Goal: Task Accomplishment & Management: Manage account settings

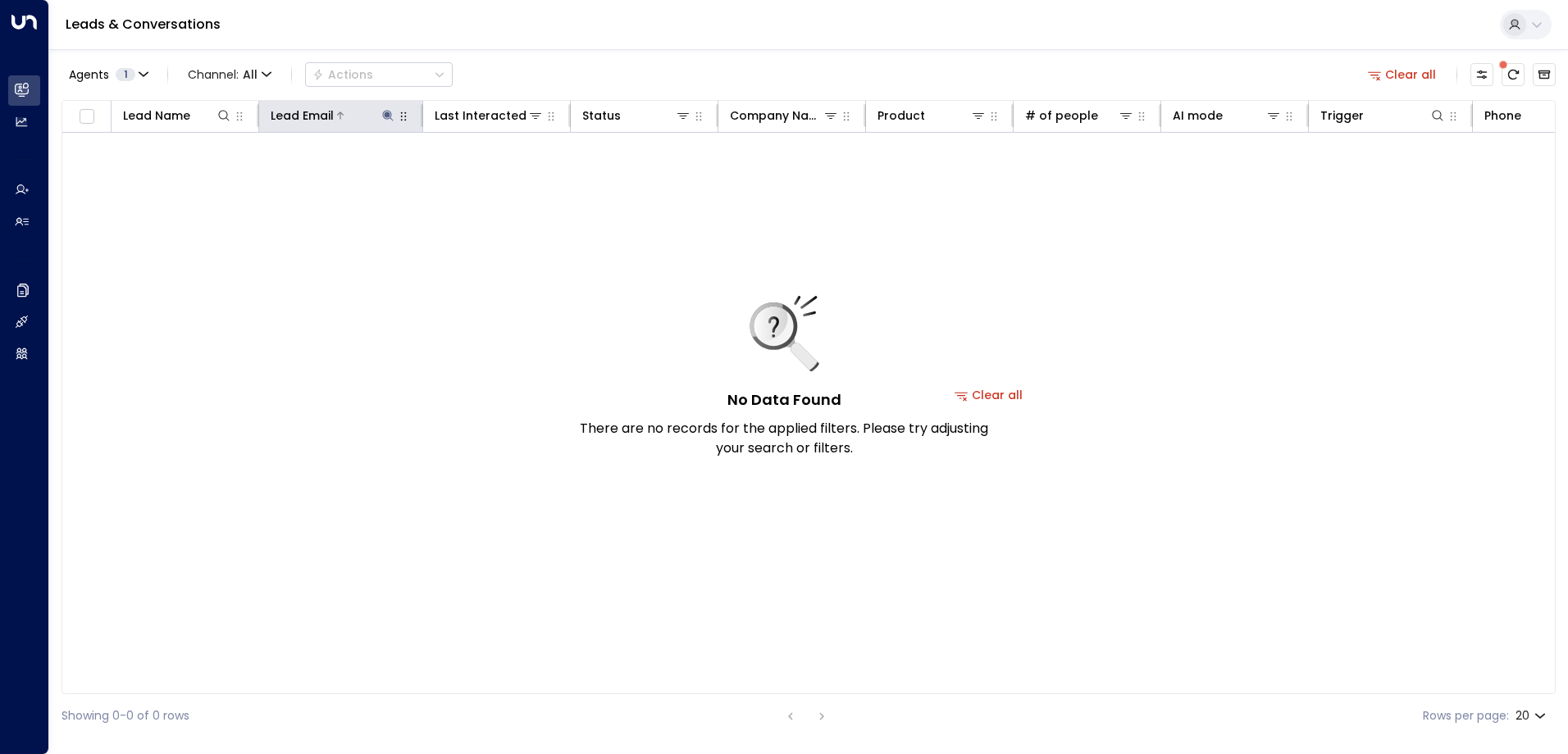
click at [385, 112] on icon at bounding box center [388, 116] width 13 height 13
click at [494, 177] on icon "button" at bounding box center [490, 175] width 11 height 11
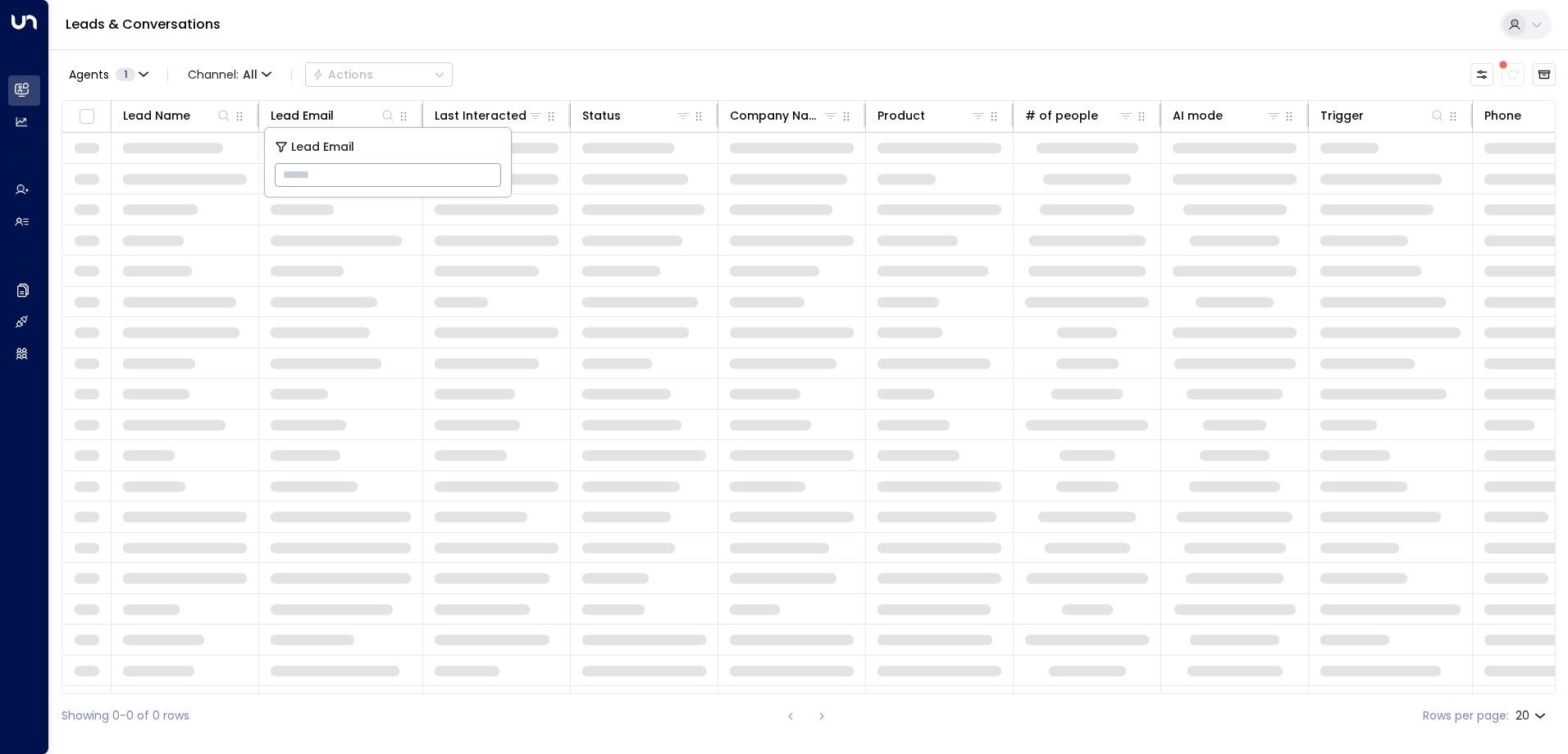
paste input "**********"
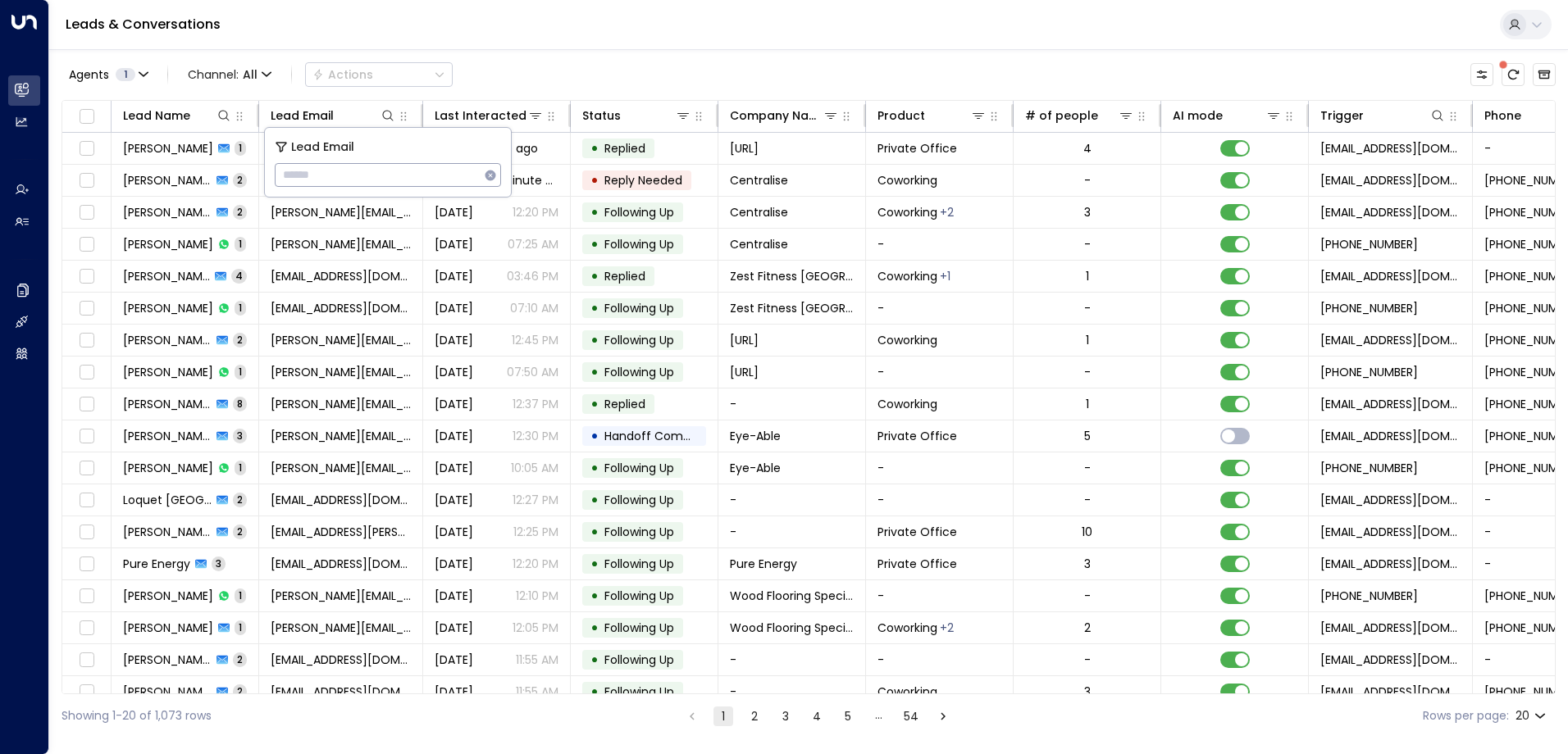
type input "**********"
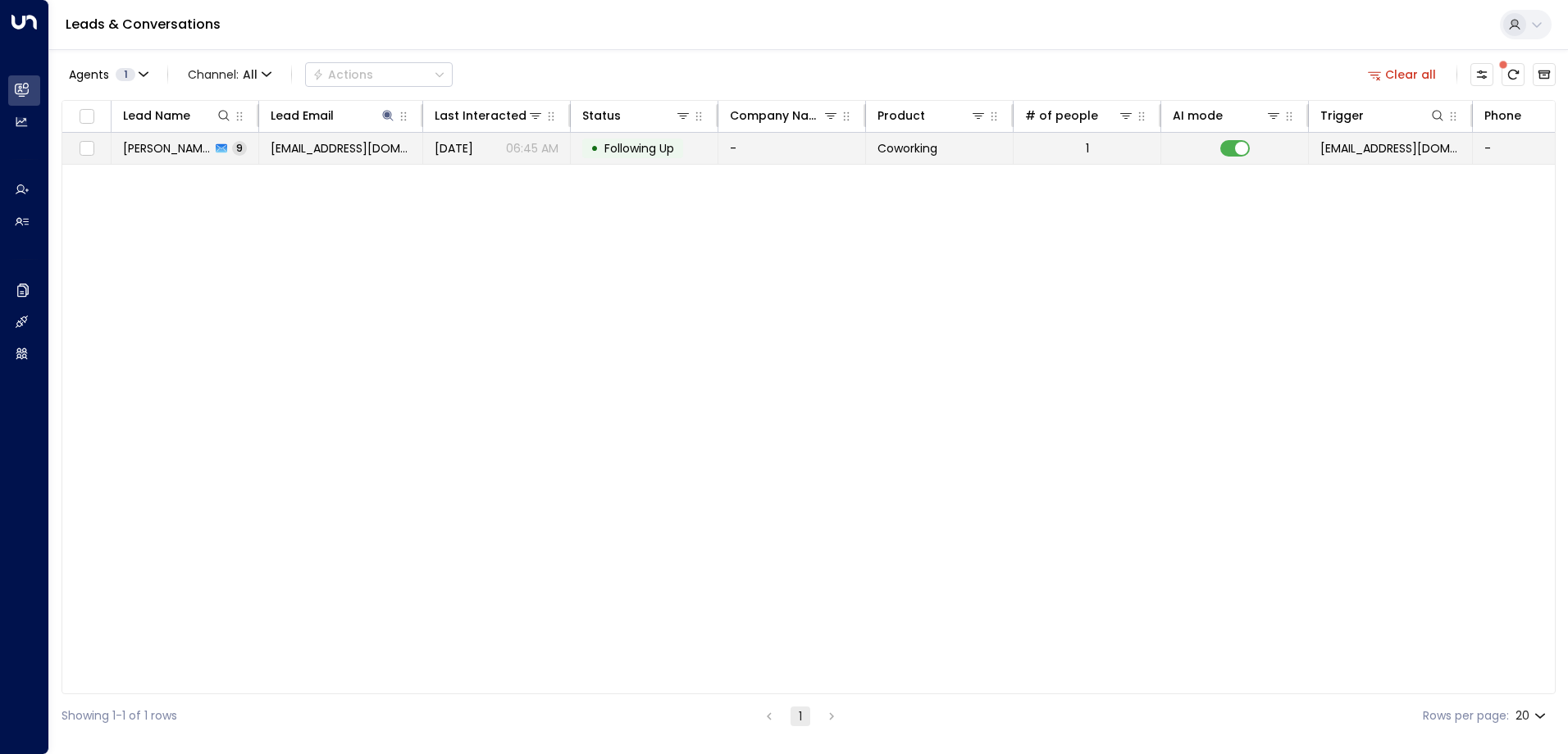
click at [648, 148] on span "Following Up" at bounding box center [639, 148] width 70 height 16
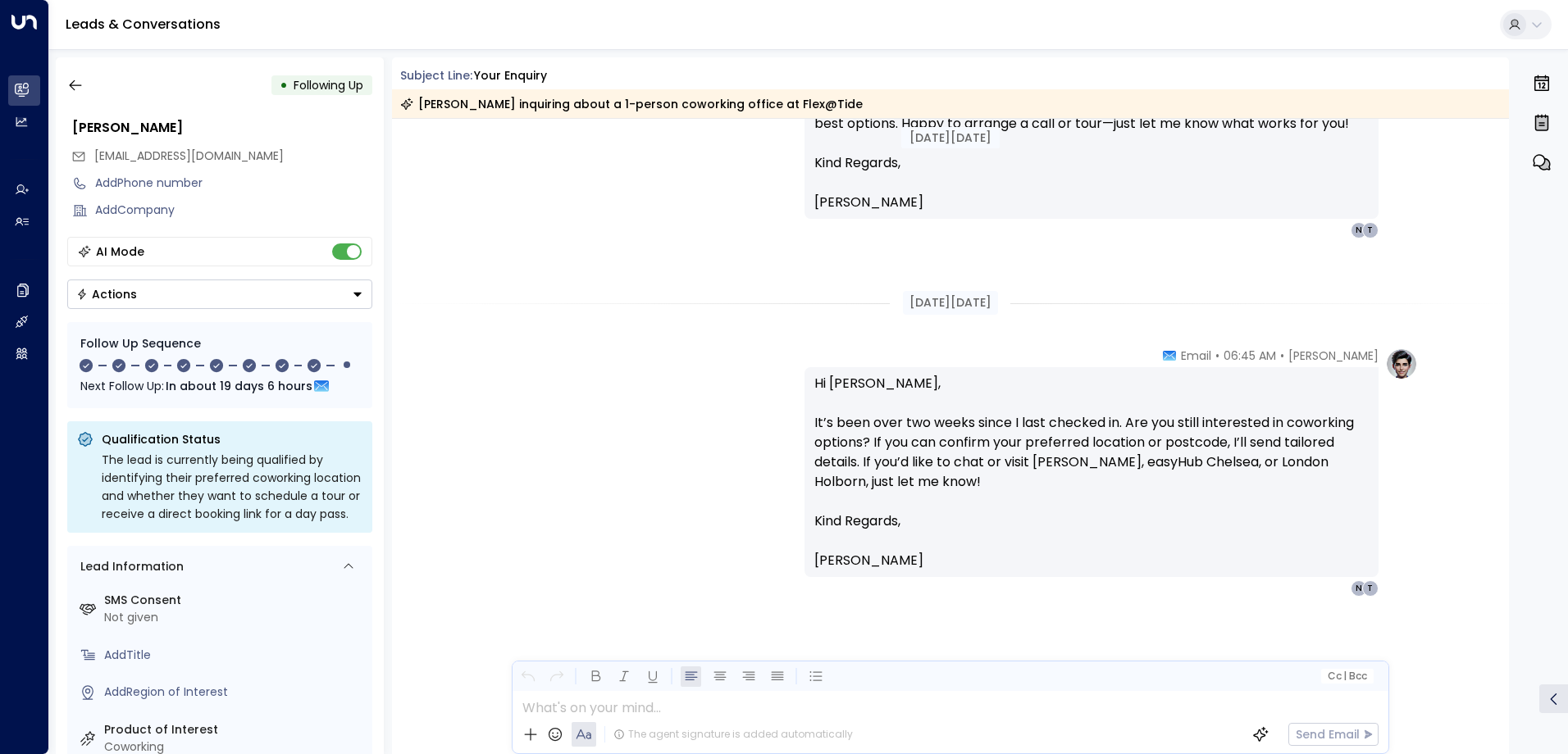
scroll to position [2815, 0]
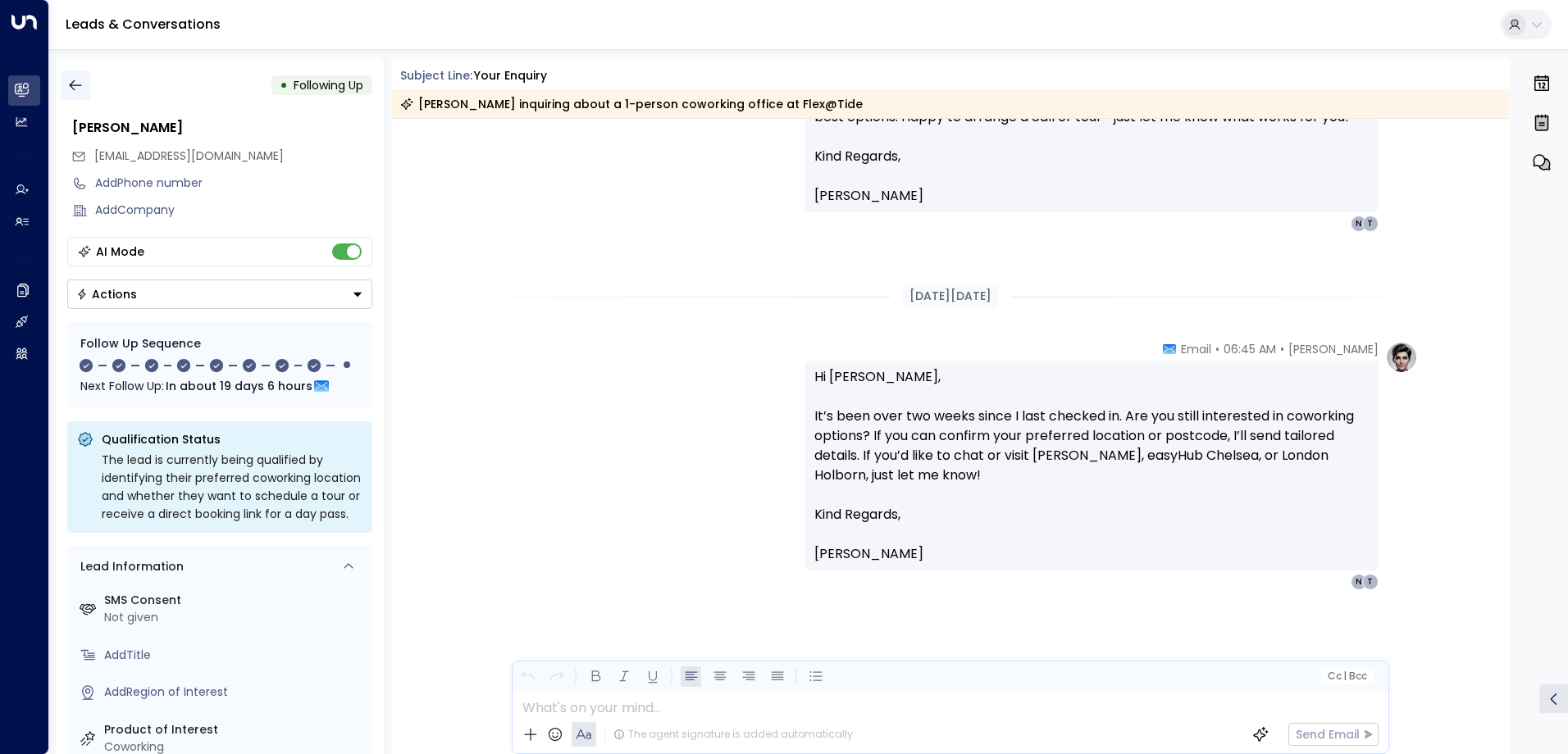
click at [72, 87] on icon "button" at bounding box center [75, 85] width 13 height 11
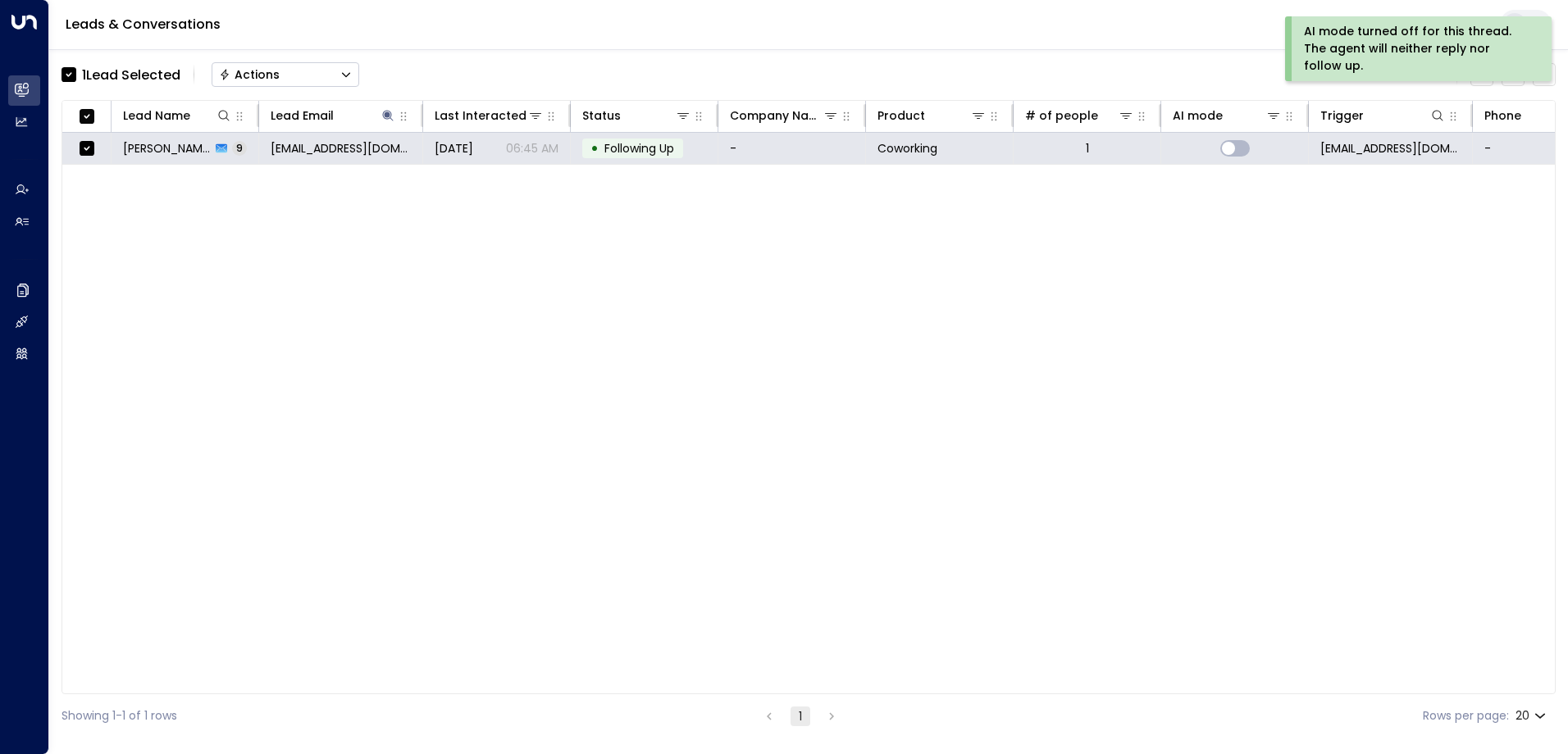
click at [318, 73] on button "Actions" at bounding box center [285, 74] width 148 height 24
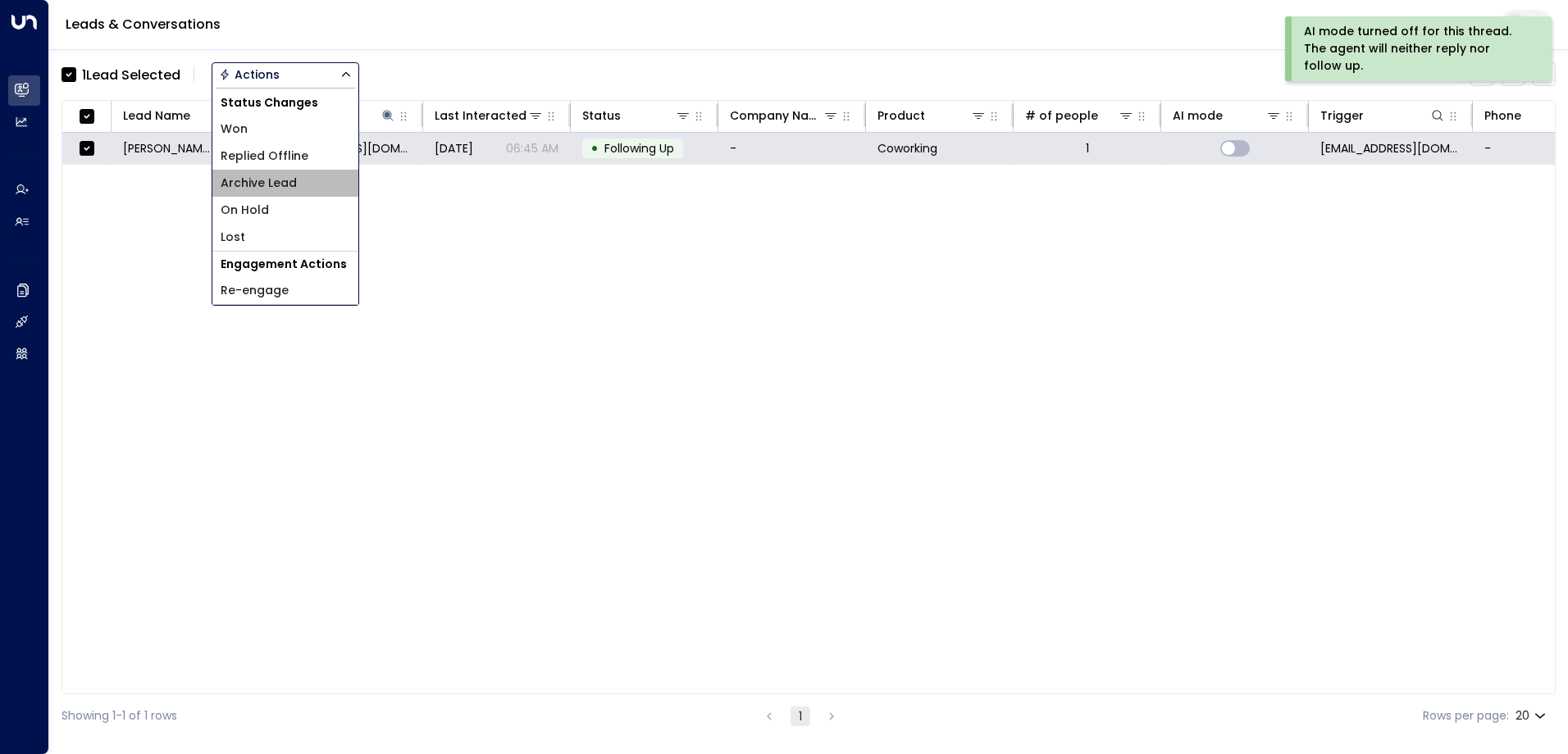
click at [309, 185] on li "Archive Lead" at bounding box center [285, 183] width 146 height 27
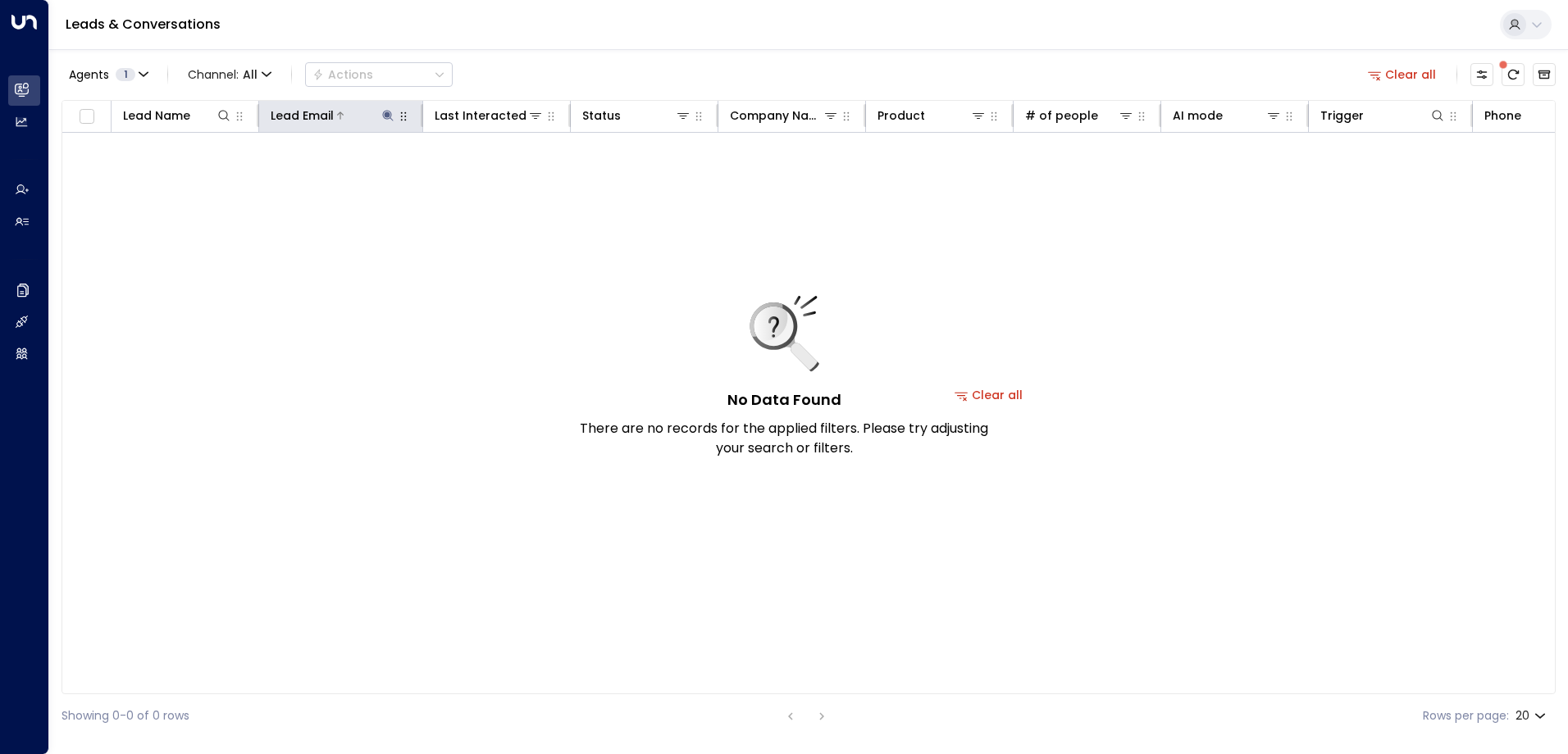
click at [383, 113] on icon at bounding box center [387, 115] width 11 height 11
click at [492, 175] on icon "button" at bounding box center [490, 175] width 11 height 11
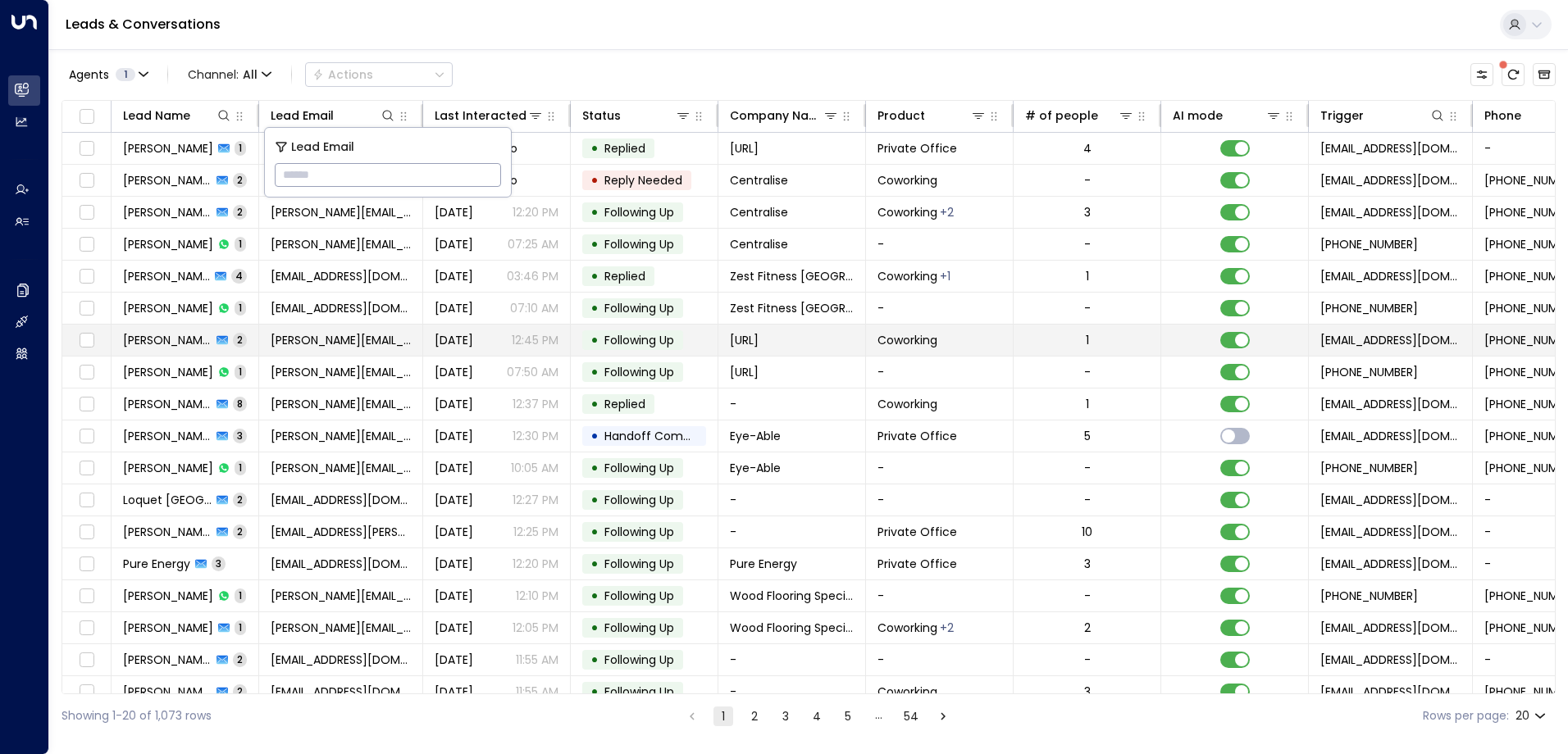
type input "**********"
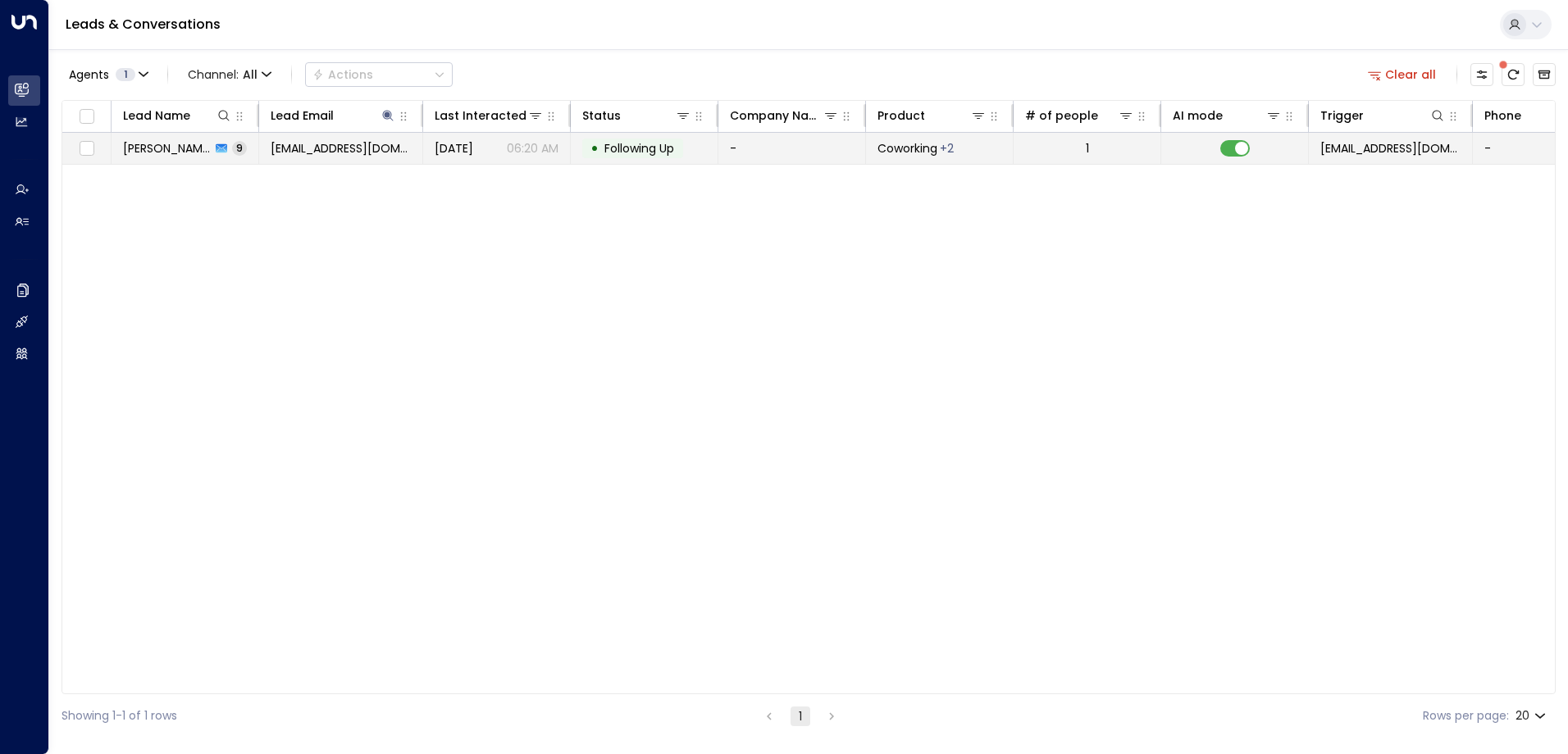
click at [639, 148] on span "Following Up" at bounding box center [639, 148] width 70 height 16
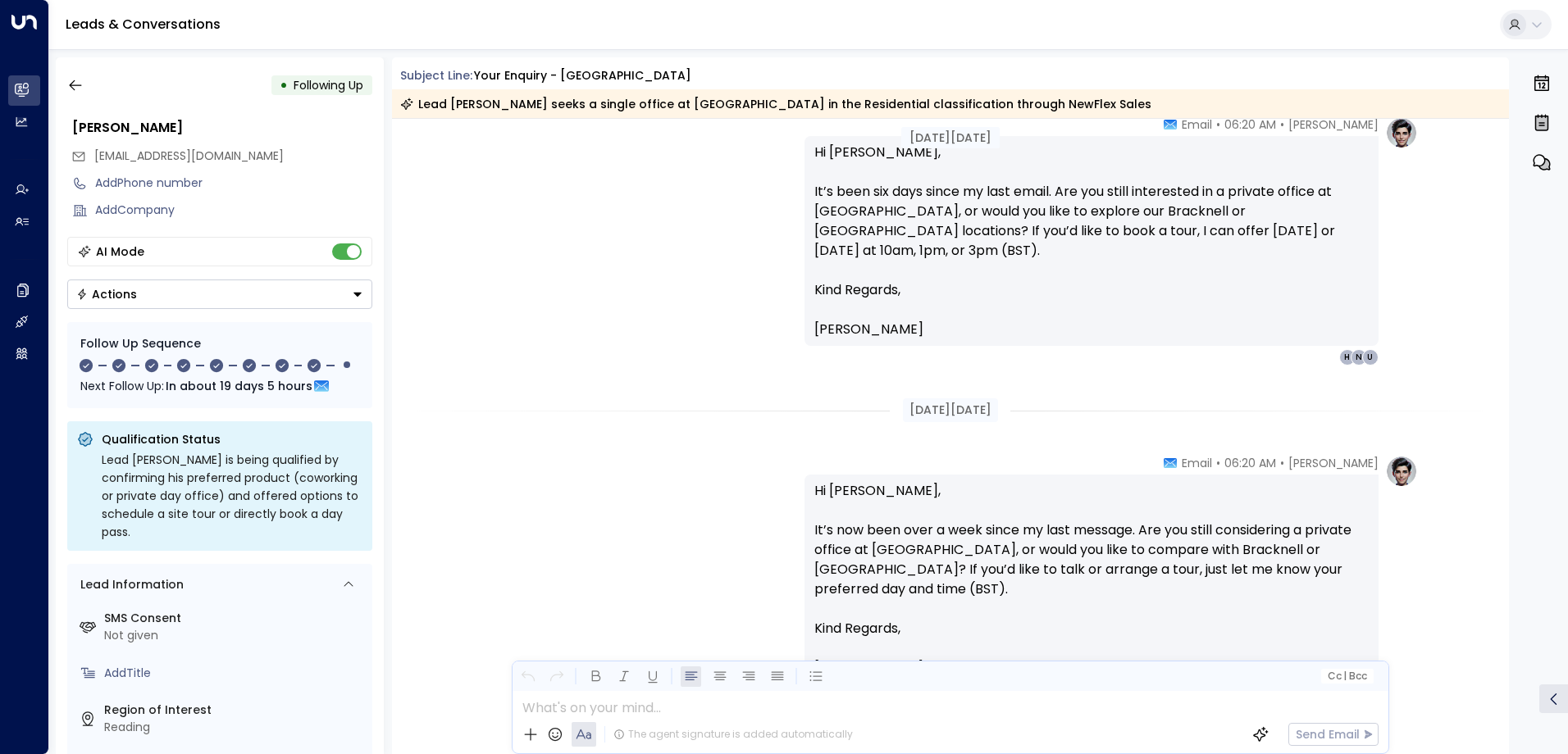
scroll to position [2914, 0]
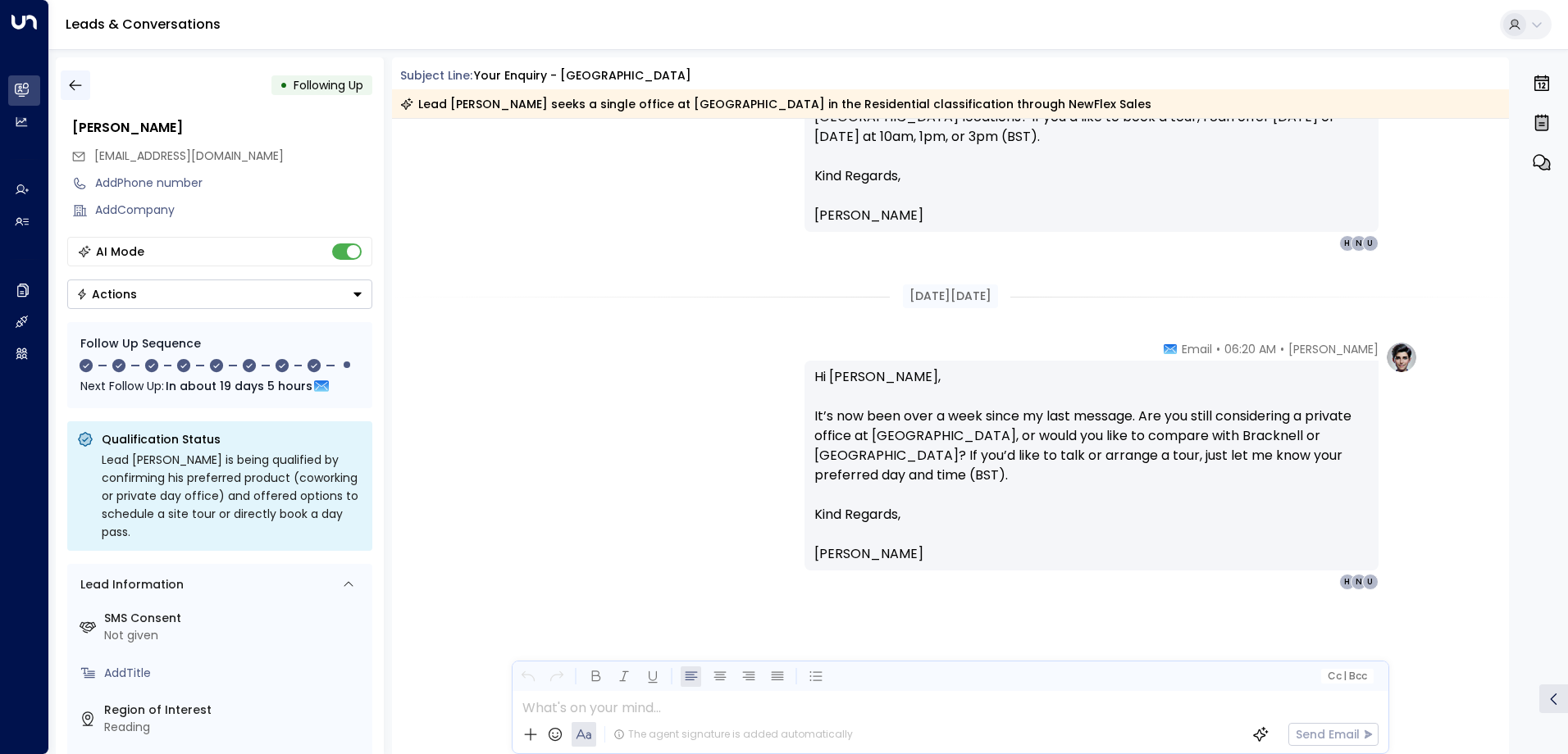
click at [72, 85] on icon "button" at bounding box center [75, 85] width 13 height 11
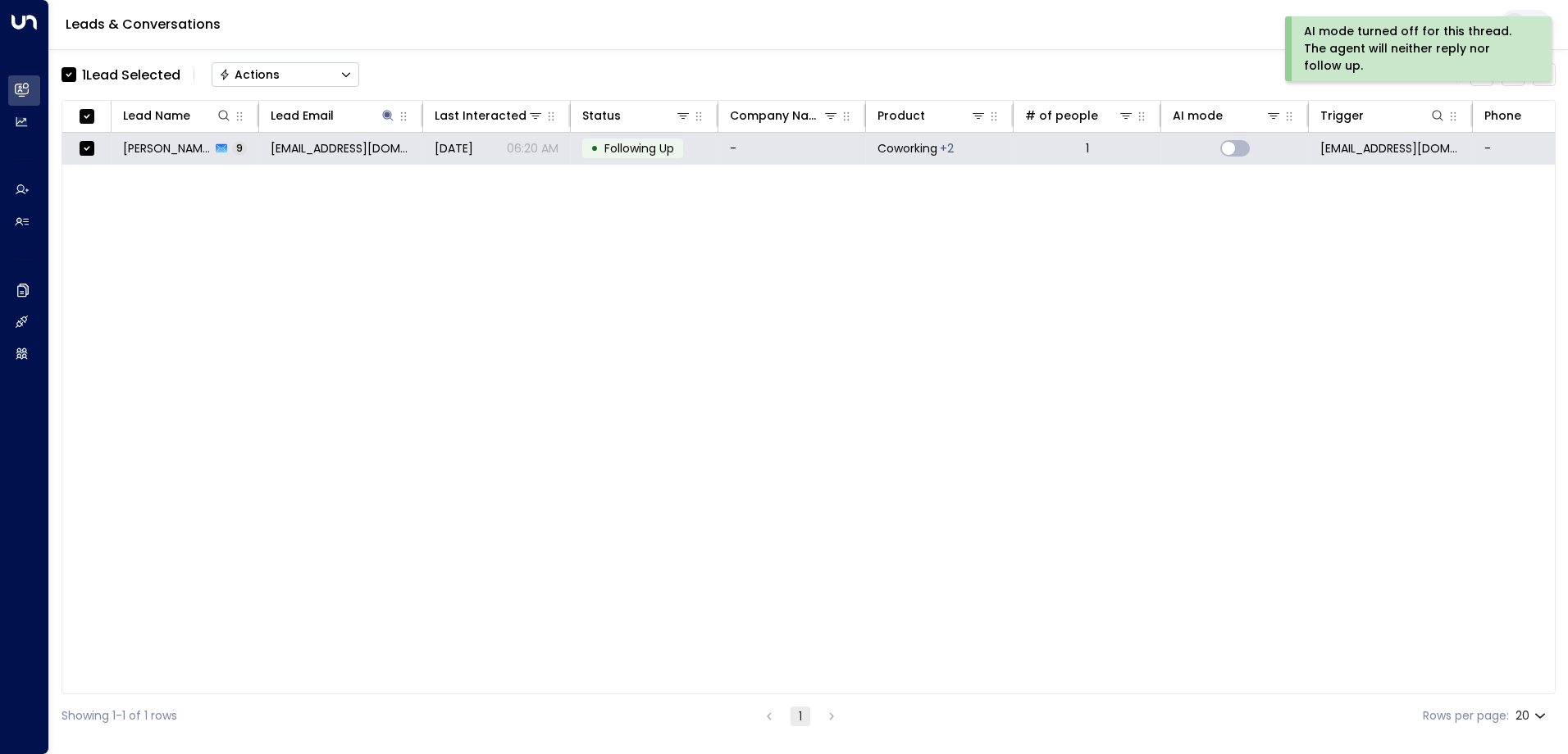
click at [256, 73] on div "Actions" at bounding box center [250, 74] width 61 height 14
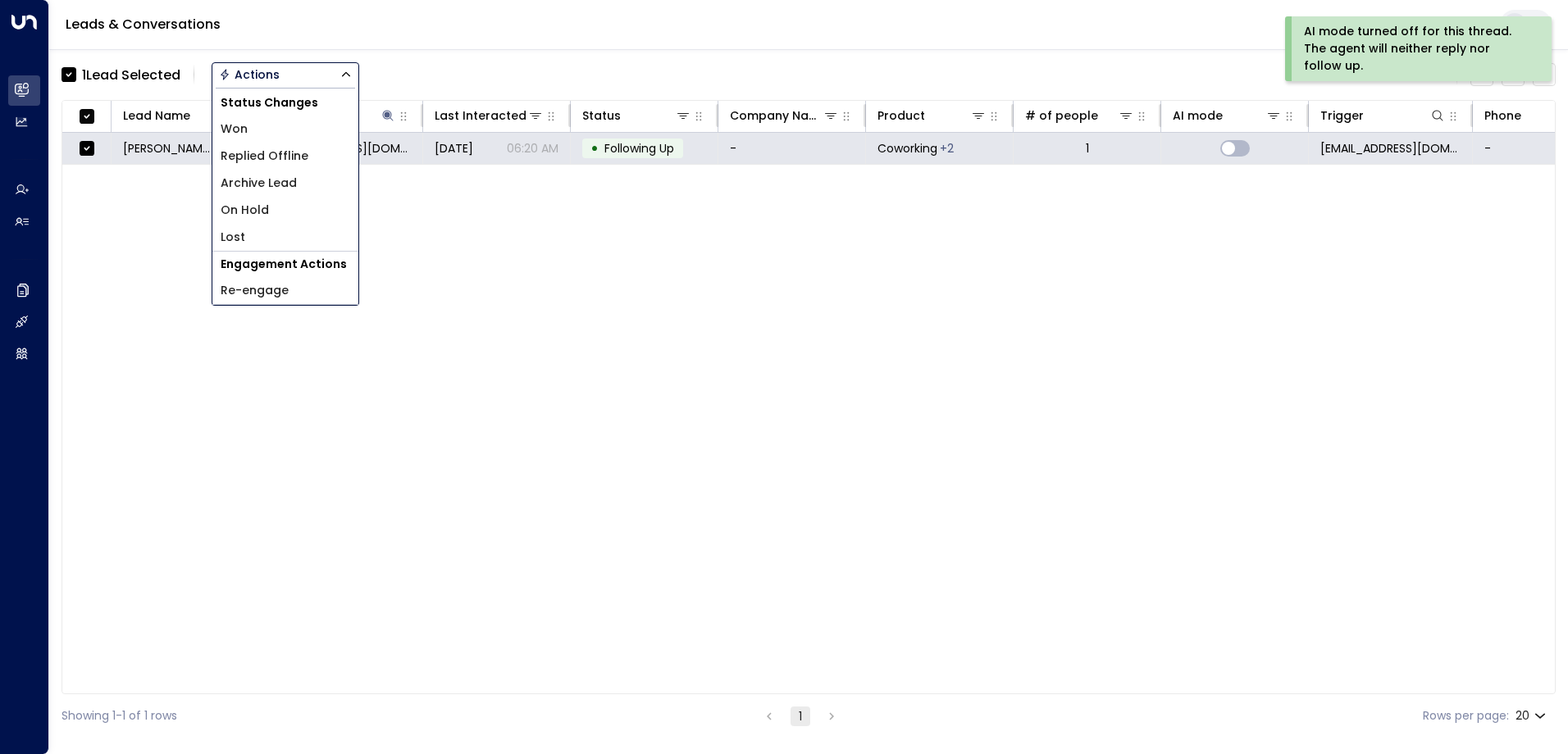
click at [264, 188] on span "Archive Lead" at bounding box center [258, 183] width 76 height 17
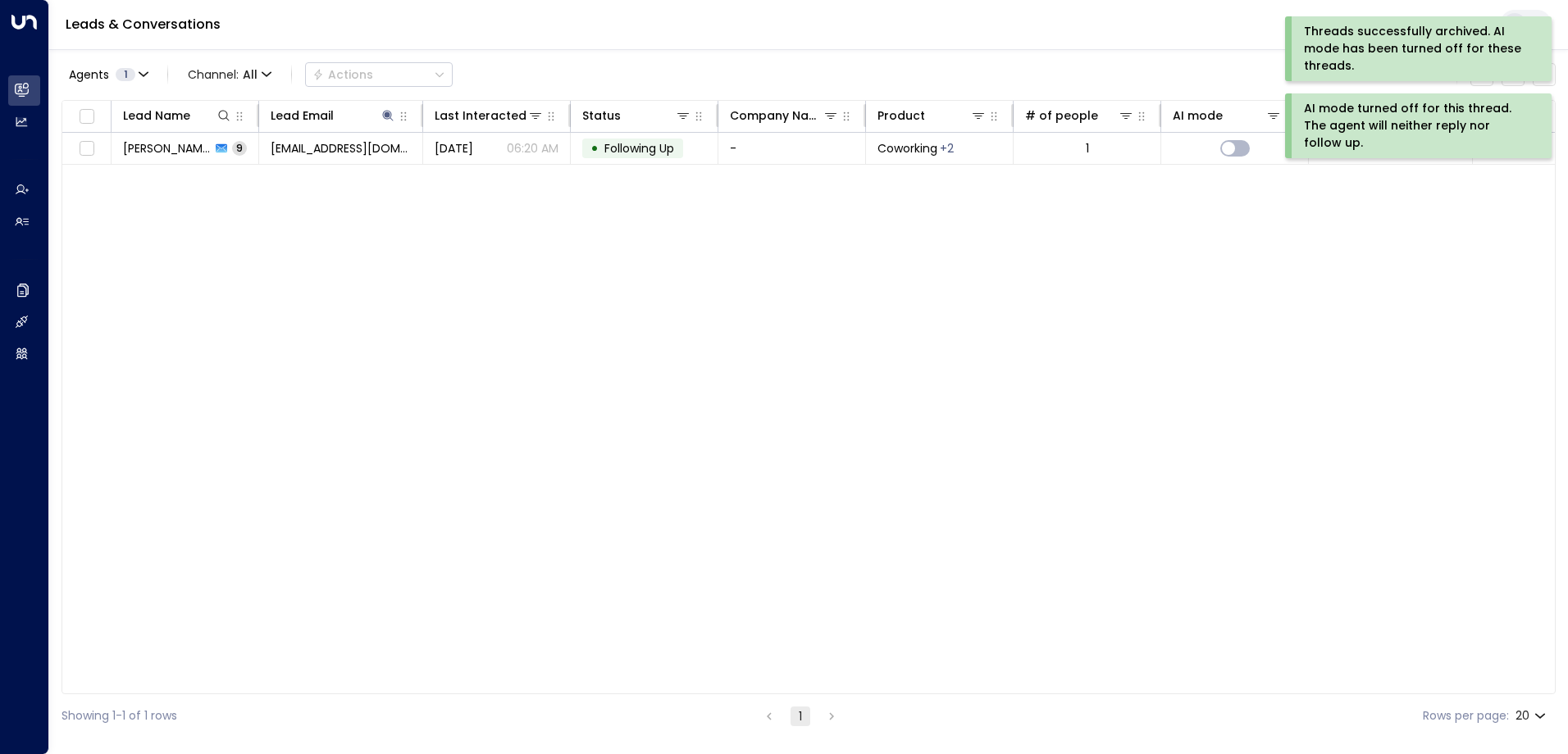
click at [1393, 112] on div "AI mode turned off for this thread. The agent will neither reply nor follow up." at bounding box center [1416, 126] width 225 height 51
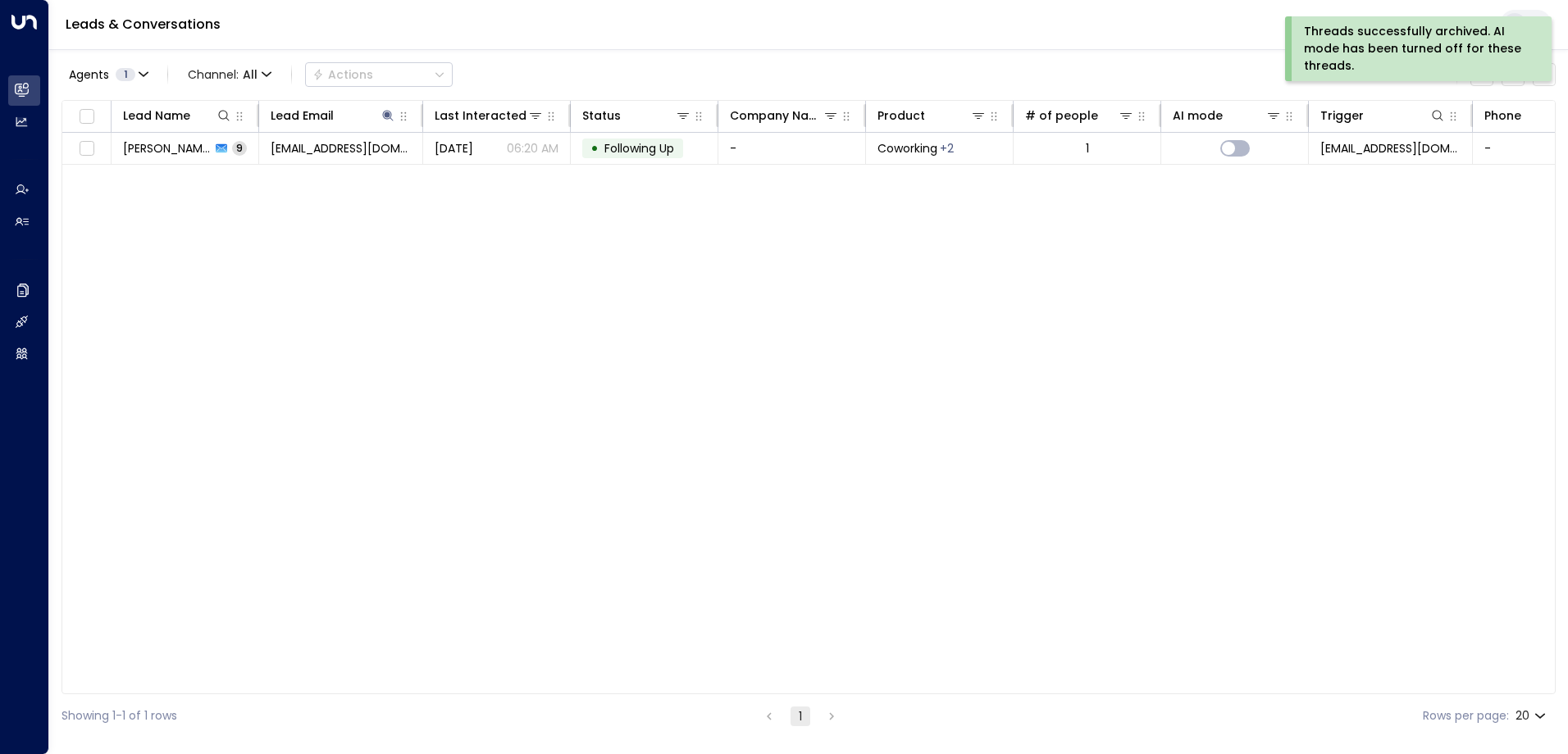
click at [1392, 51] on div "Threads successfully archived. AI mode has been turned off for these threads." at bounding box center [1416, 48] width 225 height 51
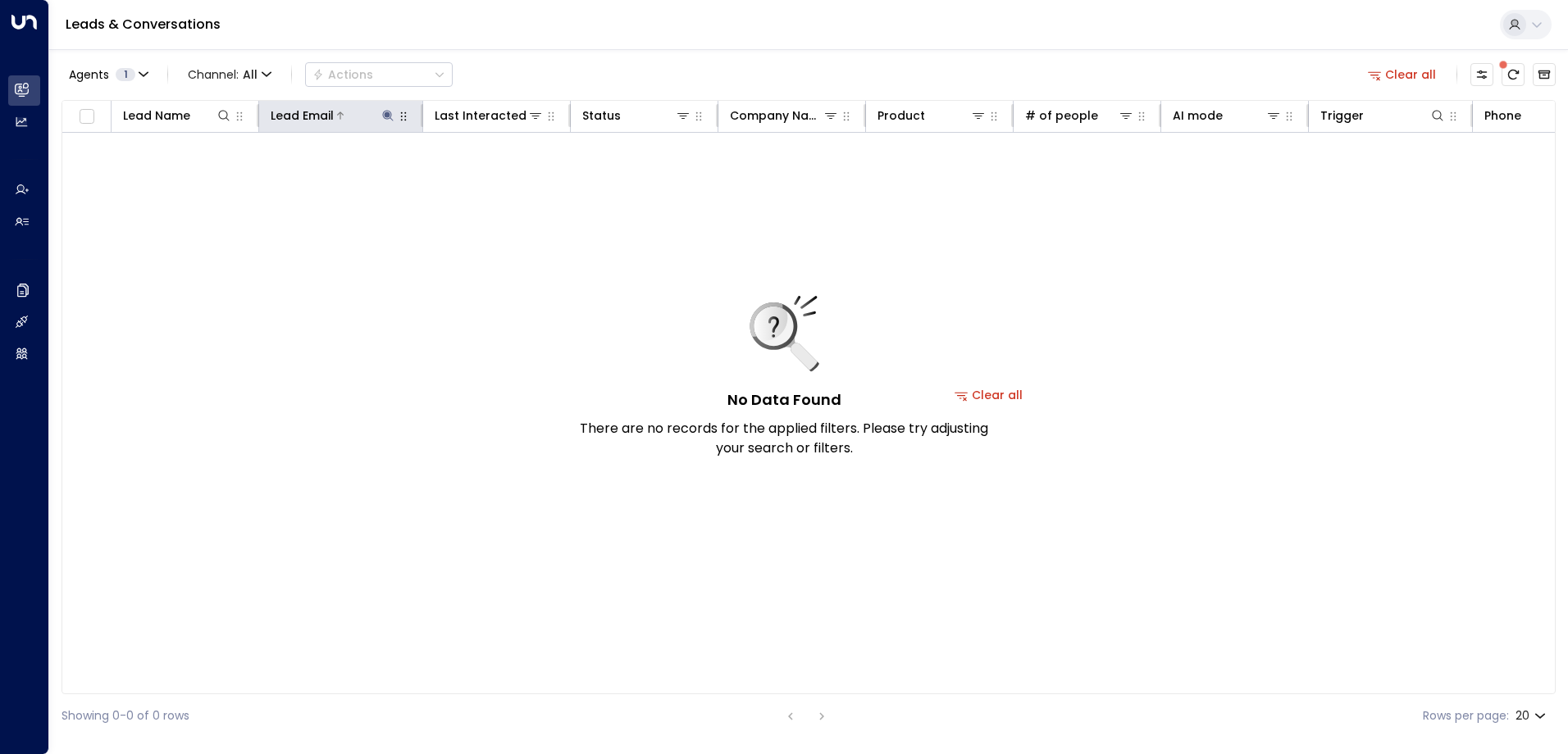
click at [384, 113] on icon at bounding box center [388, 116] width 13 height 13
click at [496, 175] on icon "button" at bounding box center [491, 175] width 13 height 13
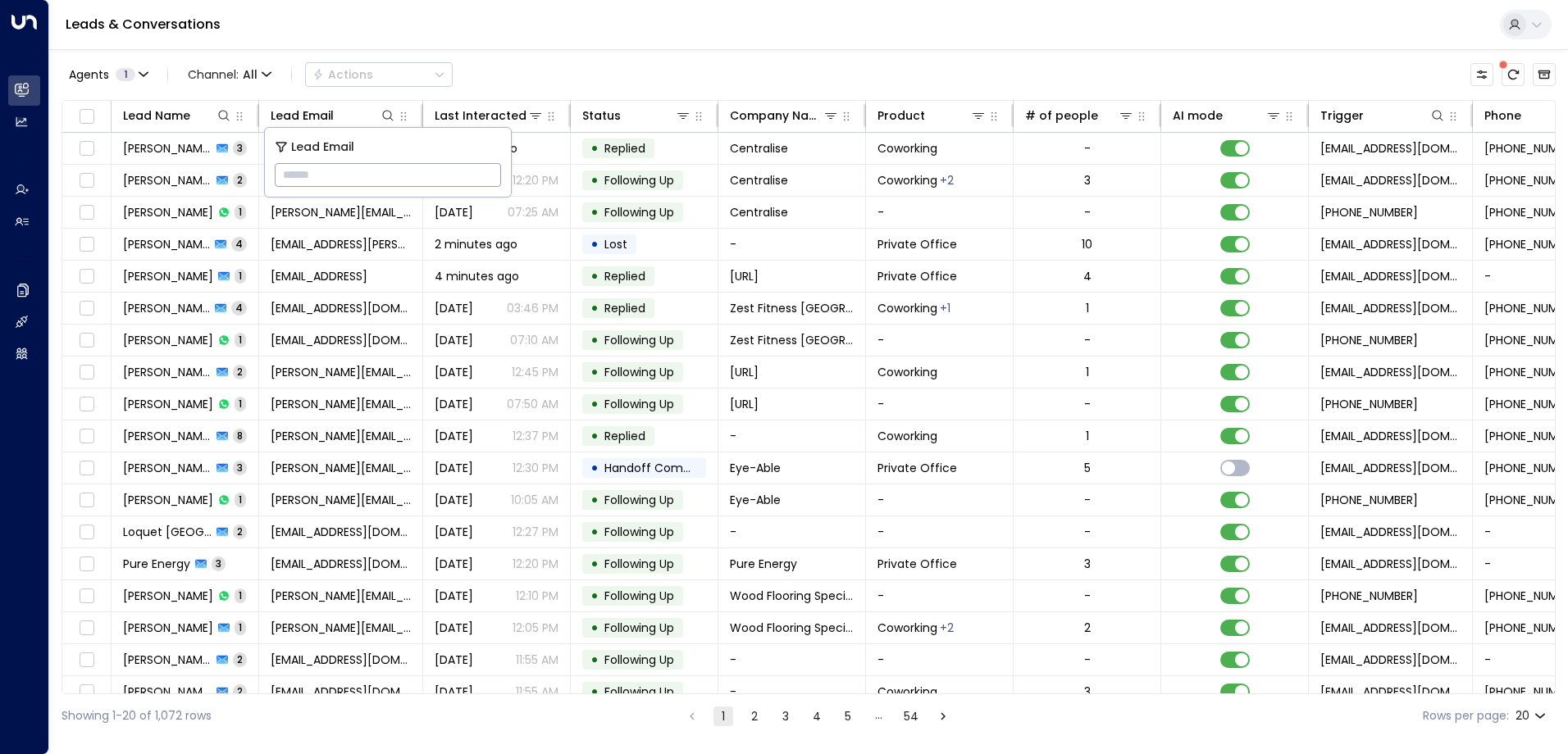
type input "**********"
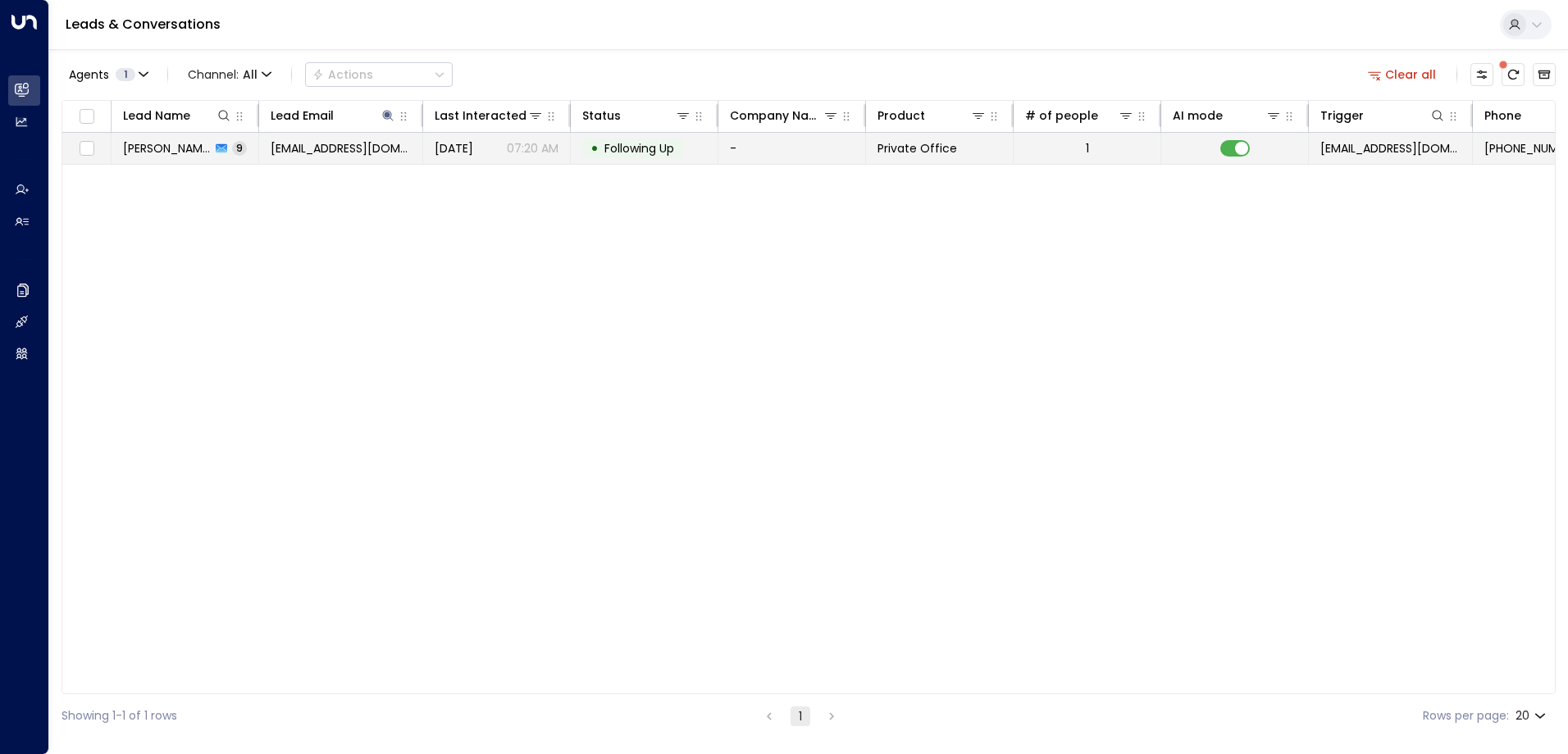
click at [630, 158] on div "• Following Up" at bounding box center [633, 148] width 101 height 19
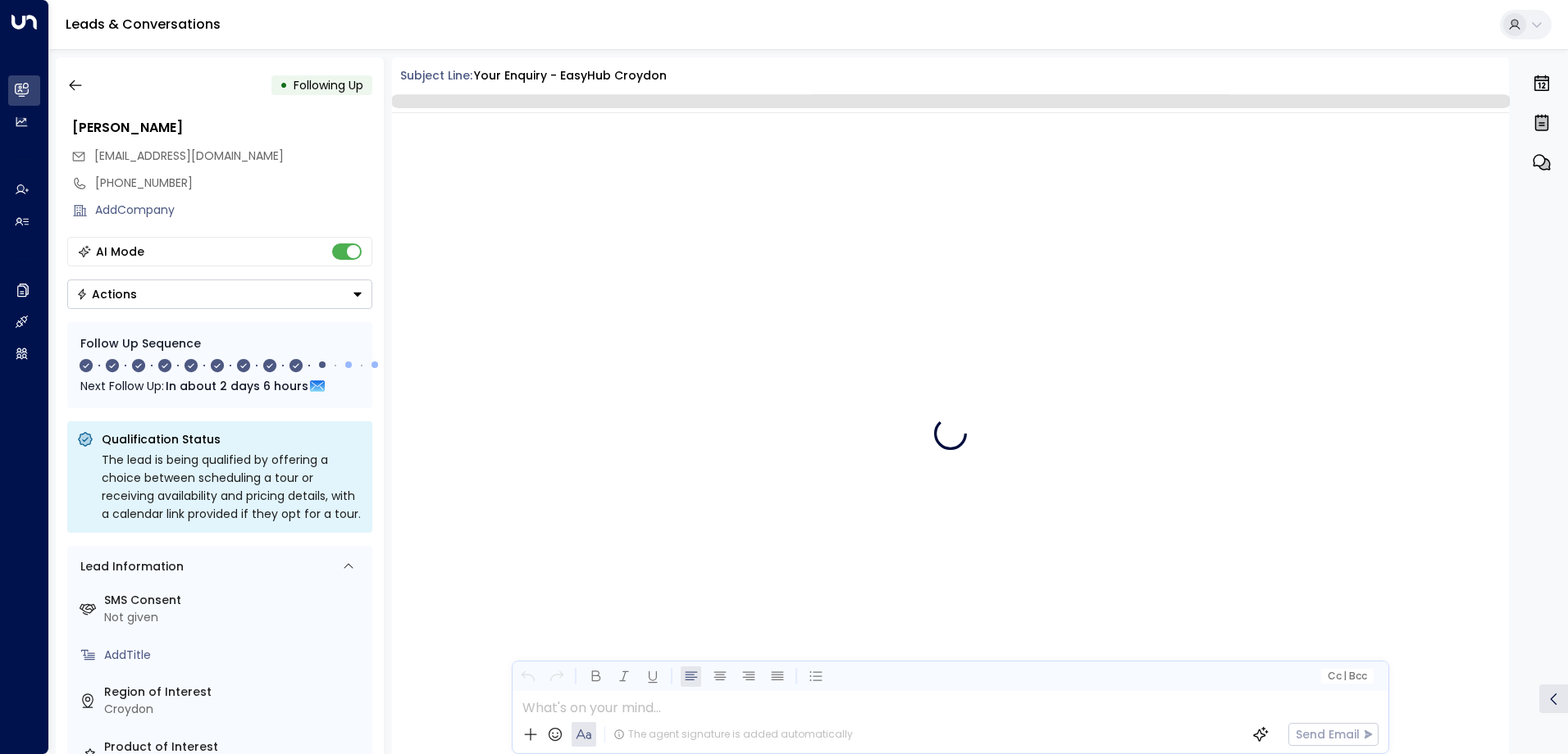
scroll to position [6423, 0]
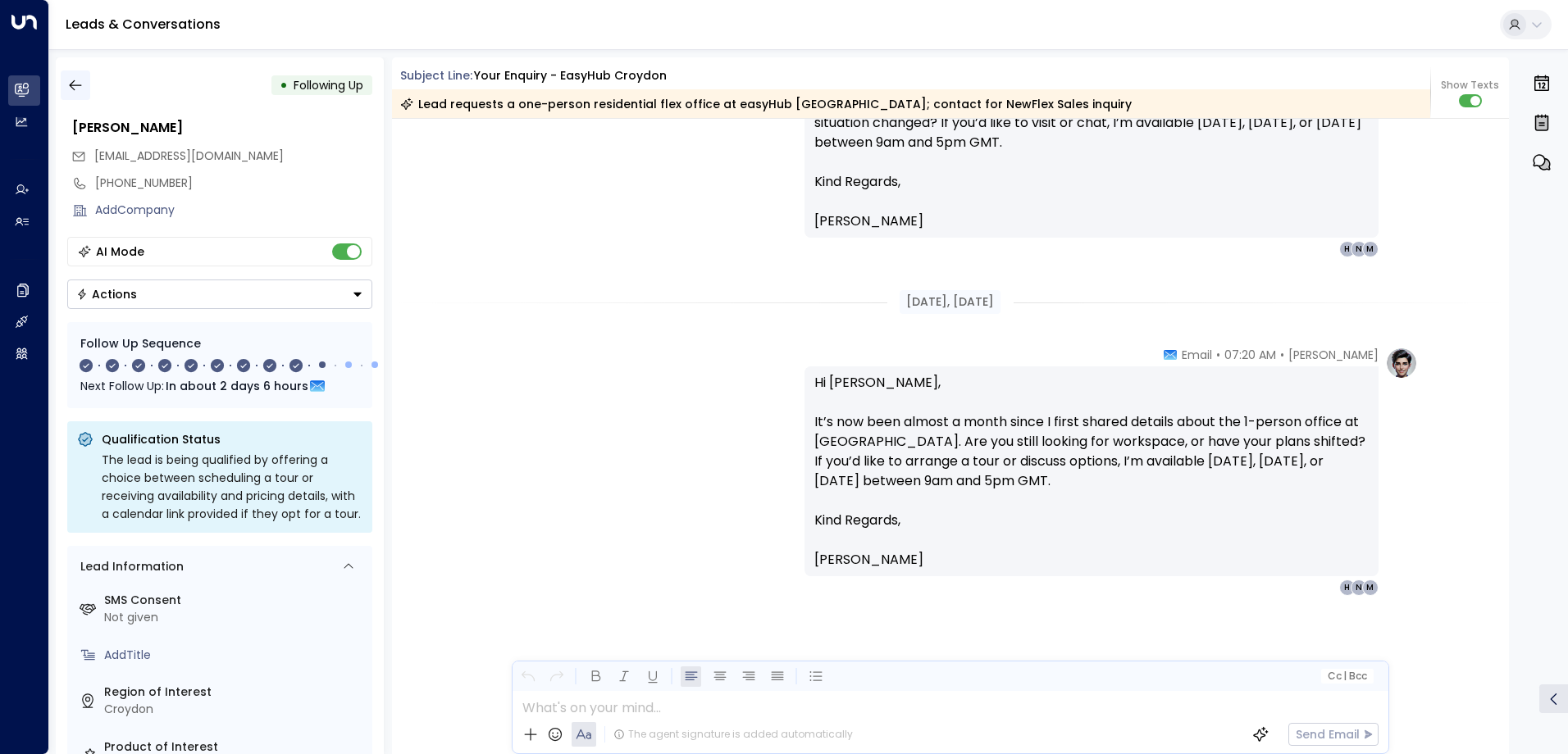
click at [72, 82] on icon "button" at bounding box center [75, 84] width 16 height 16
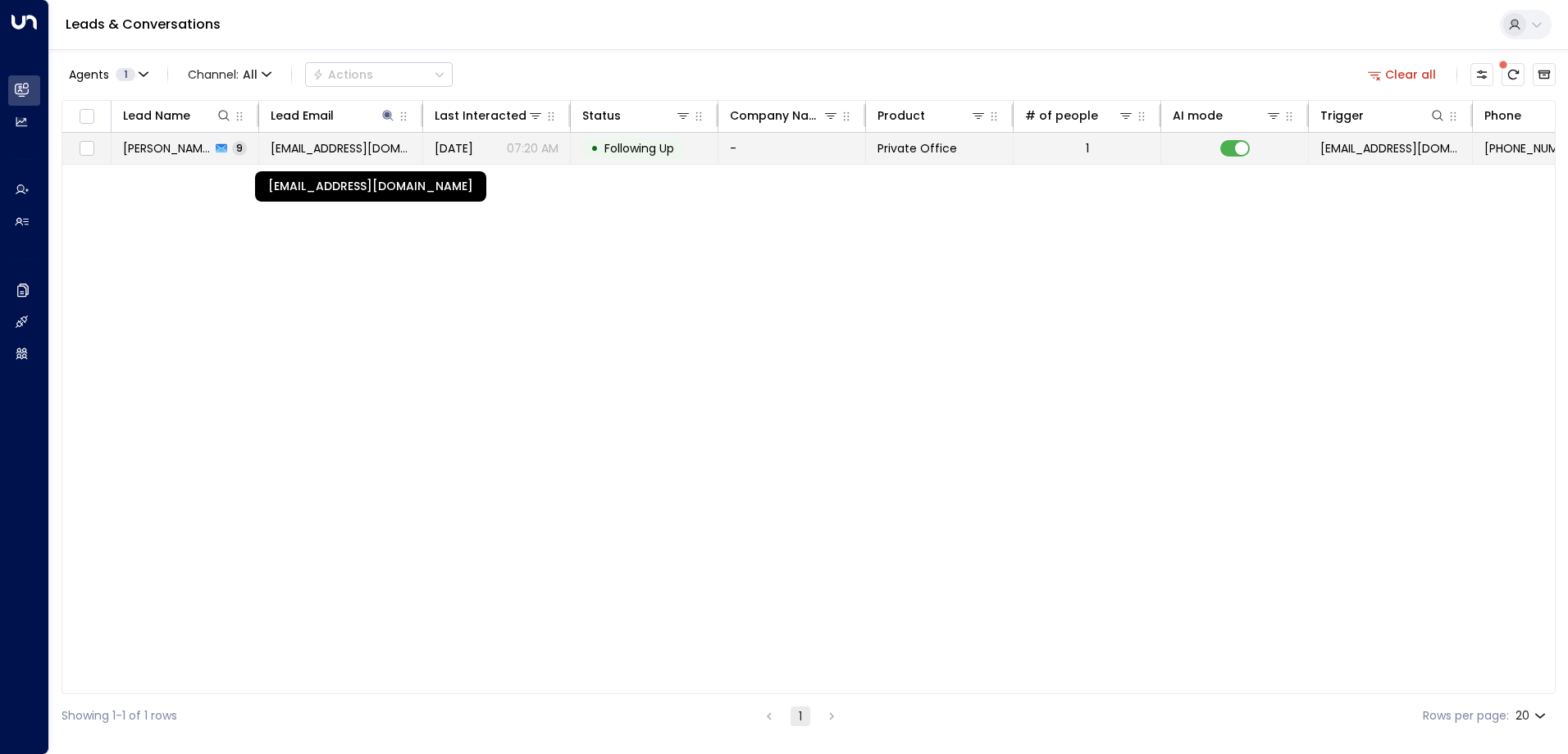
click at [294, 148] on span "[EMAIL_ADDRESS][DOMAIN_NAME]" at bounding box center [341, 148] width 140 height 16
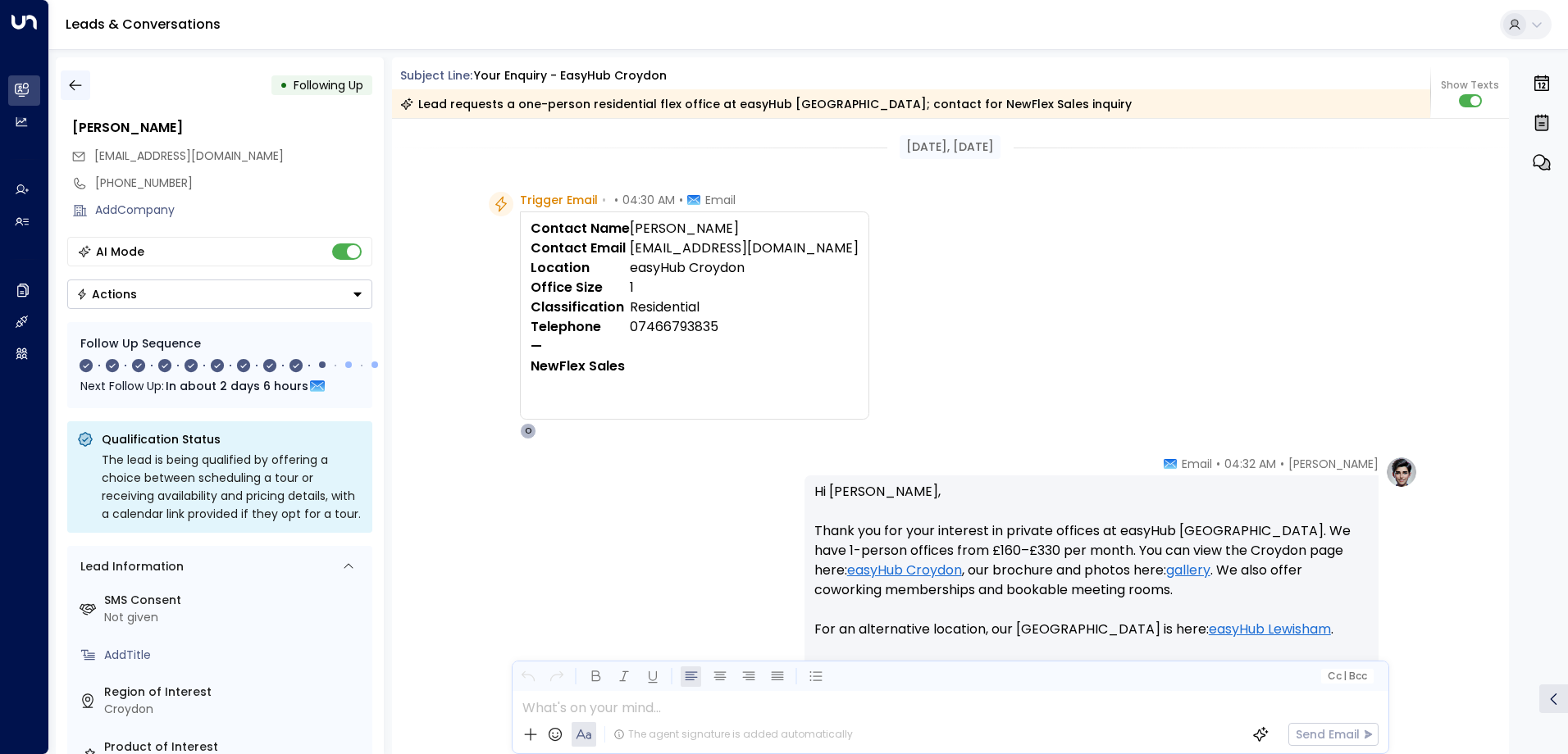
click at [67, 89] on icon "button" at bounding box center [75, 84] width 16 height 16
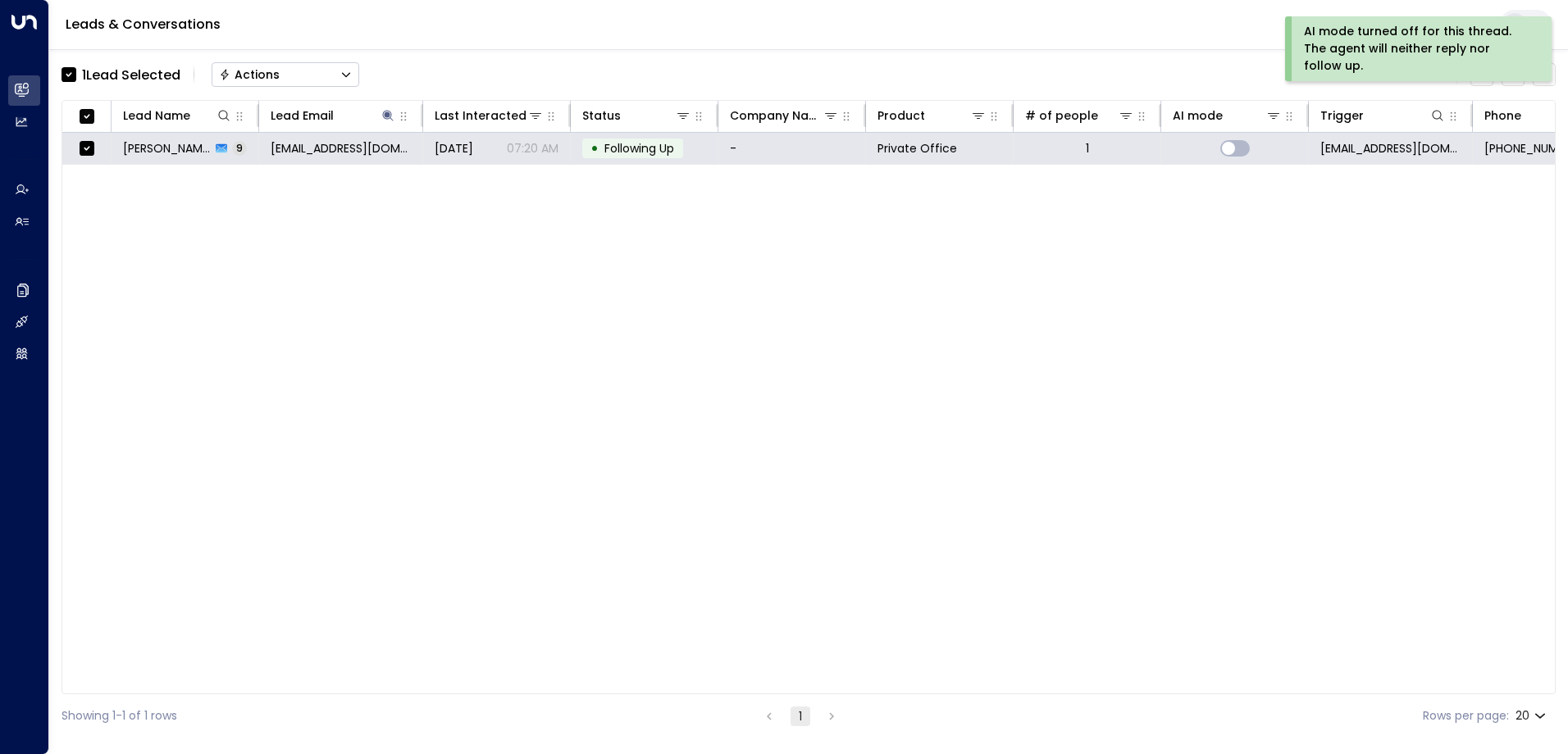
click at [302, 78] on button "Actions" at bounding box center [285, 74] width 148 height 24
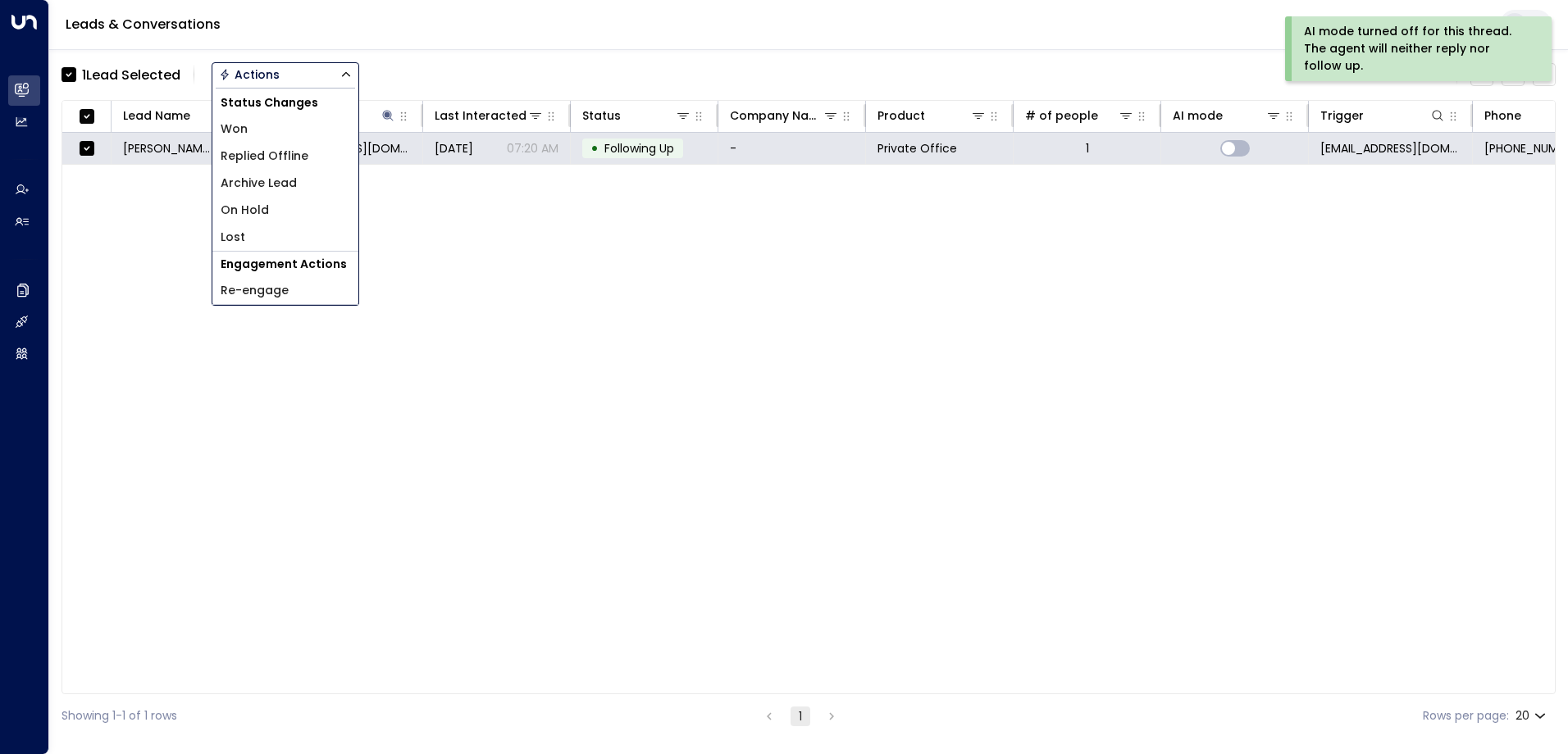
click at [298, 187] on li "Archive Lead" at bounding box center [285, 183] width 146 height 27
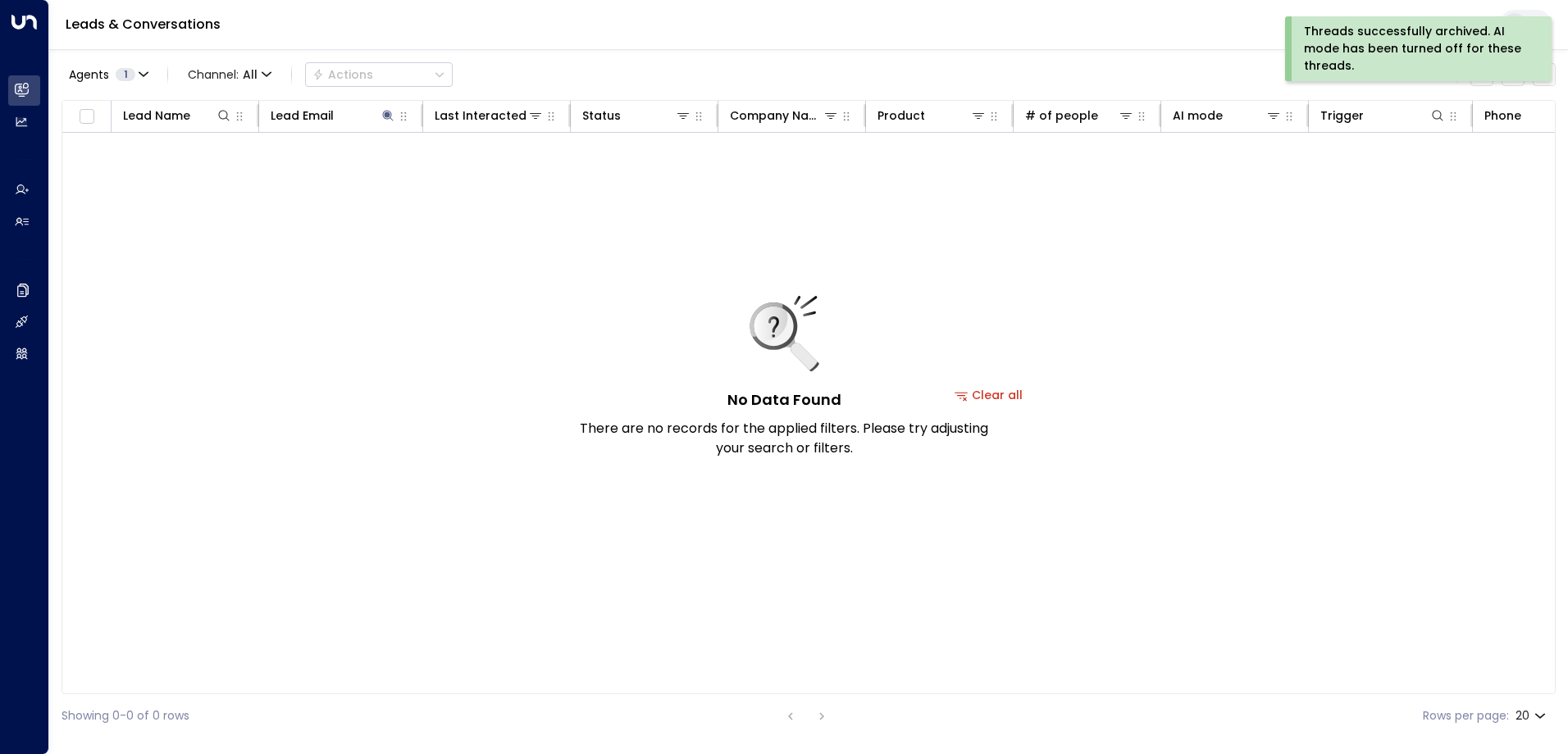
drag, startPoint x: 1423, startPoint y: 57, endPoint x: 1376, endPoint y: 67, distance: 48.1
click at [1423, 58] on div "Threads successfully archived. AI mode has been turned off for these threads." at bounding box center [1416, 48] width 225 height 51
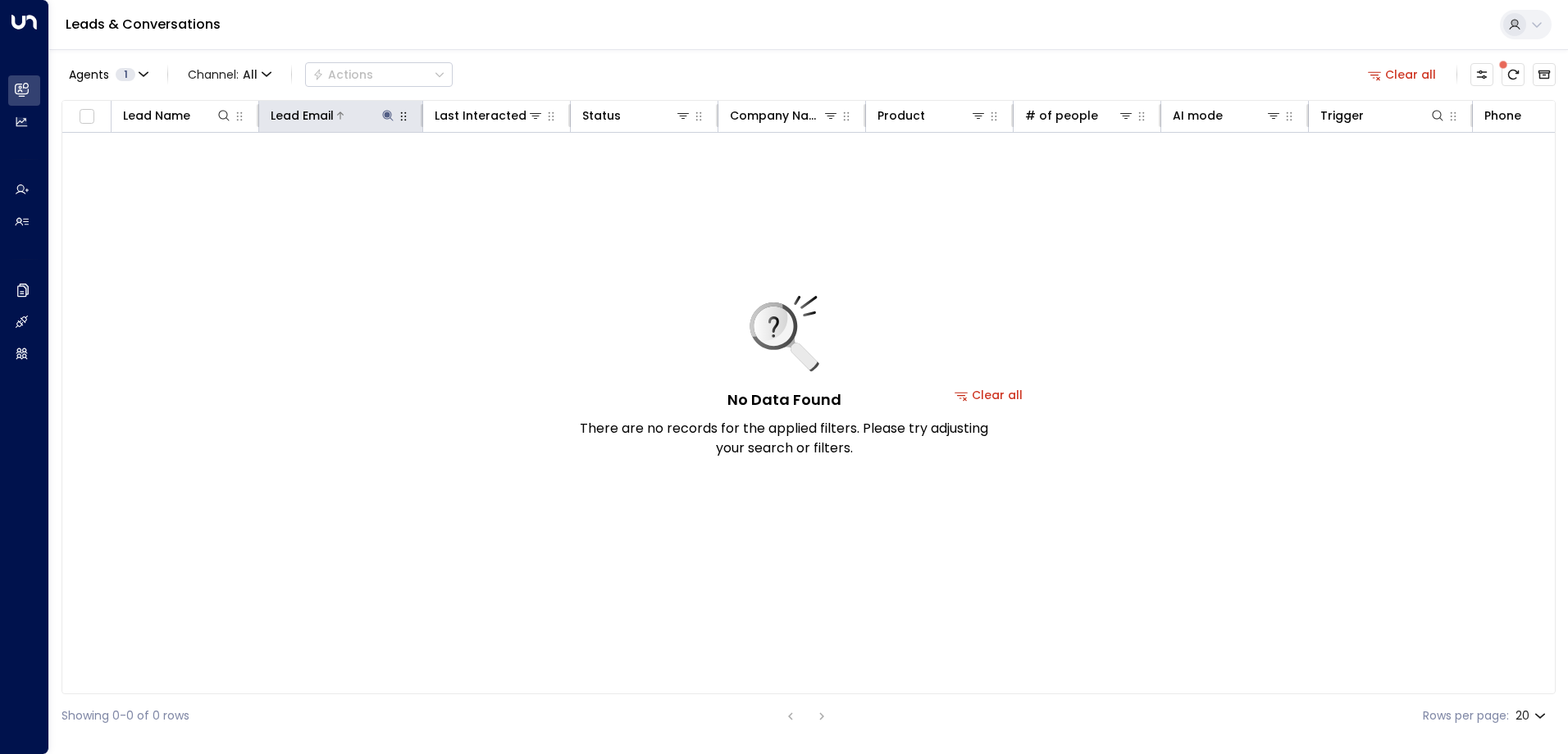
click at [391, 115] on icon at bounding box center [387, 115] width 11 height 11
click at [493, 175] on icon "button" at bounding box center [490, 175] width 11 height 11
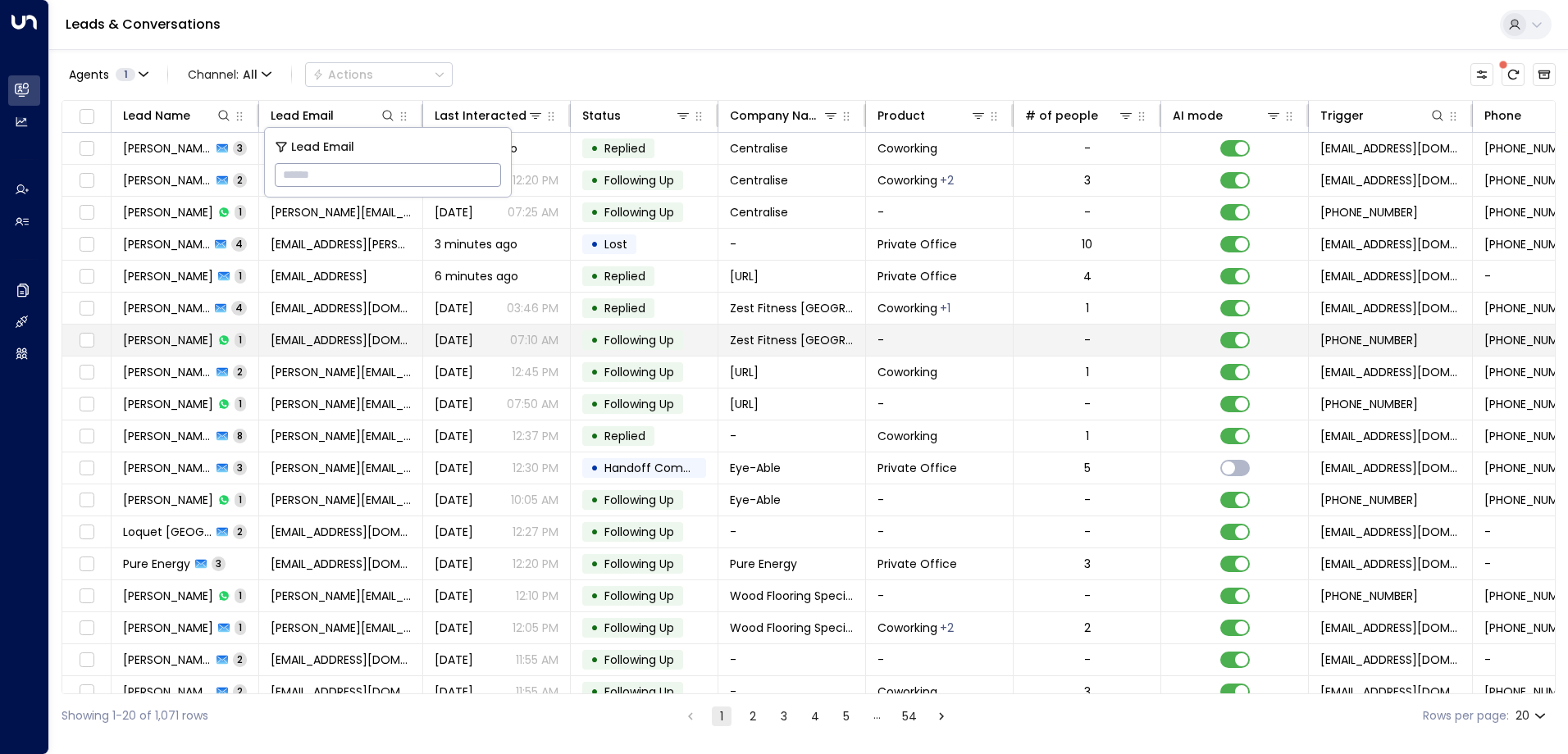
type input "**********"
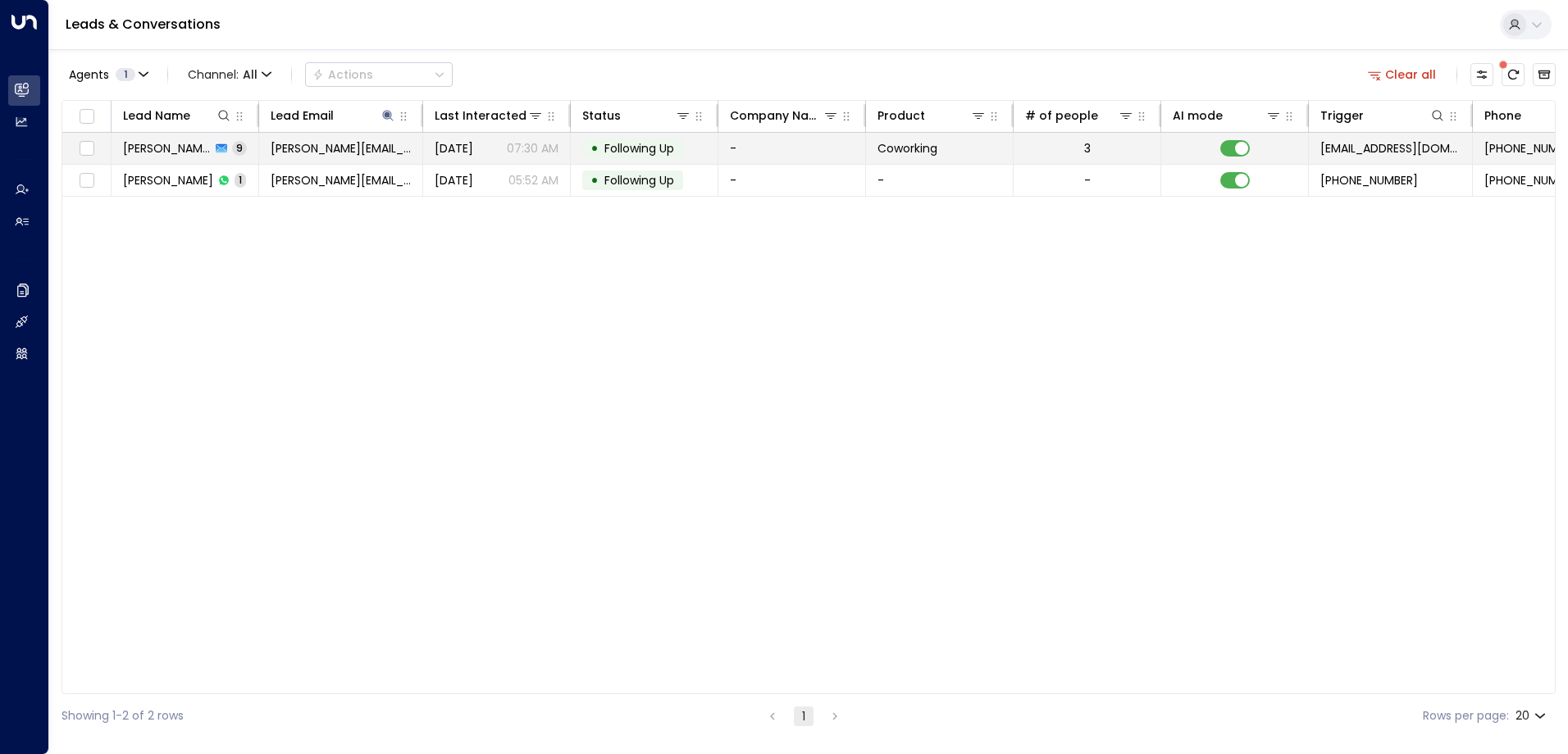
click at [636, 144] on span "Following Up" at bounding box center [639, 148] width 70 height 16
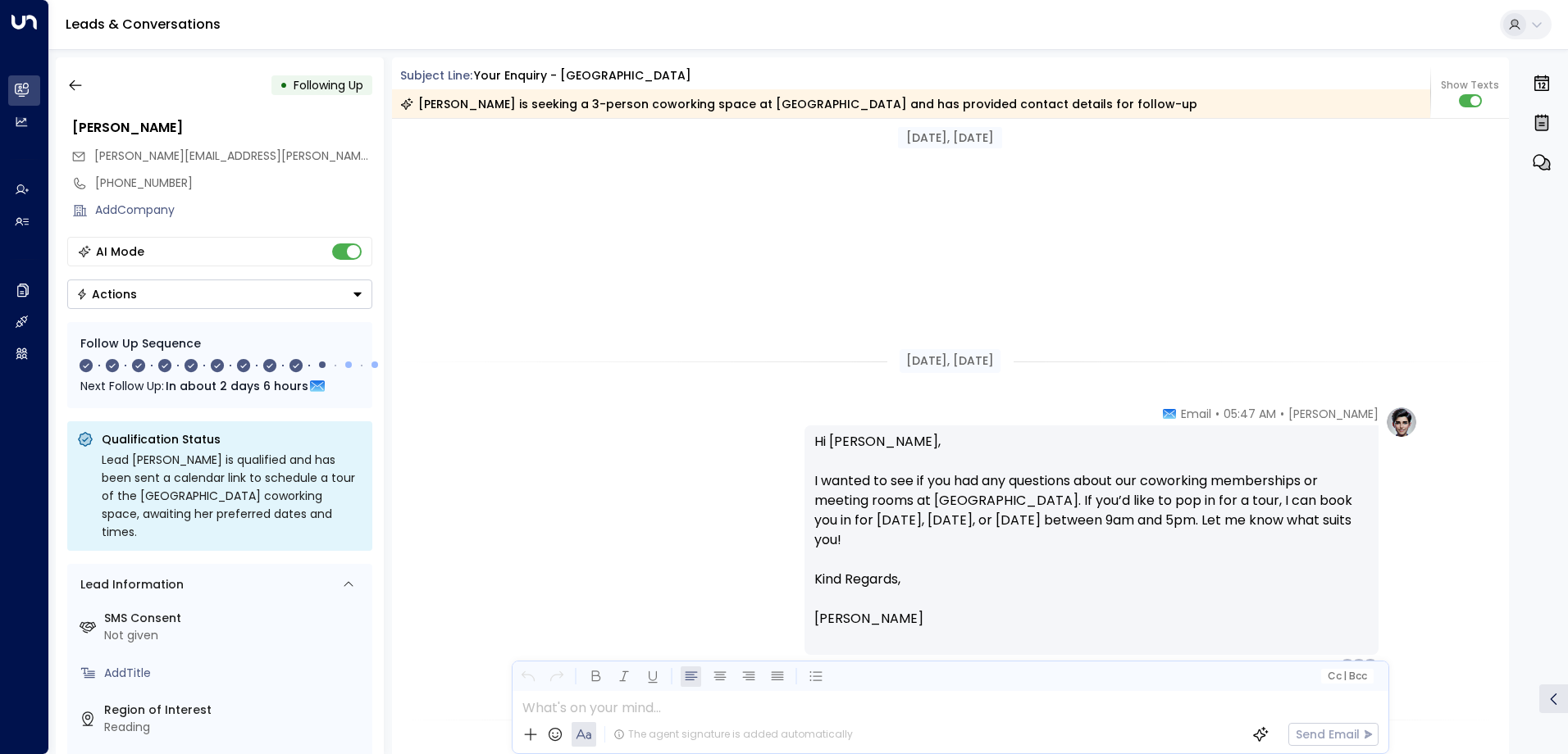
scroll to position [1476, 0]
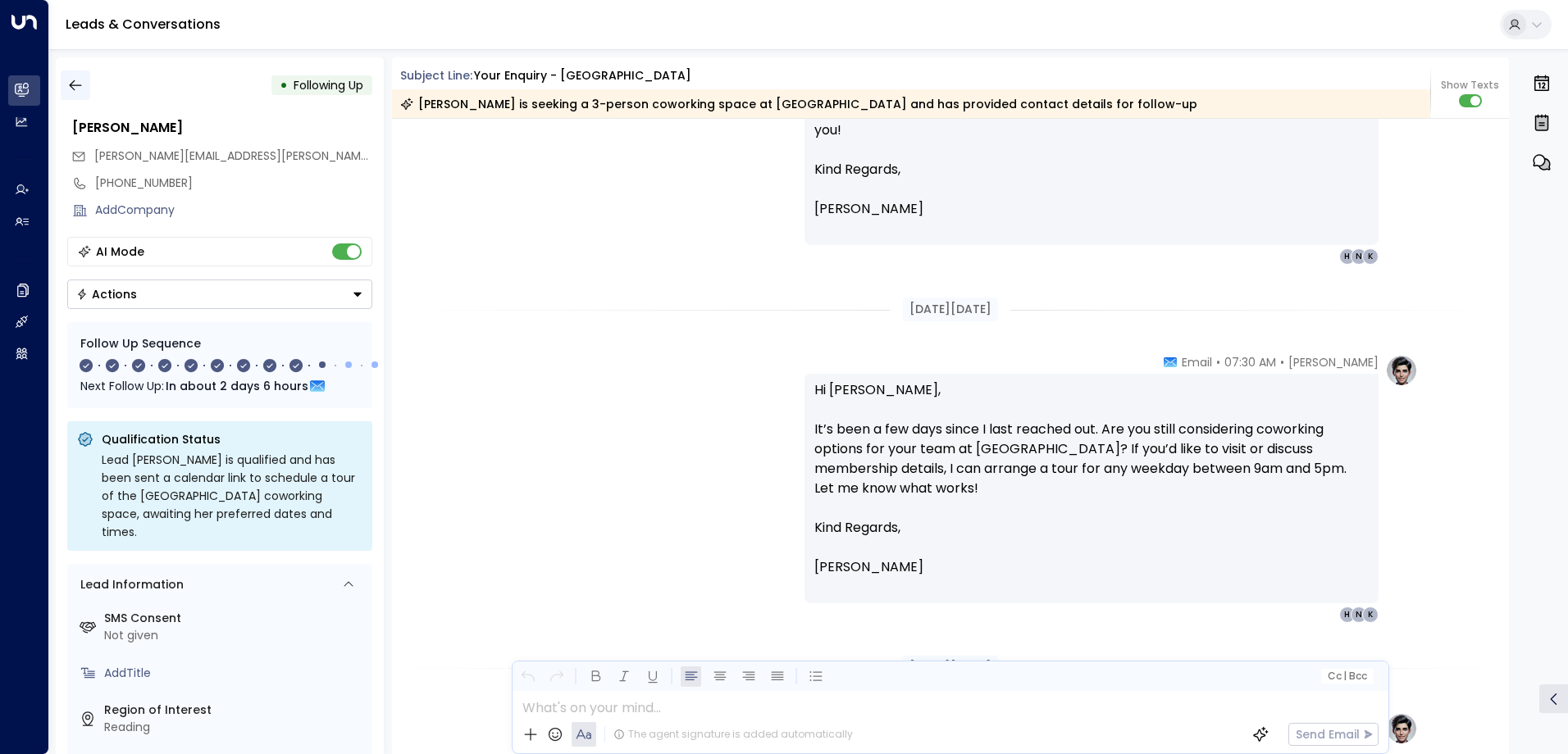
click at [75, 85] on icon "button" at bounding box center [75, 85] width 13 height 11
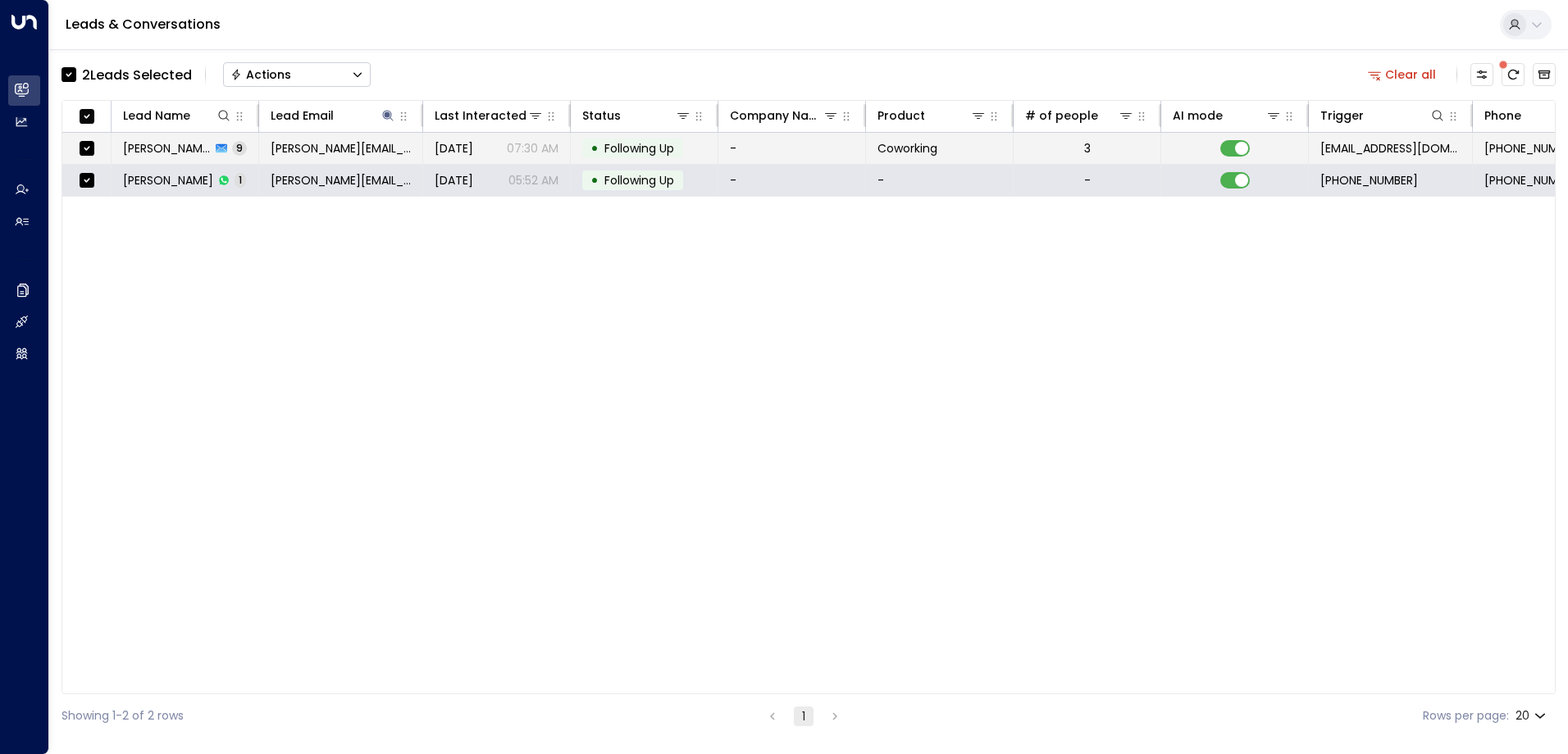
click at [1237, 137] on td at bounding box center [1234, 148] width 148 height 31
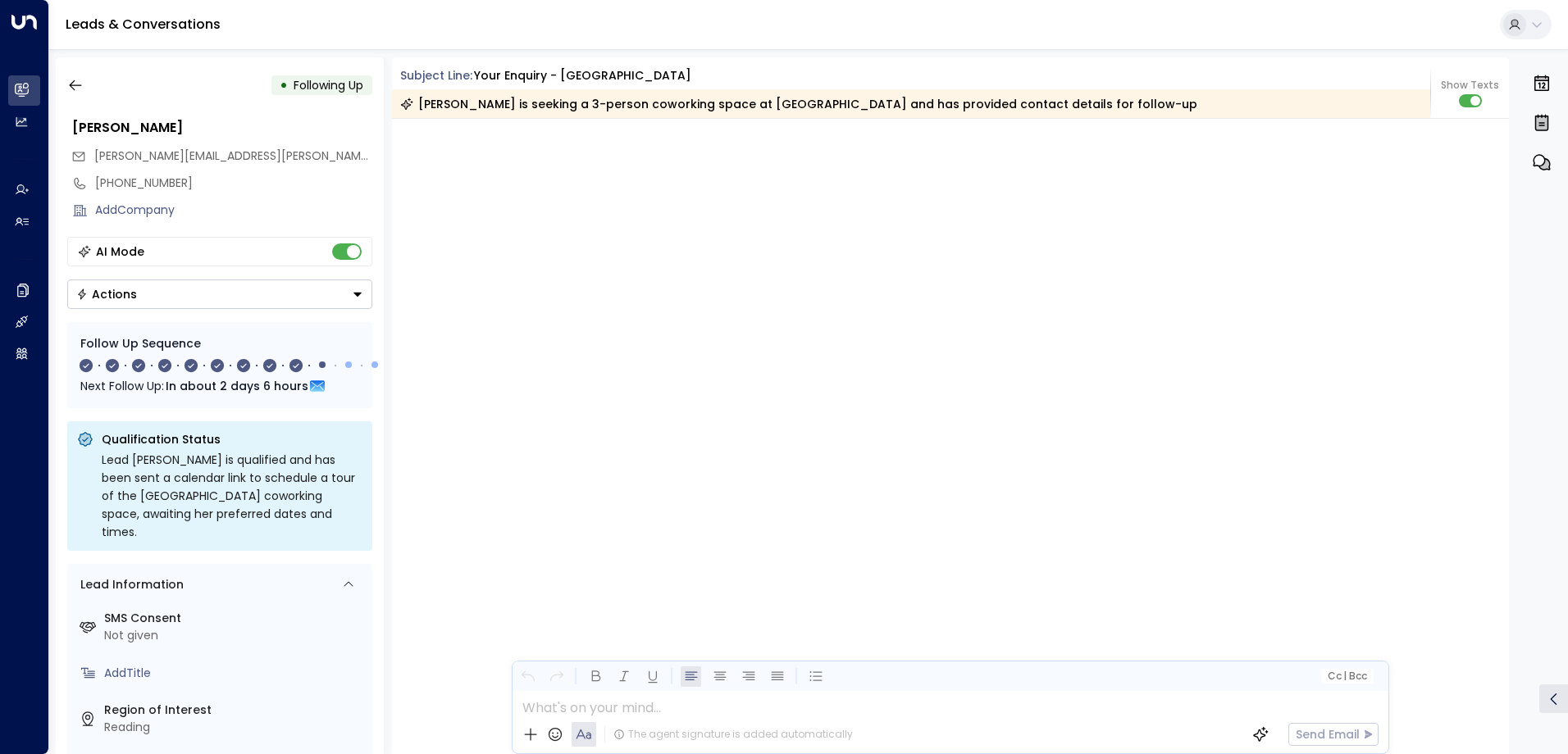
scroll to position [5851, 0]
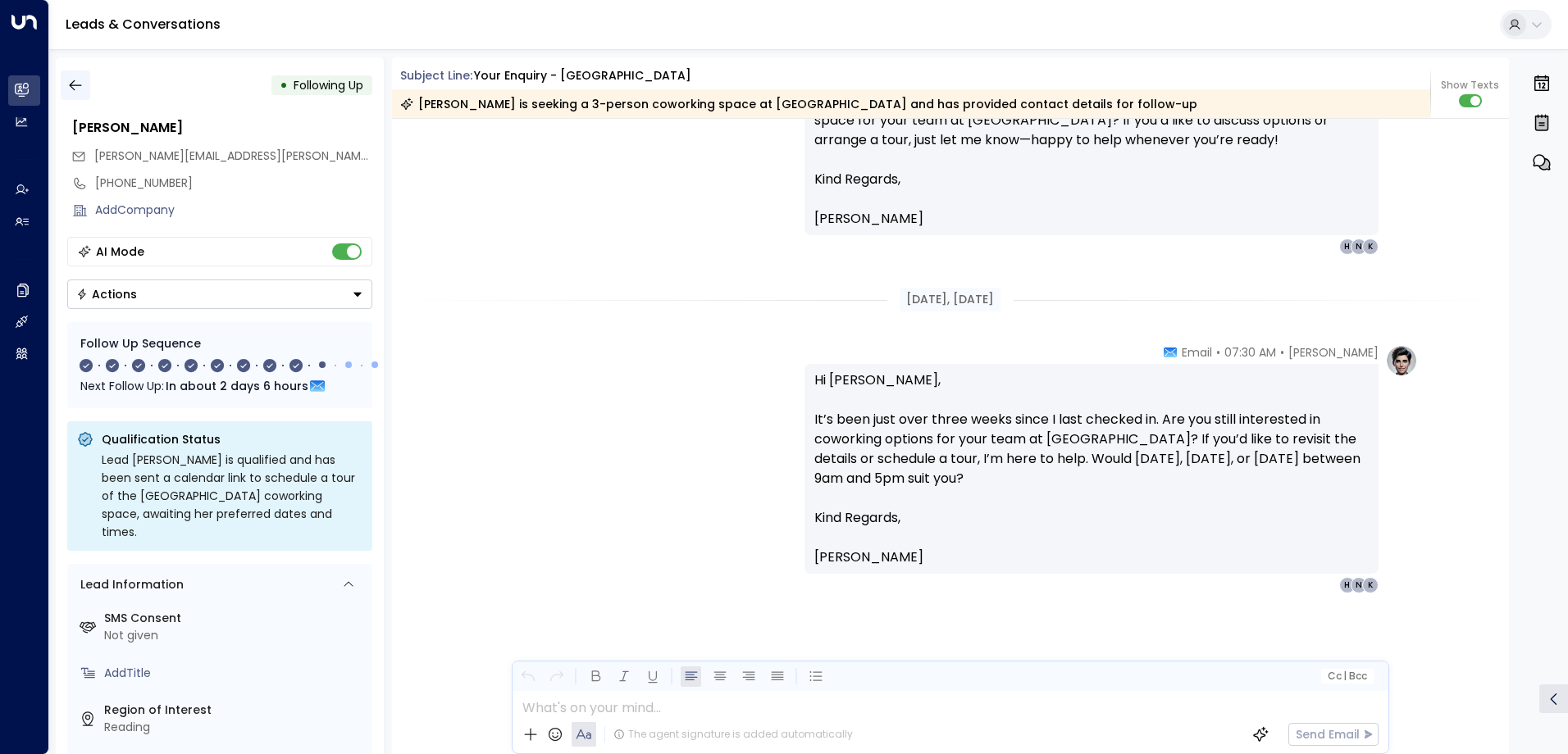
click at [82, 89] on icon "button" at bounding box center [75, 84] width 16 height 16
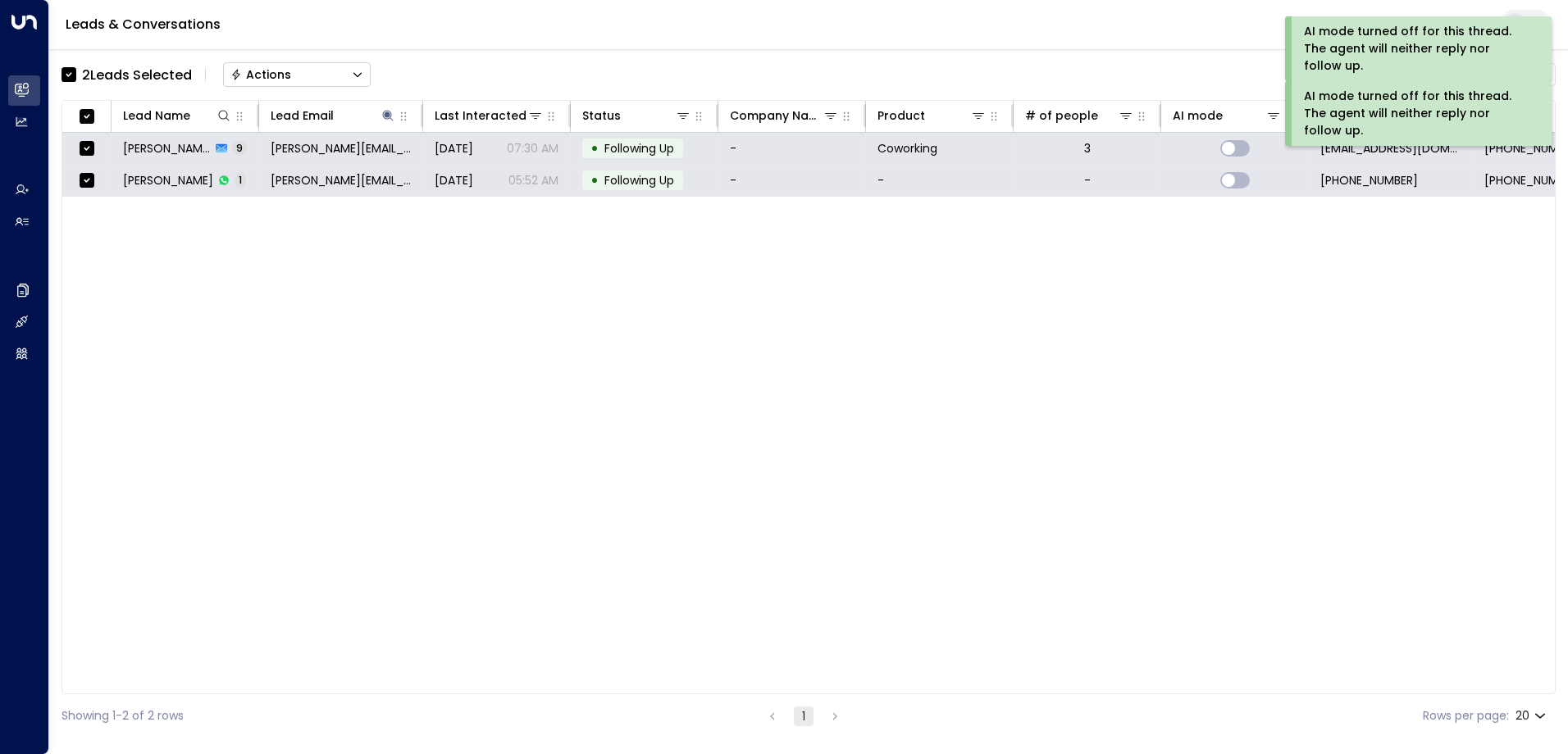
click at [291, 76] on button "Actions" at bounding box center [296, 74] width 148 height 24
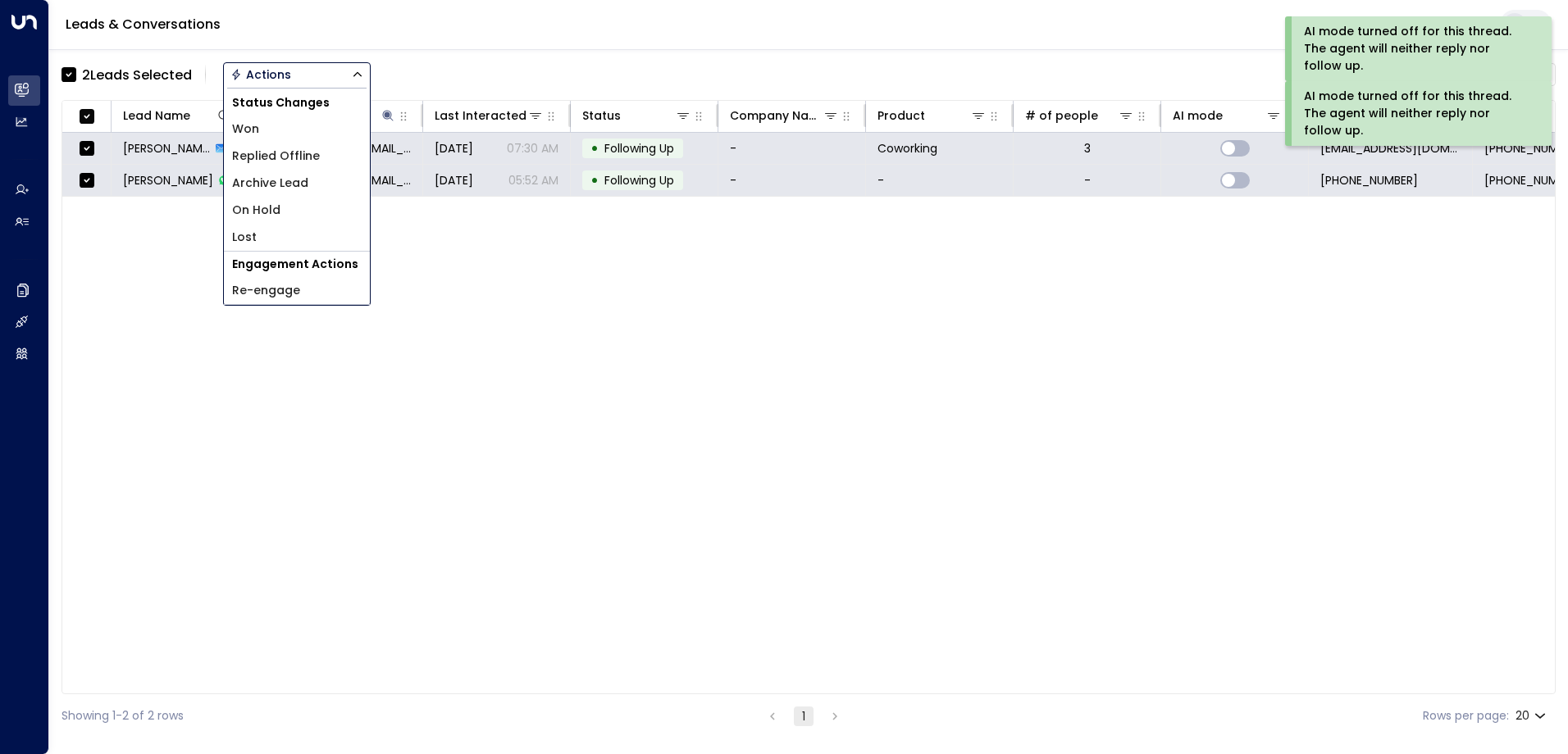
click at [306, 186] on span "Archive Lead" at bounding box center [270, 183] width 76 height 17
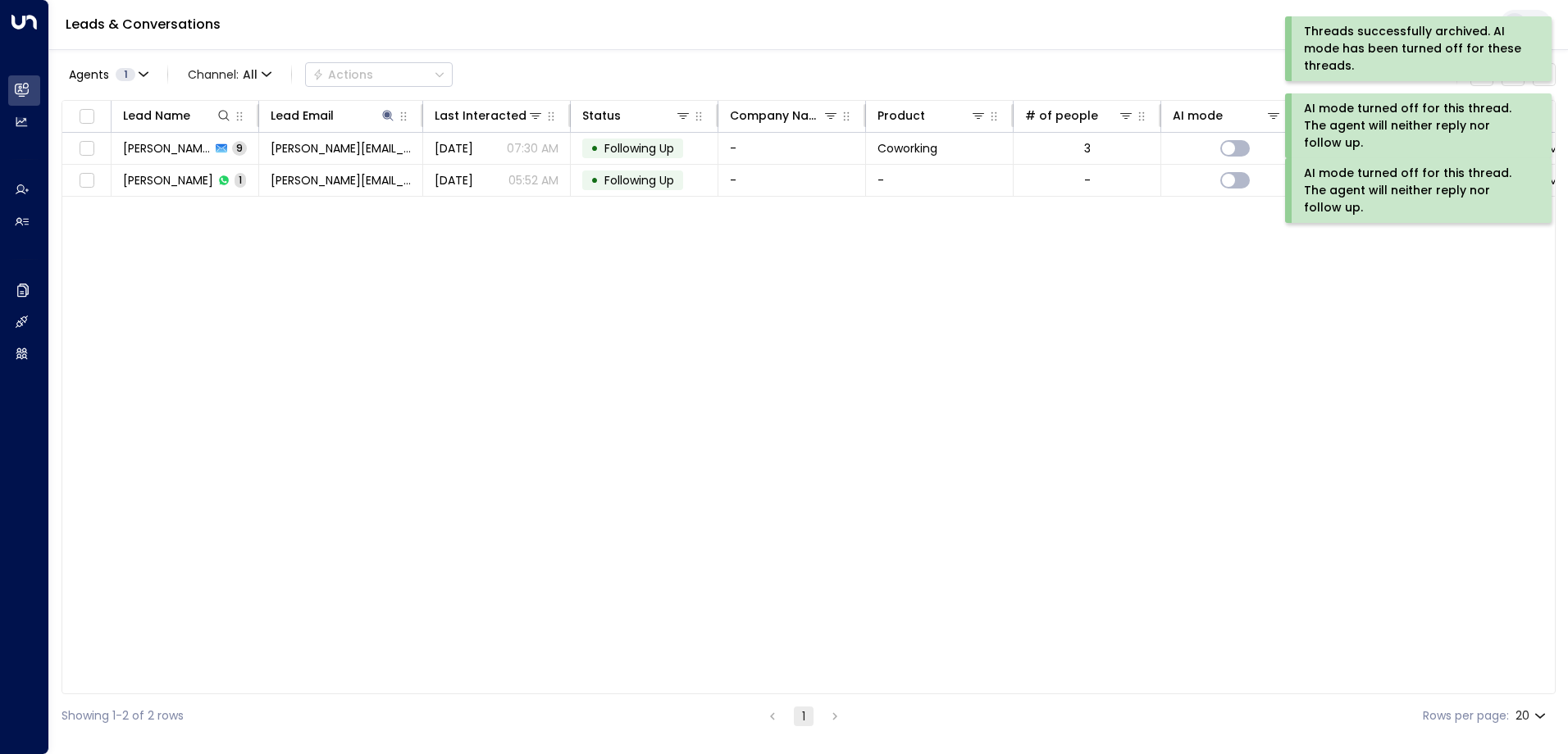
click at [1380, 44] on div "Threads successfully archived. AI mode has been turned off for these threads." at bounding box center [1416, 48] width 225 height 51
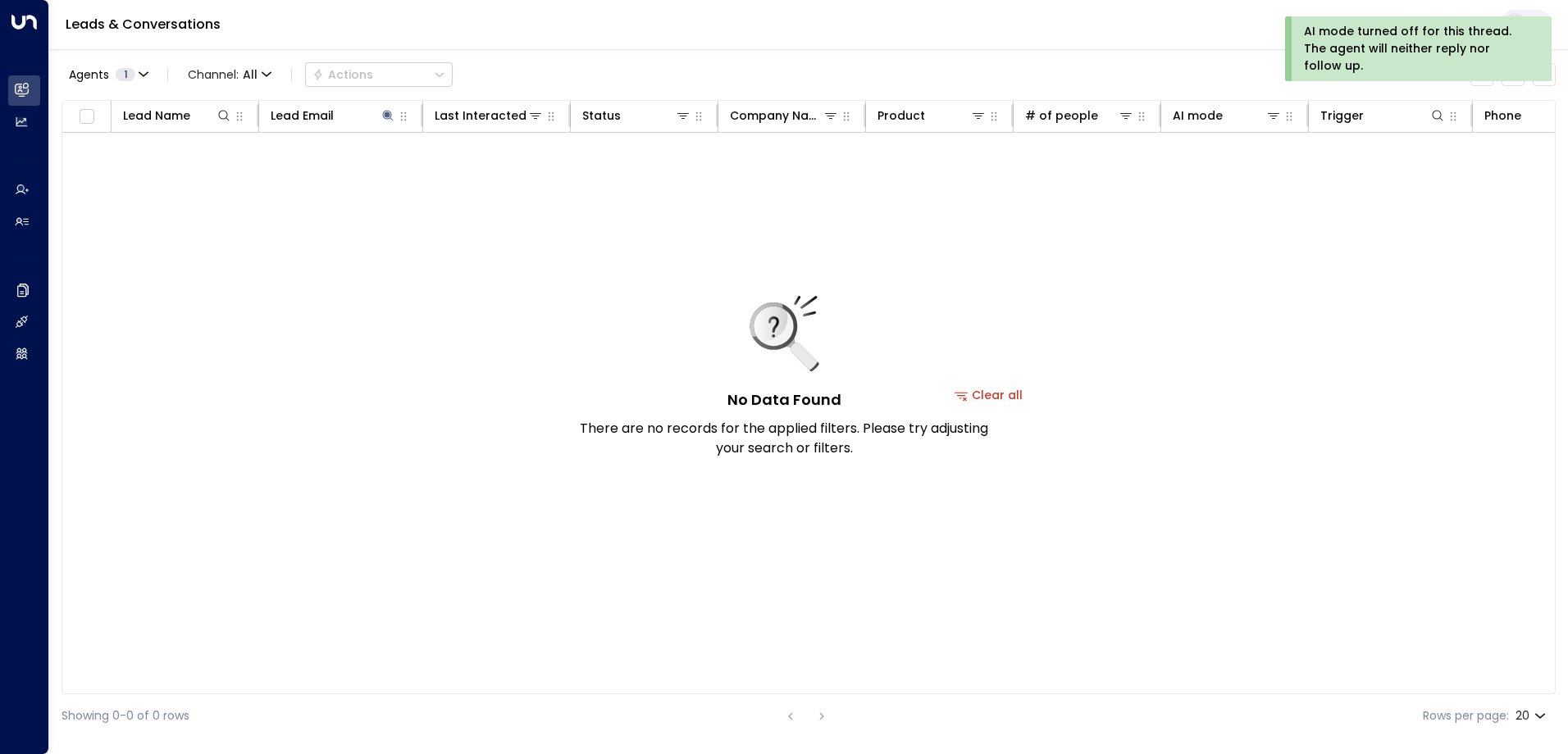
click at [1366, 46] on div "AI mode turned off for this thread. The agent will neither reply nor follow up." at bounding box center [1416, 48] width 225 height 51
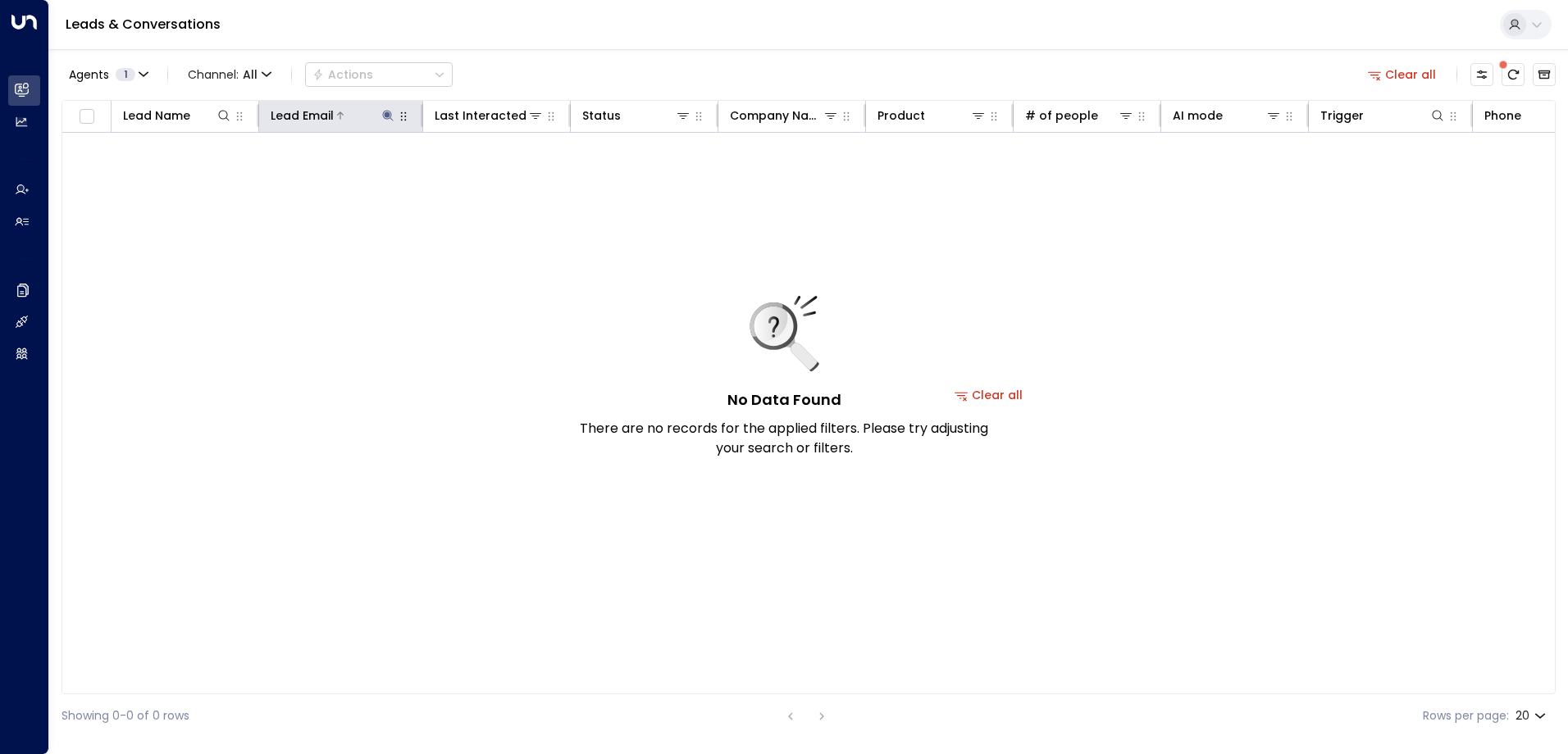
click at [387, 108] on button at bounding box center [387, 115] width 16 height 16
click at [492, 176] on icon "button" at bounding box center [491, 175] width 13 height 13
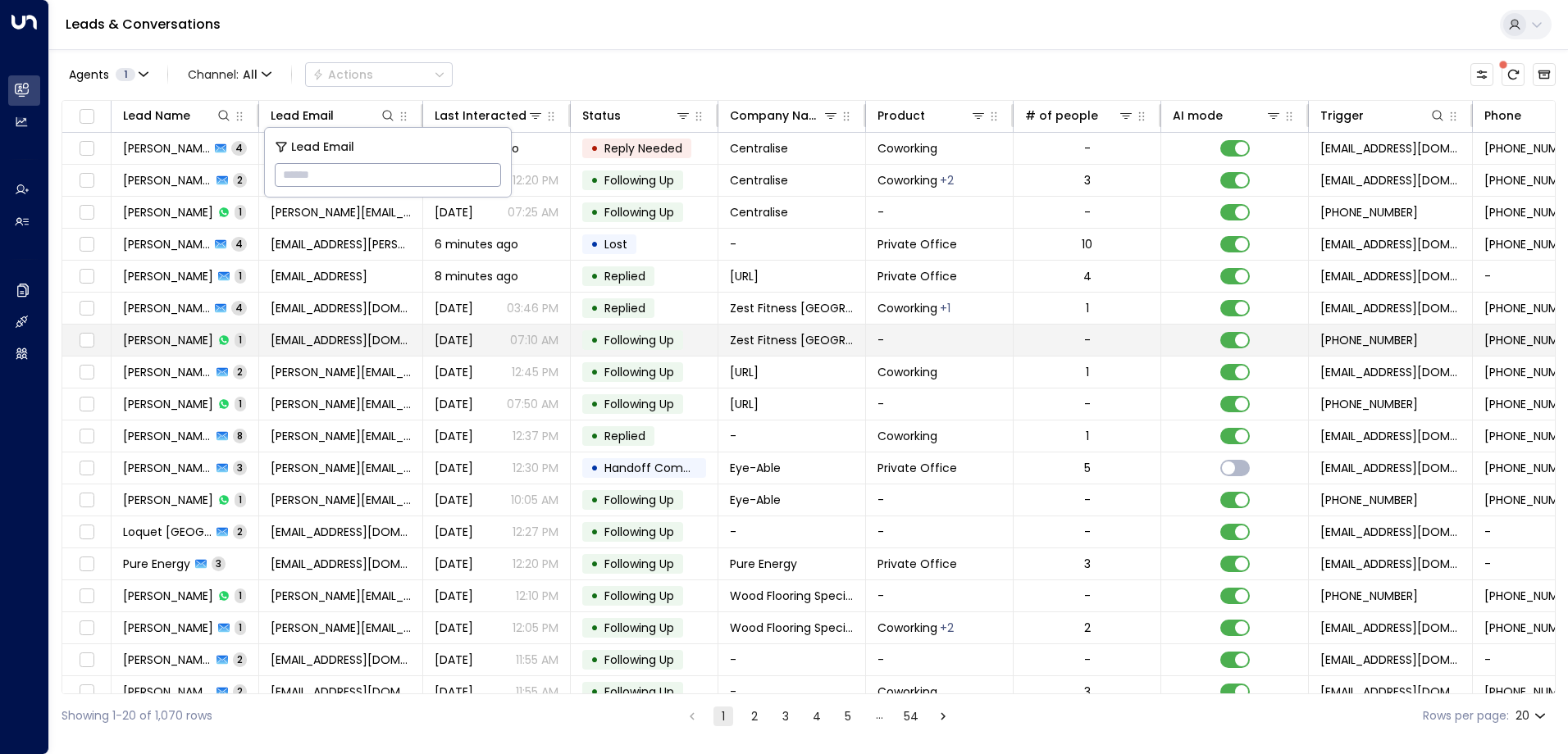
type input "**********"
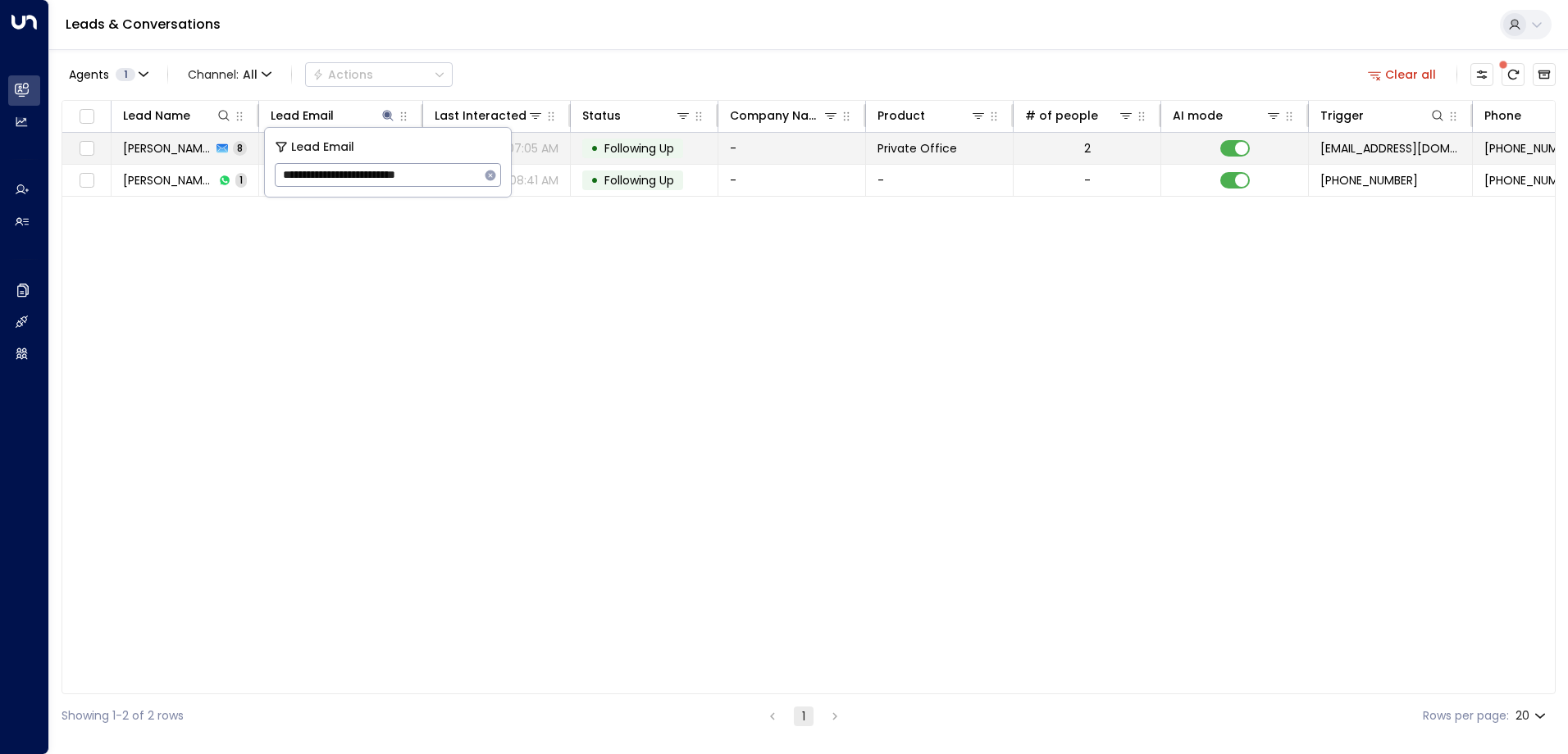
click at [633, 144] on span "Following Up" at bounding box center [639, 148] width 70 height 16
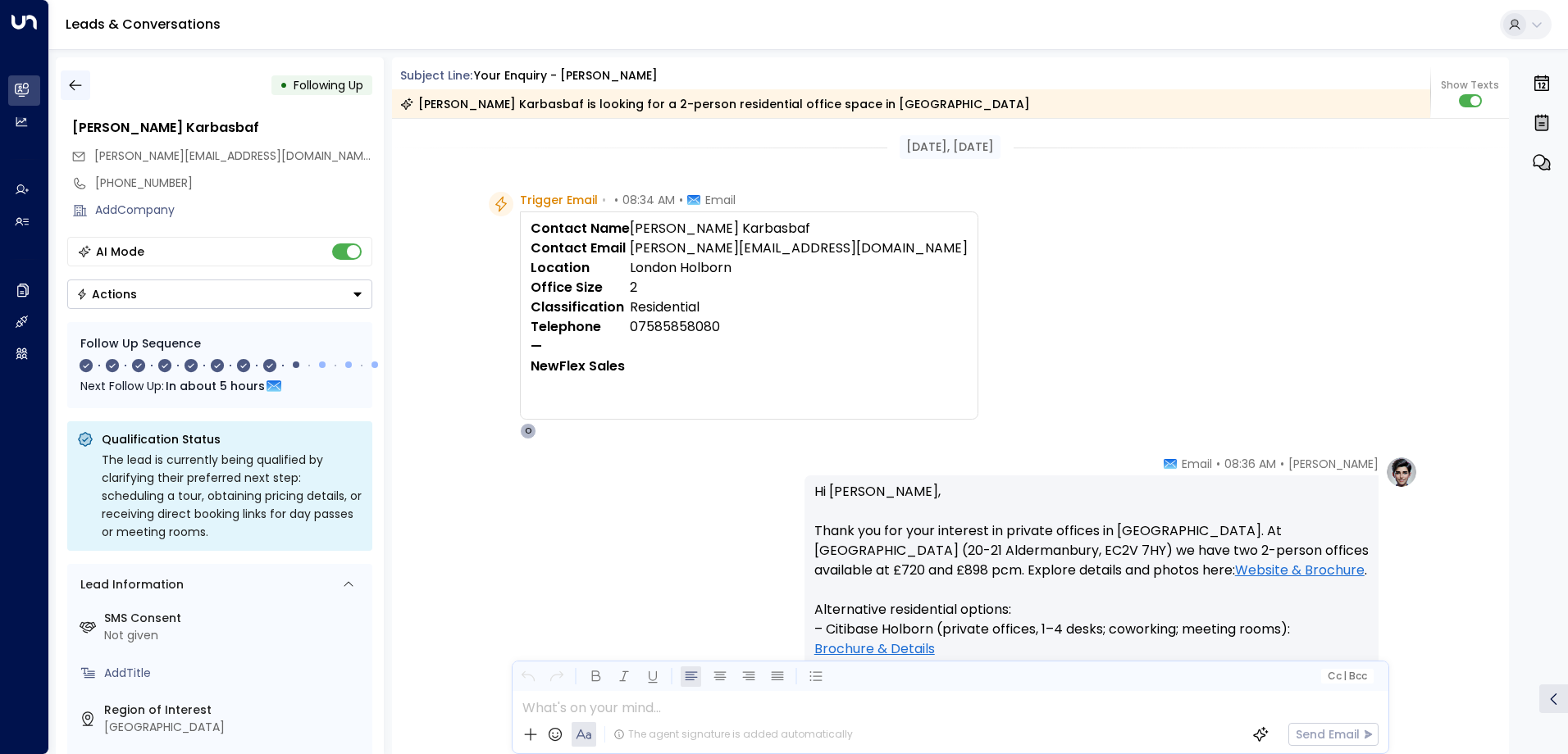
click at [73, 88] on icon "button" at bounding box center [75, 84] width 16 height 16
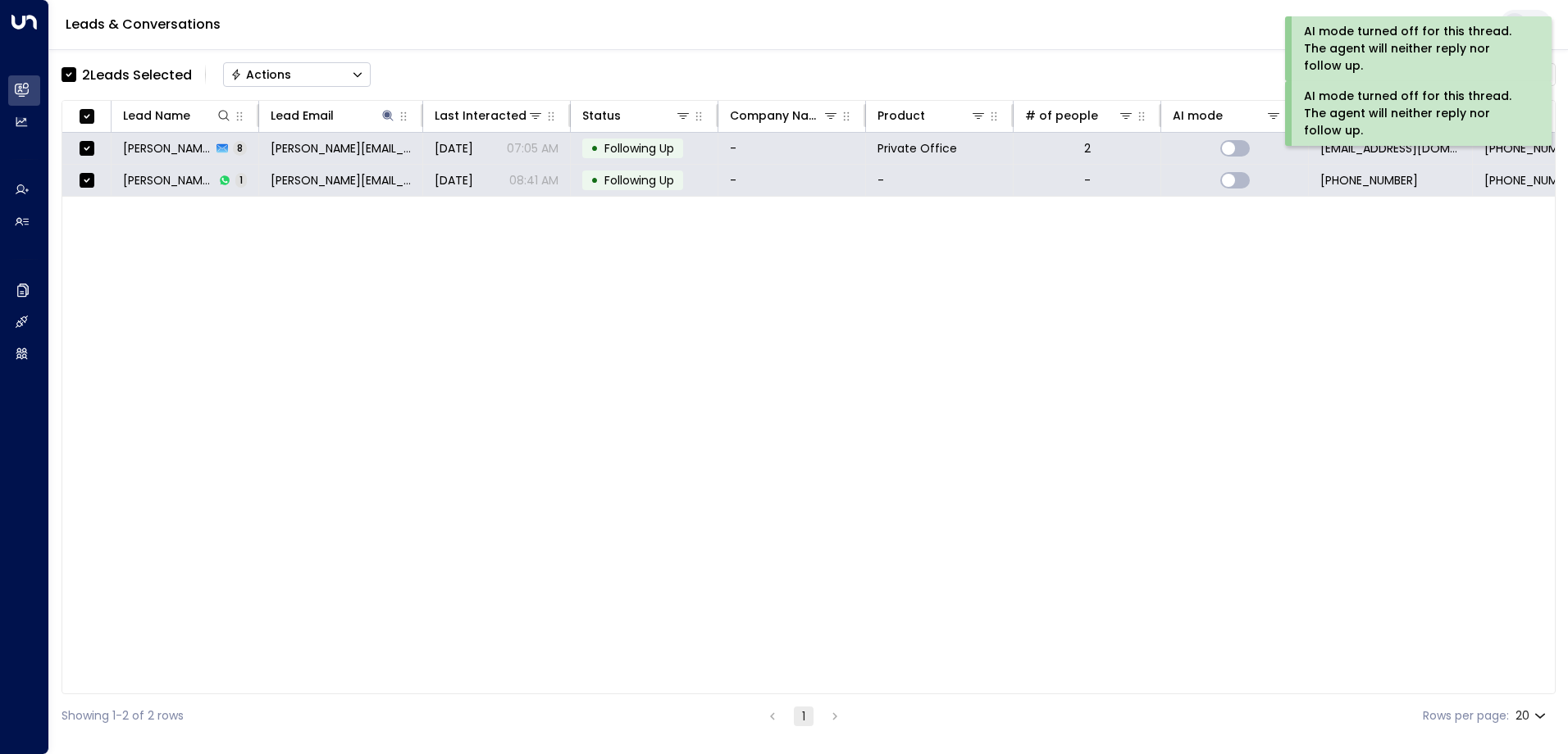
click at [287, 73] on div "Actions" at bounding box center [261, 74] width 61 height 14
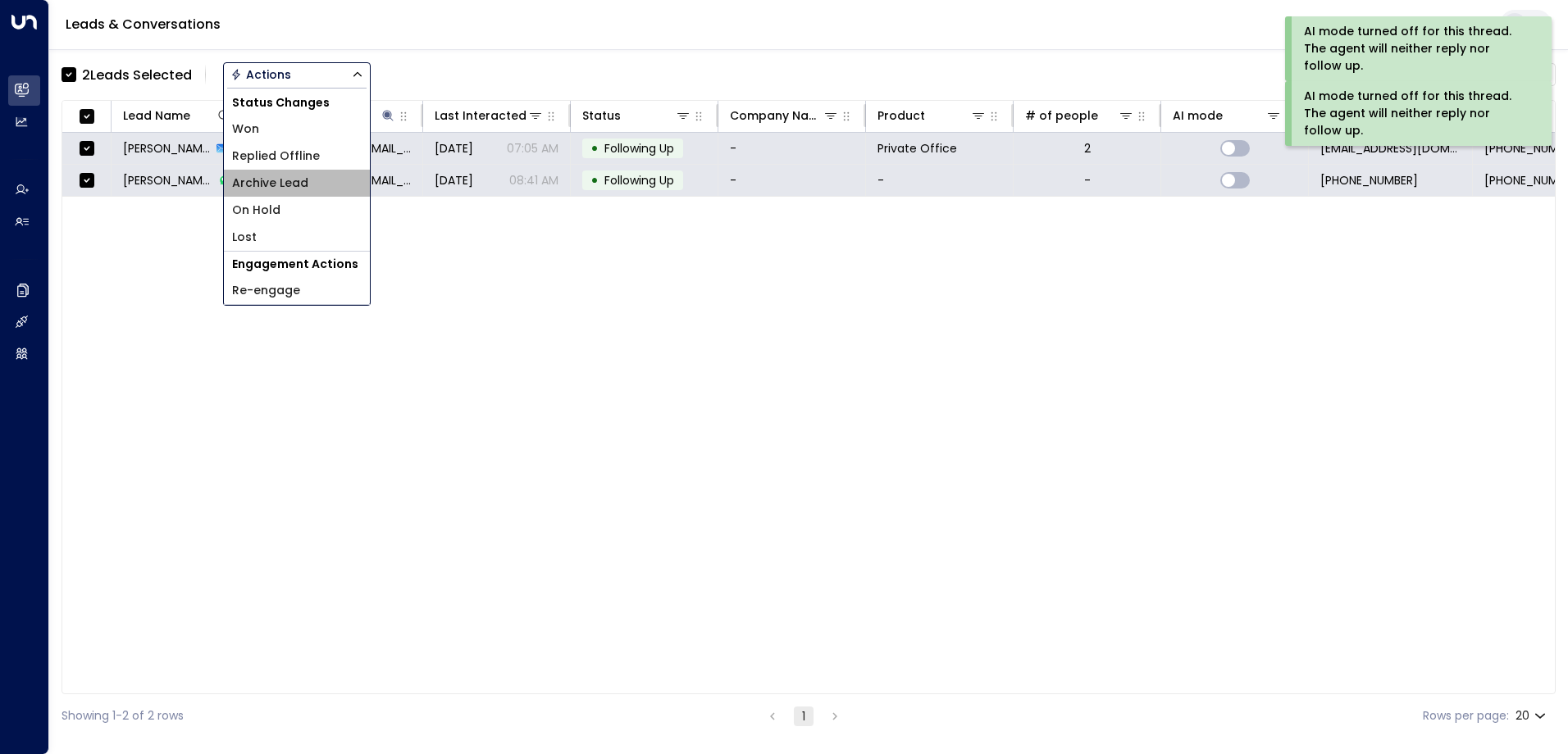
click at [288, 179] on span "Archive Lead" at bounding box center [270, 183] width 76 height 17
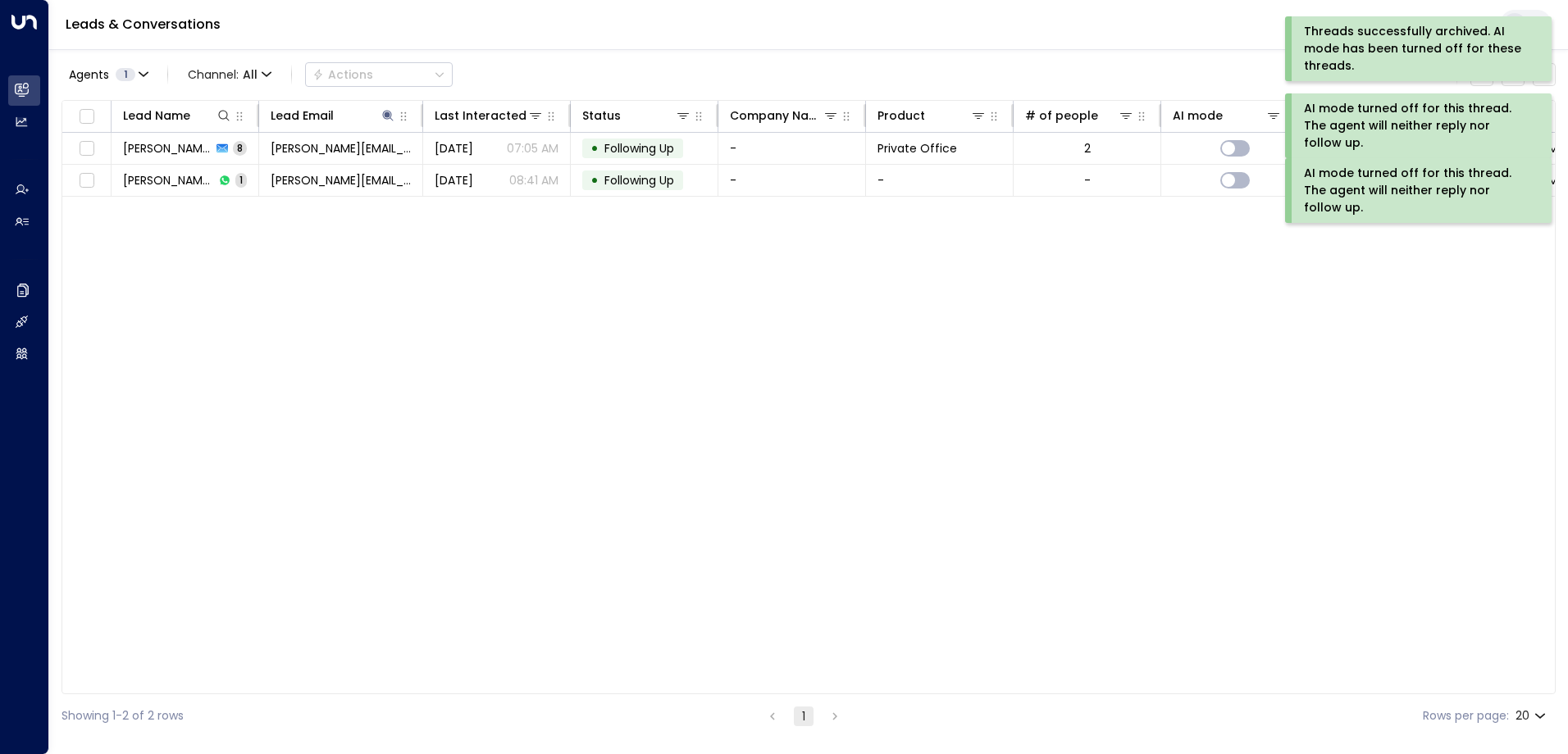
click at [1375, 57] on div "Threads successfully archived. AI mode has been turned off for these threads." at bounding box center [1416, 48] width 225 height 51
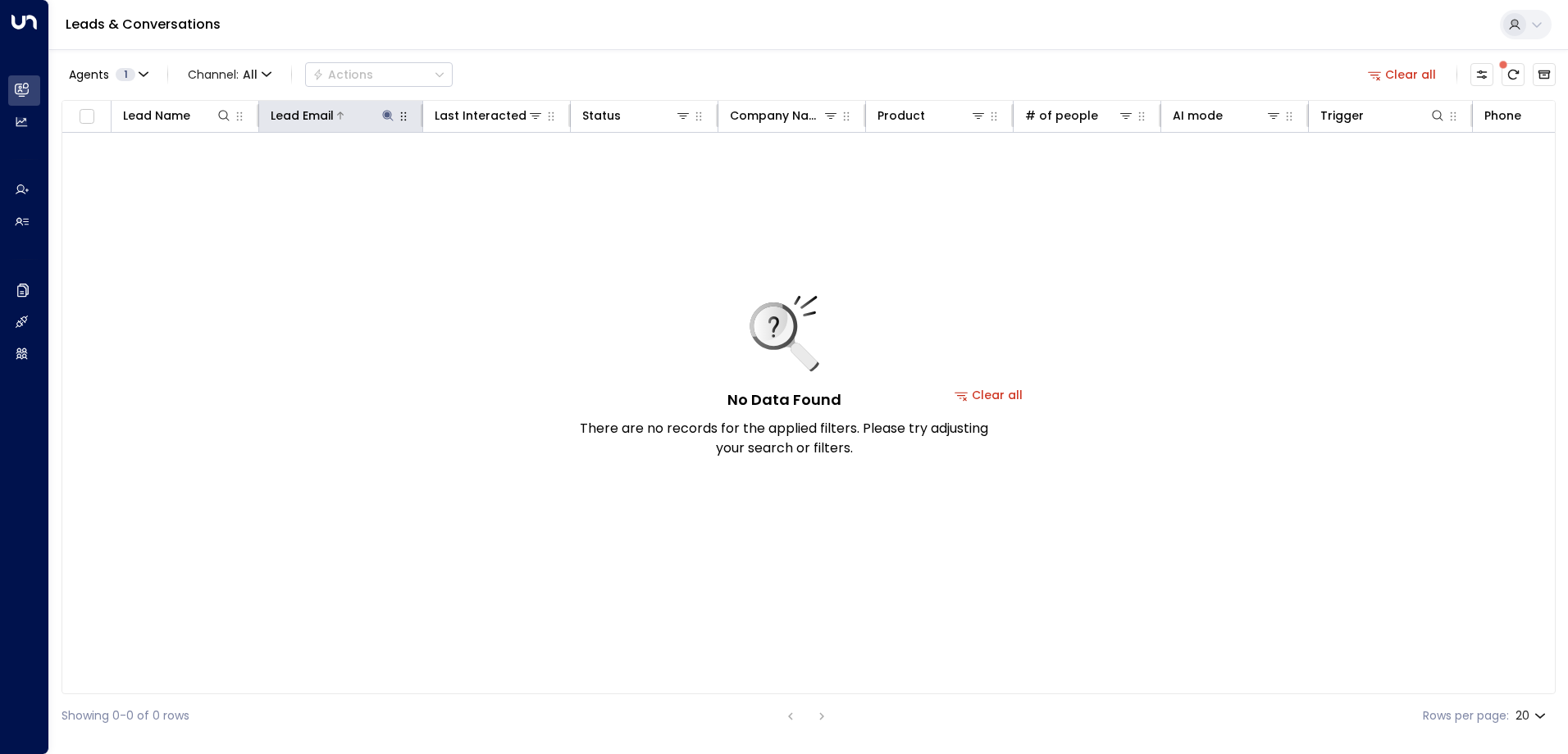
click at [383, 113] on icon at bounding box center [387, 115] width 11 height 11
click at [487, 170] on icon "button" at bounding box center [491, 175] width 13 height 13
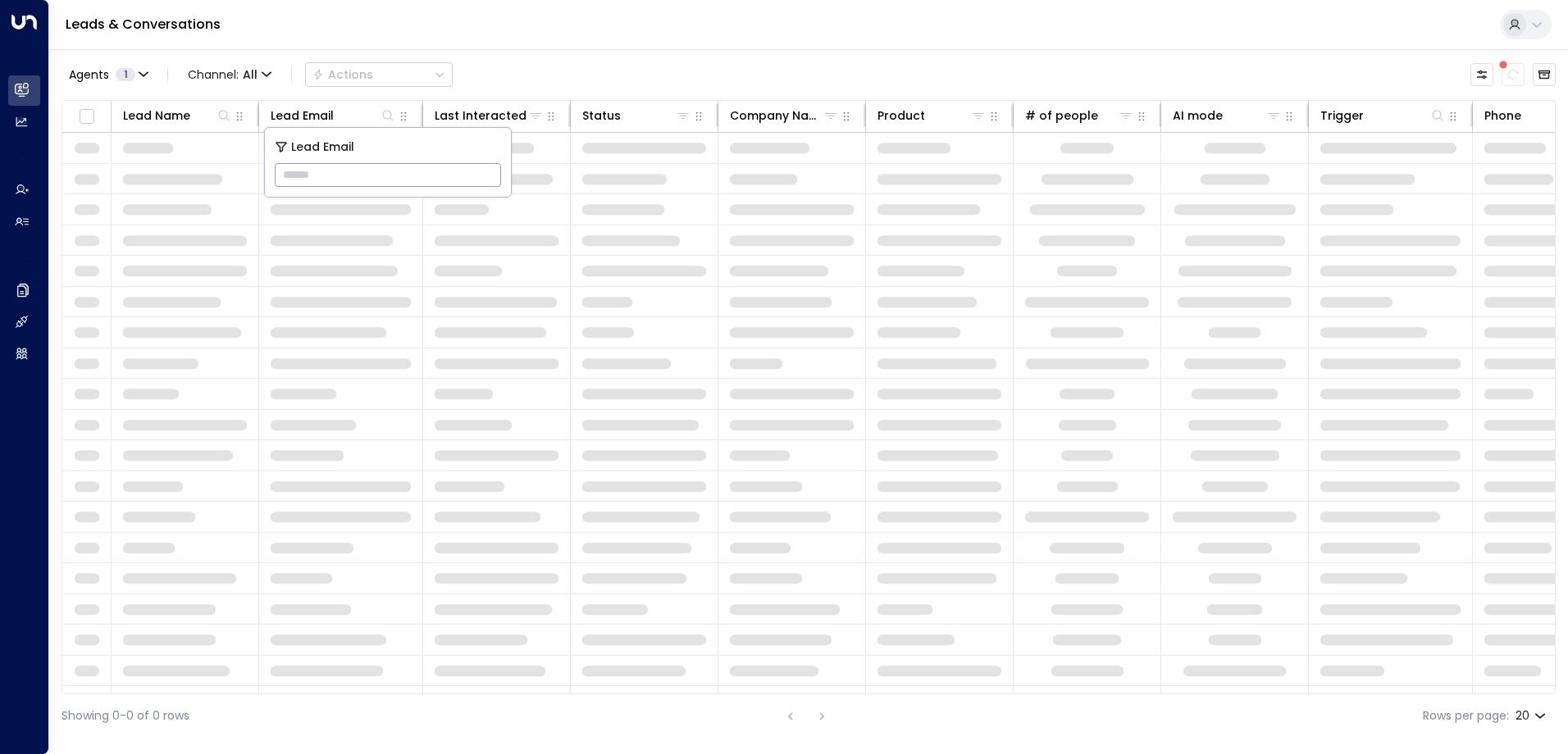
type input "**********"
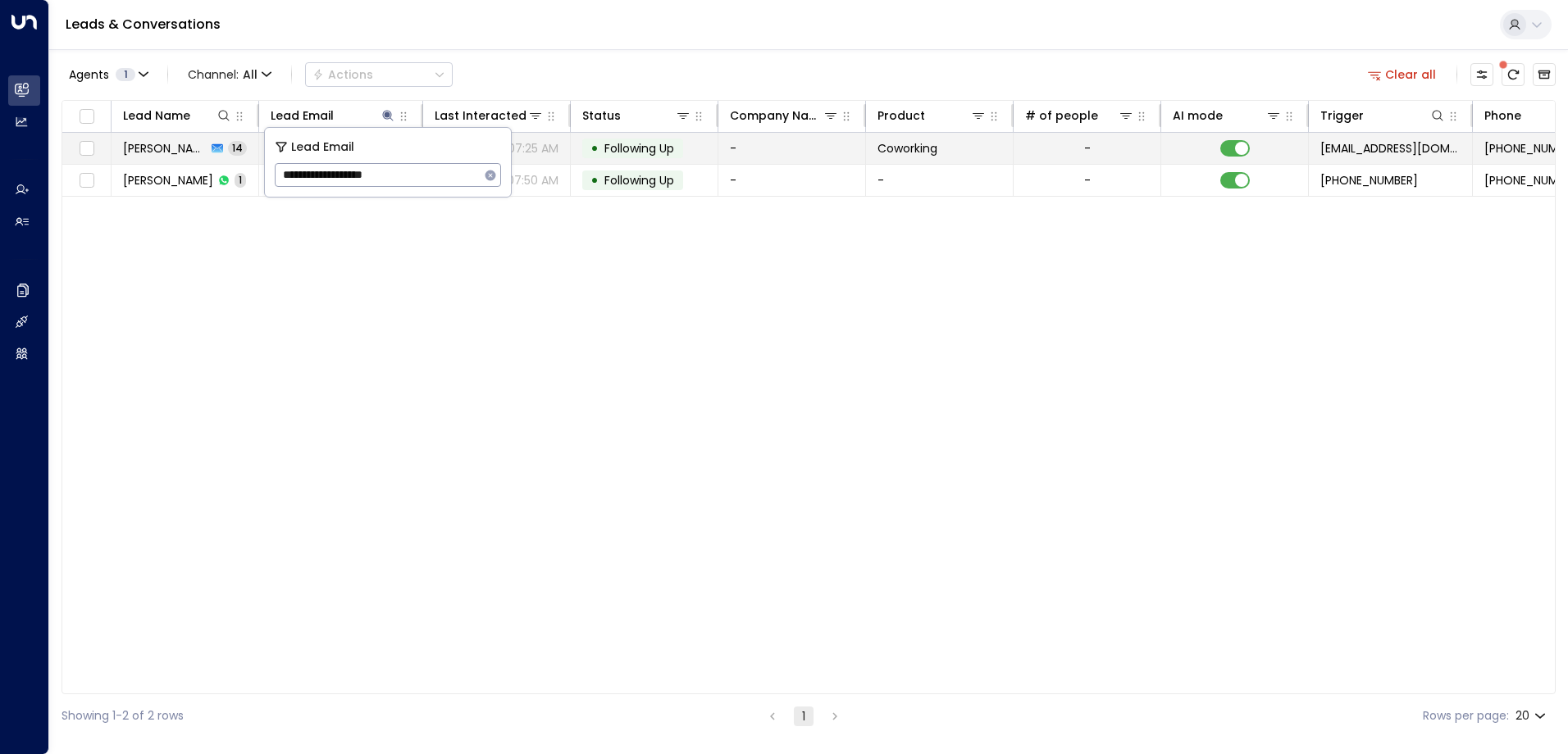
click at [628, 145] on span "Following Up" at bounding box center [639, 148] width 70 height 16
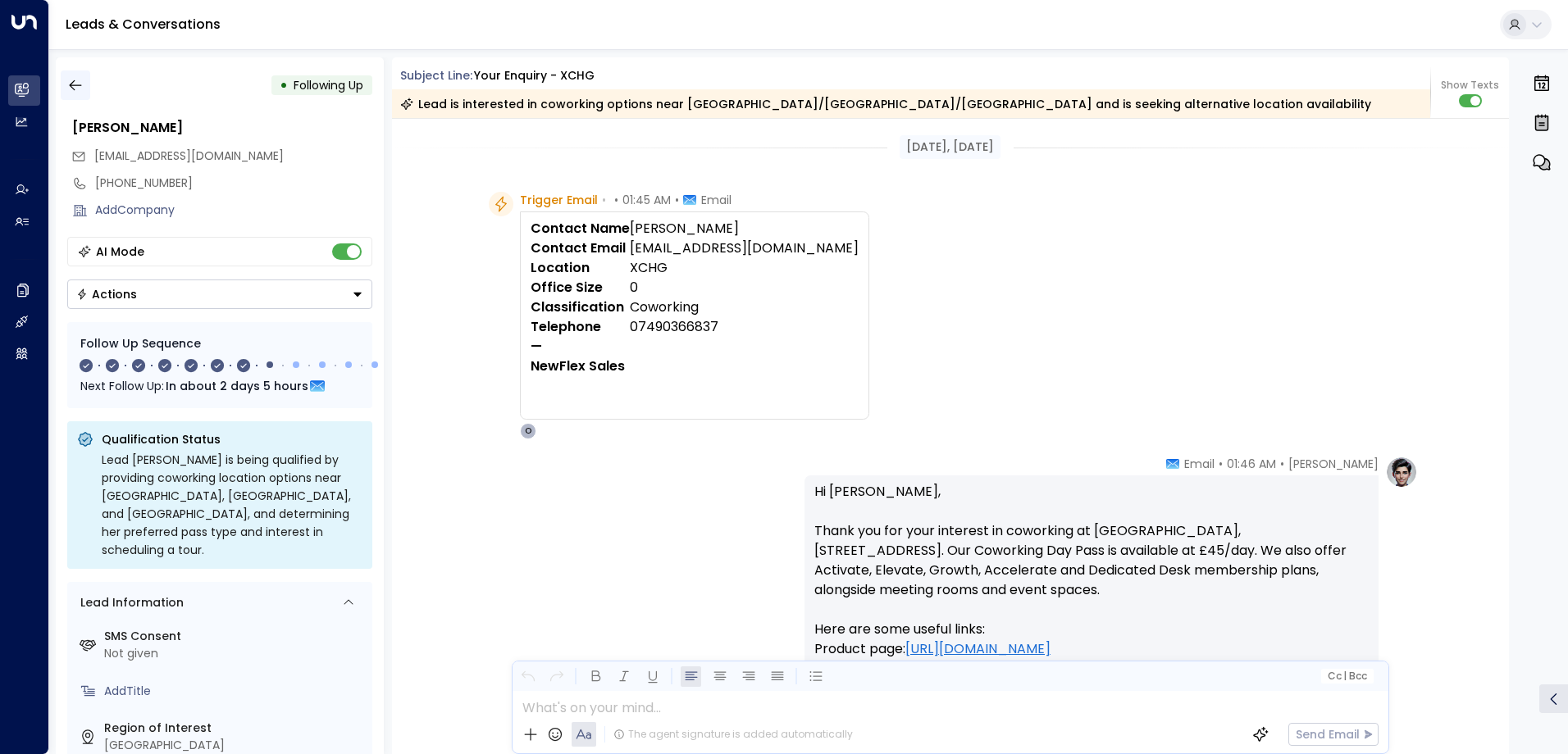
click at [67, 85] on icon "button" at bounding box center [75, 84] width 16 height 16
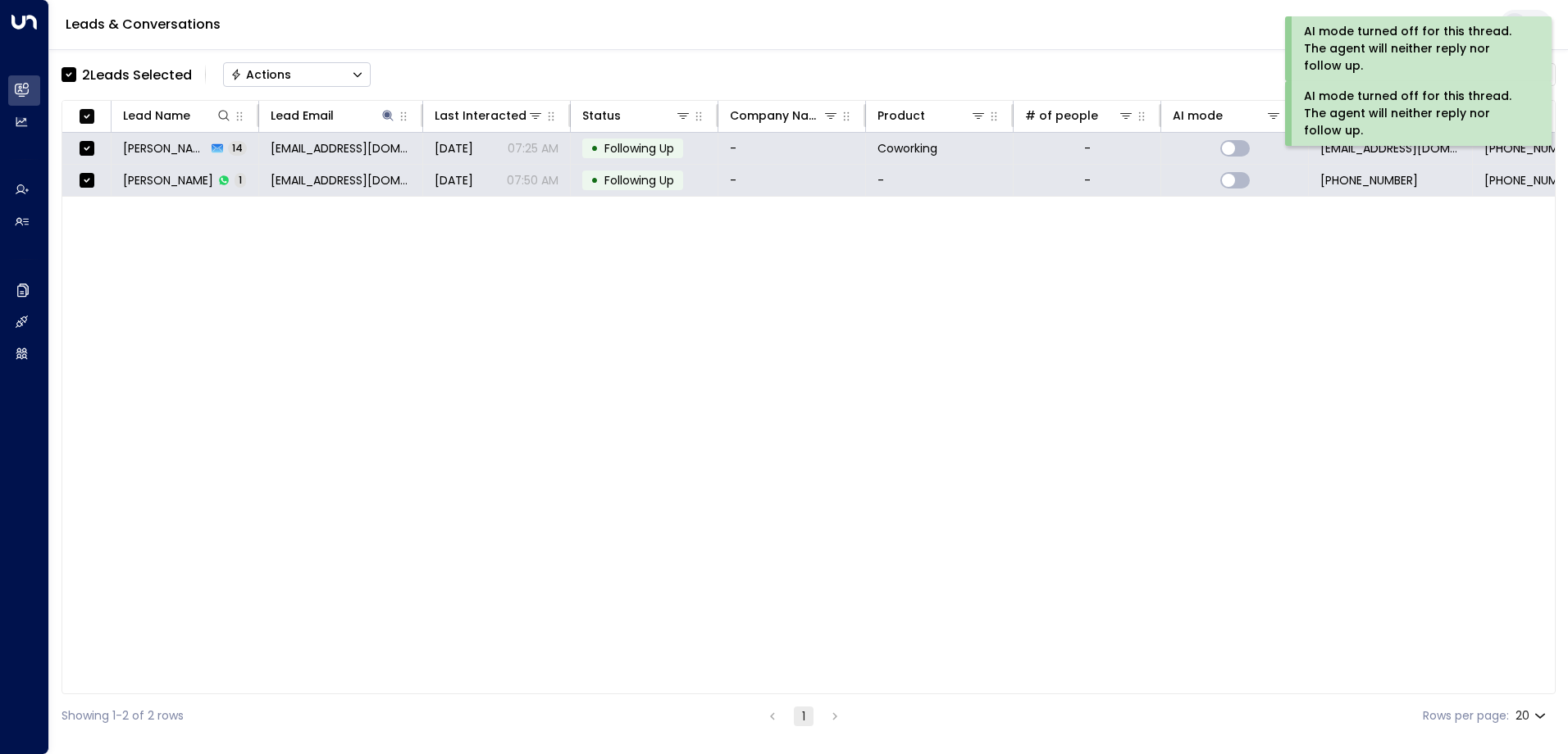
click at [257, 73] on div "Actions" at bounding box center [261, 74] width 61 height 14
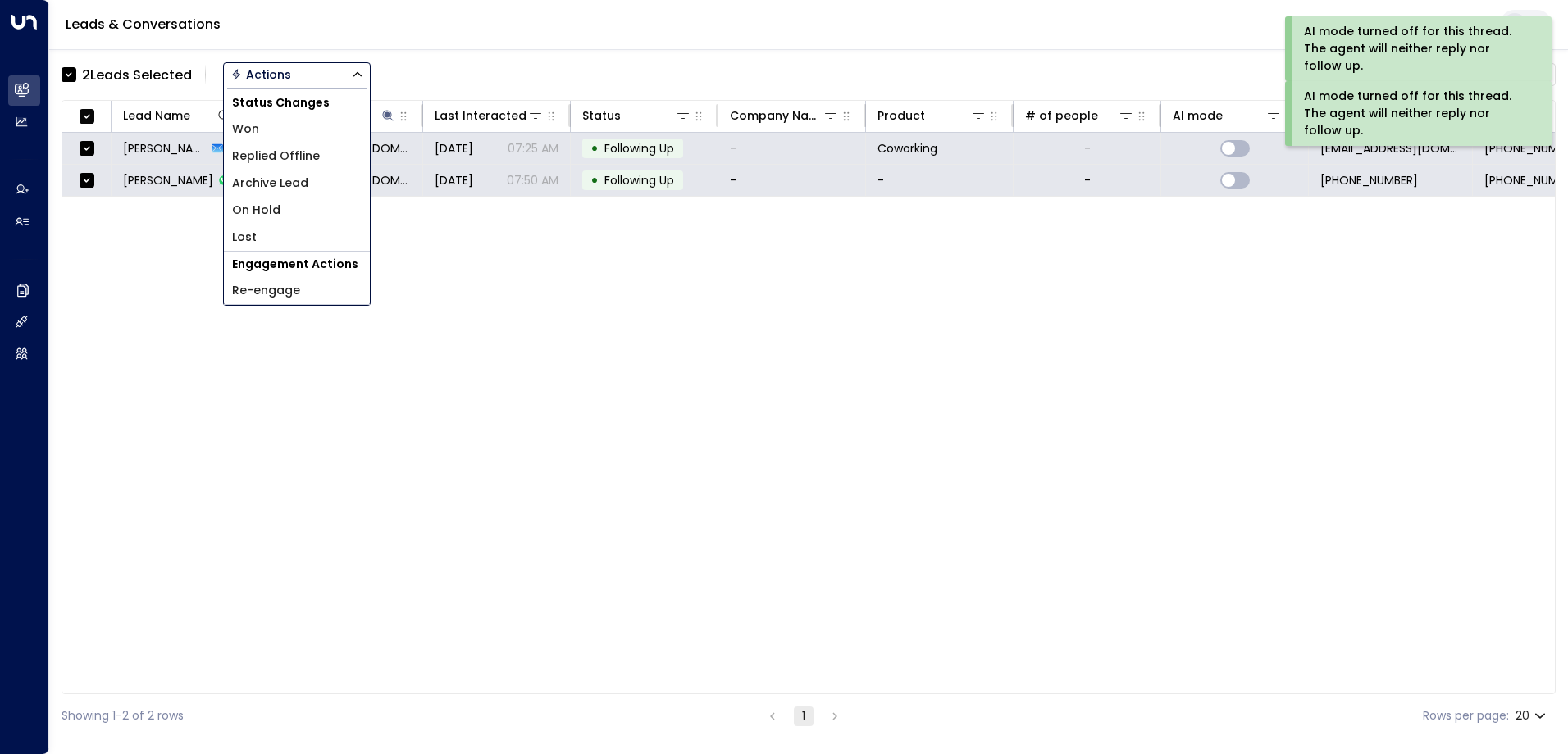
click at [267, 186] on span "Archive Lead" at bounding box center [270, 183] width 76 height 17
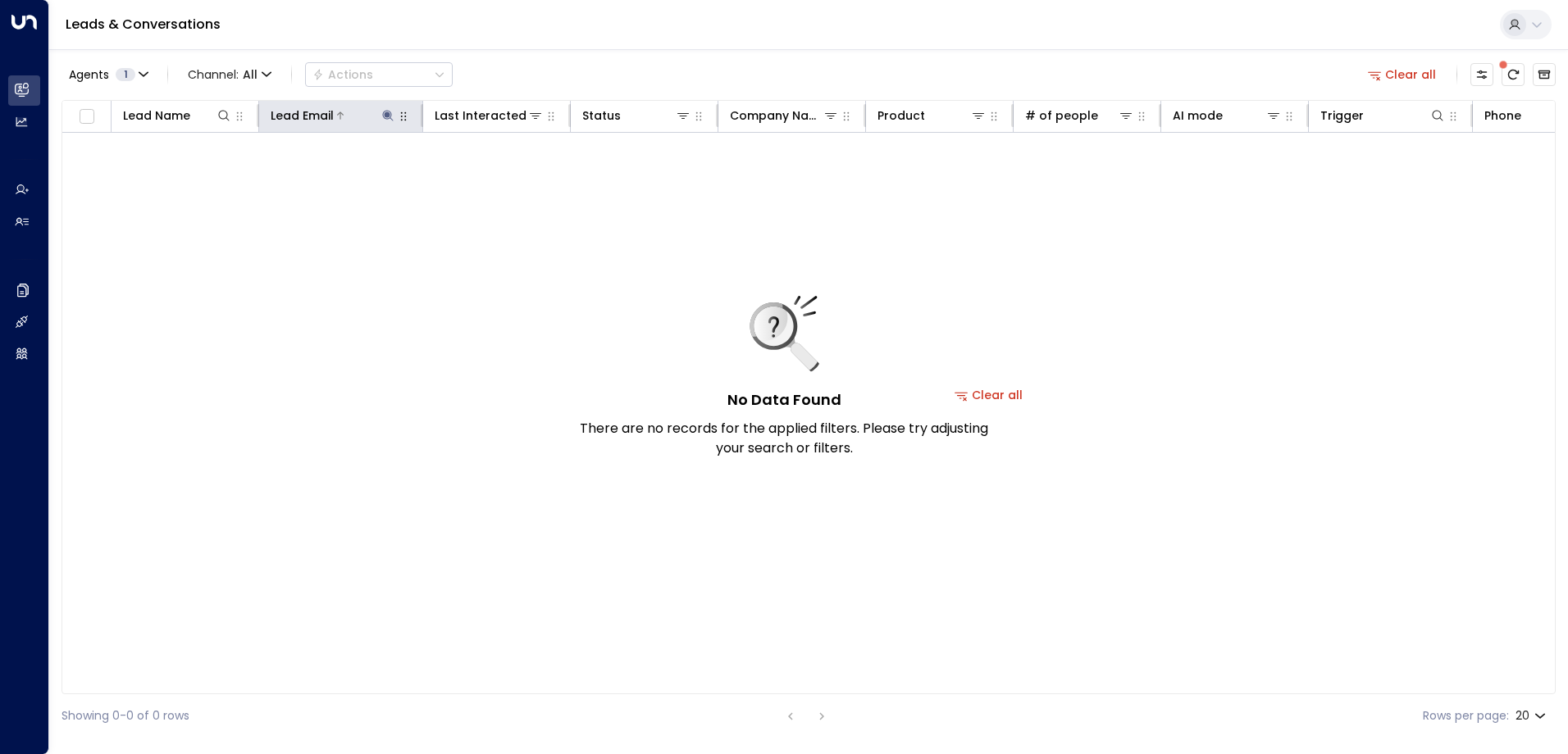
click at [388, 118] on icon at bounding box center [388, 116] width 13 height 13
click at [490, 179] on icon "button" at bounding box center [490, 175] width 11 height 11
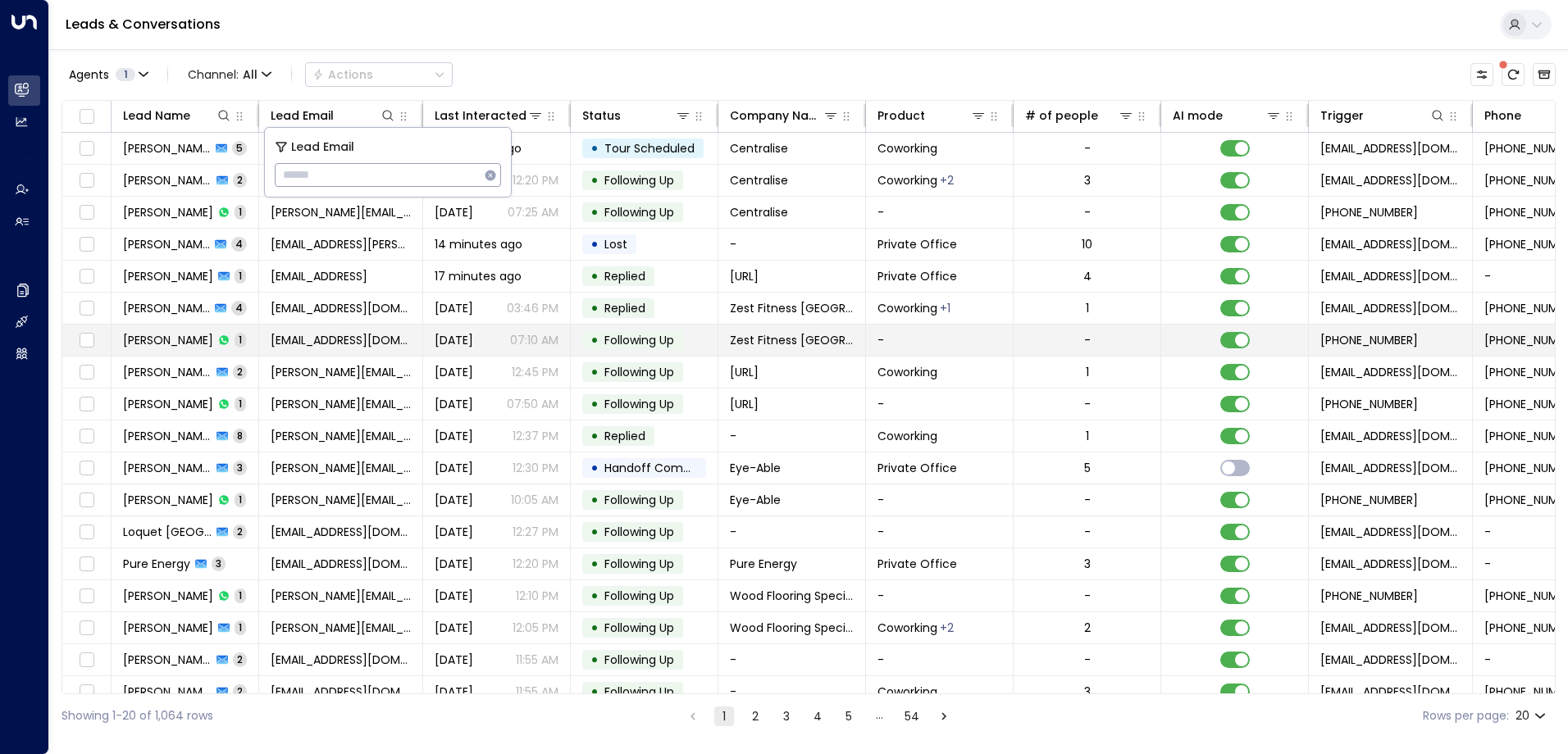
type input "**********"
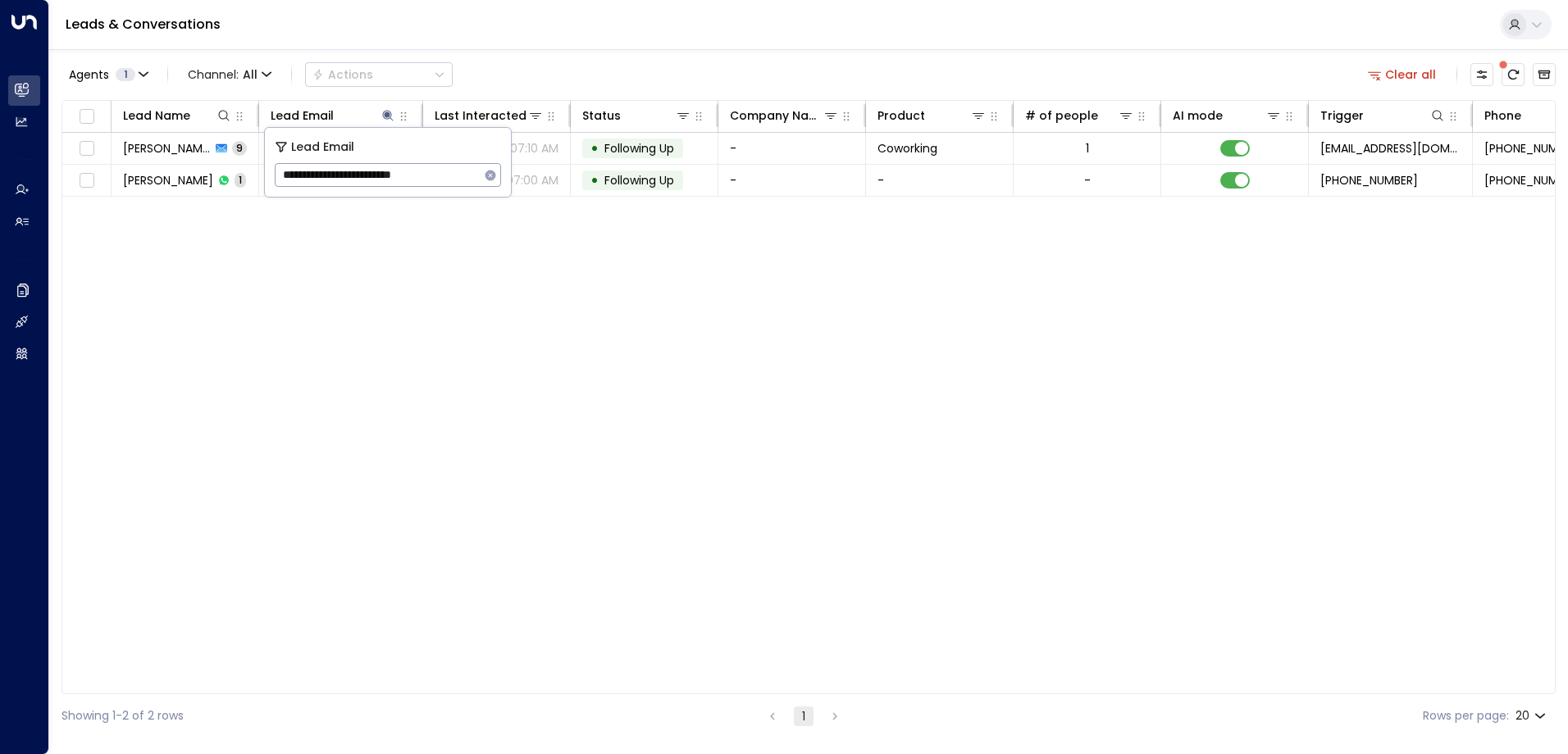
click at [485, 253] on div "Lead Name Lead Email Last Interacted Status Company Name Product # of people AI…" at bounding box center [808, 397] width 1494 height 595
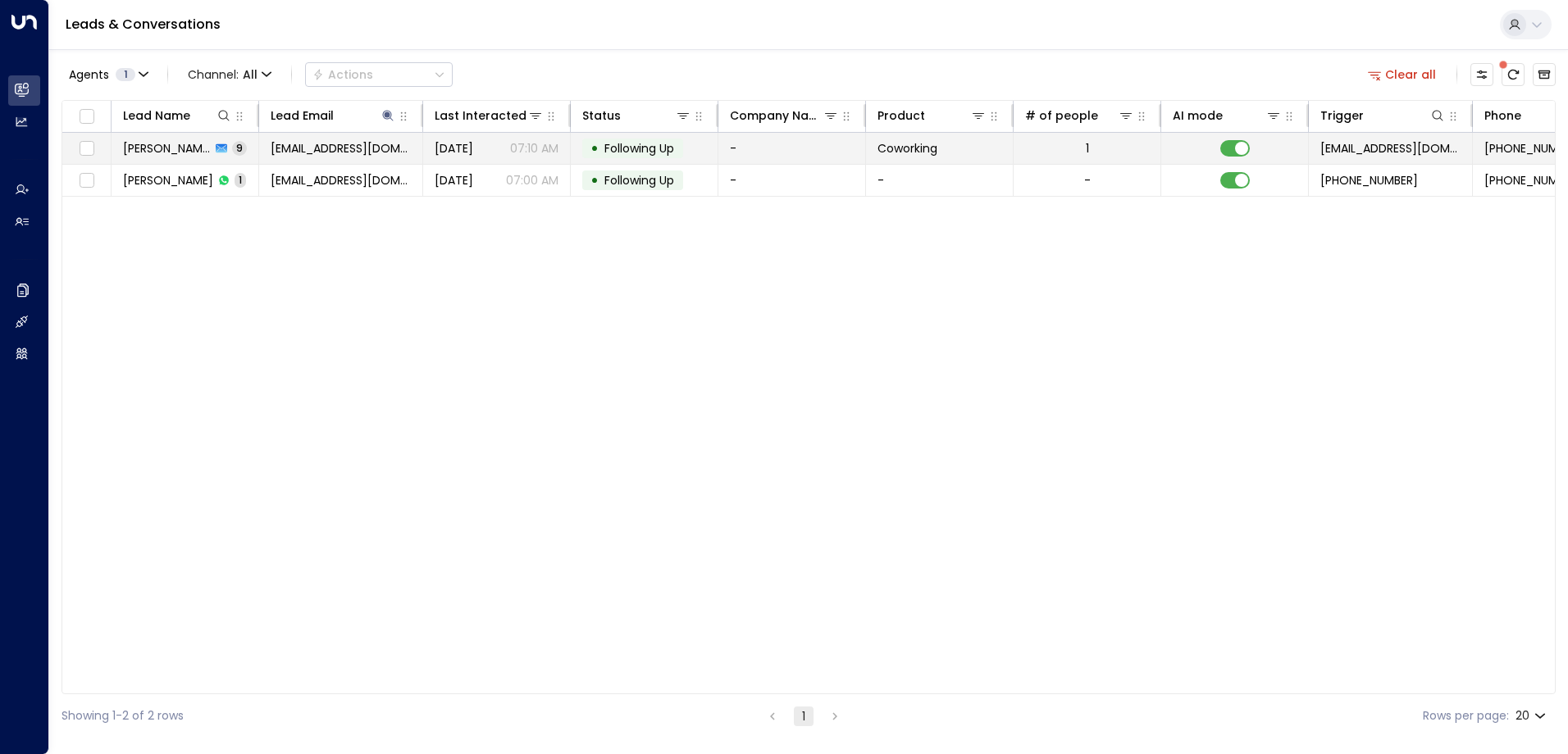
click at [637, 147] on span "Following Up" at bounding box center [639, 148] width 70 height 16
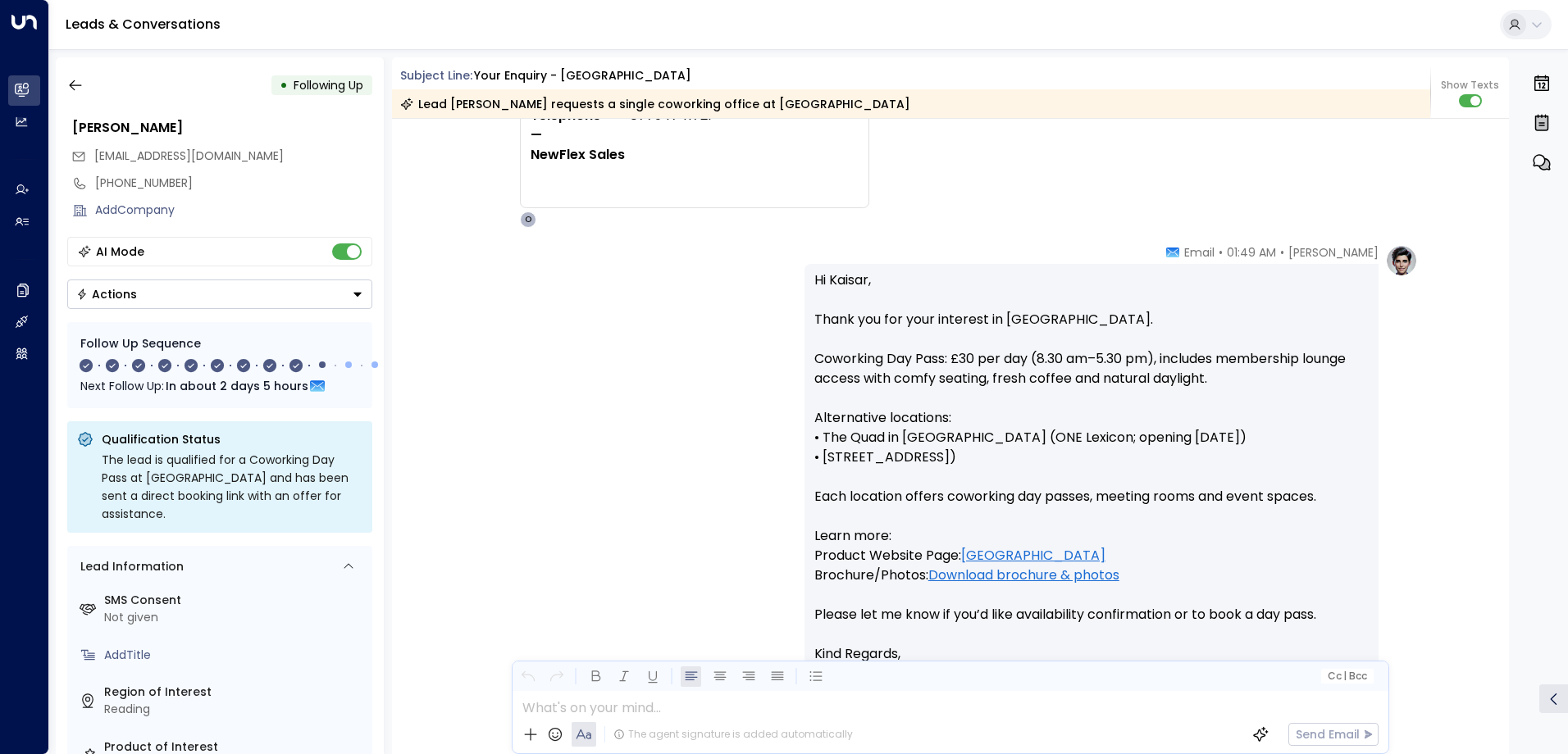
scroll to position [410, 0]
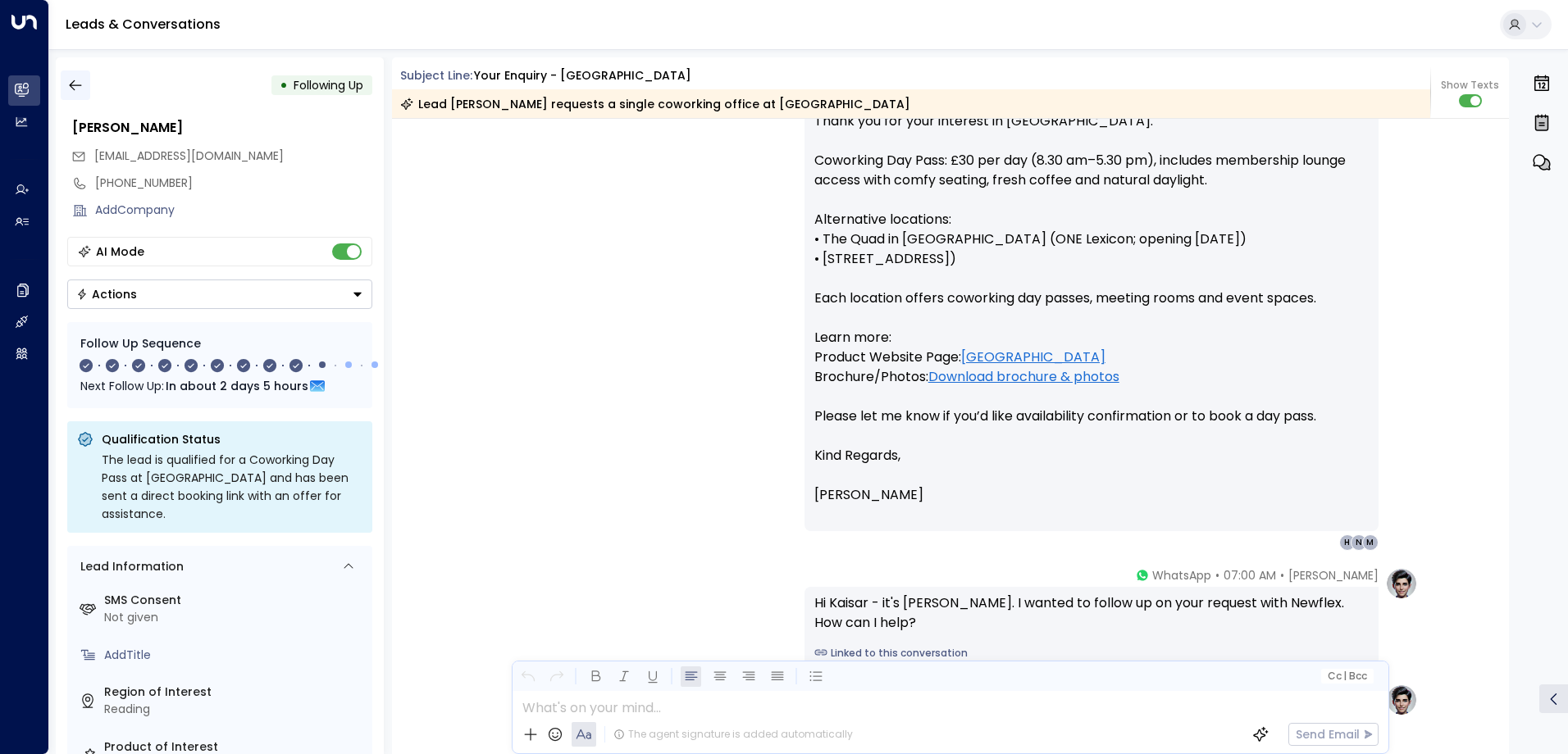
click at [70, 83] on icon "button" at bounding box center [75, 84] width 16 height 16
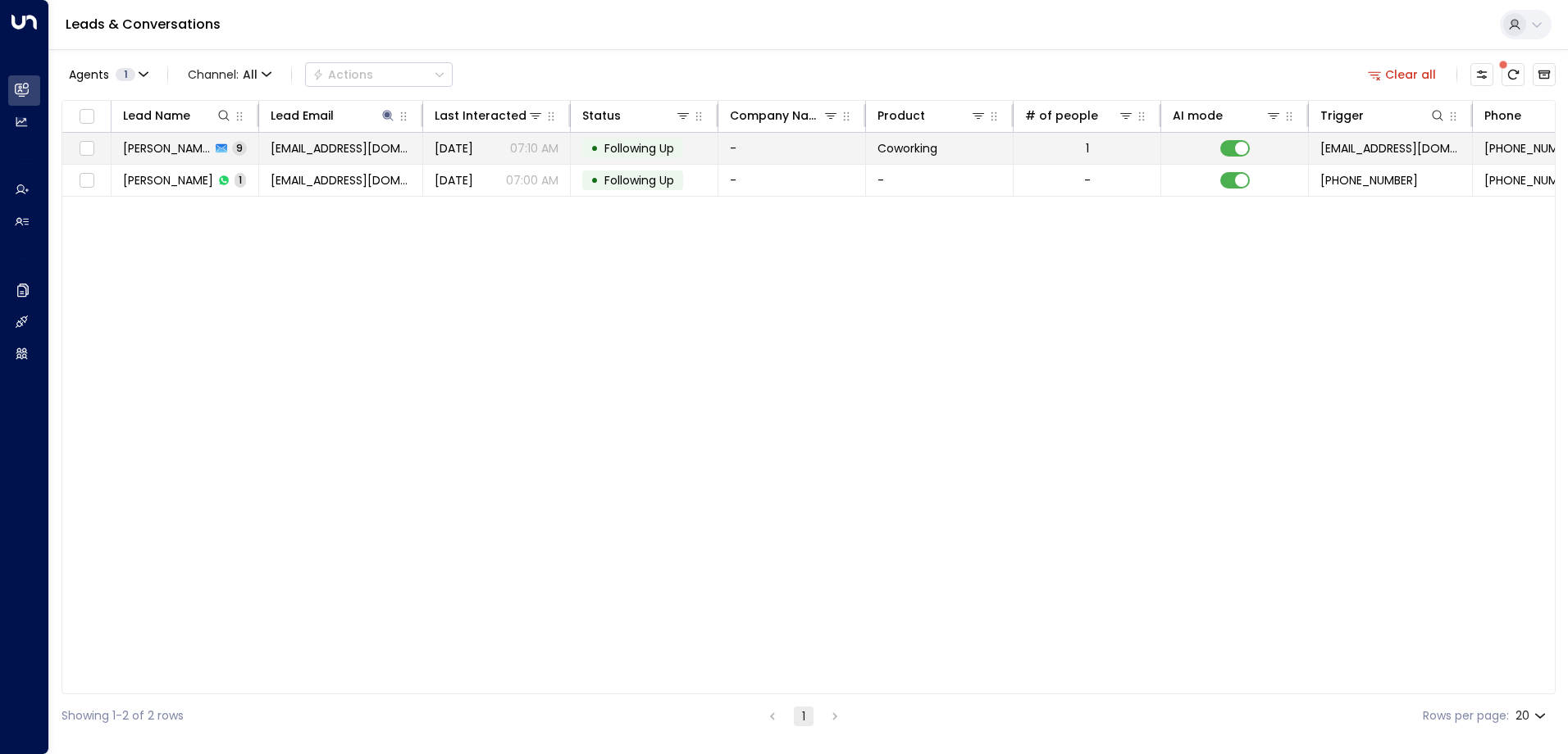
click at [1239, 137] on td at bounding box center [1234, 148] width 148 height 31
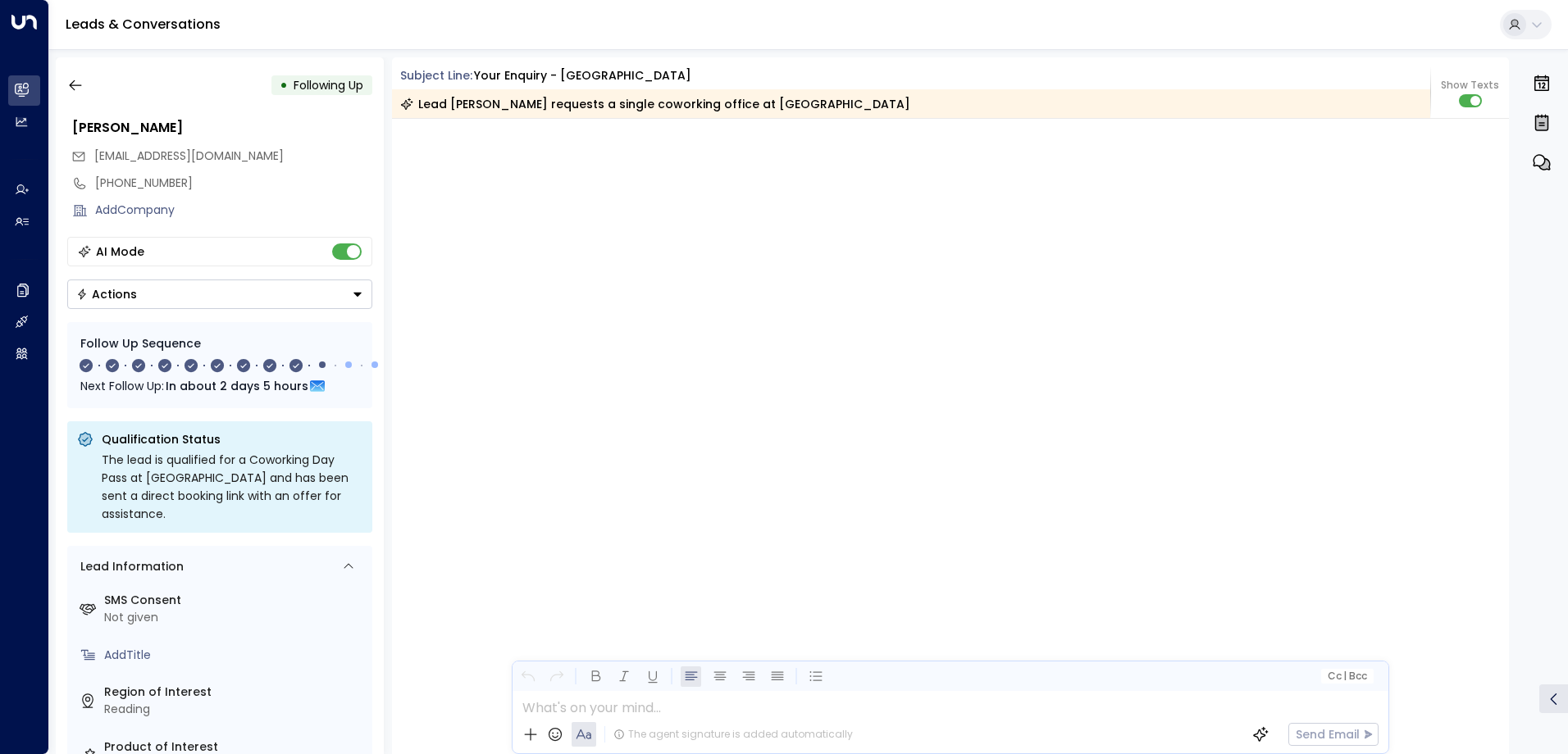
scroll to position [5834, 0]
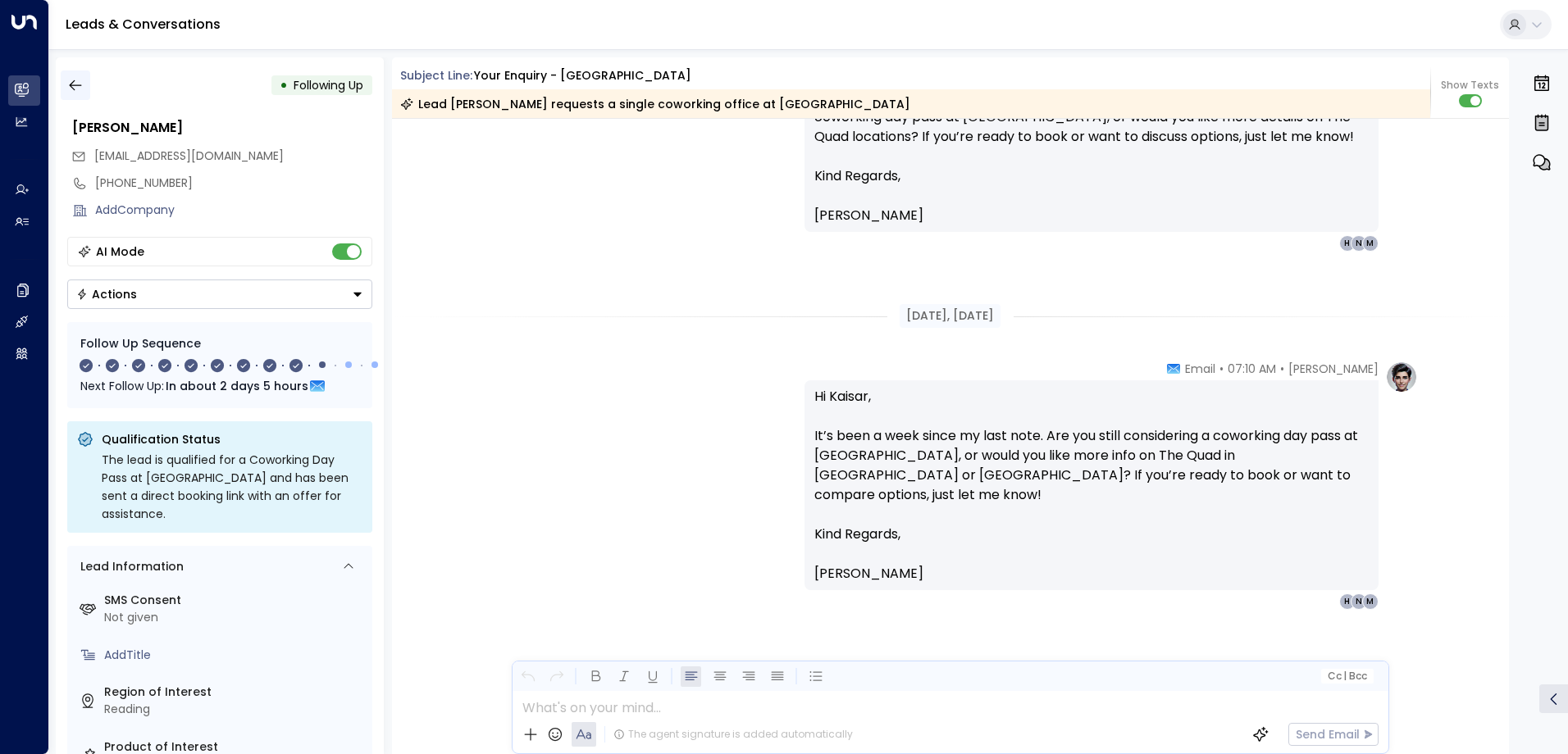
click at [77, 78] on icon "button" at bounding box center [75, 84] width 16 height 16
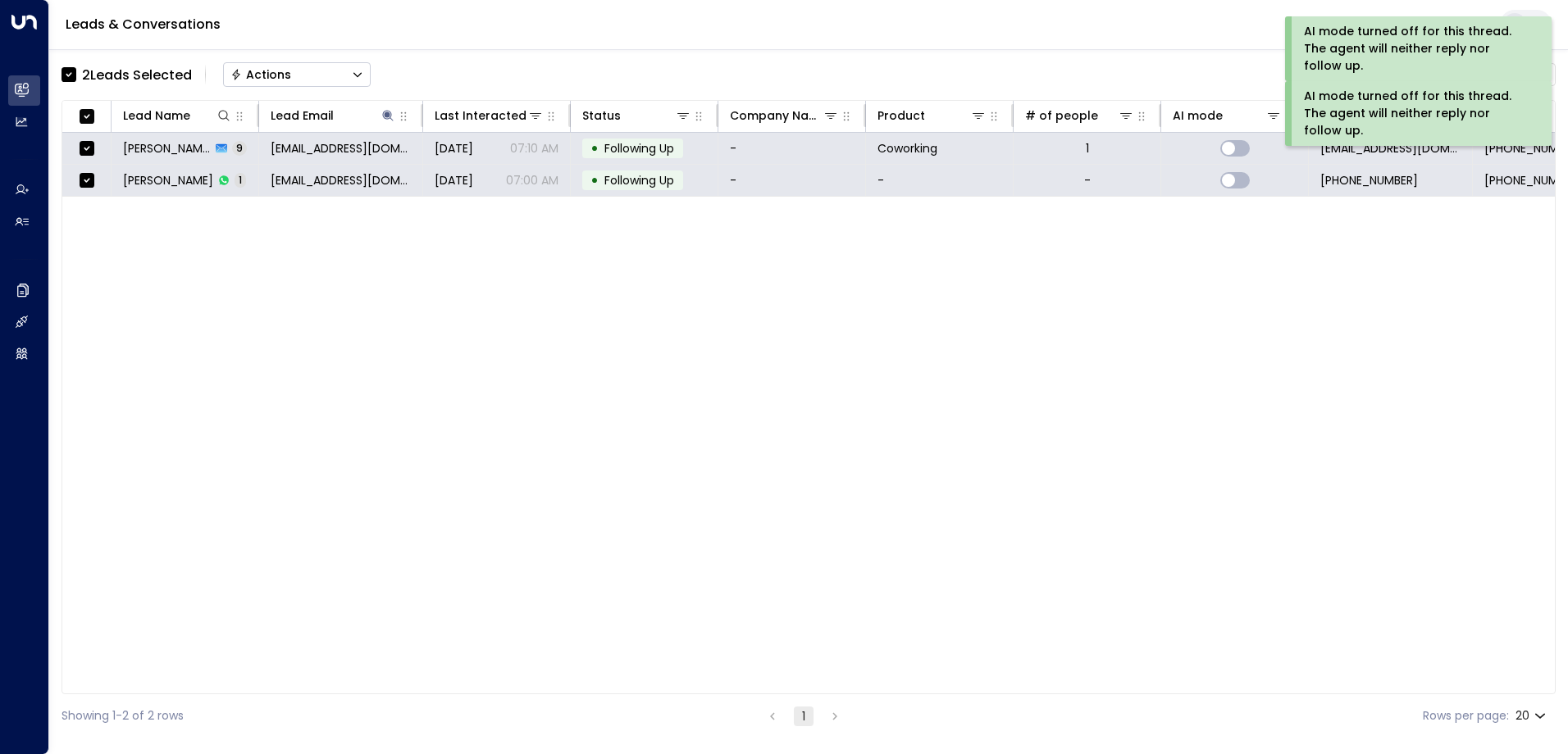
click at [261, 75] on div "Actions" at bounding box center [261, 74] width 61 height 14
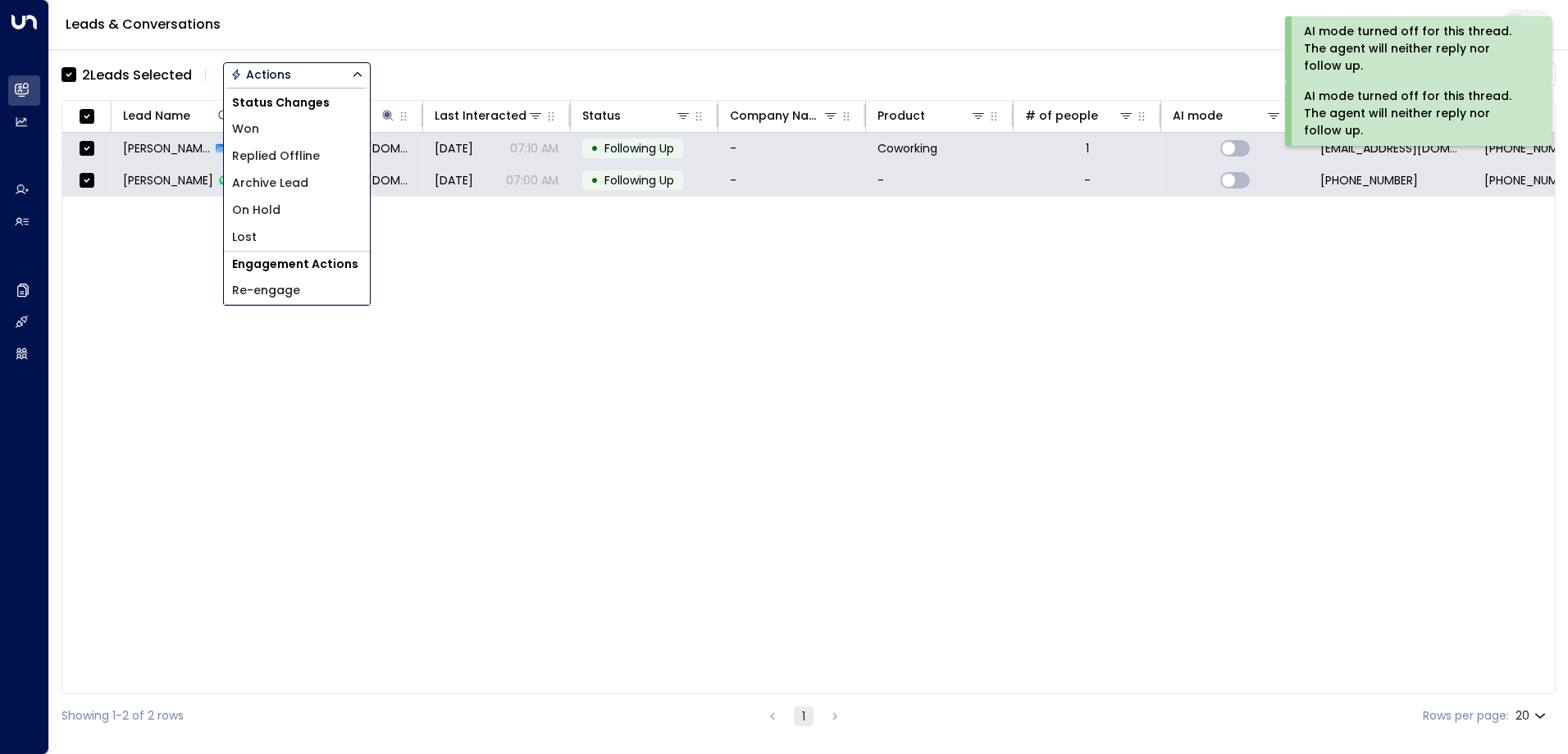
click at [278, 182] on span "Archive Lead" at bounding box center [270, 183] width 76 height 17
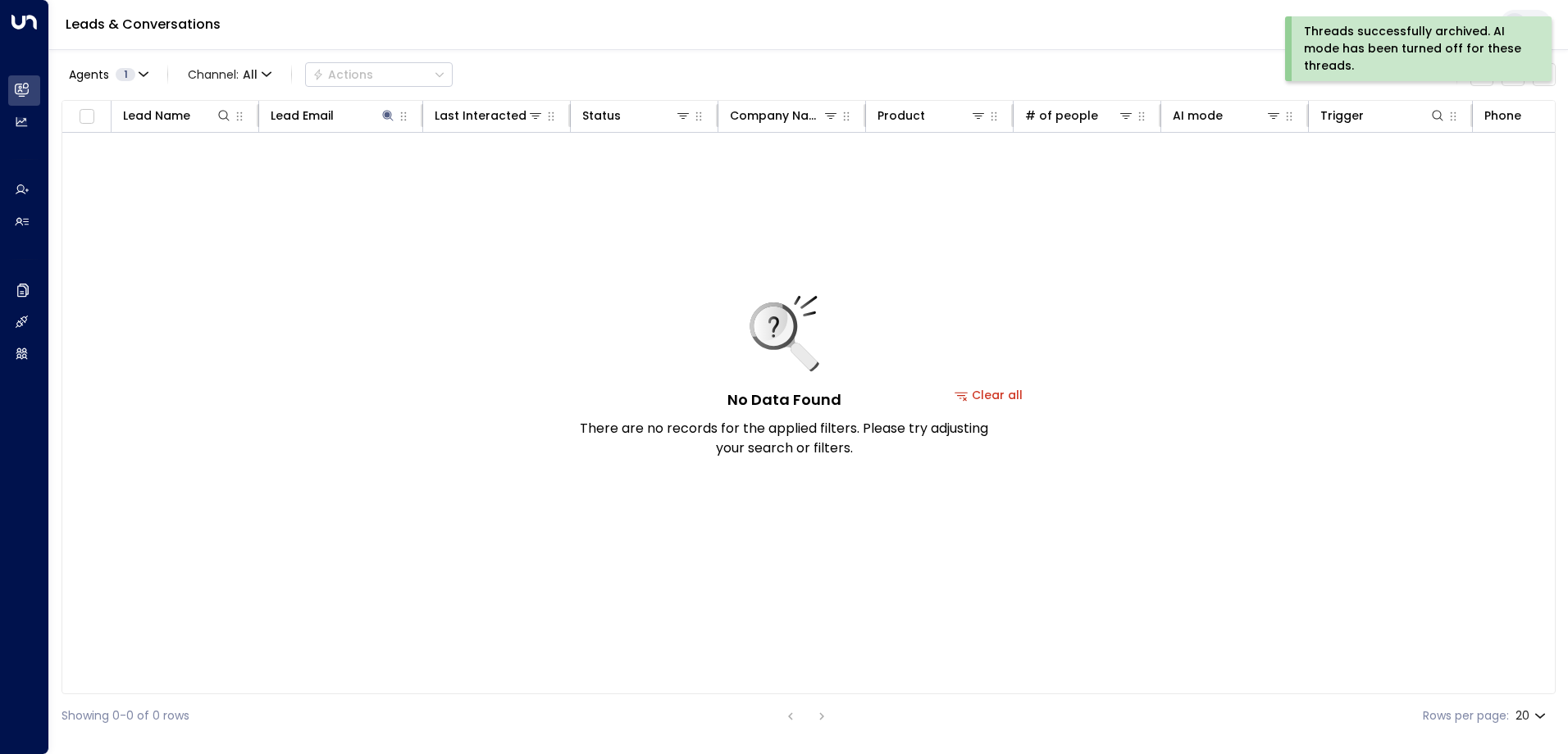
click at [1366, 67] on div "Threads successfully archived. AI mode has been turned off for these threads." at bounding box center [1416, 48] width 225 height 51
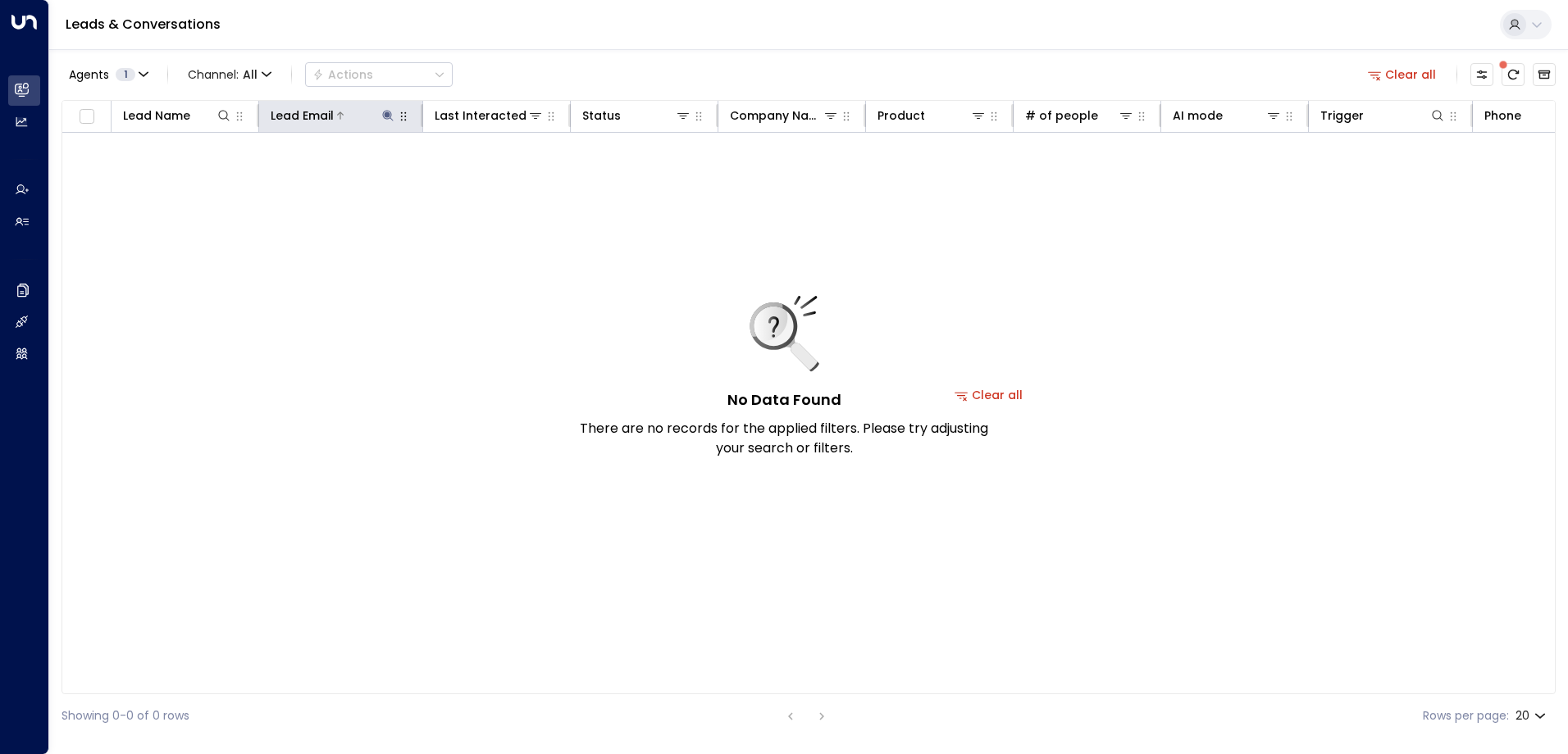
click at [381, 112] on icon at bounding box center [388, 116] width 13 height 13
click at [489, 172] on icon "button" at bounding box center [490, 175] width 11 height 11
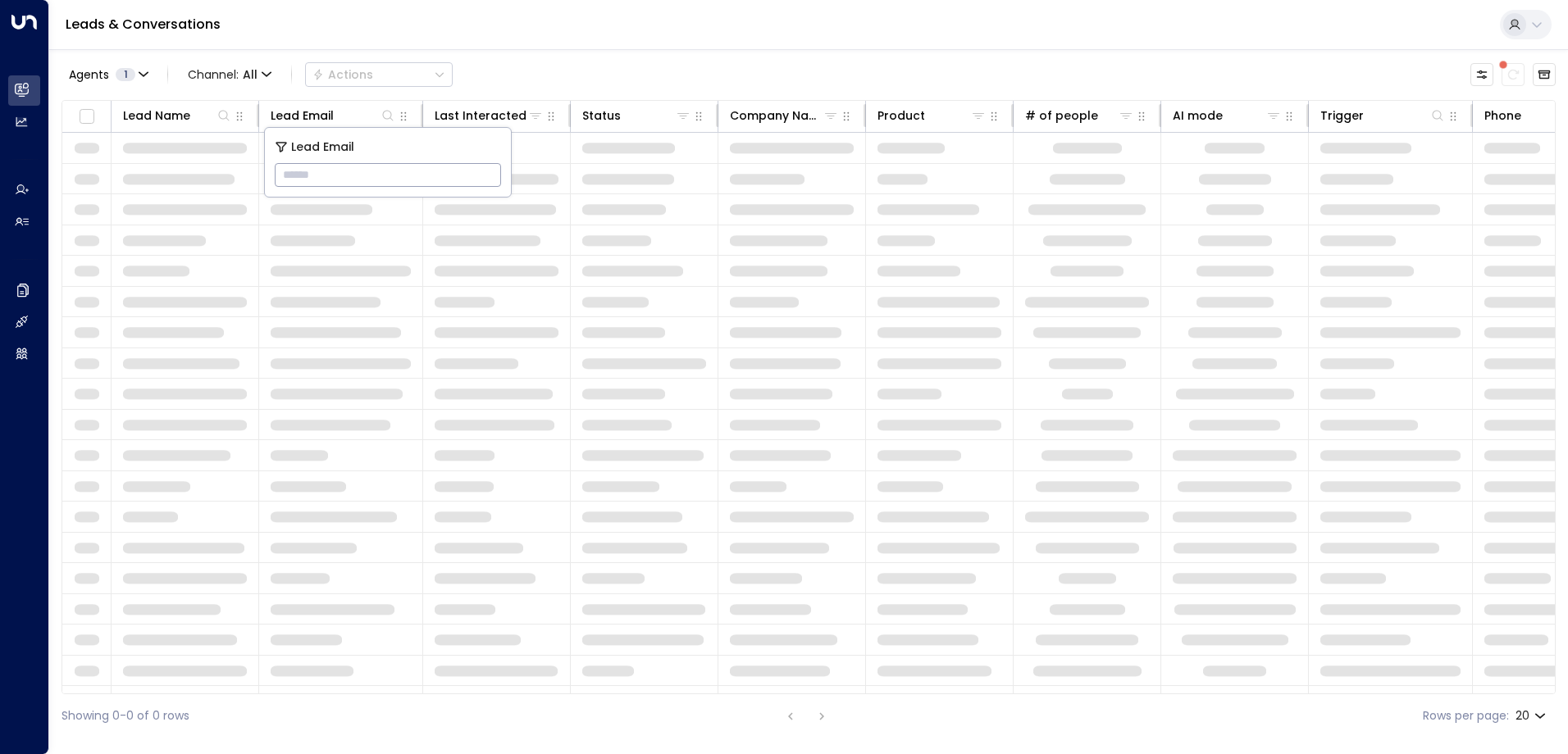
type input "**********"
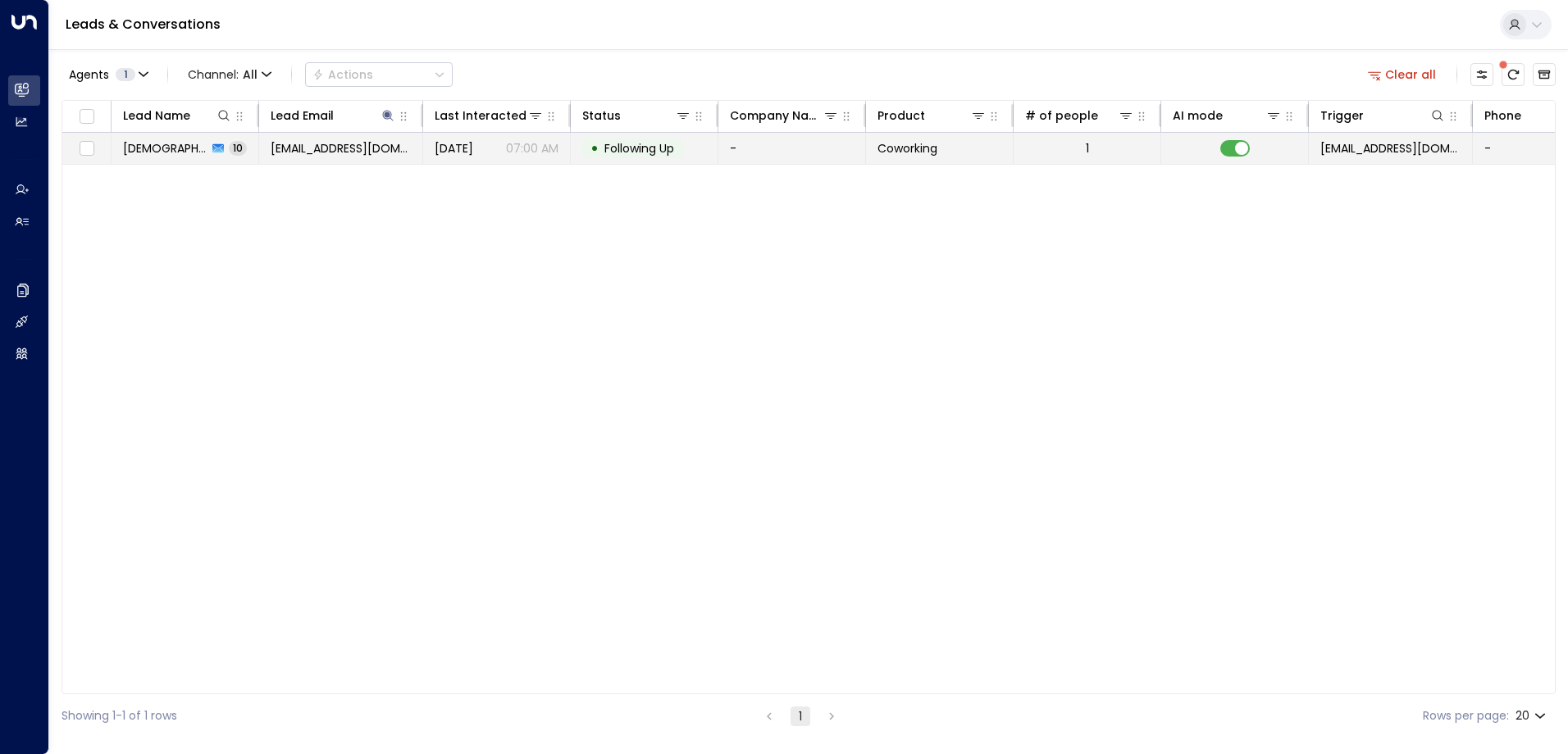
click at [669, 145] on span "Following Up" at bounding box center [639, 148] width 70 height 16
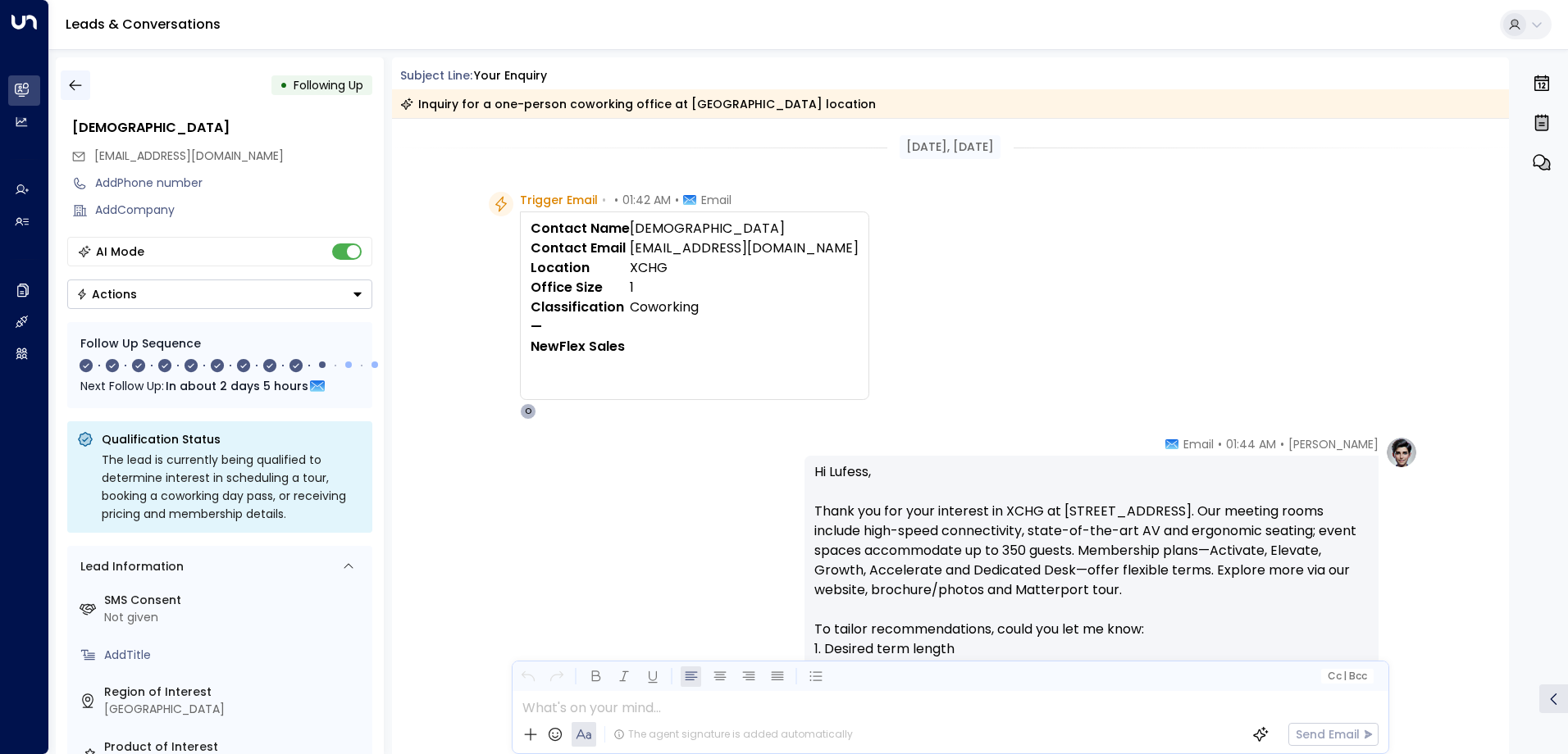
click at [73, 82] on icon "button" at bounding box center [75, 84] width 16 height 16
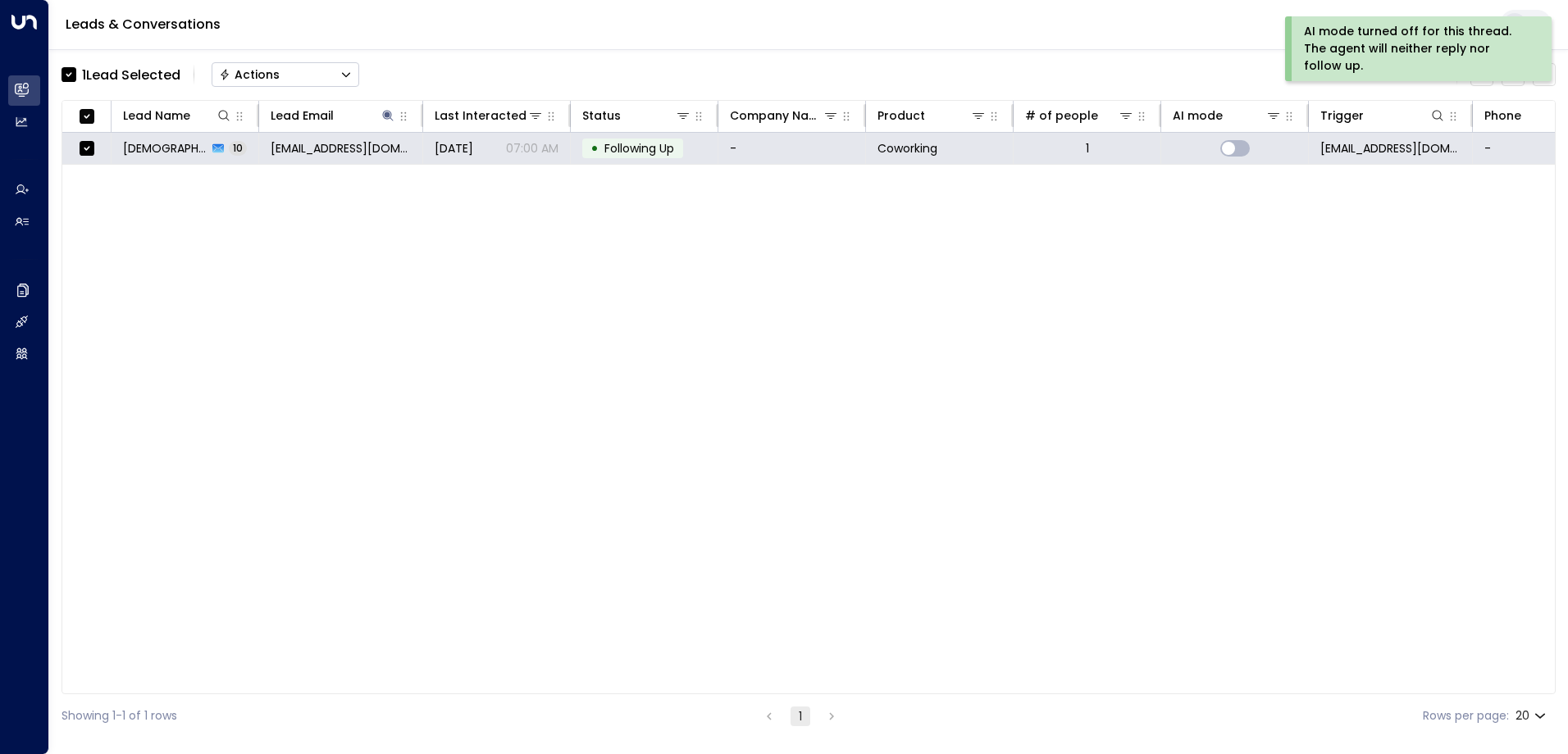
click at [272, 77] on div "Actions" at bounding box center [250, 74] width 61 height 14
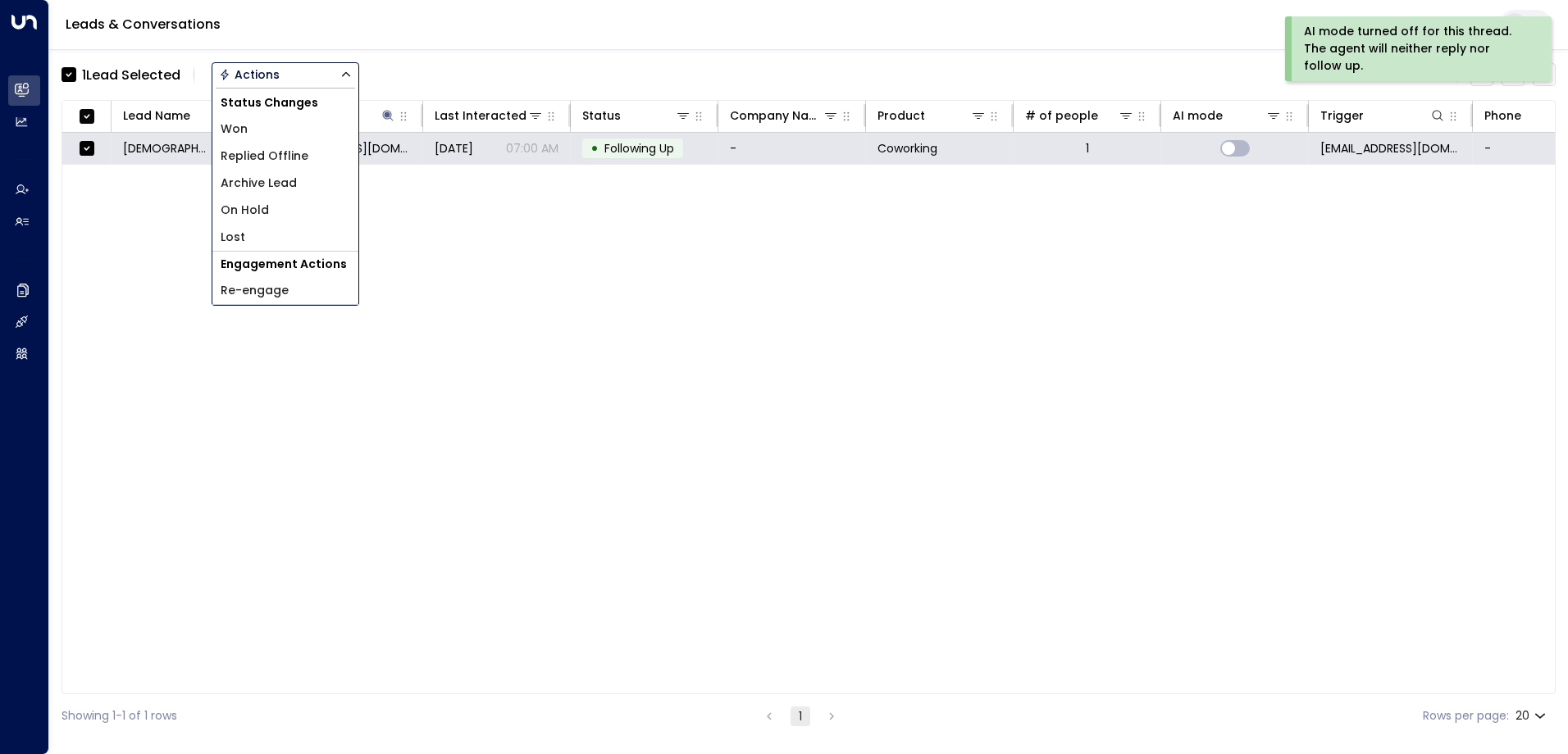
click at [286, 177] on span "Archive Lead" at bounding box center [258, 183] width 76 height 17
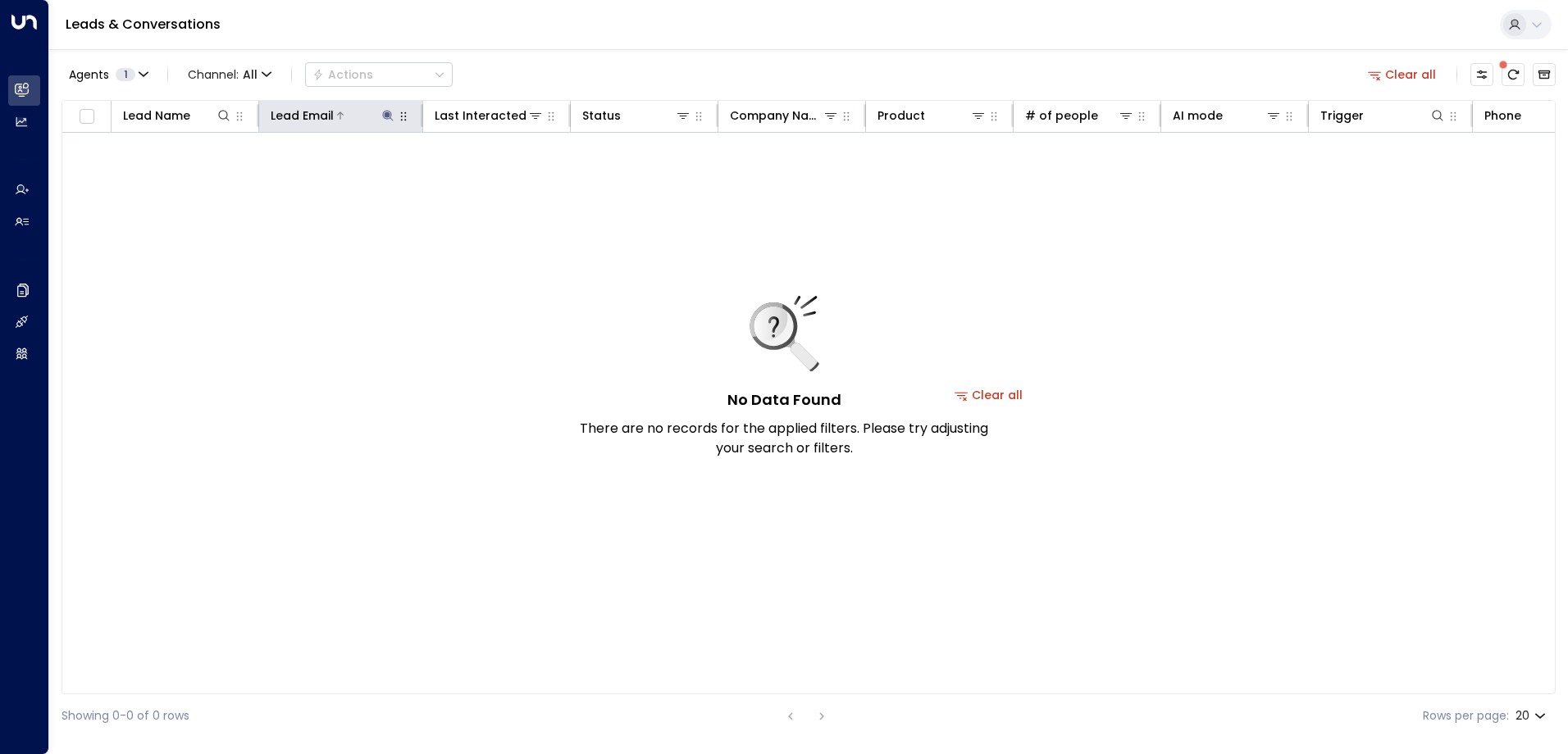
click at [389, 116] on icon at bounding box center [387, 115] width 11 height 11
click at [488, 171] on icon "button" at bounding box center [490, 175] width 11 height 11
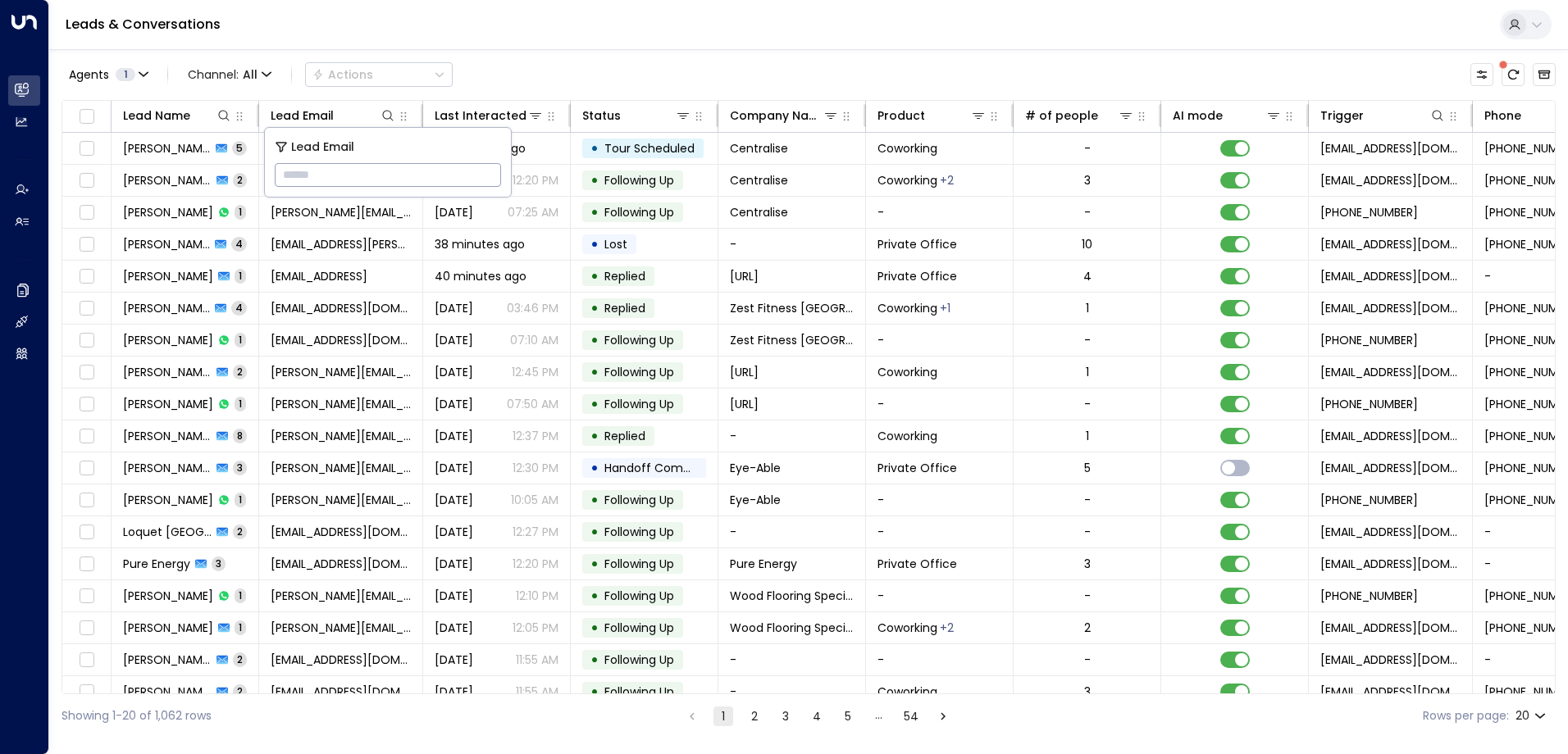
type input "**********"
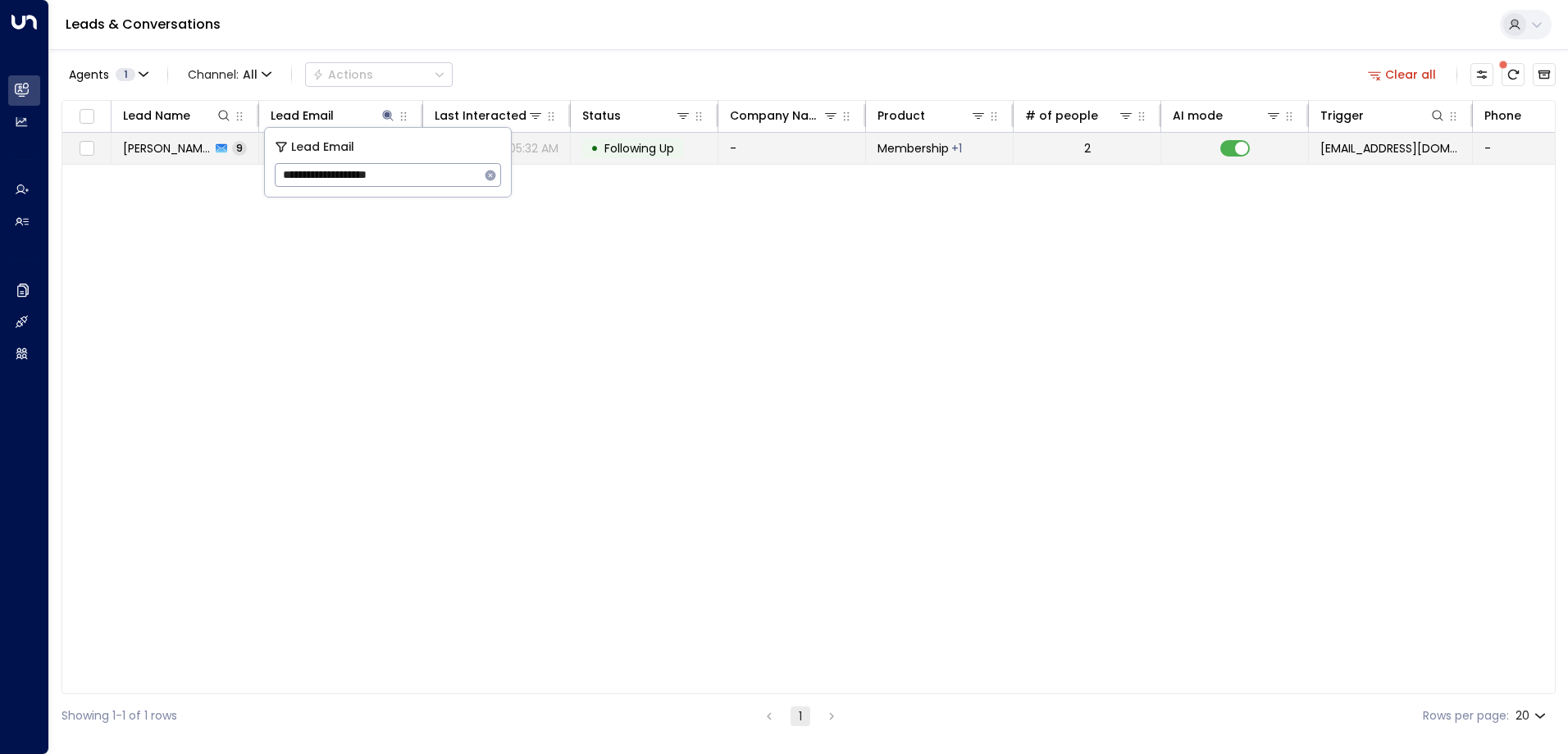
click at [643, 149] on span "Following Up" at bounding box center [639, 148] width 70 height 16
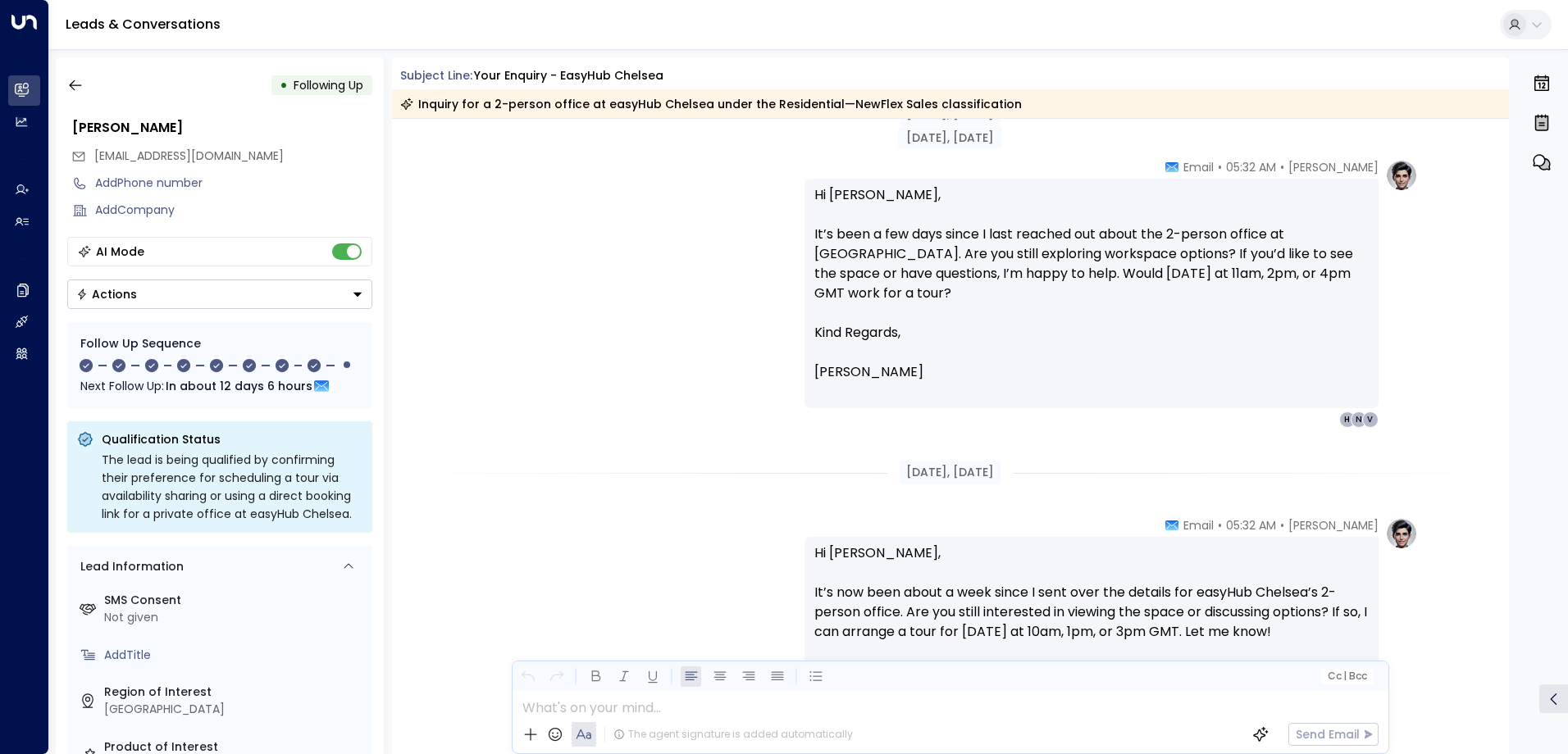
scroll to position [2131, 0]
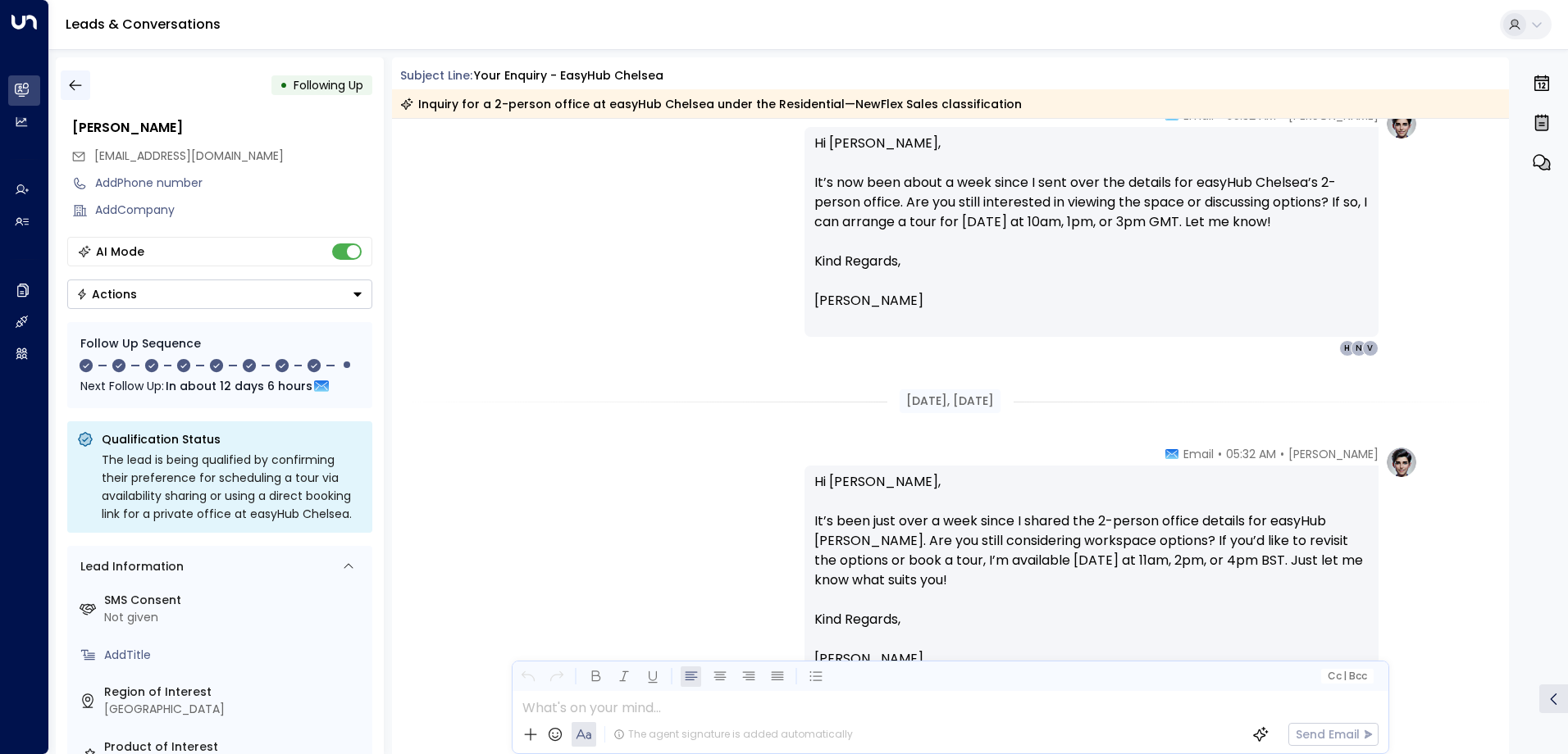
click at [74, 82] on icon "button" at bounding box center [75, 84] width 16 height 16
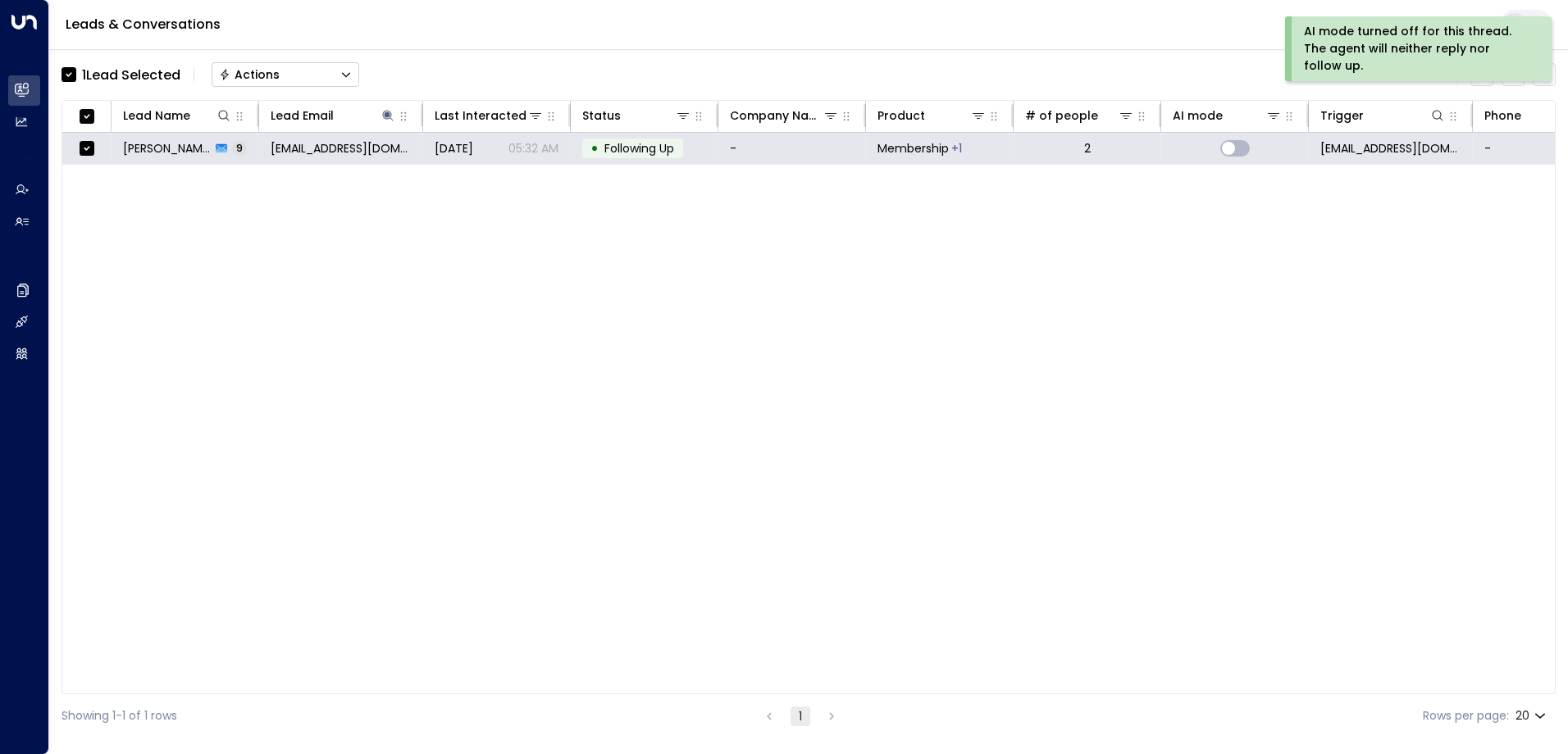
click at [283, 71] on button "Actions" at bounding box center [285, 74] width 148 height 24
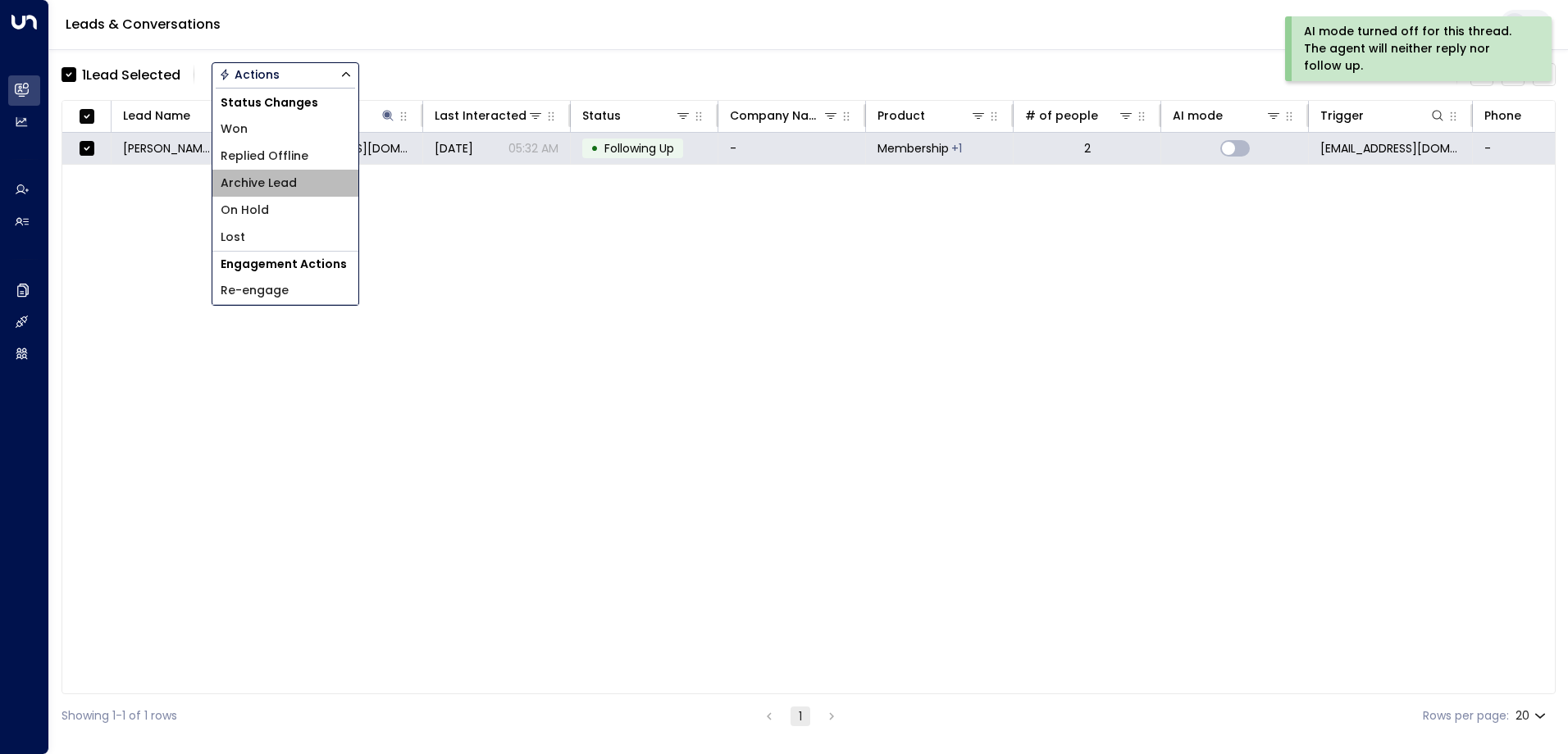
click at [290, 181] on span "Archive Lead" at bounding box center [258, 183] width 76 height 17
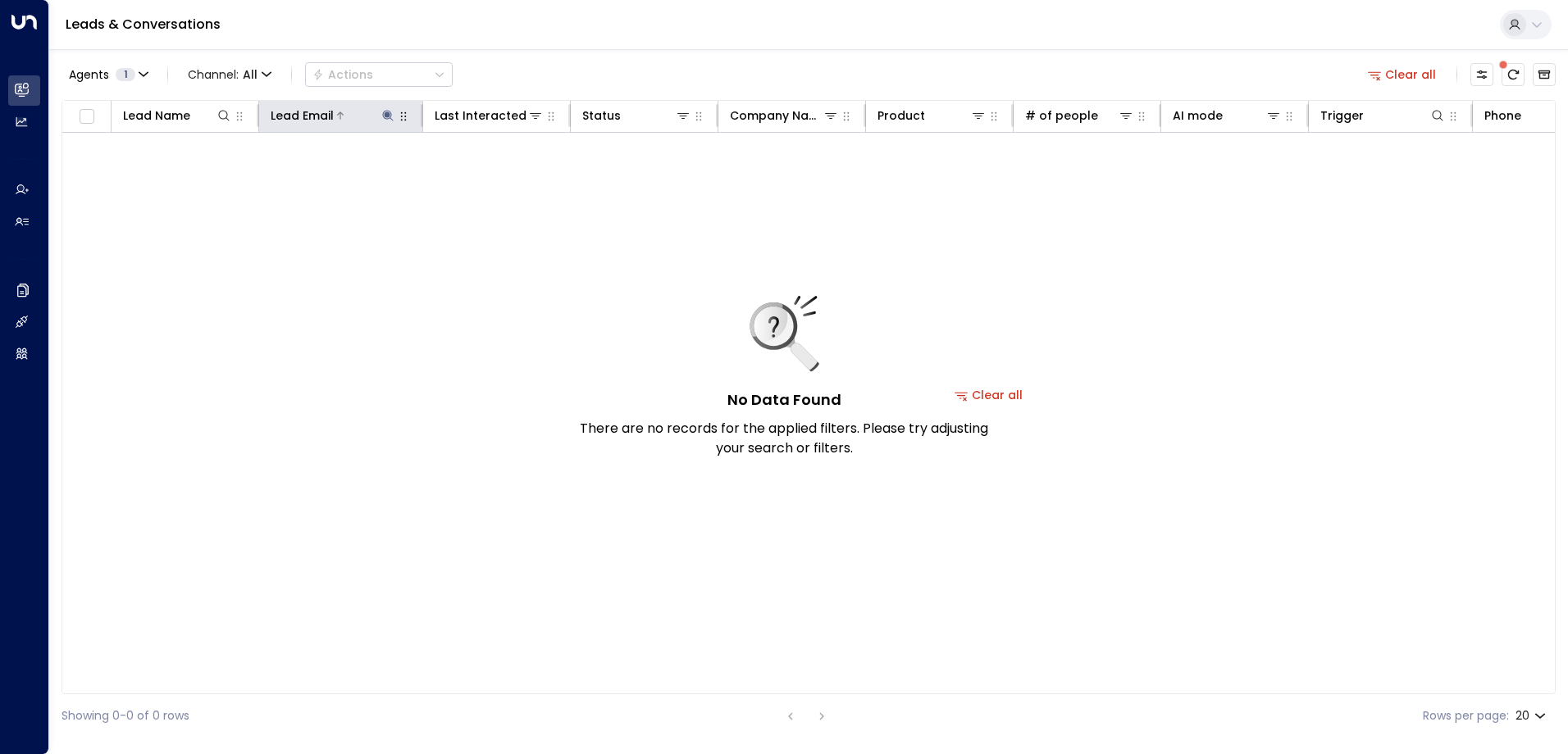
click at [391, 118] on icon at bounding box center [387, 115] width 11 height 11
click at [495, 178] on icon "button" at bounding box center [491, 175] width 13 height 13
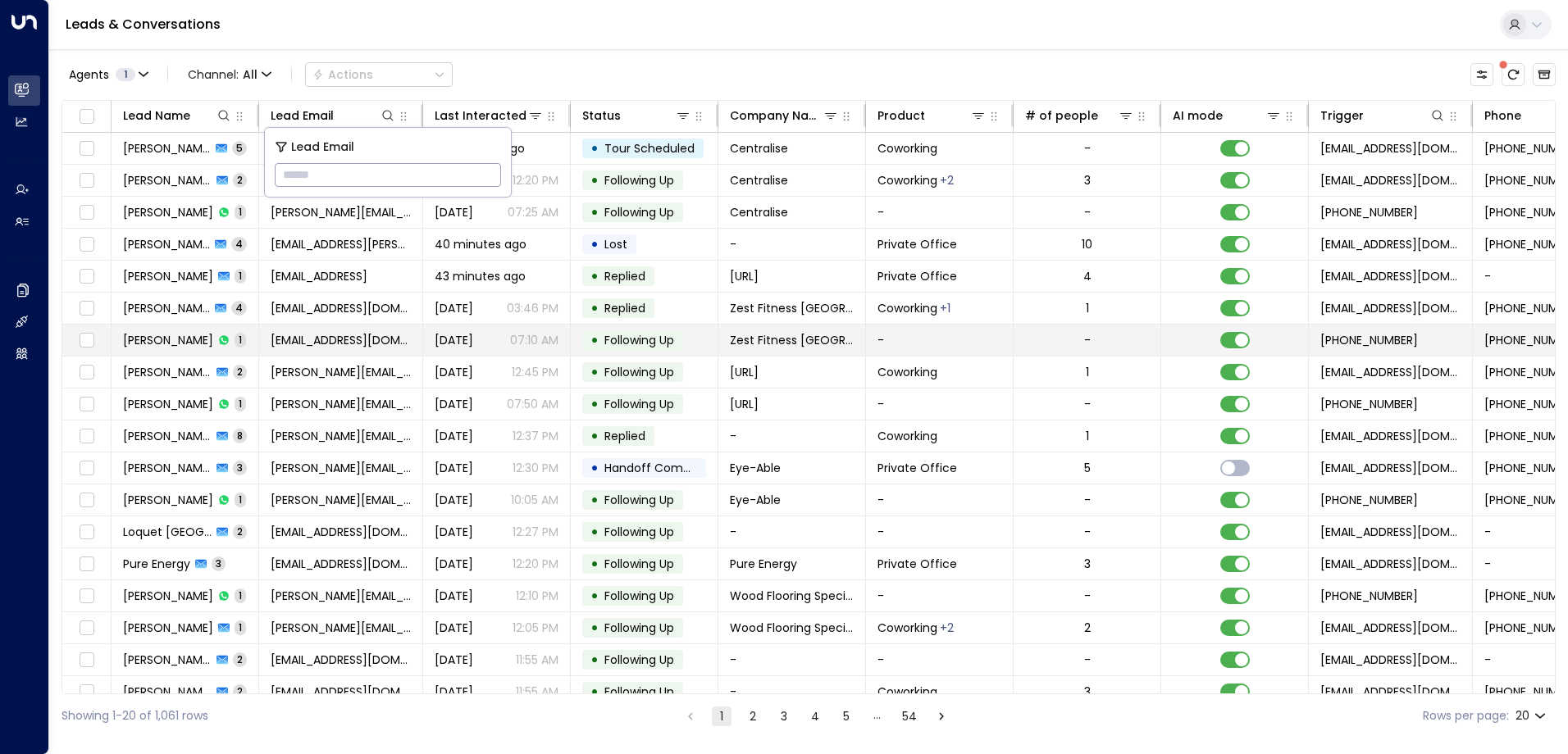
type input "**********"
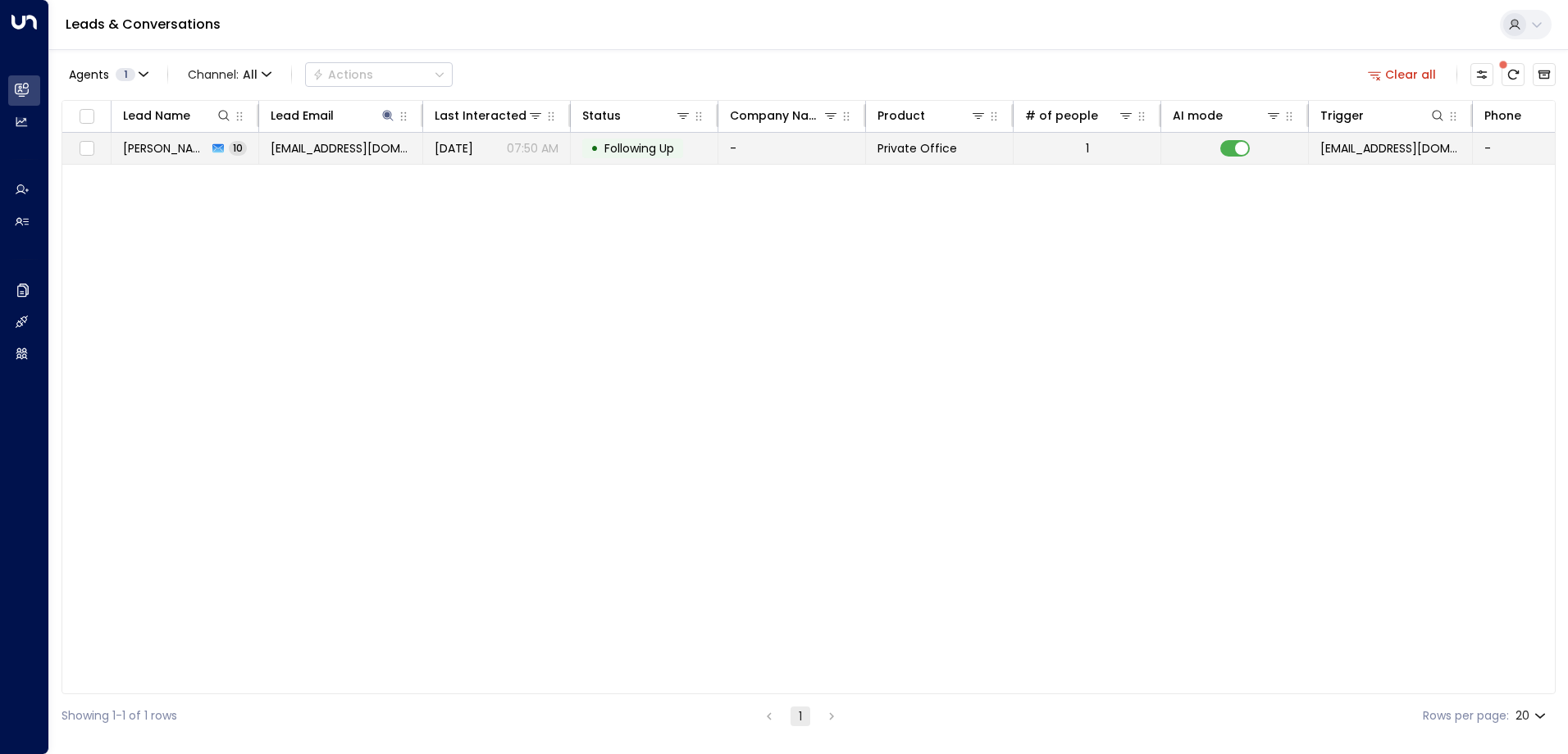
click at [633, 148] on span "Following Up" at bounding box center [639, 148] width 70 height 16
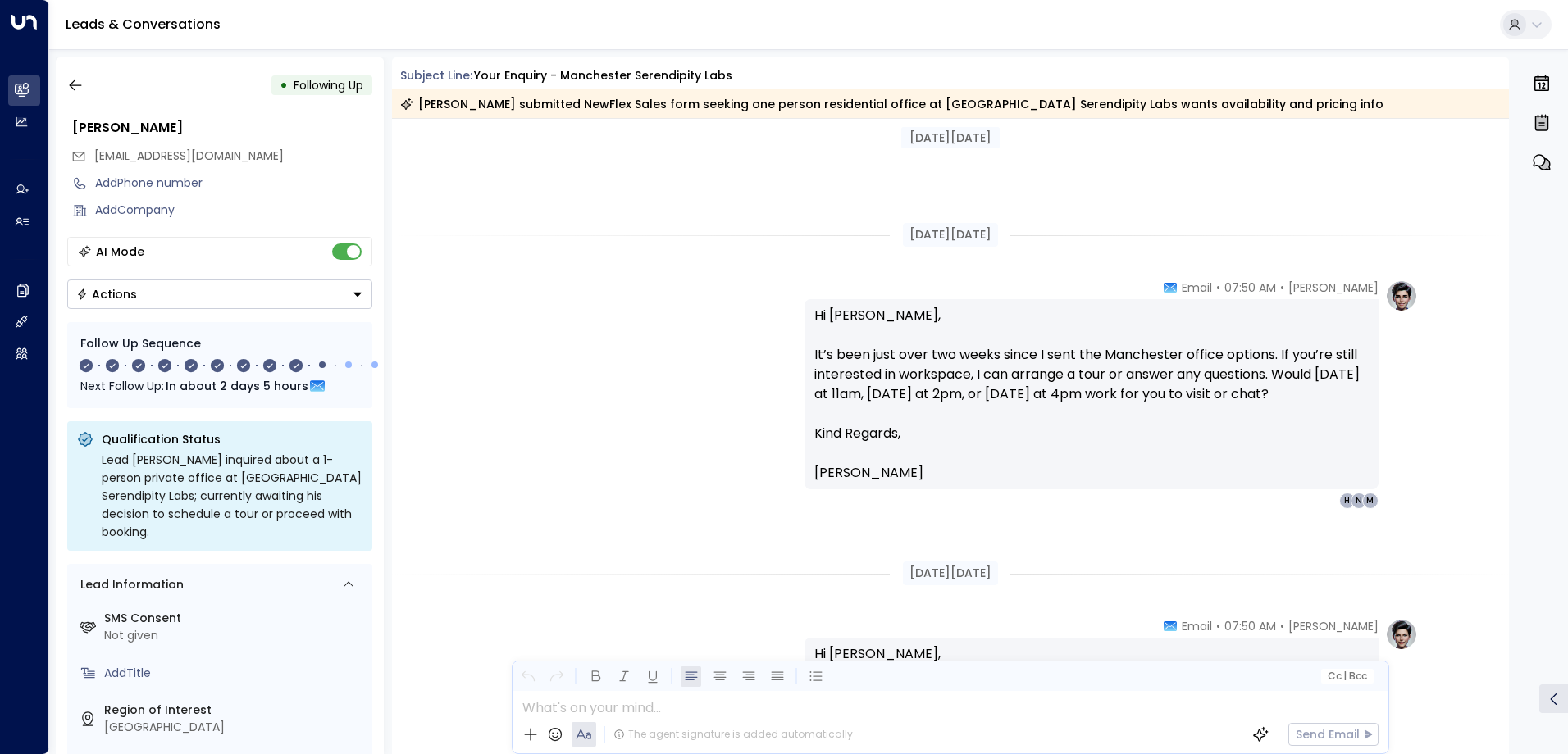
scroll to position [3116, 0]
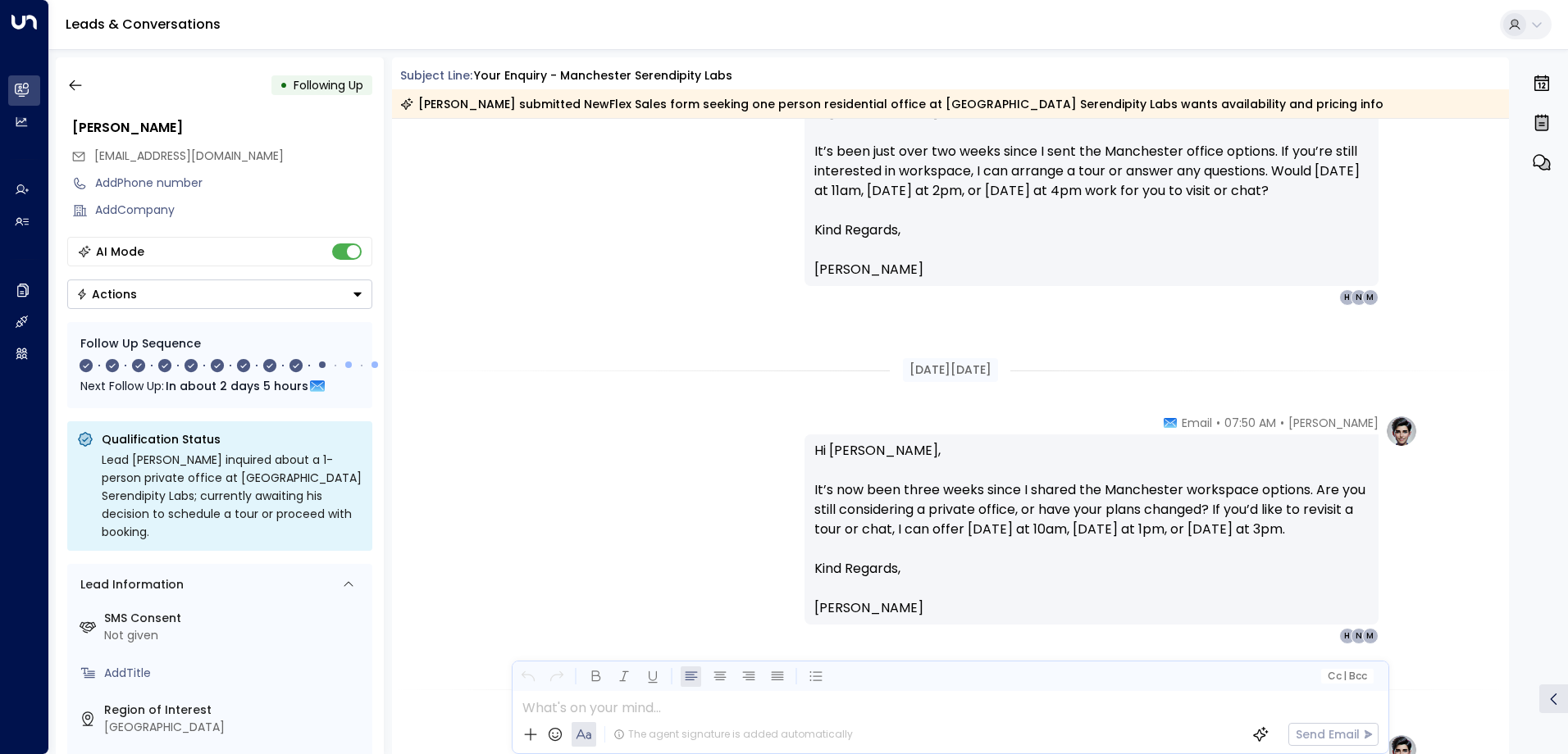
click at [82, 101] on div "• Following Up [PERSON_NAME] [EMAIL_ADDRESS][DOMAIN_NAME] Add Phone number Add …" at bounding box center [219, 406] width 328 height 697
click at [74, 82] on icon "button" at bounding box center [75, 84] width 16 height 16
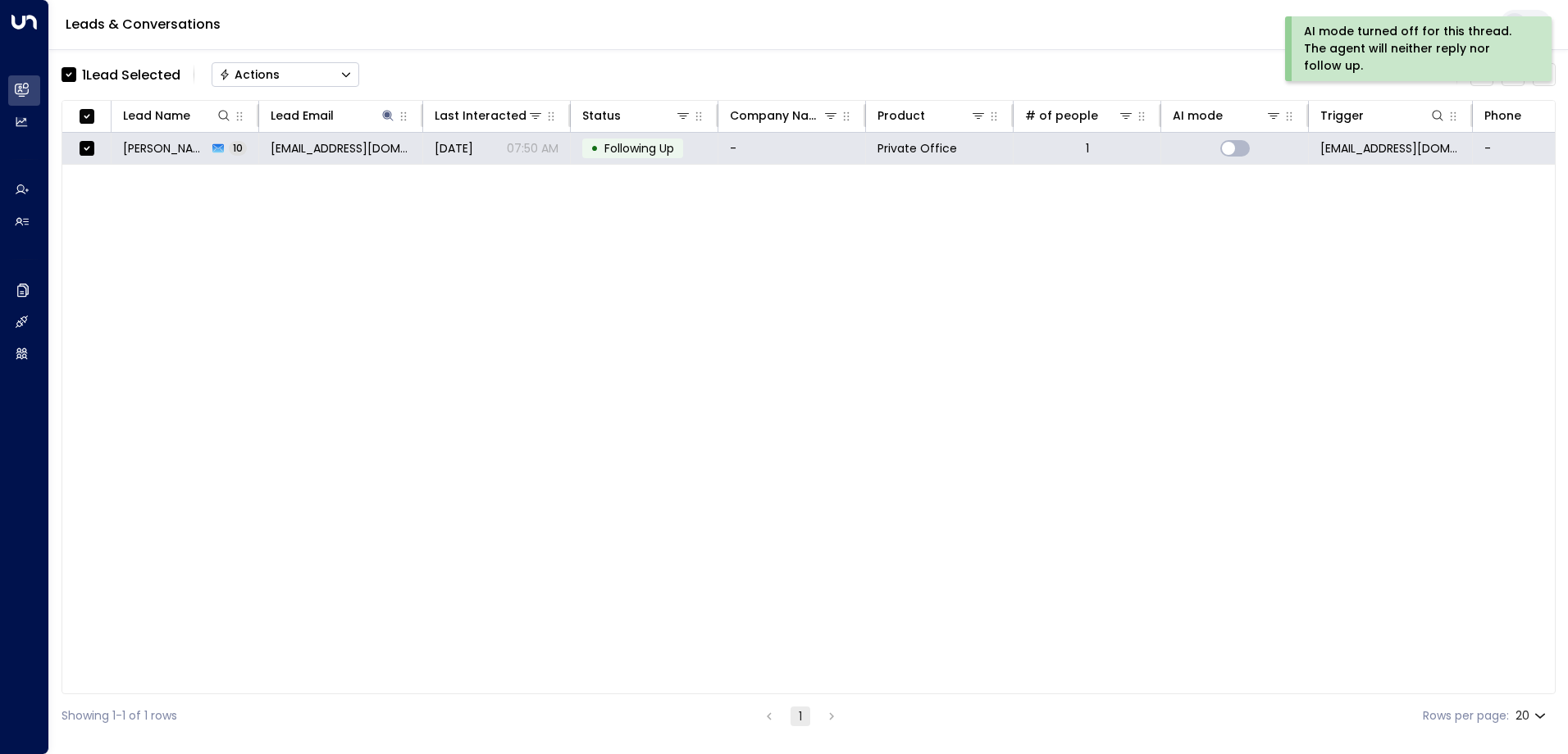
click at [259, 73] on div "Actions" at bounding box center [250, 74] width 61 height 14
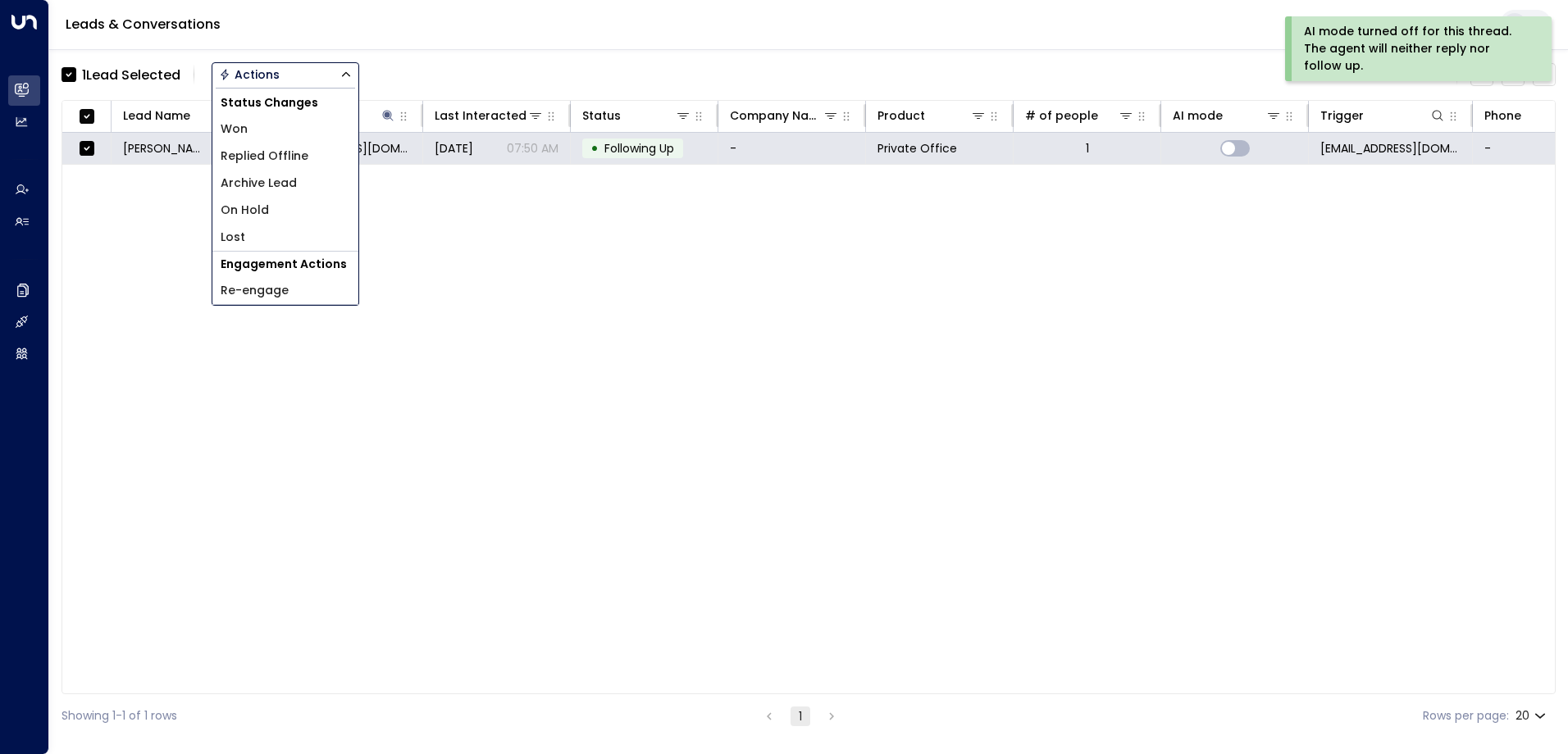
click at [267, 179] on span "Archive Lead" at bounding box center [258, 183] width 76 height 17
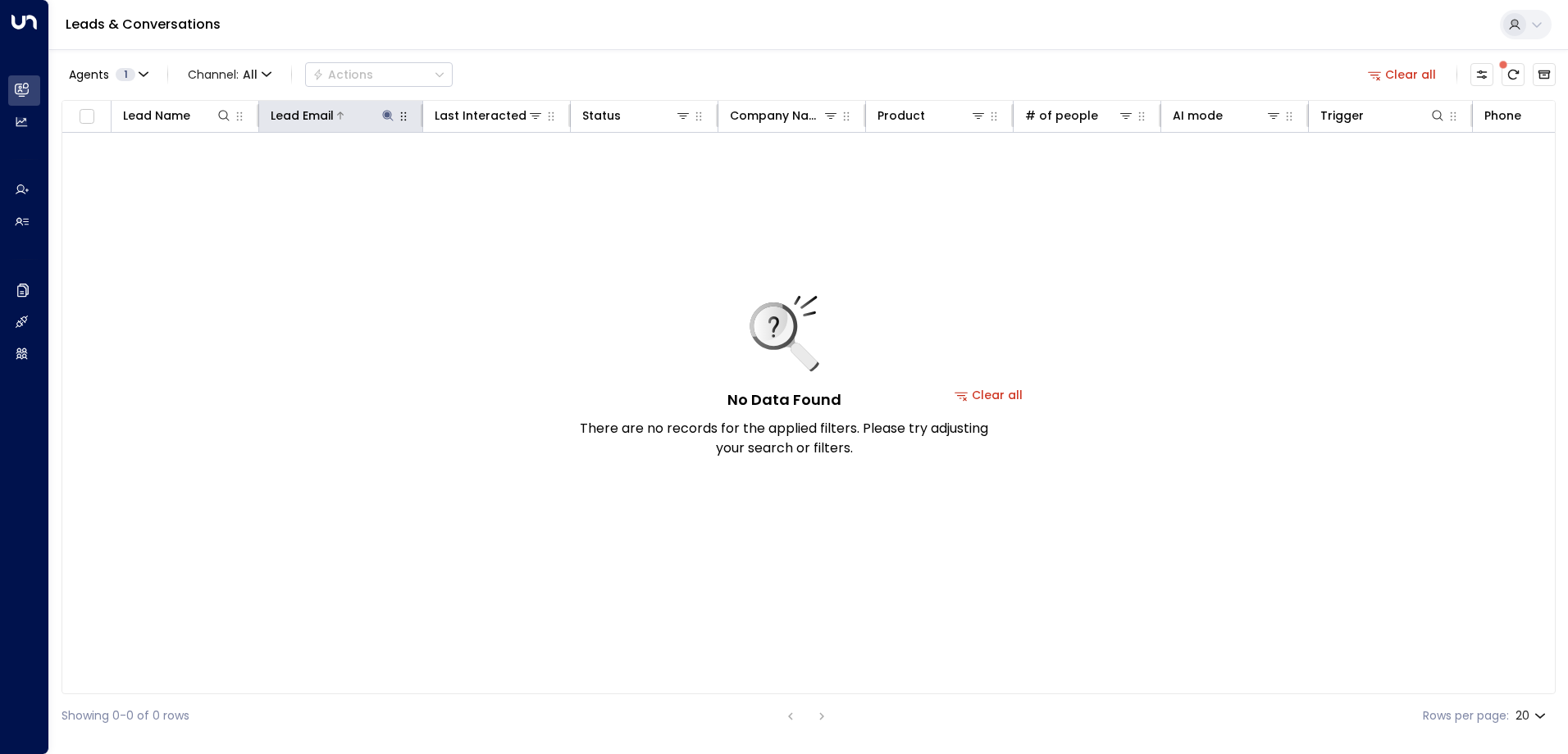
click at [385, 110] on icon at bounding box center [388, 116] width 13 height 13
click at [493, 172] on icon "button" at bounding box center [490, 175] width 11 height 11
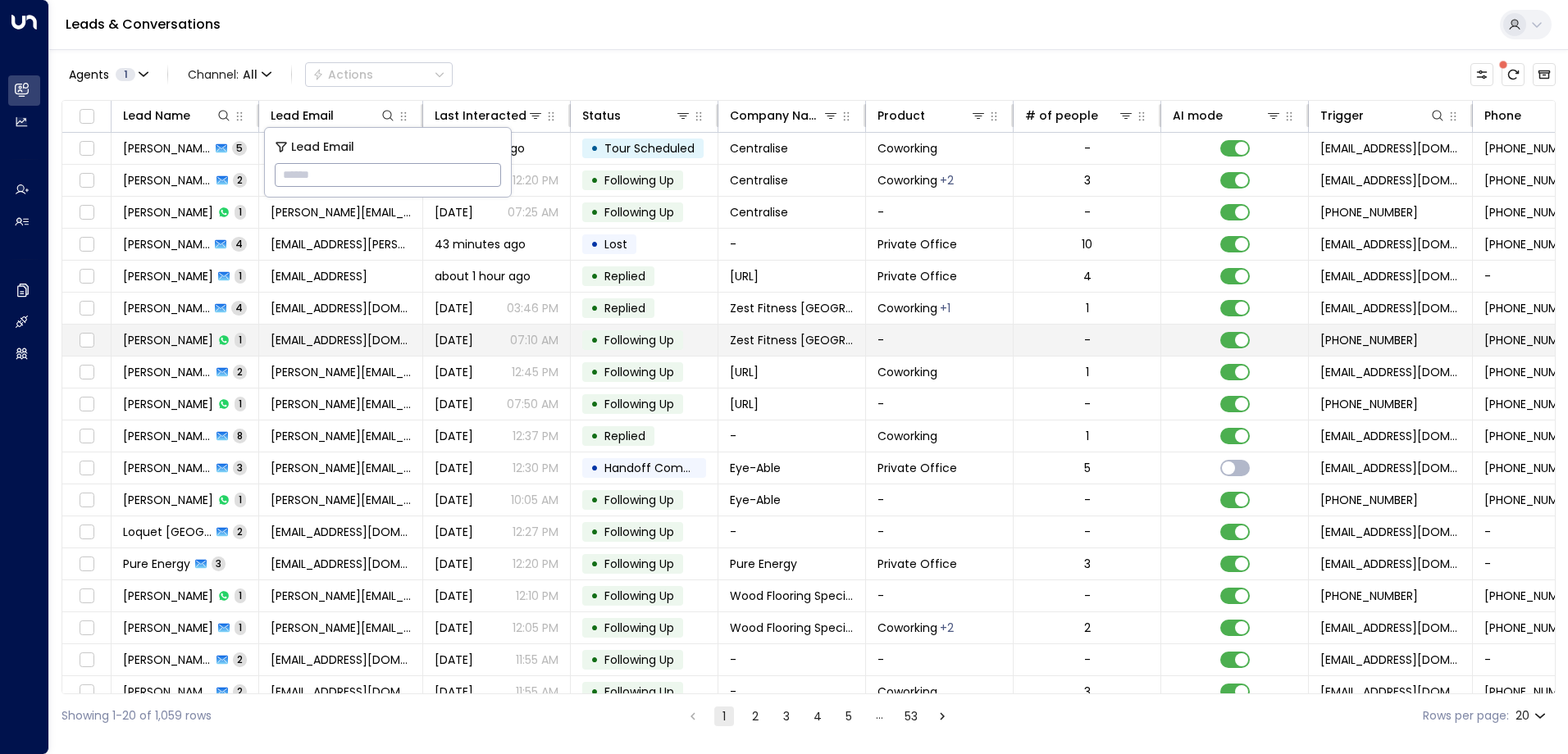
type input "**********"
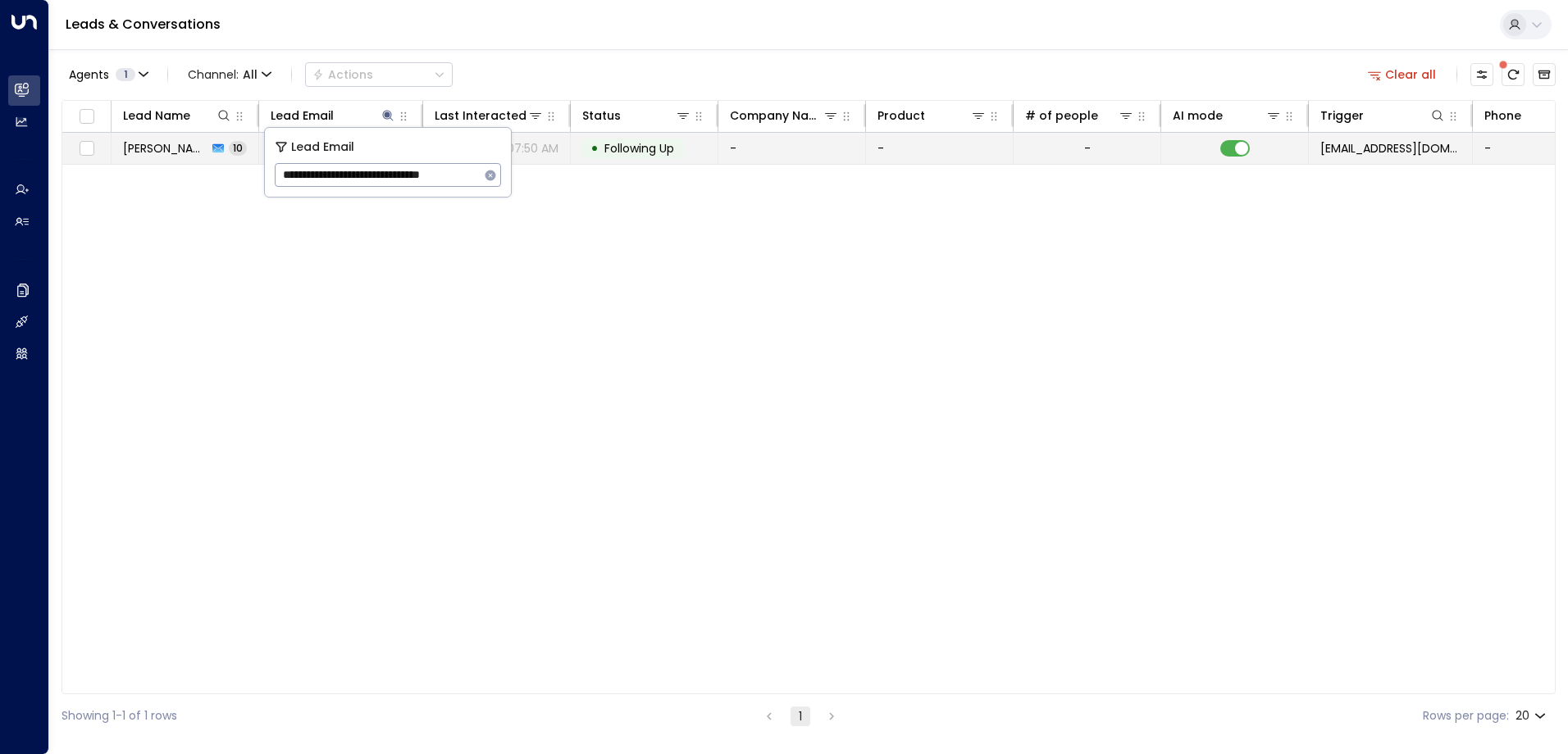
click at [619, 151] on span "Following Up" at bounding box center [639, 148] width 70 height 16
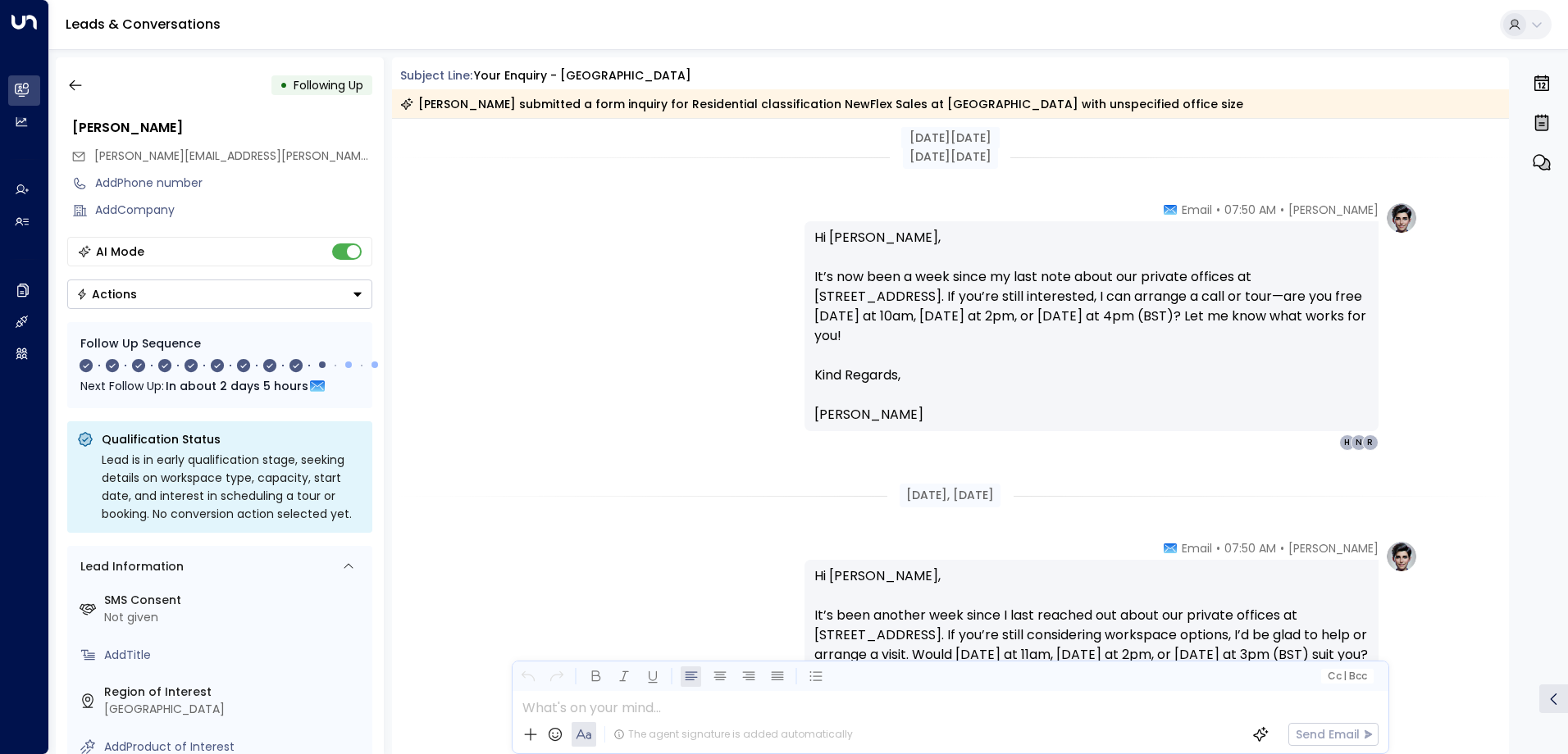
scroll to position [3233, 0]
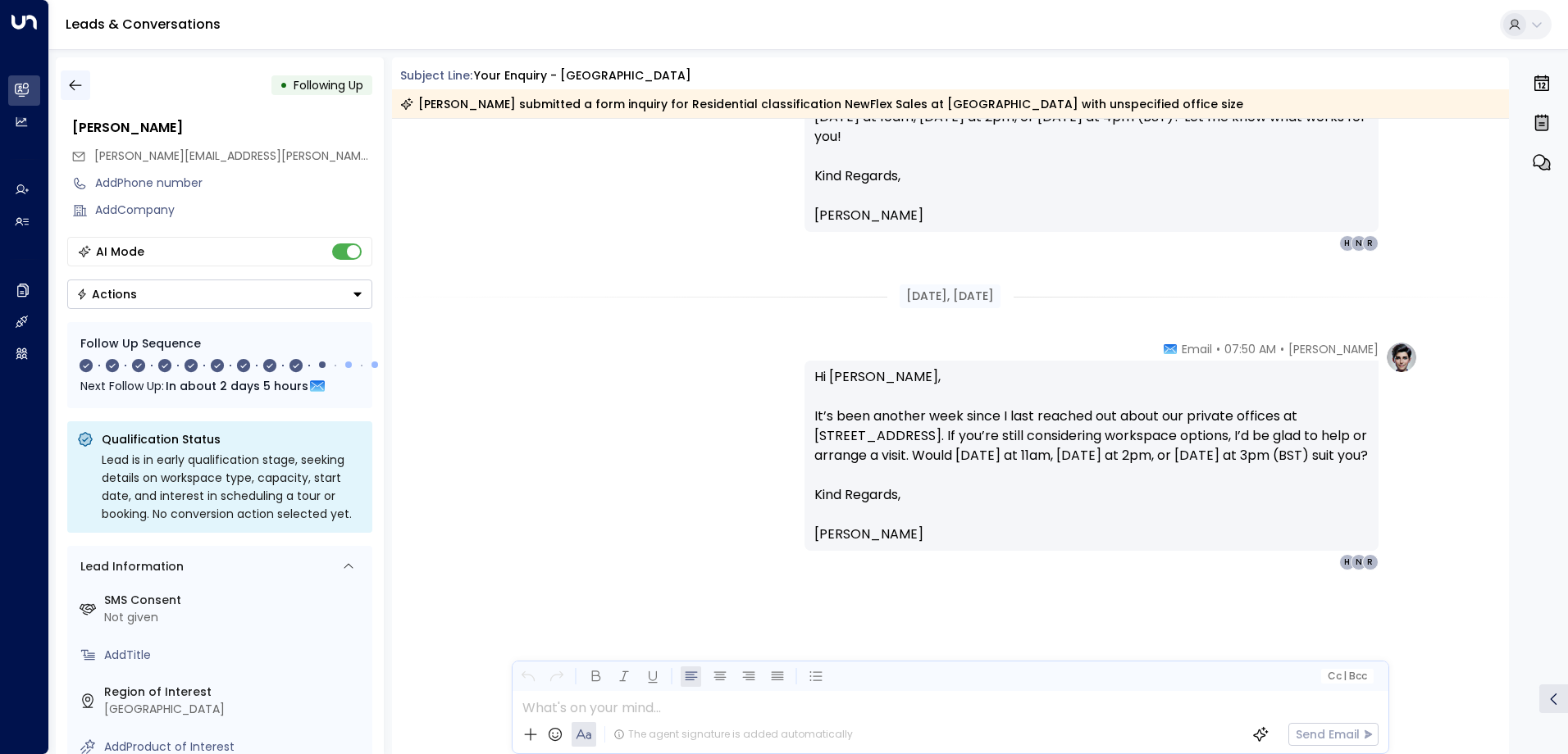
click at [77, 92] on icon "button" at bounding box center [75, 84] width 16 height 16
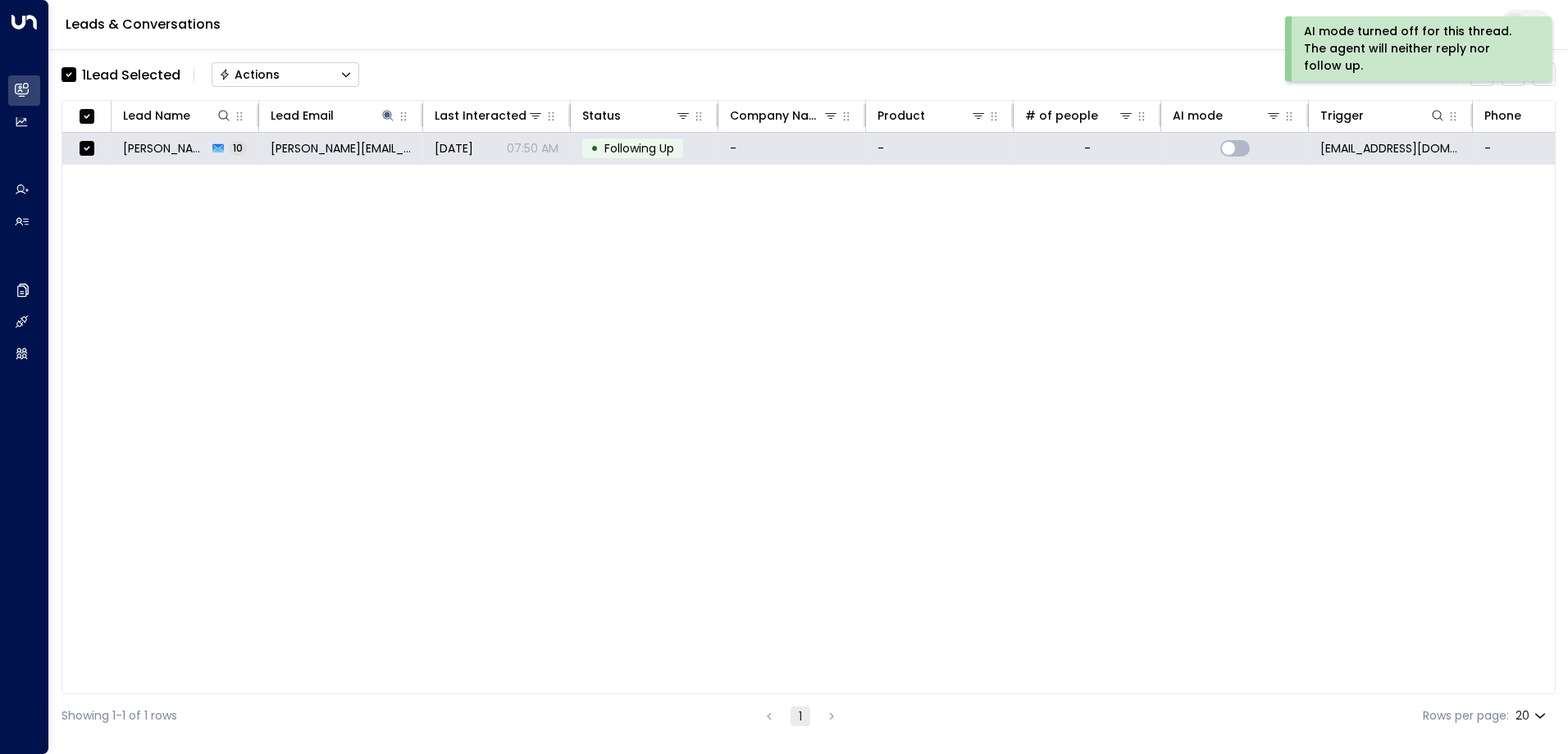
click at [267, 72] on div "Actions" at bounding box center [250, 74] width 61 height 14
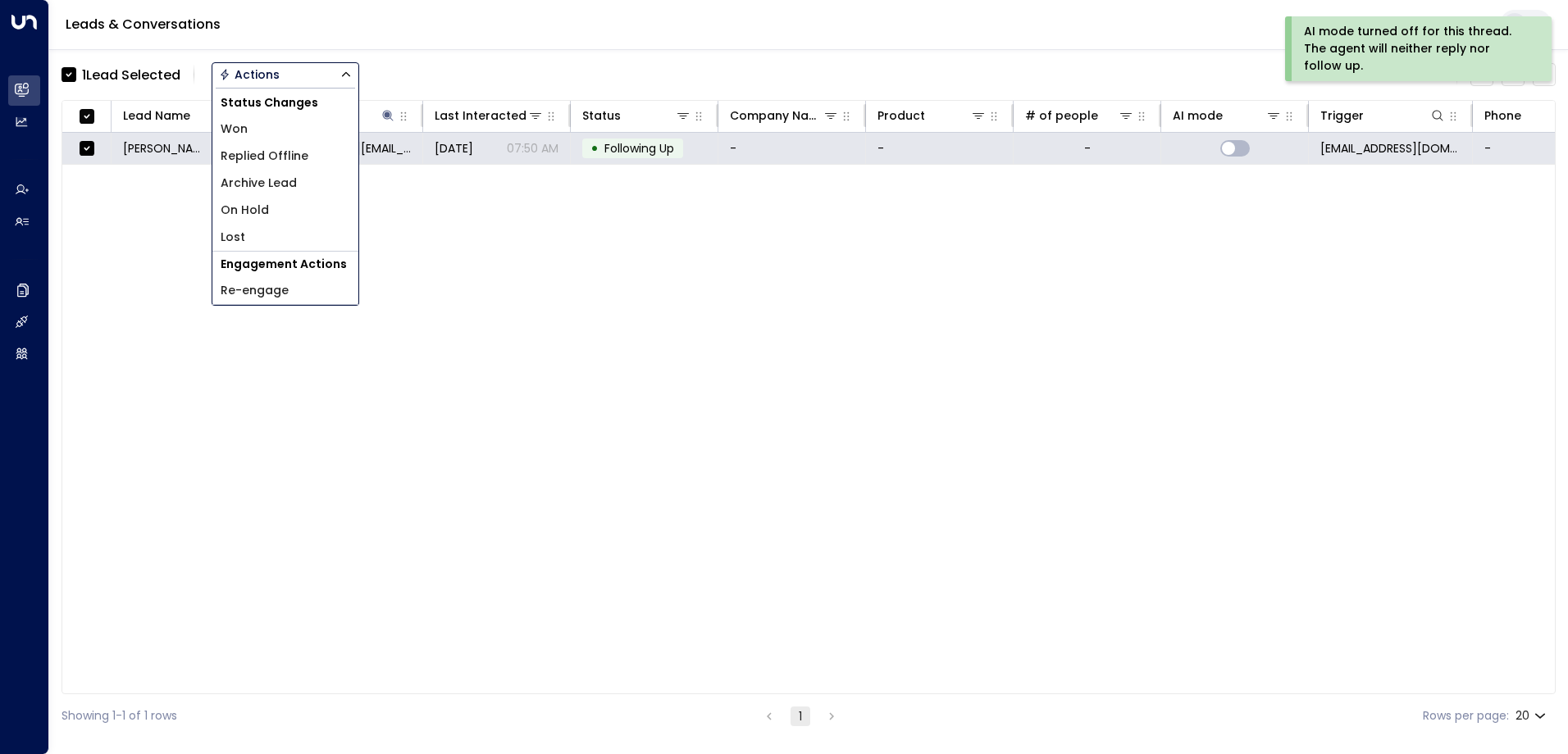
click at [271, 174] on li "Archive Lead" at bounding box center [285, 183] width 146 height 27
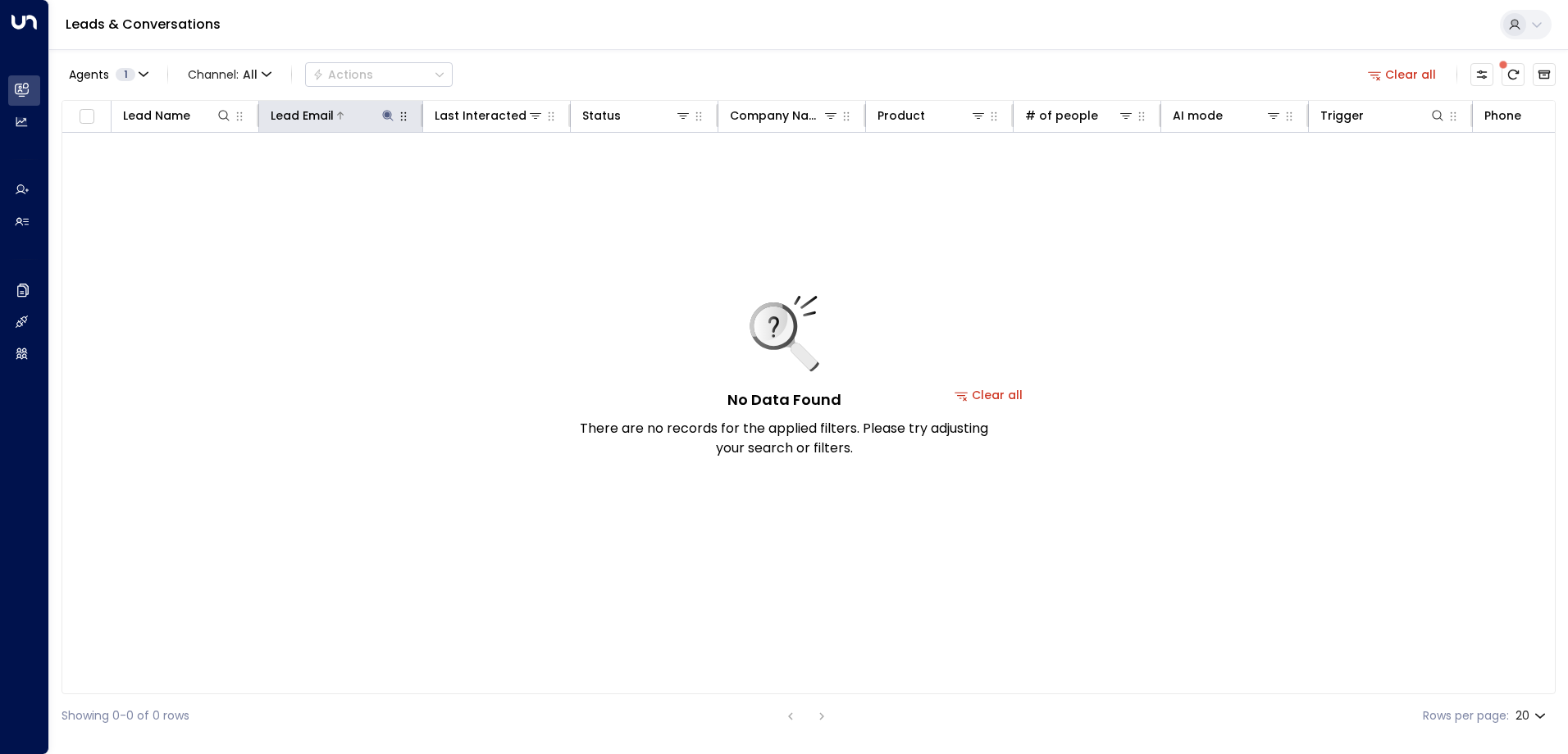
click at [383, 110] on icon at bounding box center [388, 116] width 13 height 13
click at [497, 171] on button "button" at bounding box center [490, 175] width 21 height 21
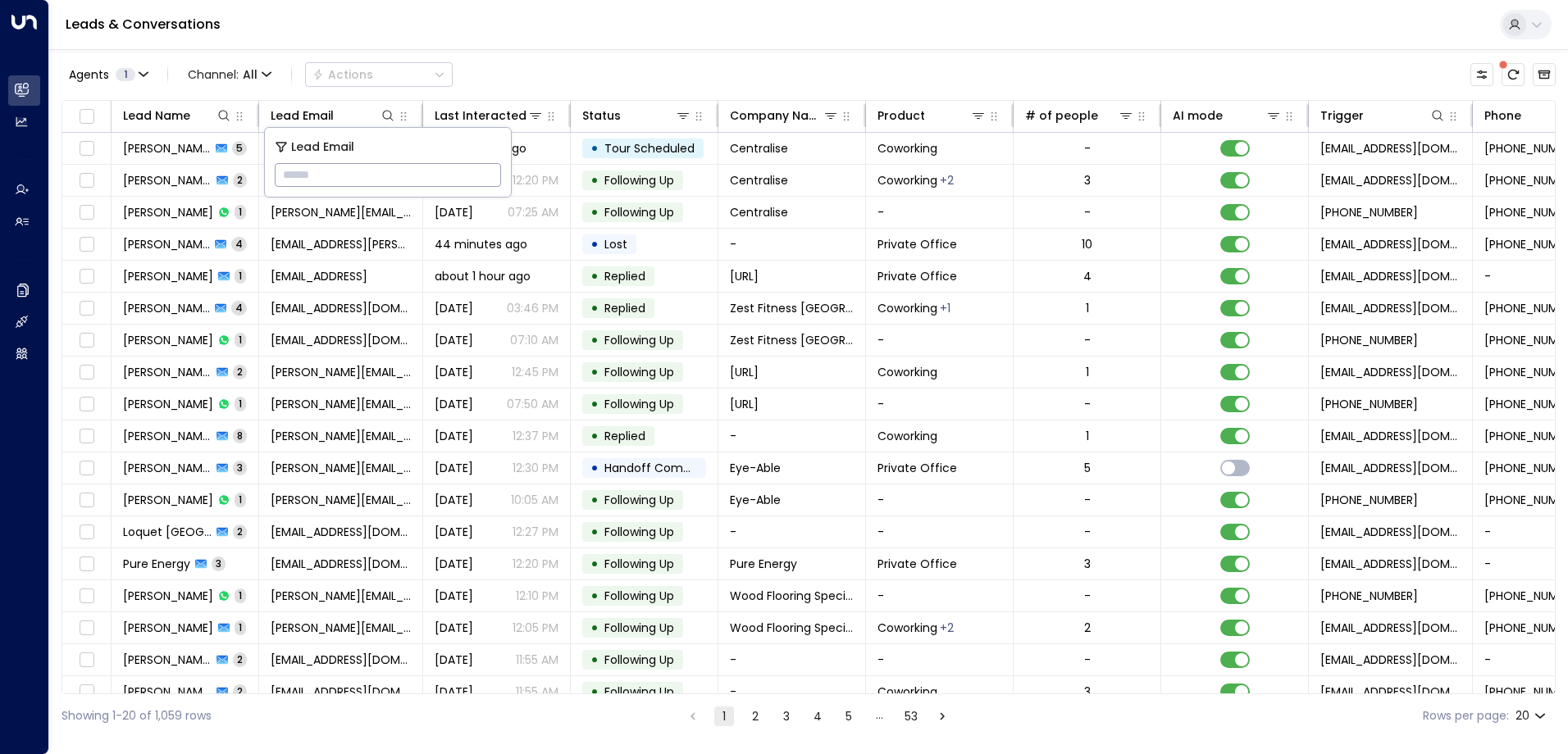
type input "**********"
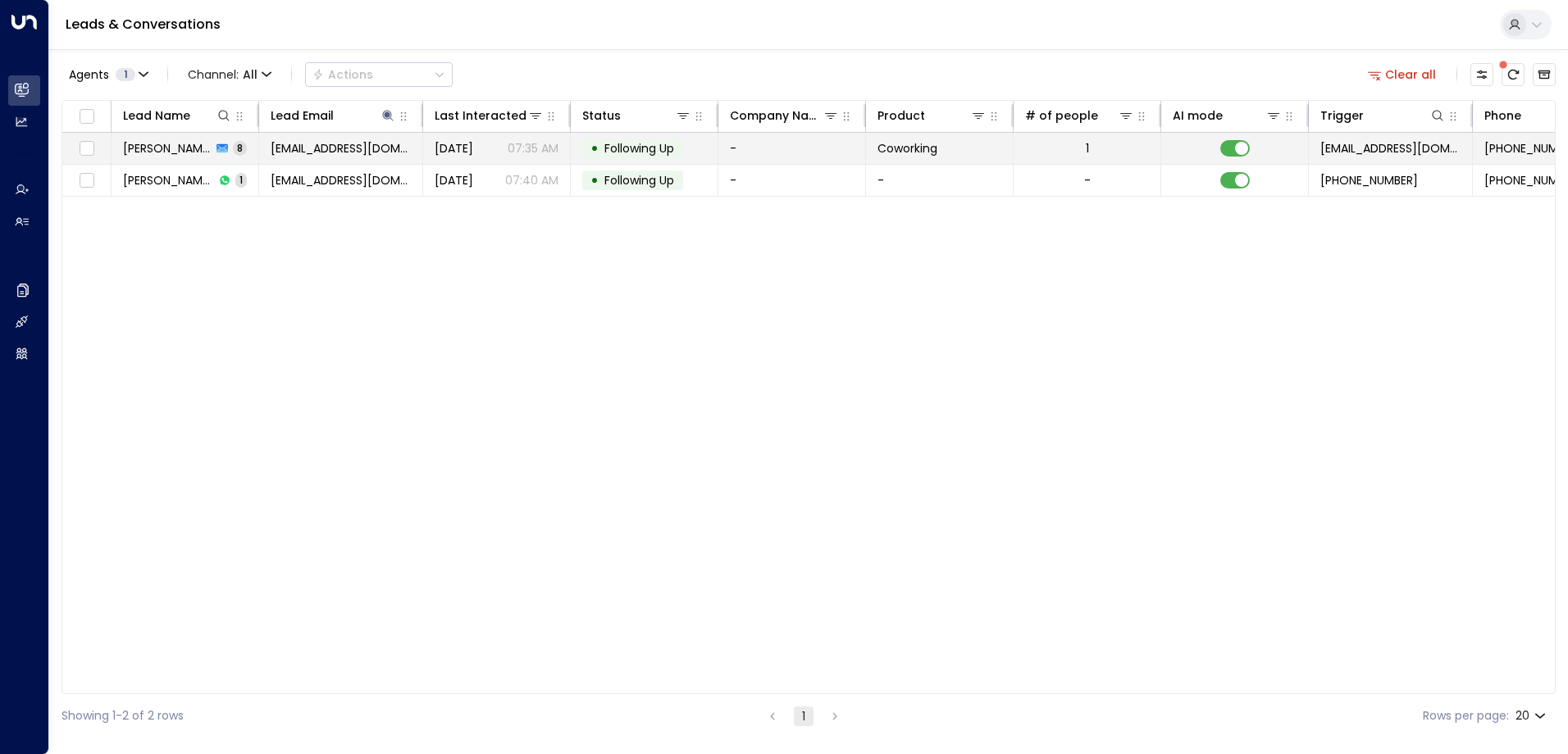
click at [639, 140] on span "Following Up" at bounding box center [639, 148] width 70 height 16
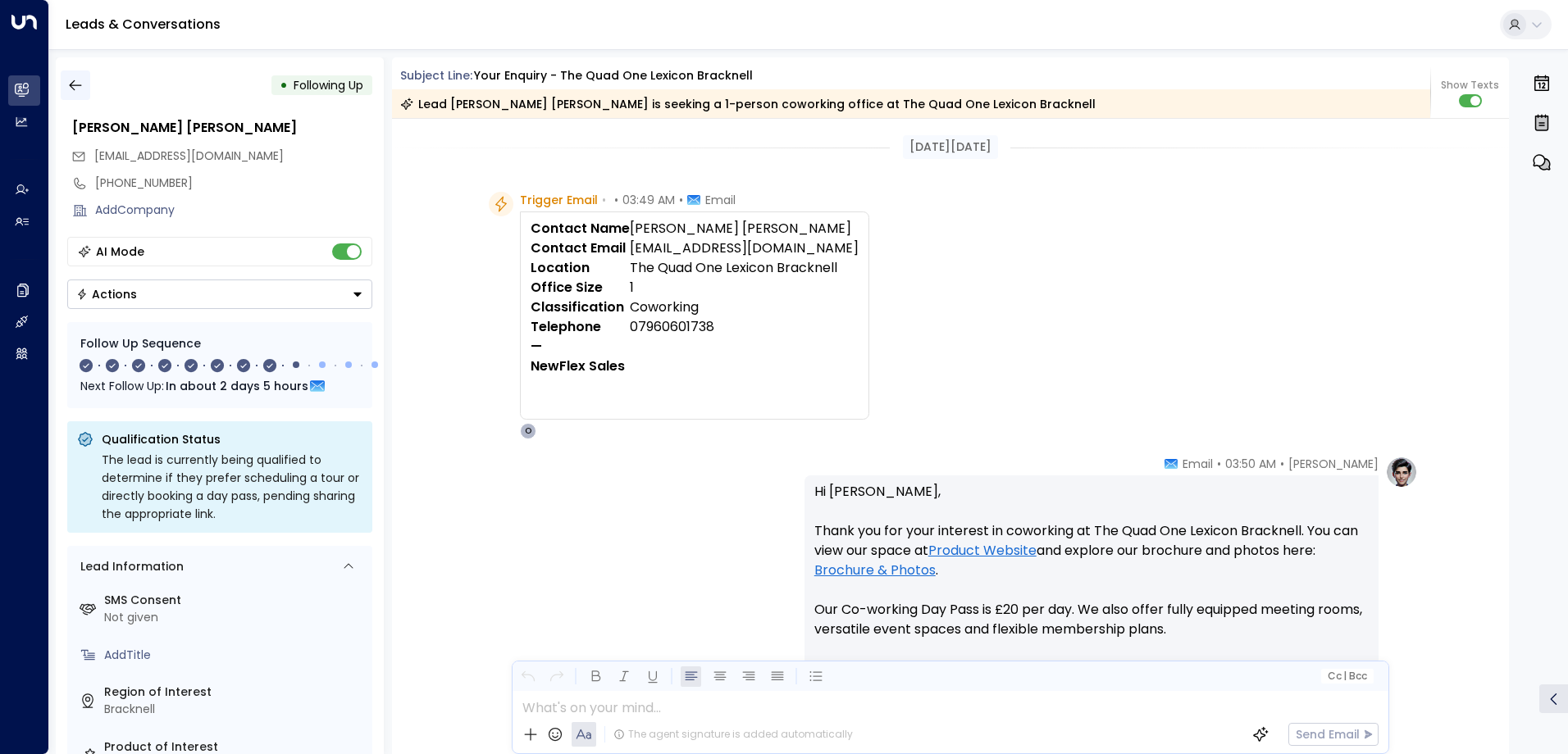
click at [72, 85] on icon "button" at bounding box center [75, 85] width 13 height 11
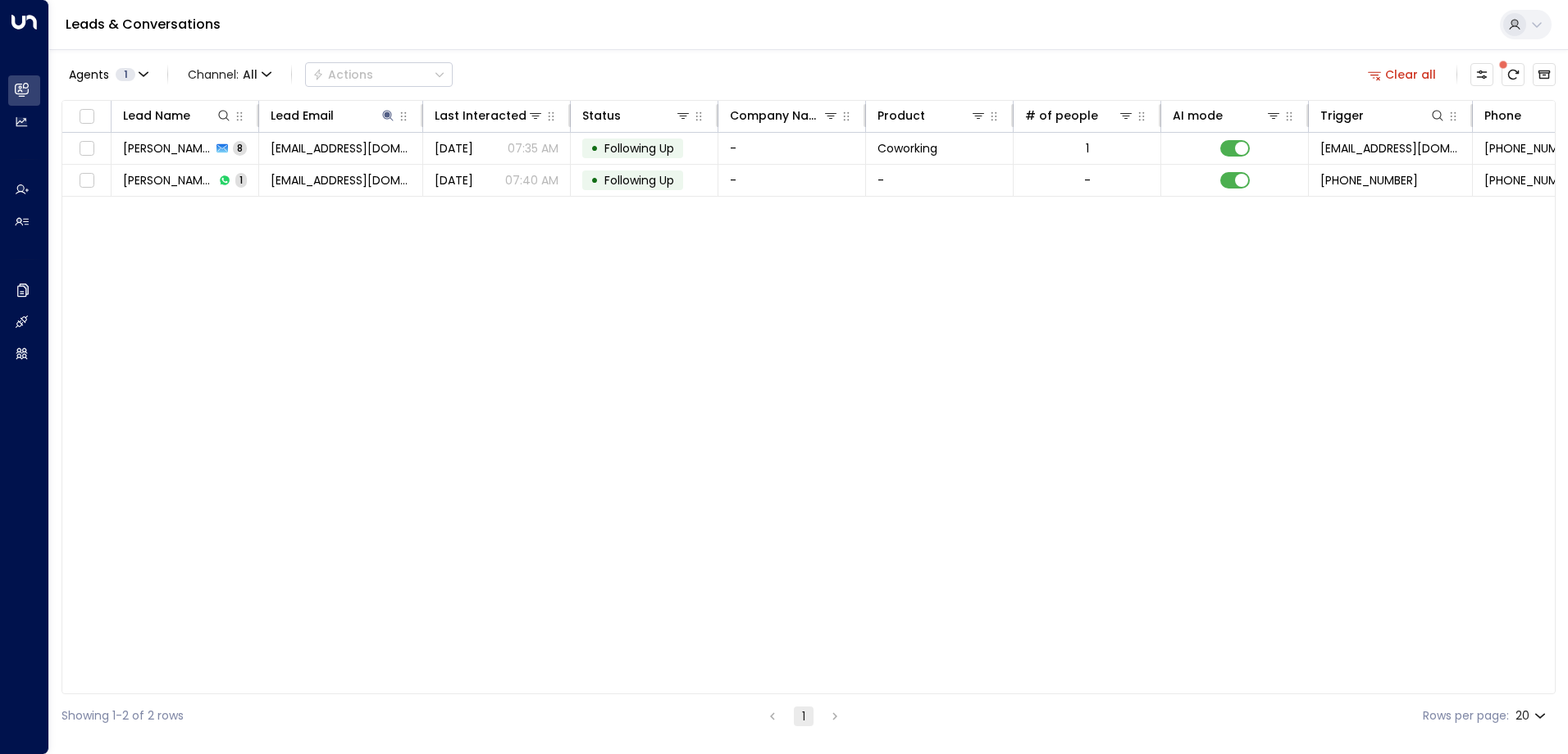
click at [72, 85] on button "Agents 1" at bounding box center [108, 74] width 93 height 23
click at [332, 427] on div at bounding box center [784, 377] width 1568 height 754
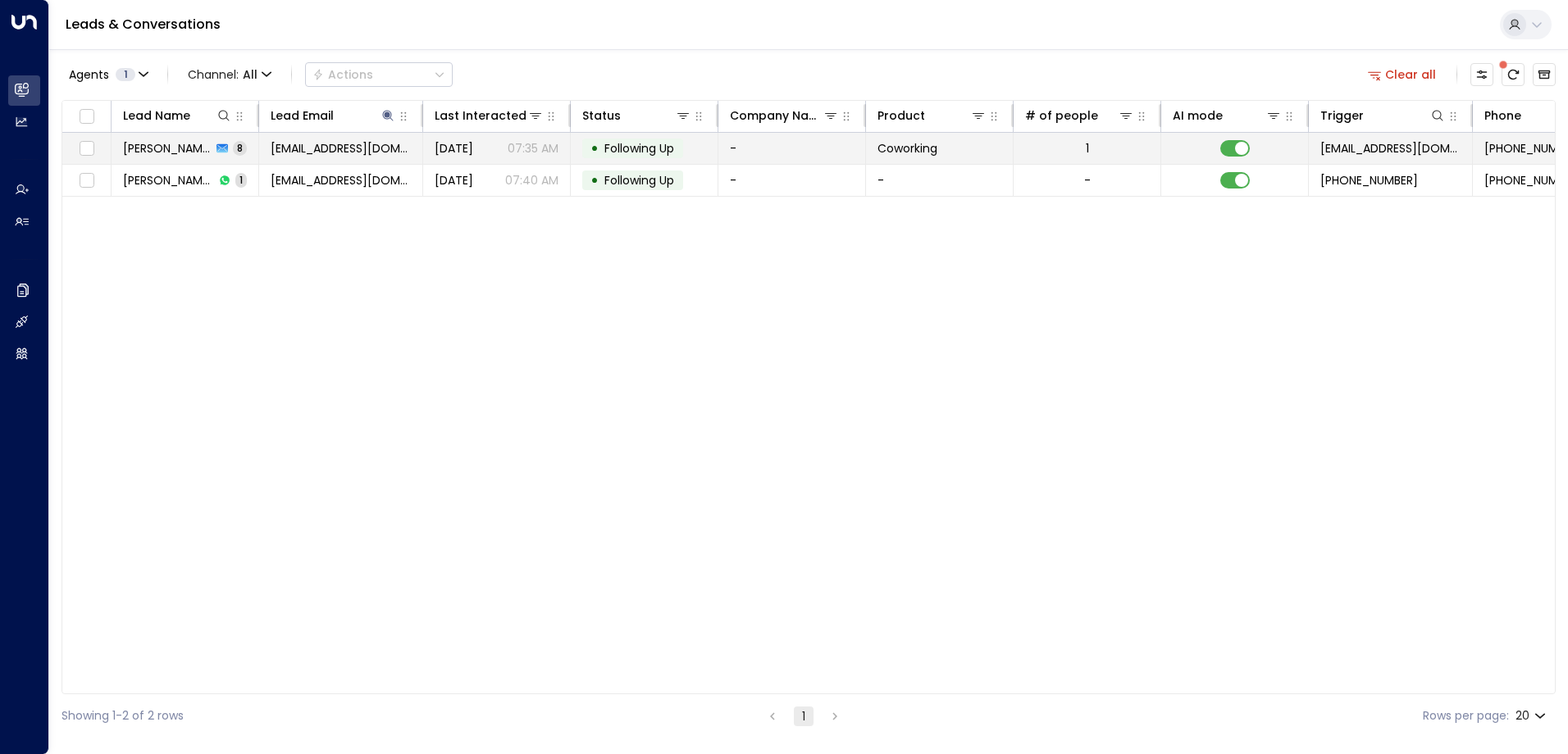
click at [536, 145] on p "07:35 AM" at bounding box center [533, 148] width 51 height 16
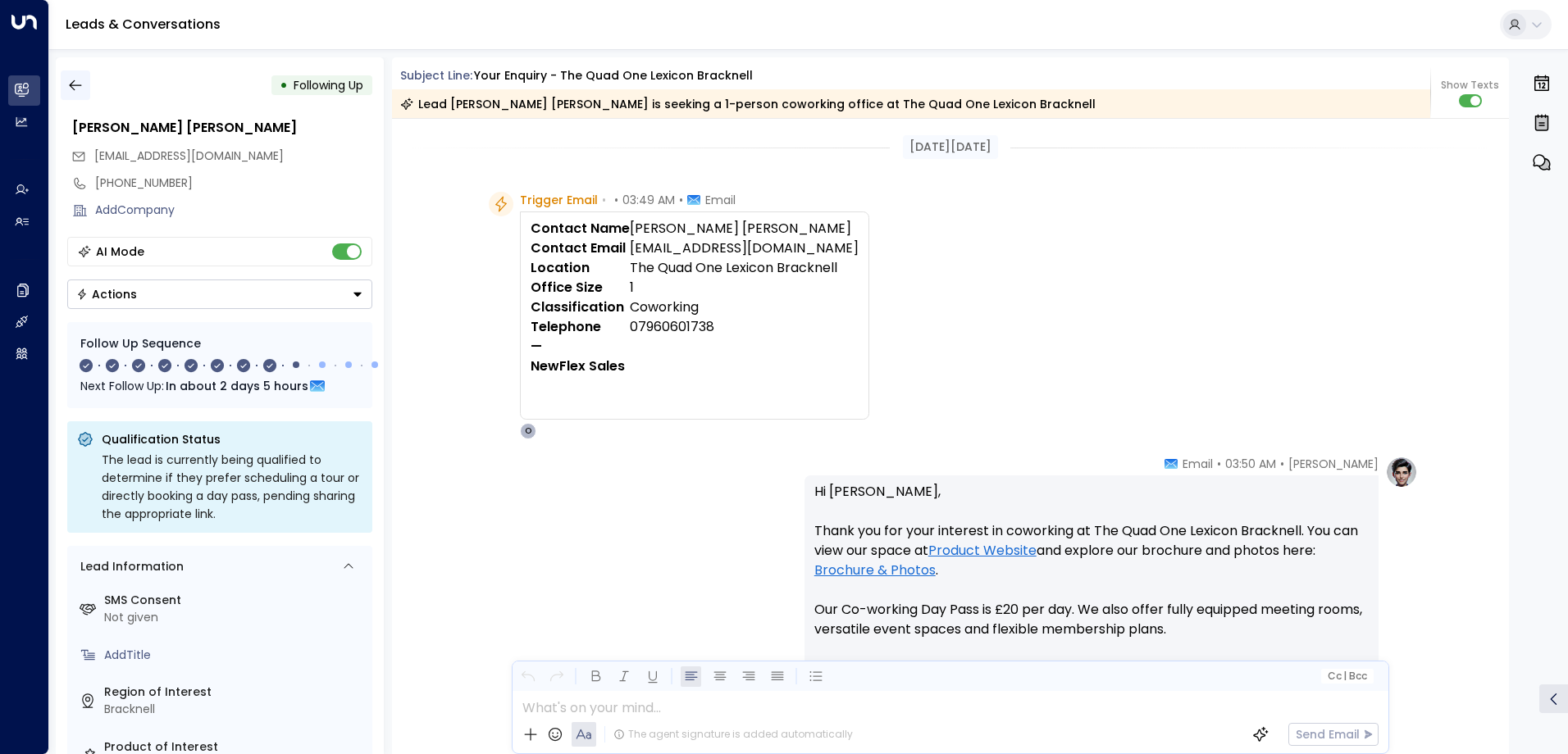
click at [68, 87] on icon "button" at bounding box center [75, 84] width 16 height 16
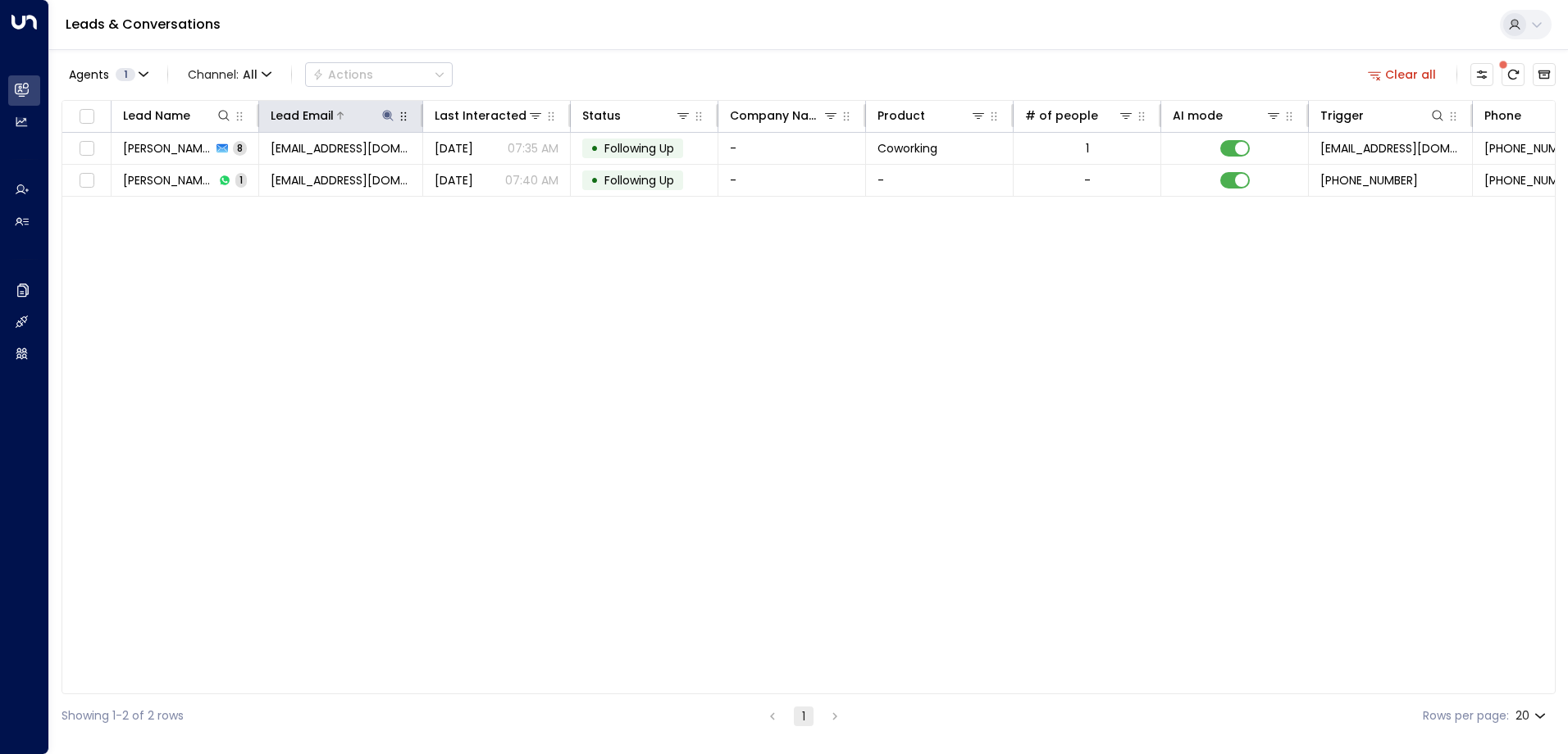
click at [387, 117] on icon at bounding box center [387, 115] width 11 height 11
click at [489, 175] on icon "button" at bounding box center [491, 175] width 13 height 13
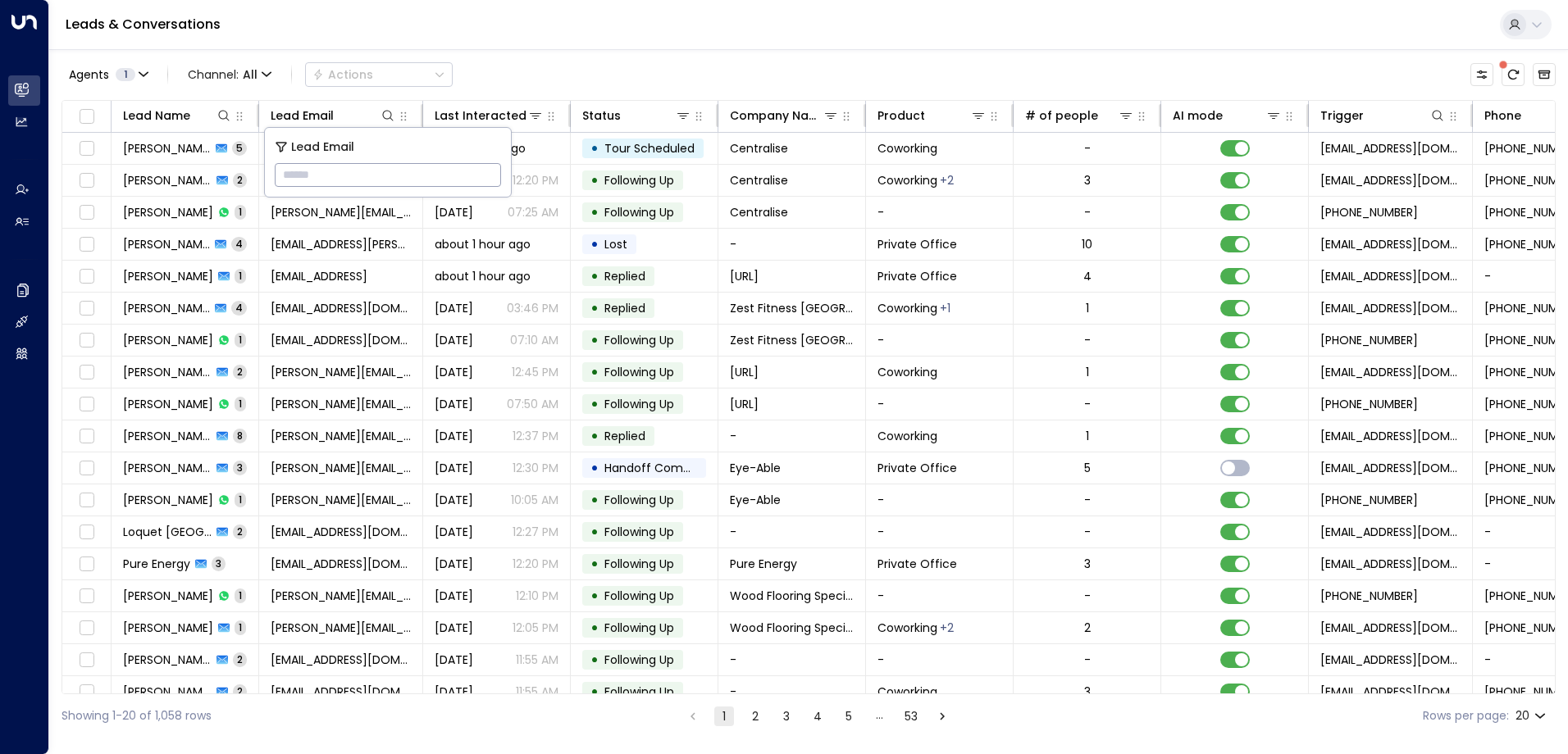
paste input "**********"
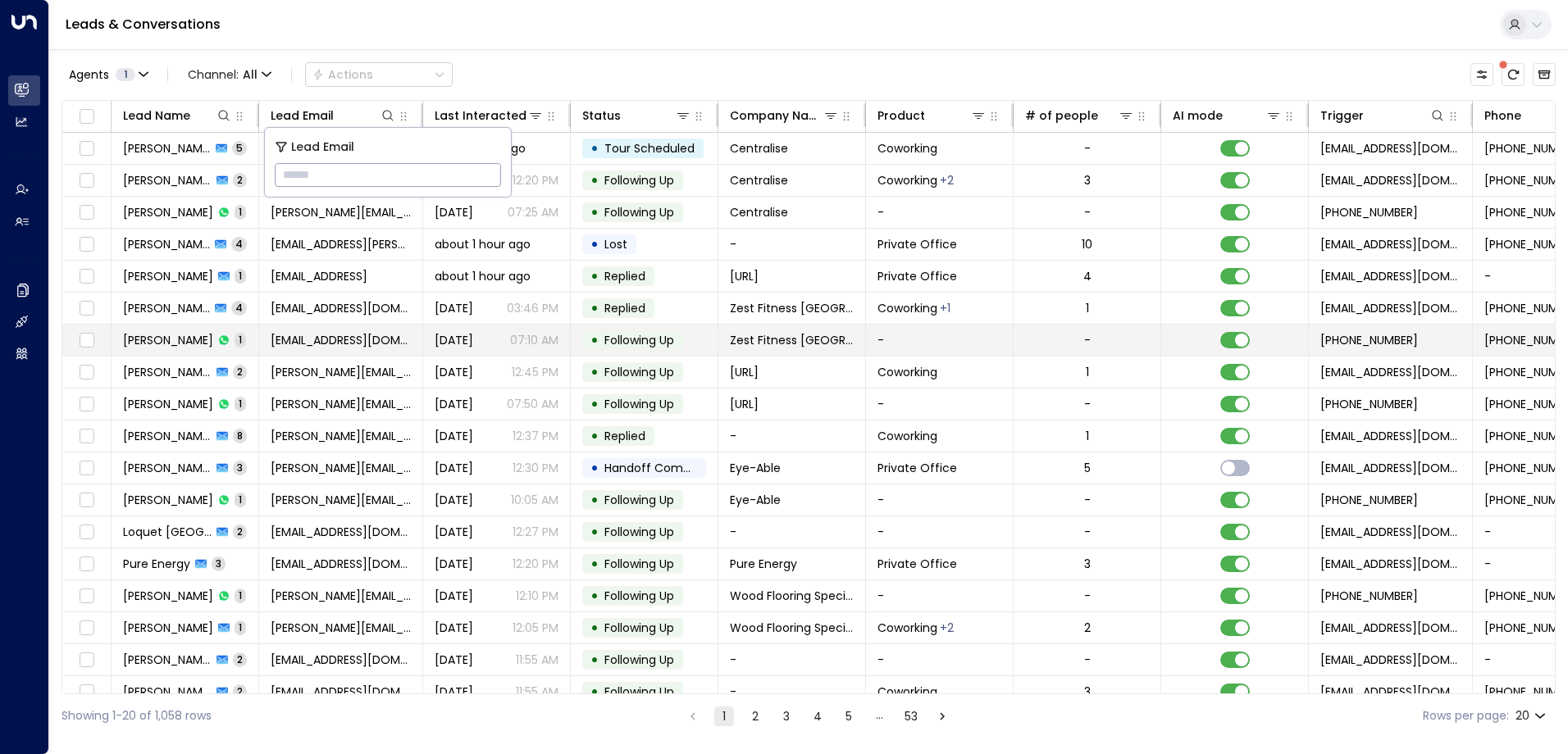
type input "**********"
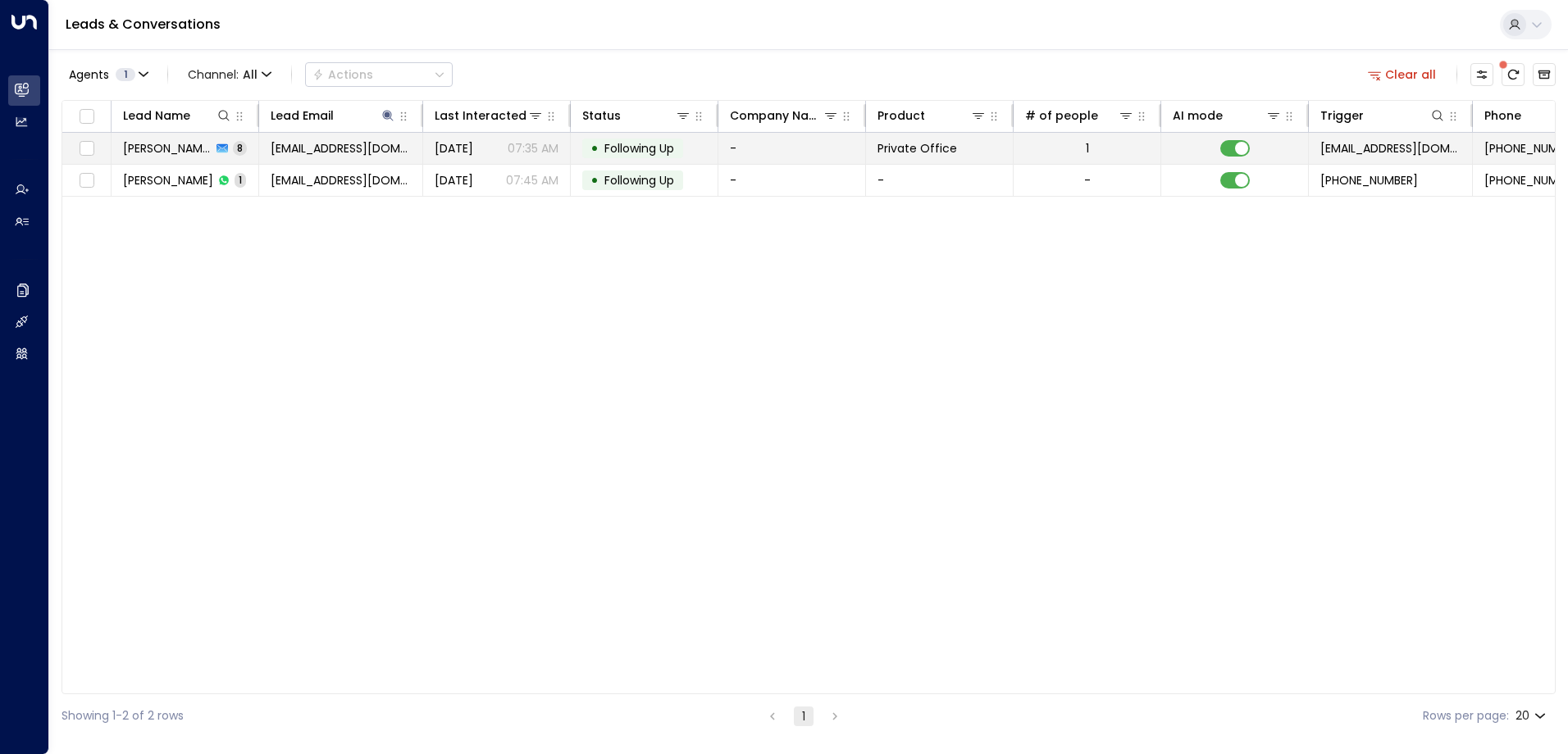
click at [644, 144] on span "Following Up" at bounding box center [639, 148] width 70 height 16
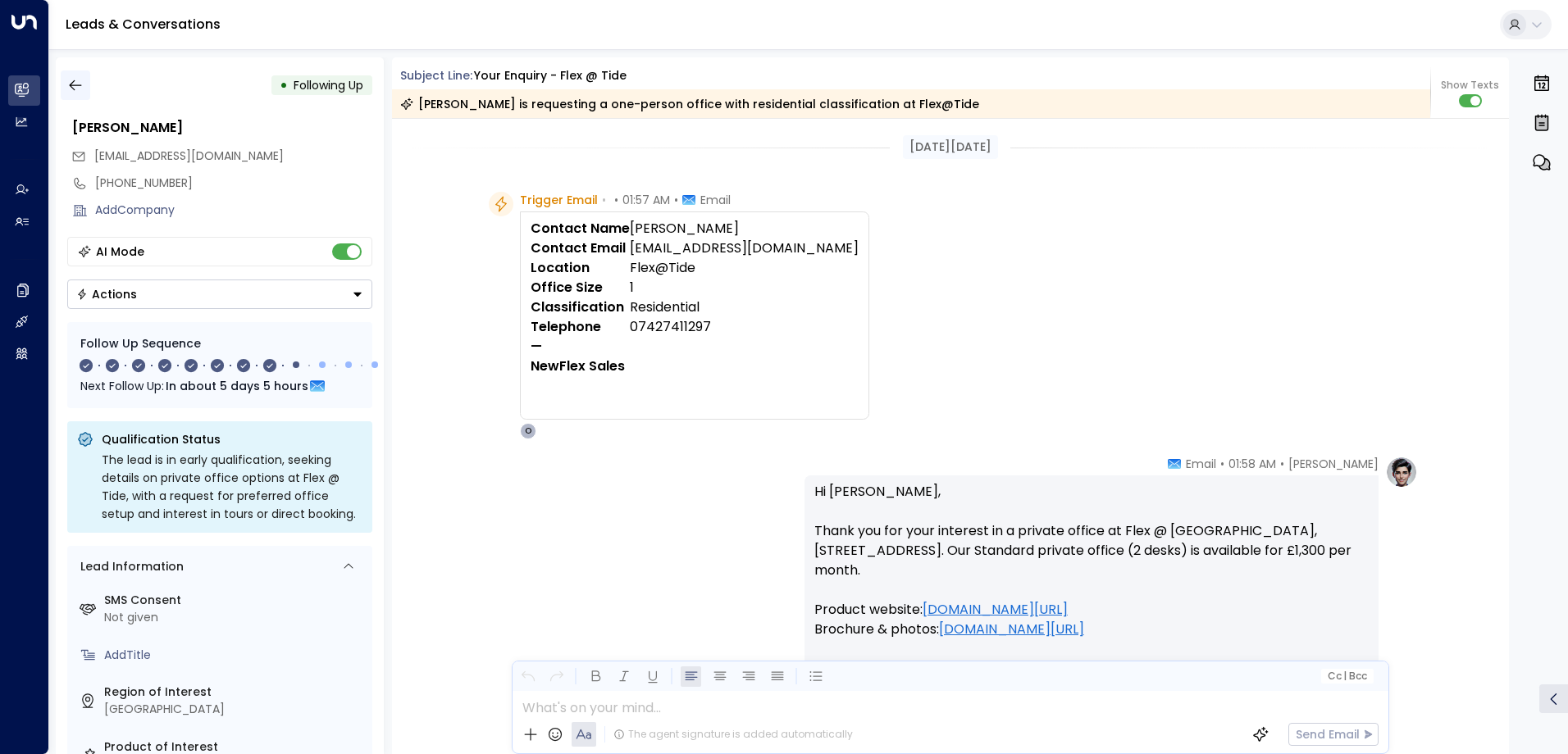
click at [73, 90] on icon "button" at bounding box center [75, 84] width 16 height 16
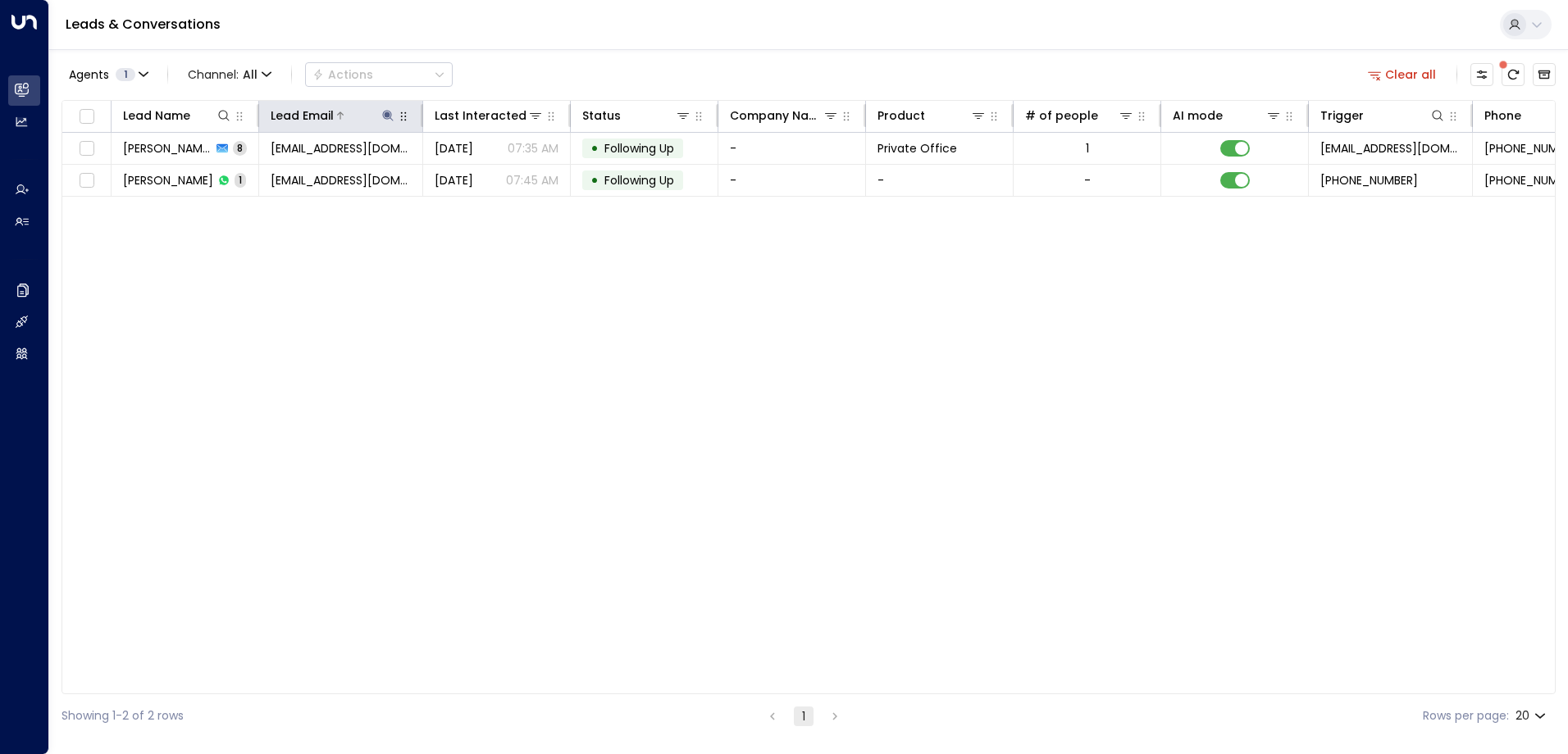
click at [386, 117] on icon at bounding box center [387, 115] width 11 height 11
click at [495, 168] on div "**********" at bounding box center [388, 175] width 226 height 24
click at [482, 176] on button "button" at bounding box center [490, 175] width 21 height 21
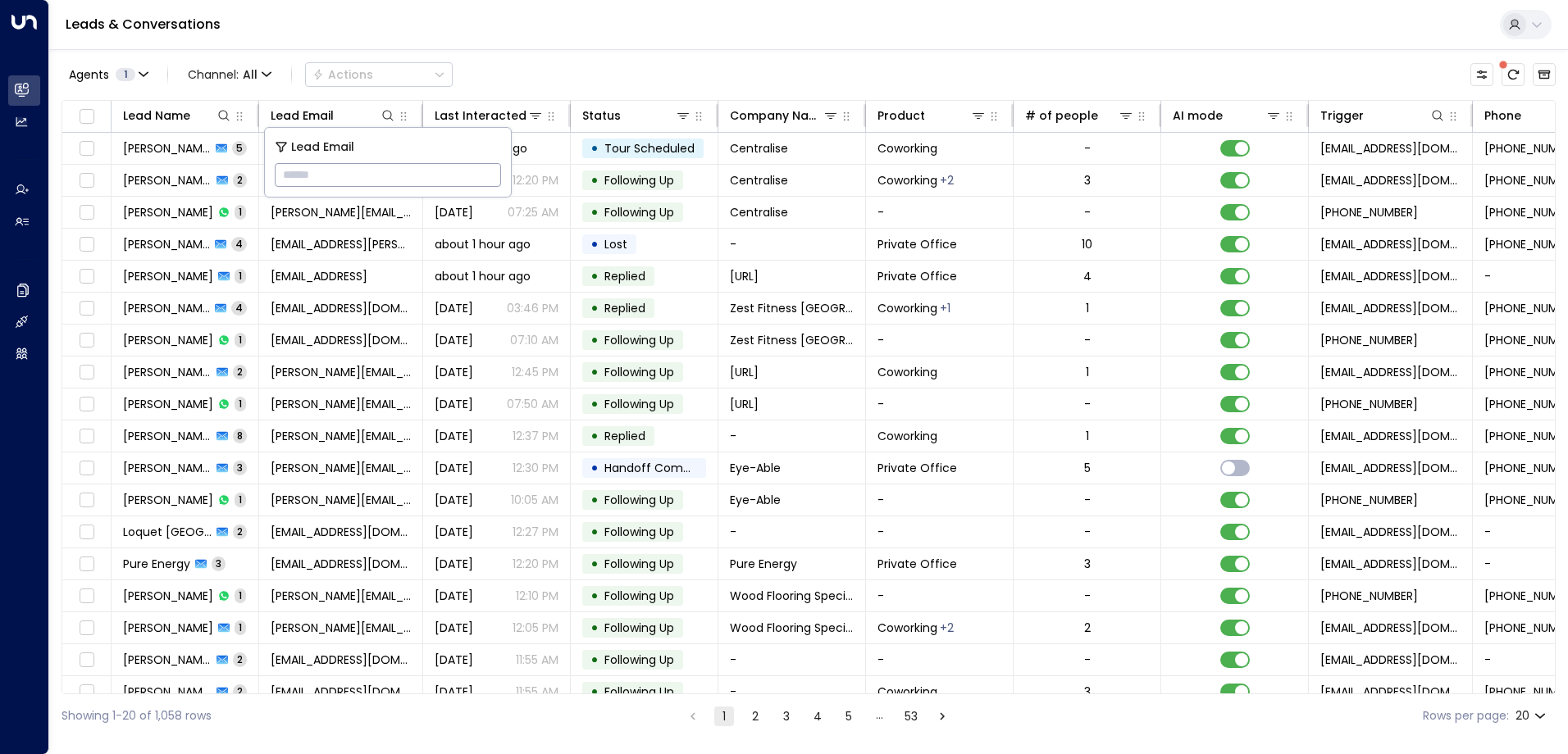
paste input "**********"
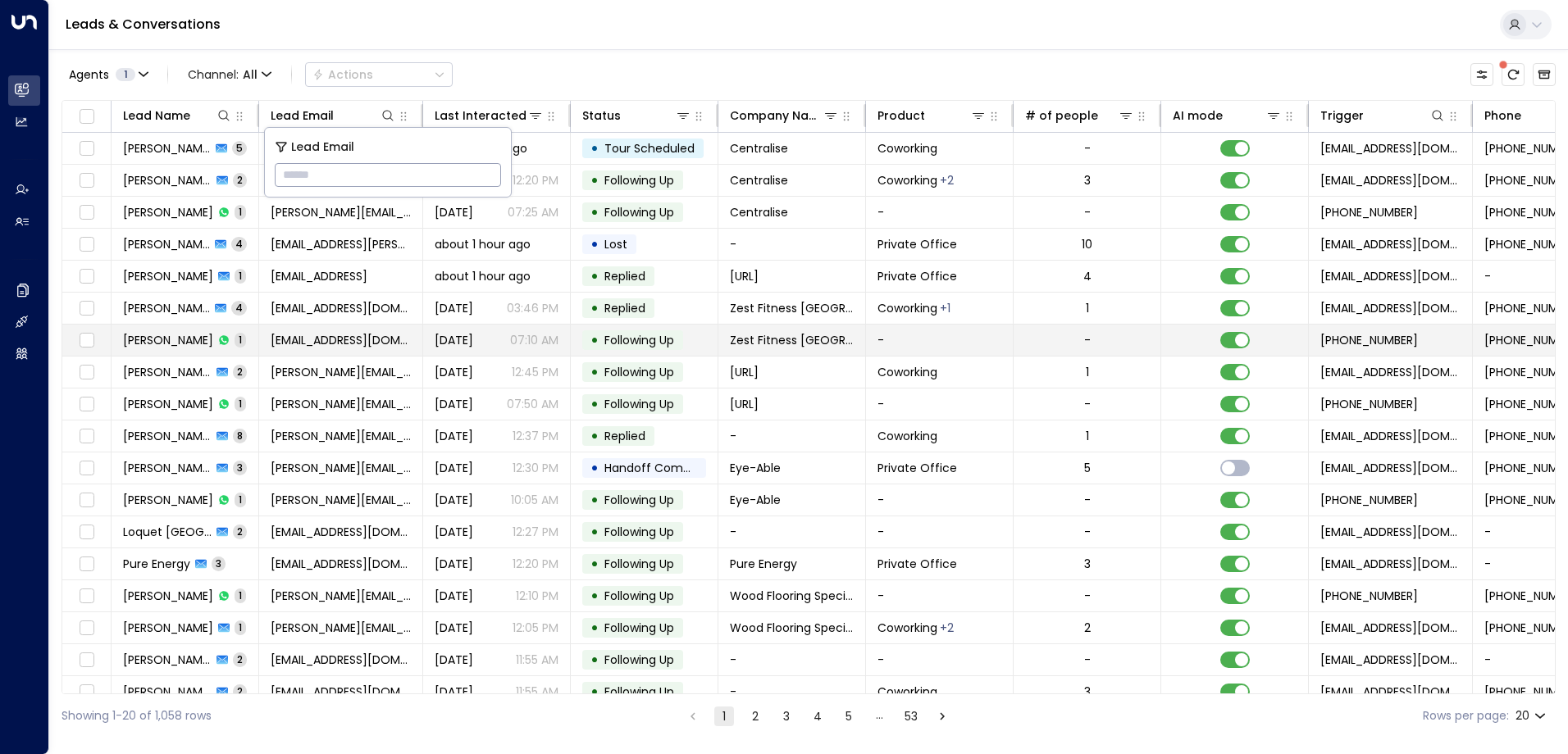
type input "**********"
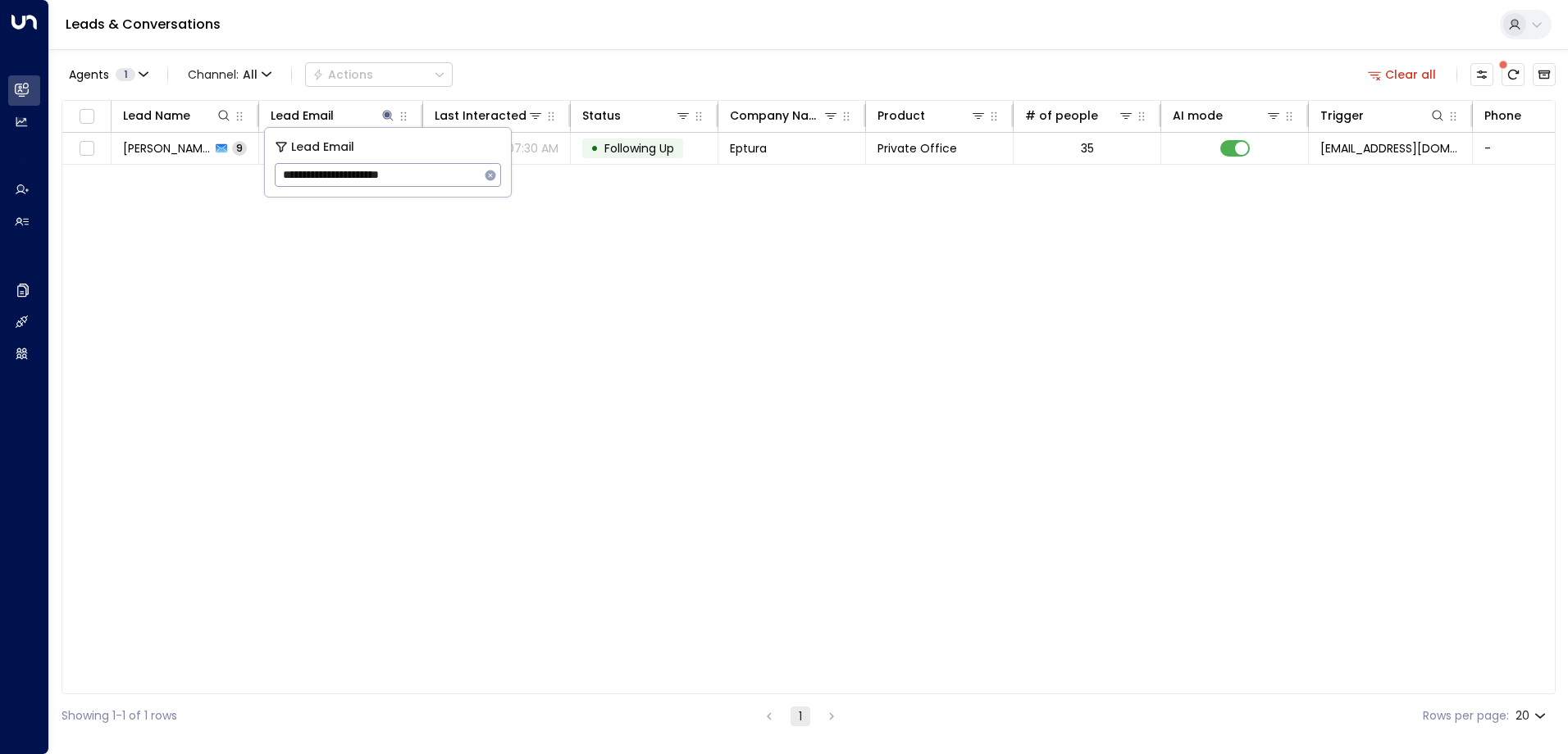
click at [622, 143] on span "Following Up" at bounding box center [639, 148] width 70 height 16
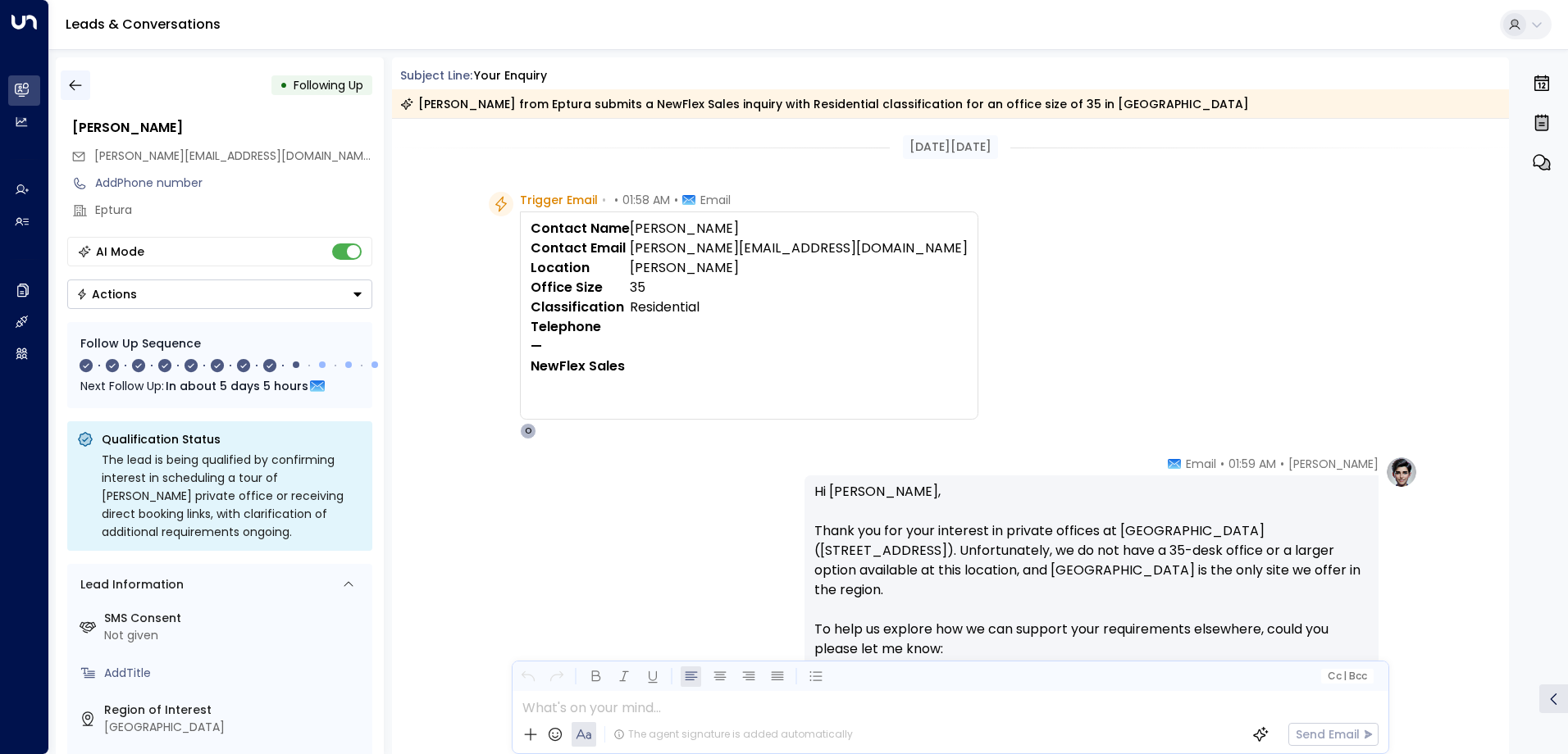
click at [79, 88] on icon "button" at bounding box center [75, 84] width 16 height 16
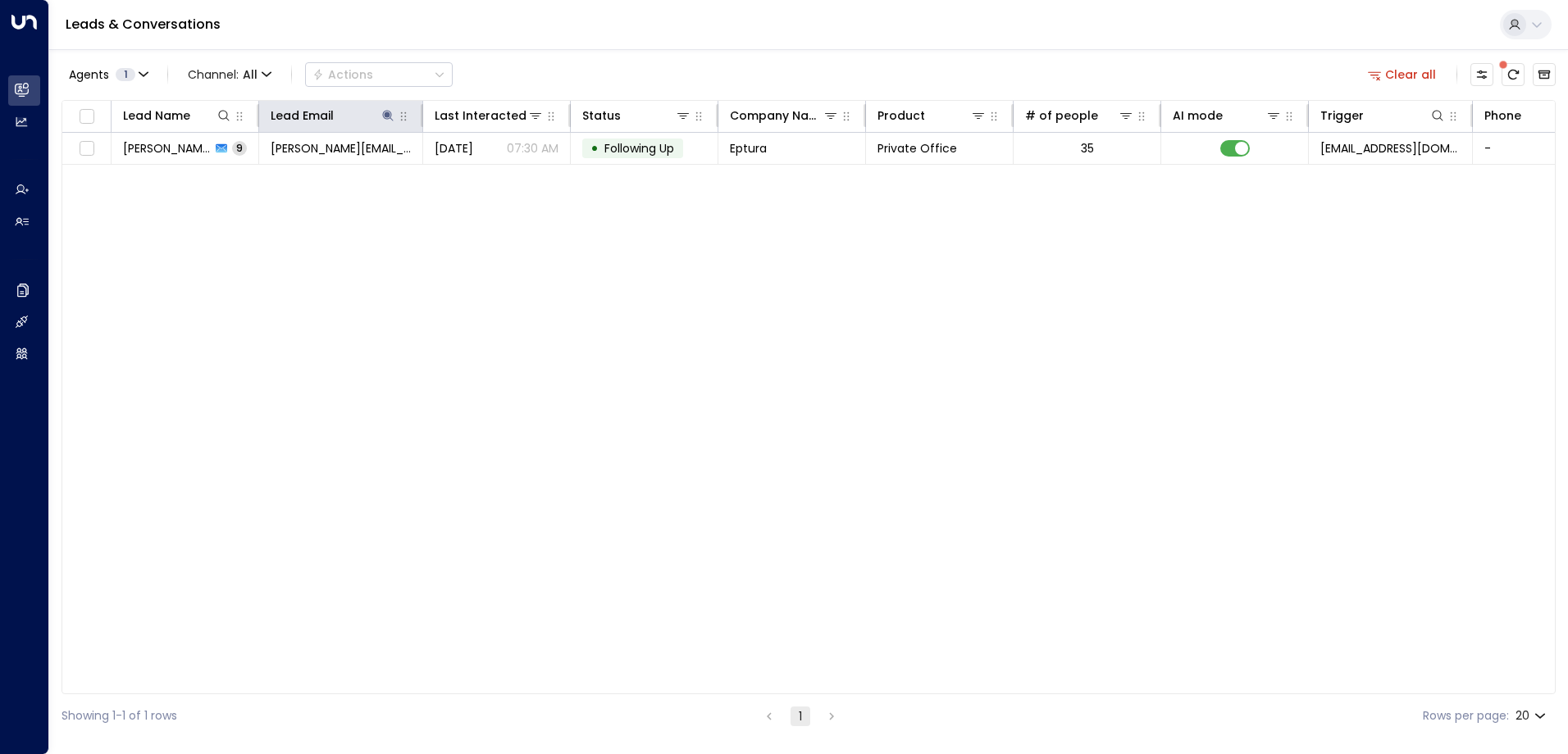
click at [384, 103] on th "Lead Email" at bounding box center [341, 117] width 164 height 32
click at [387, 107] on button at bounding box center [387, 115] width 16 height 16
click at [489, 177] on icon "button" at bounding box center [490, 175] width 11 height 11
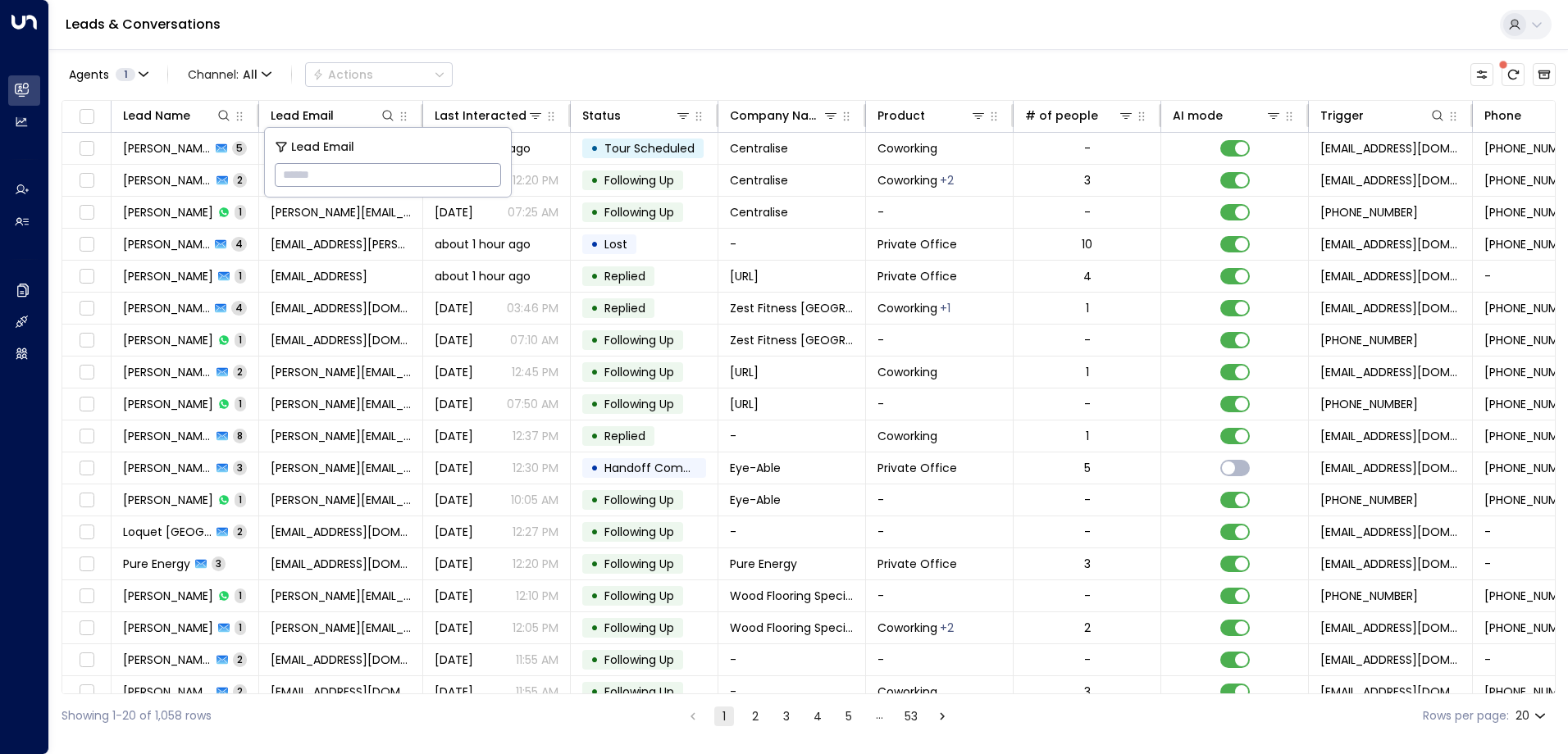
type input "**********"
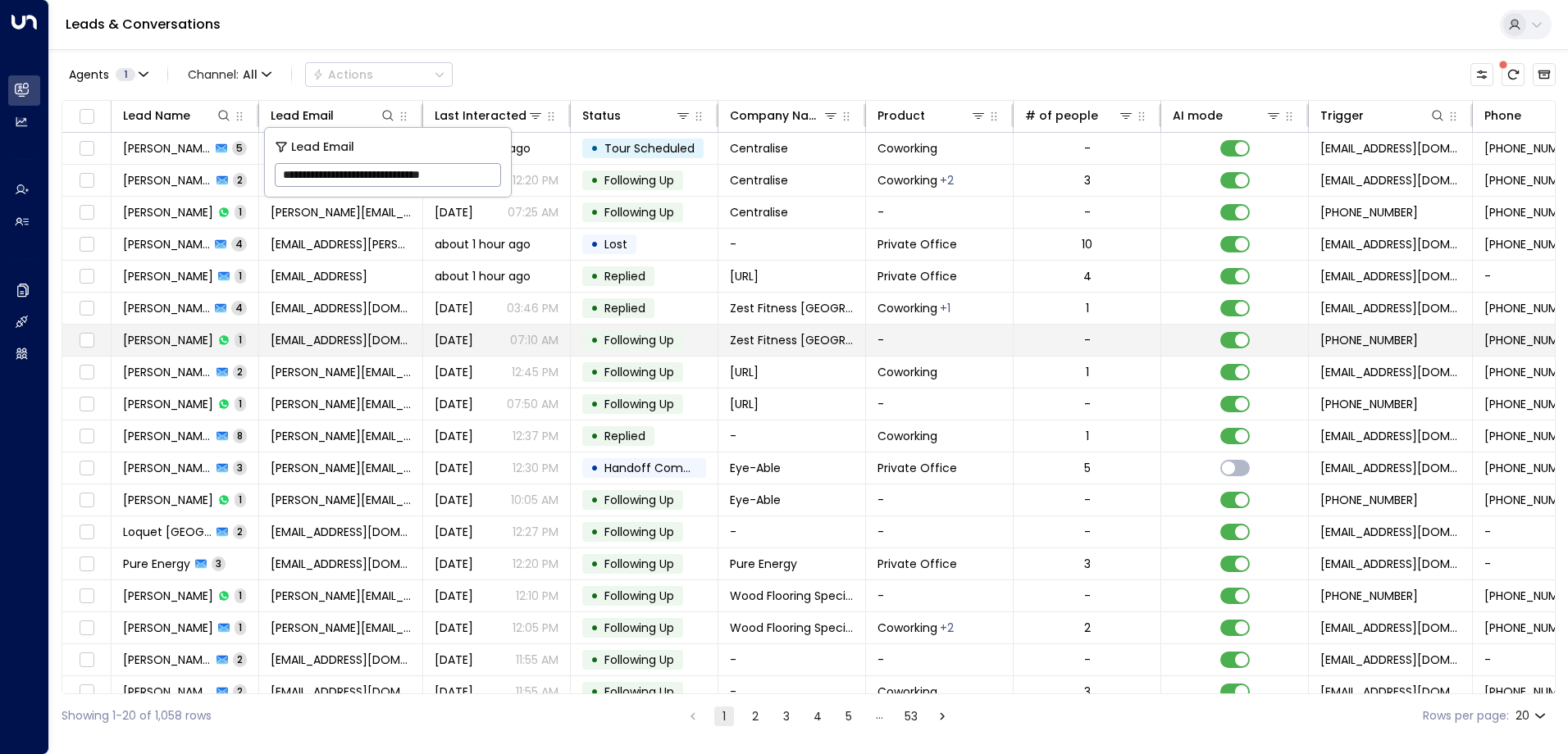
scroll to position [0, 12]
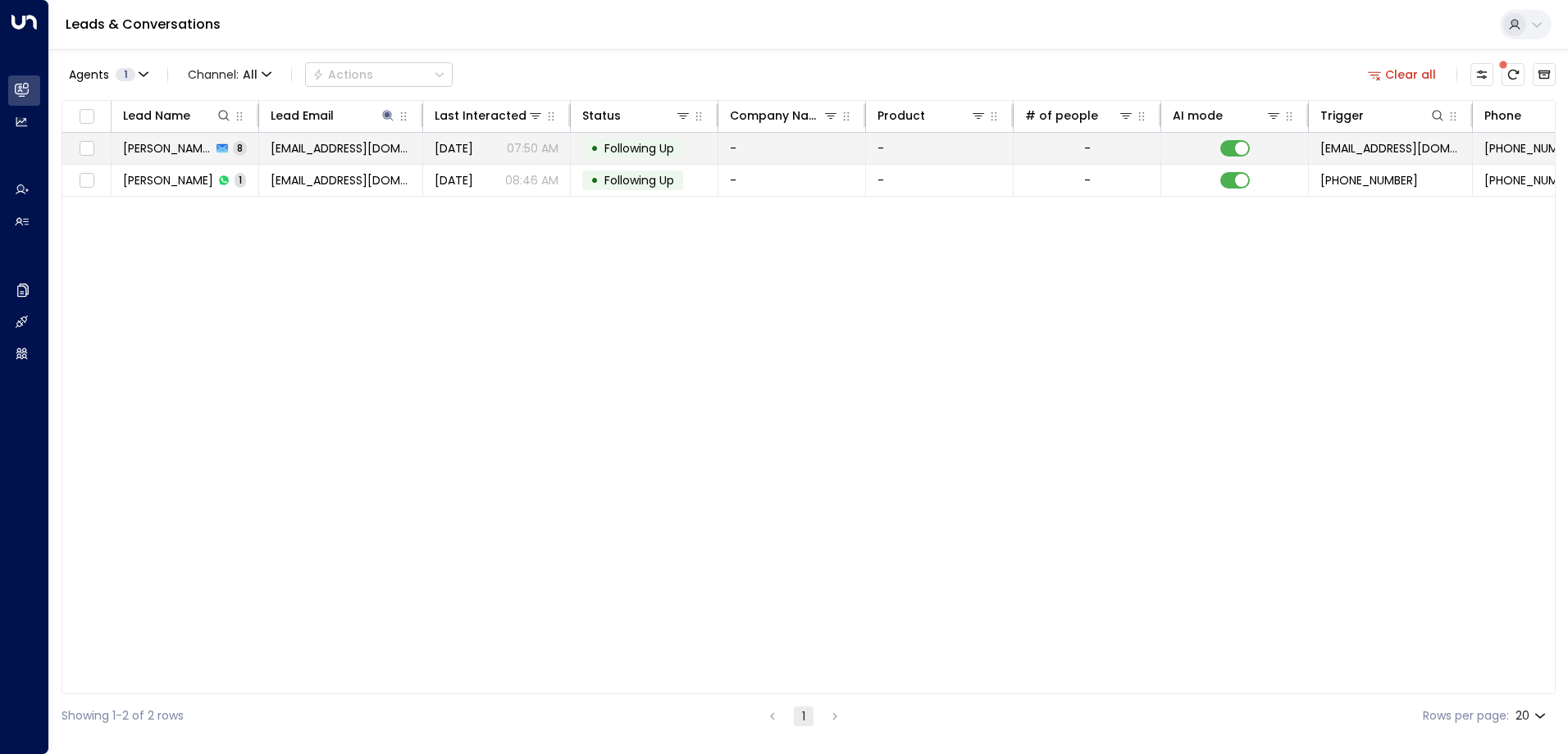
click at [622, 148] on span "Following Up" at bounding box center [639, 148] width 70 height 16
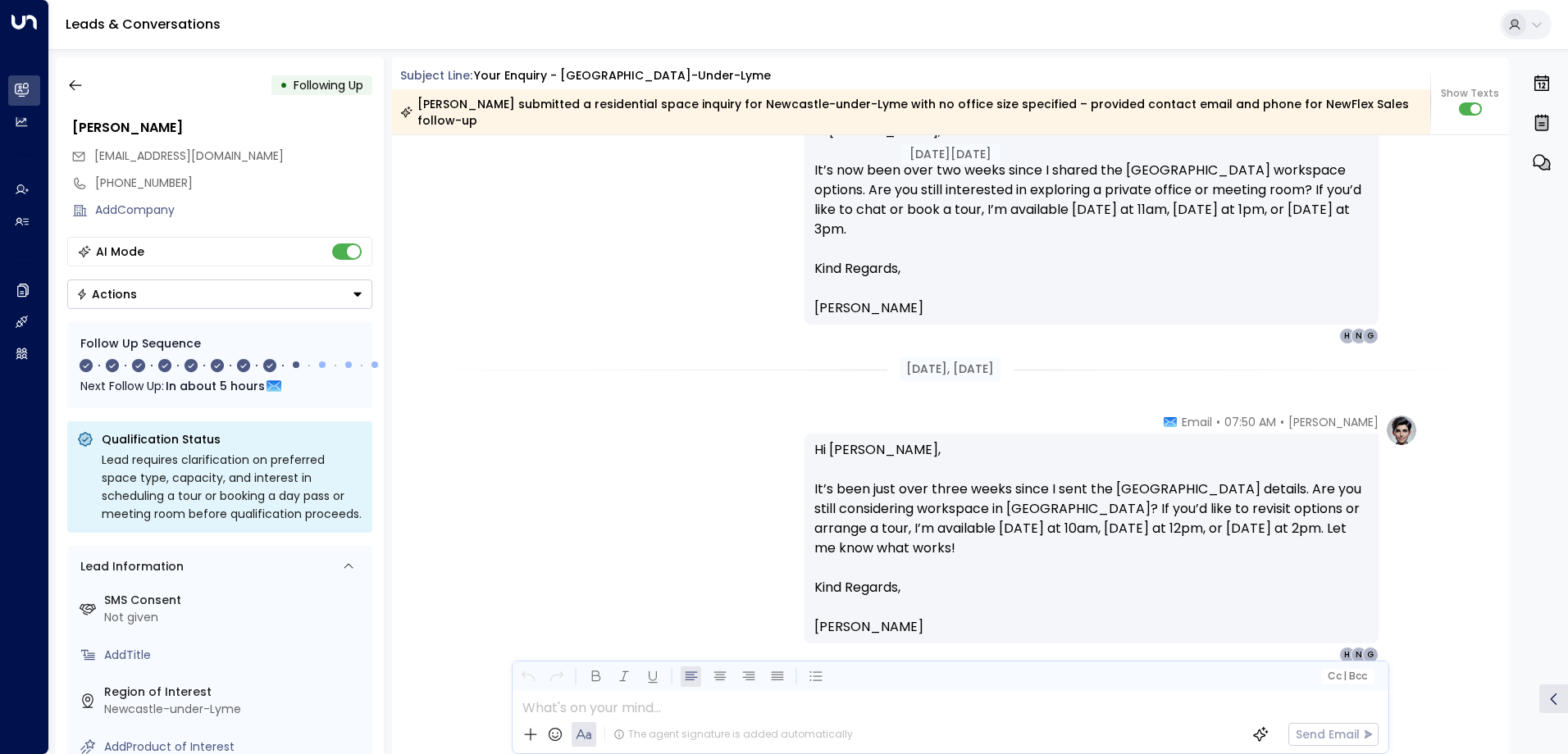
scroll to position [2976, 0]
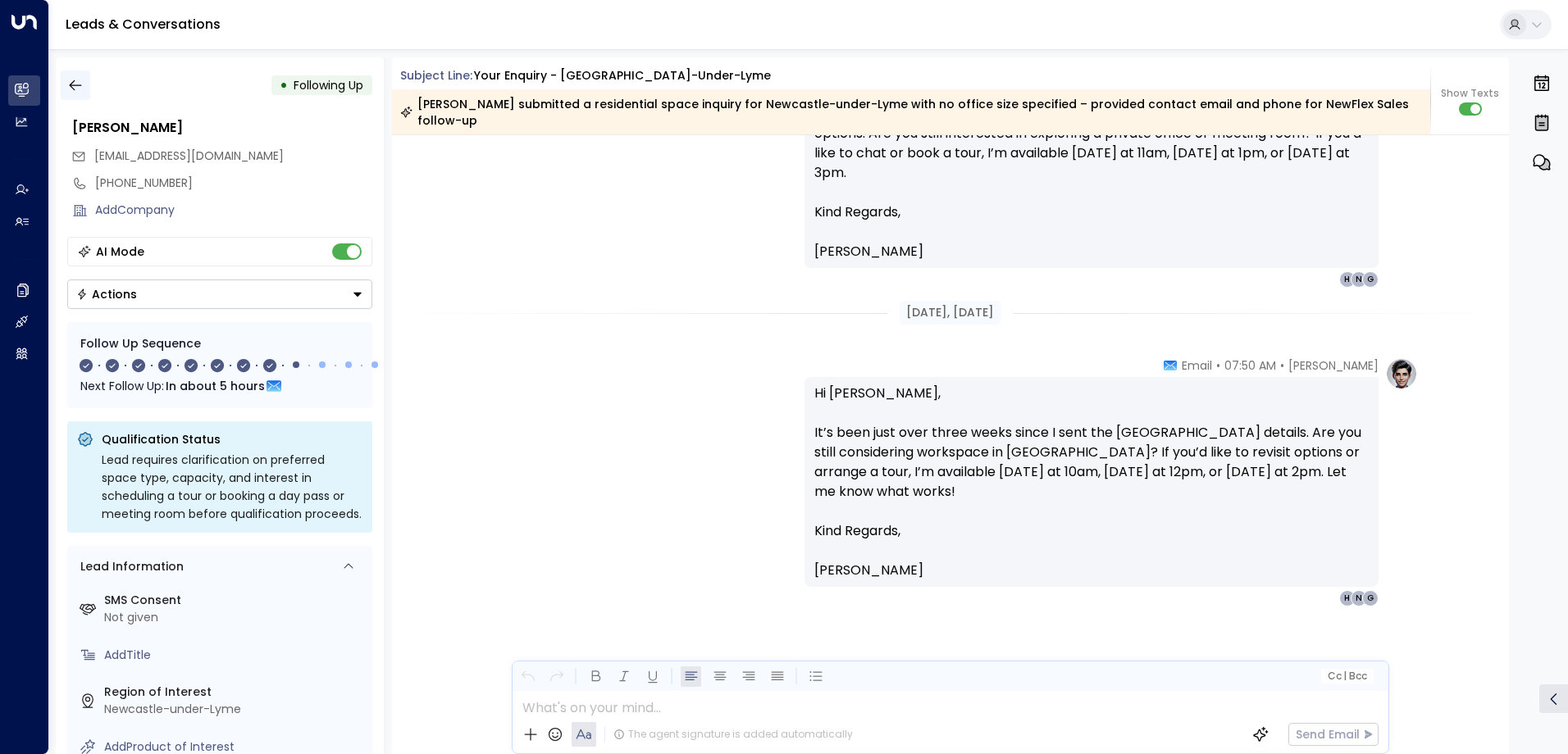
click at [78, 82] on icon "button" at bounding box center [75, 84] width 16 height 16
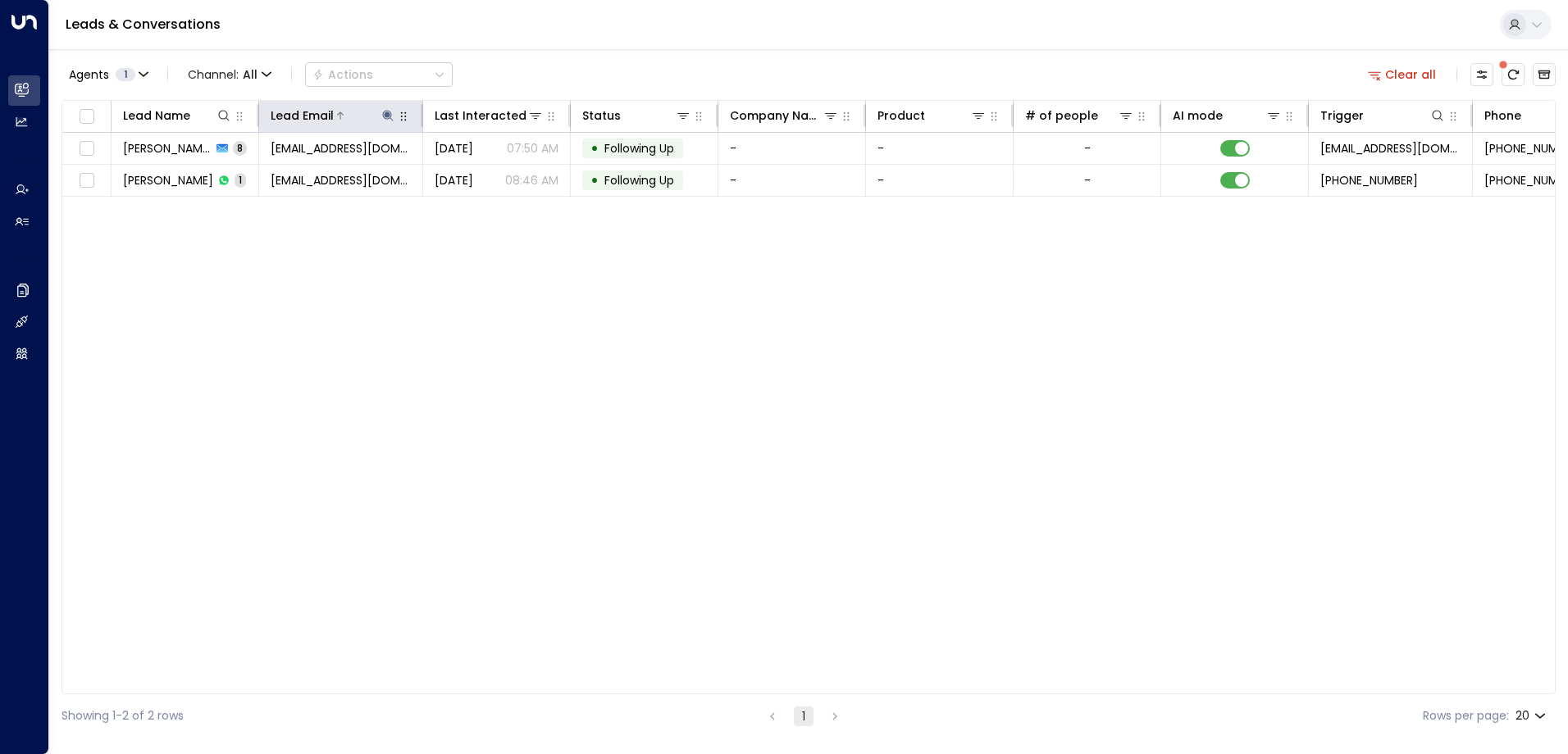
click at [386, 116] on icon at bounding box center [387, 115] width 11 height 11
click at [489, 176] on icon "button" at bounding box center [491, 175] width 13 height 13
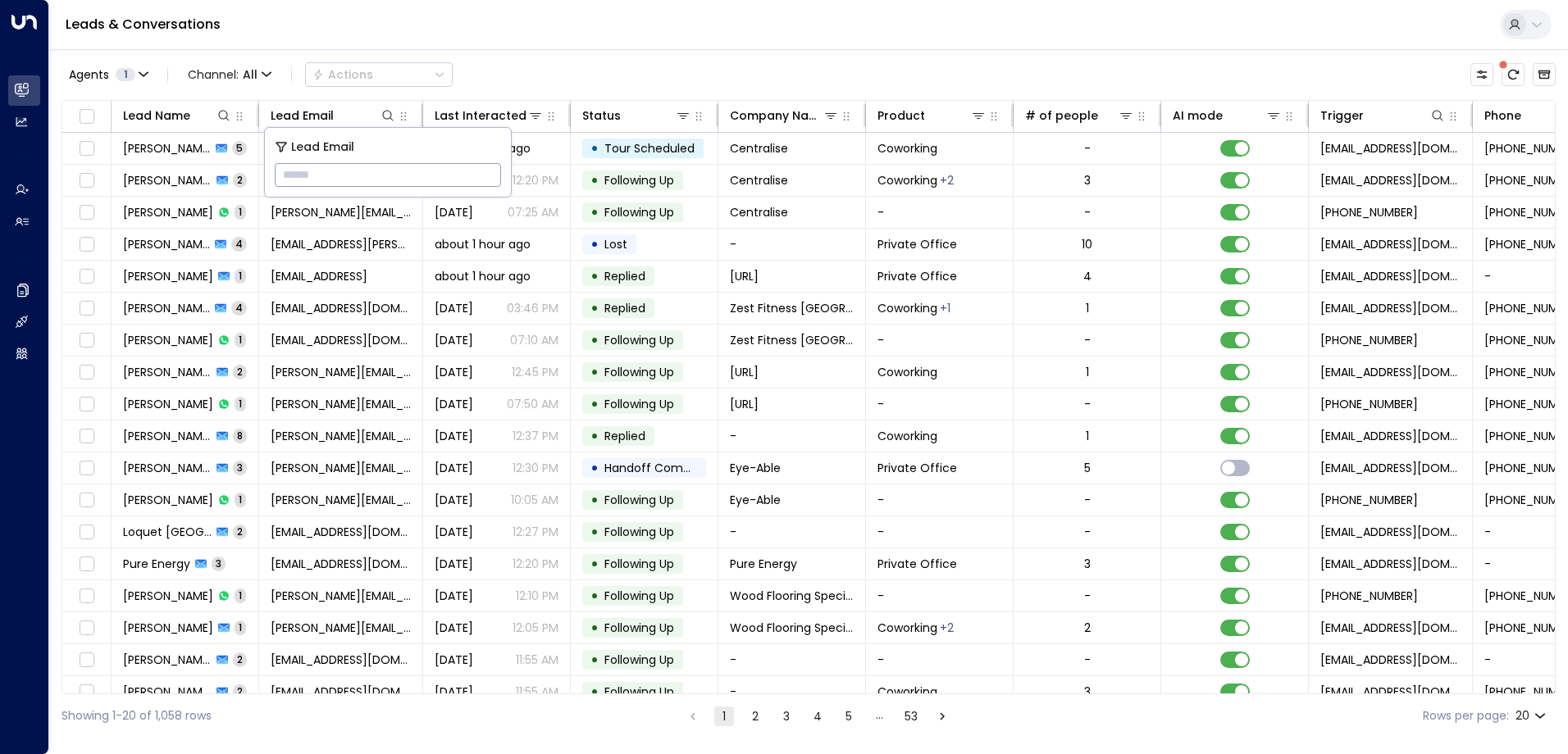
type input "**********"
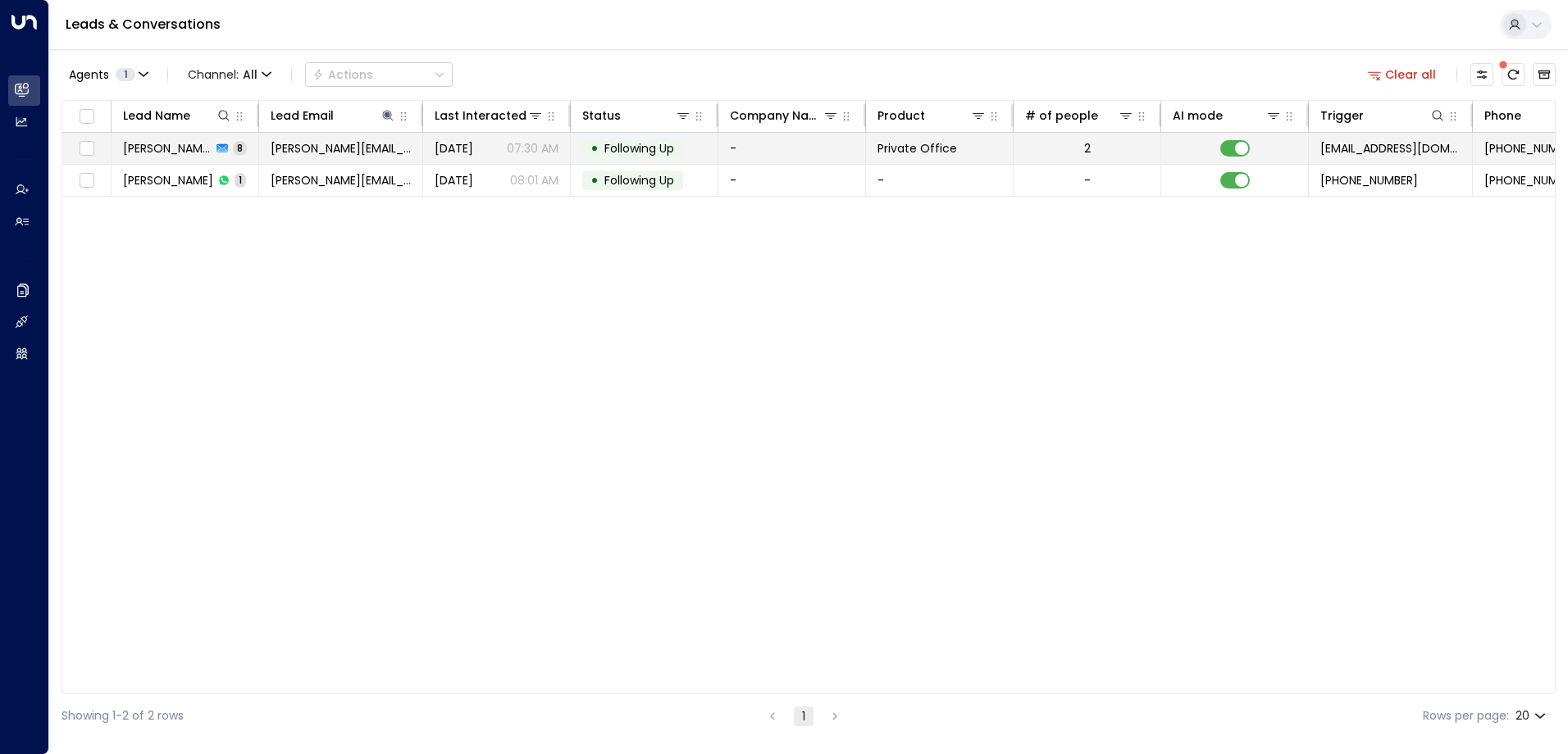
click at [646, 147] on span "Following Up" at bounding box center [639, 148] width 70 height 16
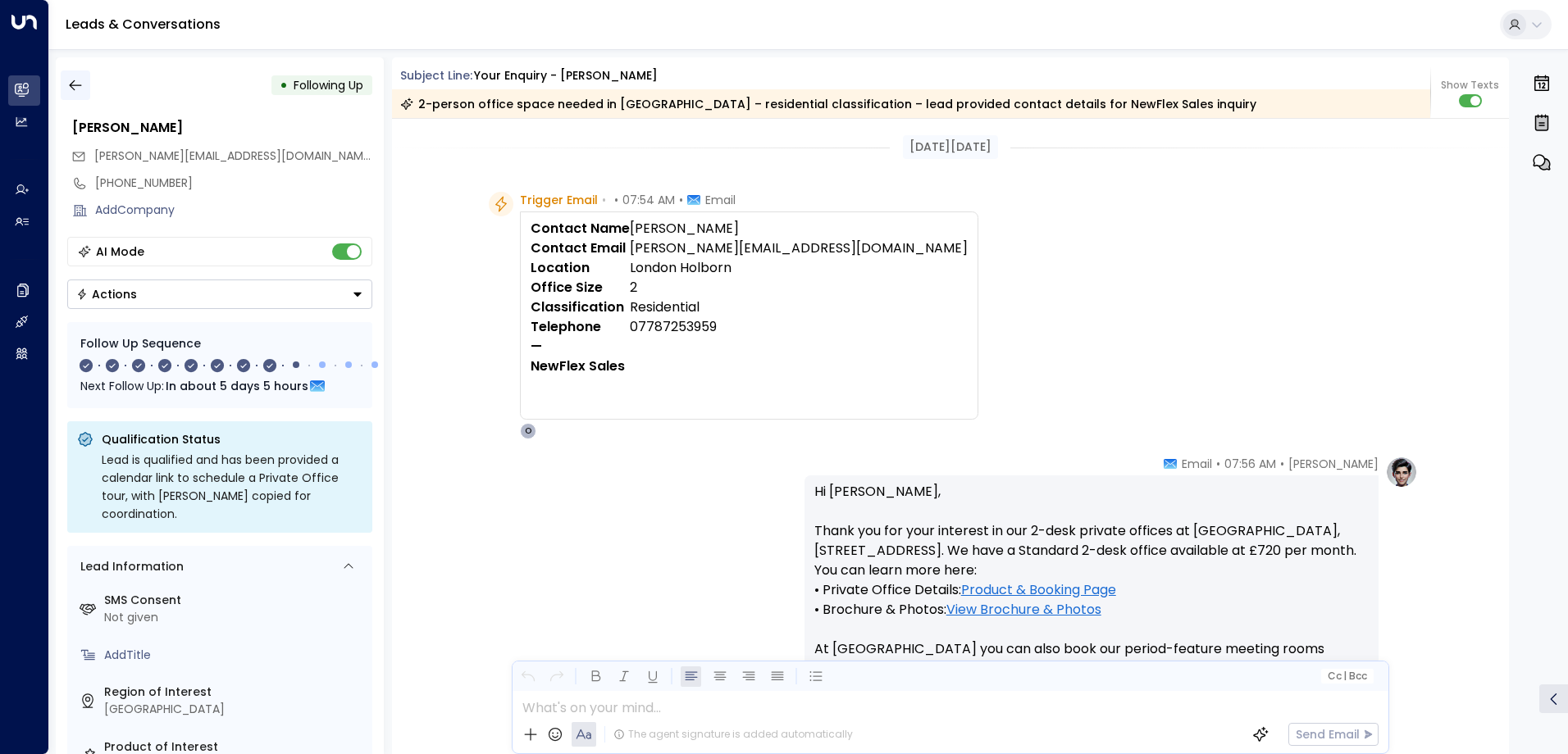
click at [75, 80] on icon "button" at bounding box center [75, 84] width 16 height 16
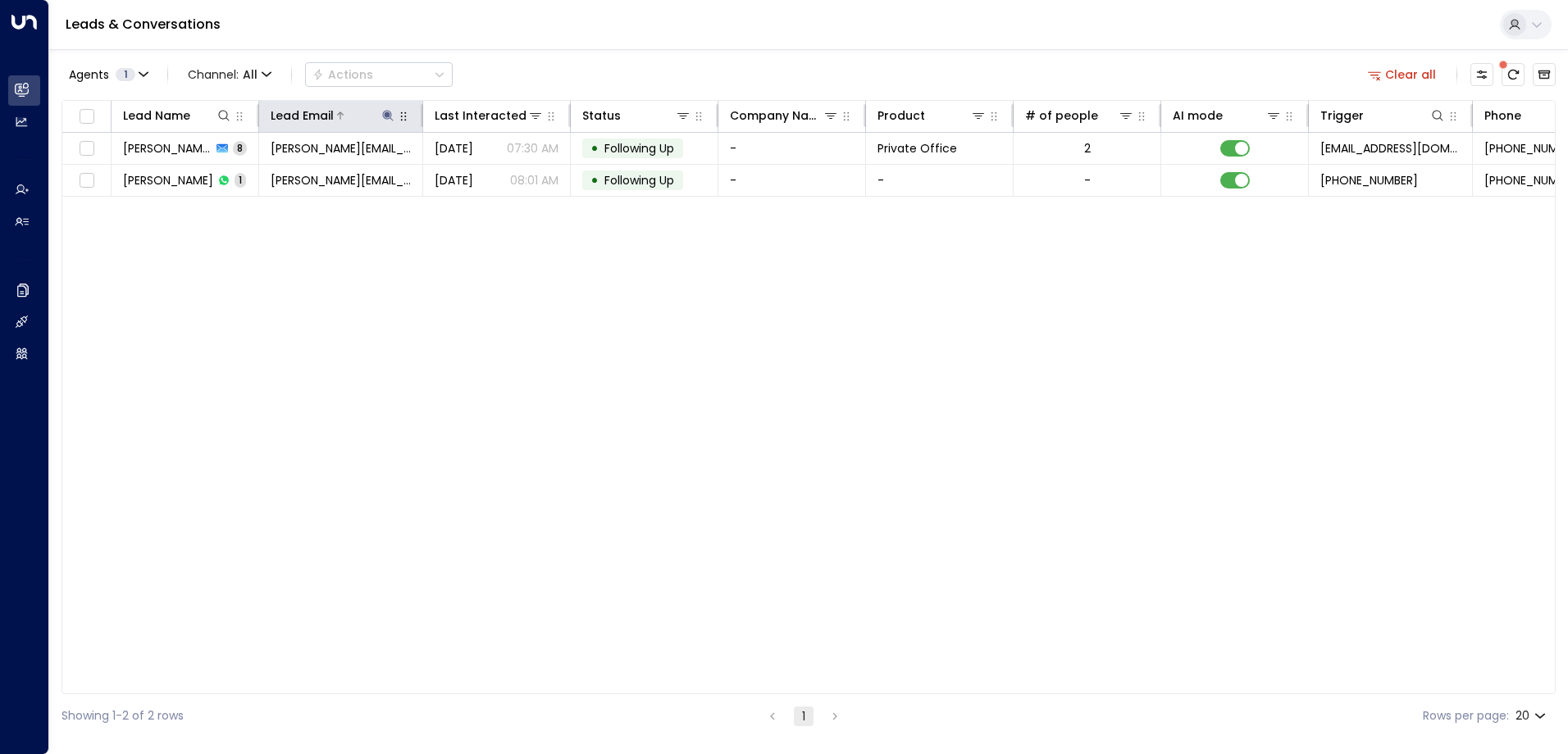
click at [385, 110] on icon at bounding box center [388, 116] width 13 height 13
click at [489, 176] on icon "button" at bounding box center [491, 175] width 13 height 13
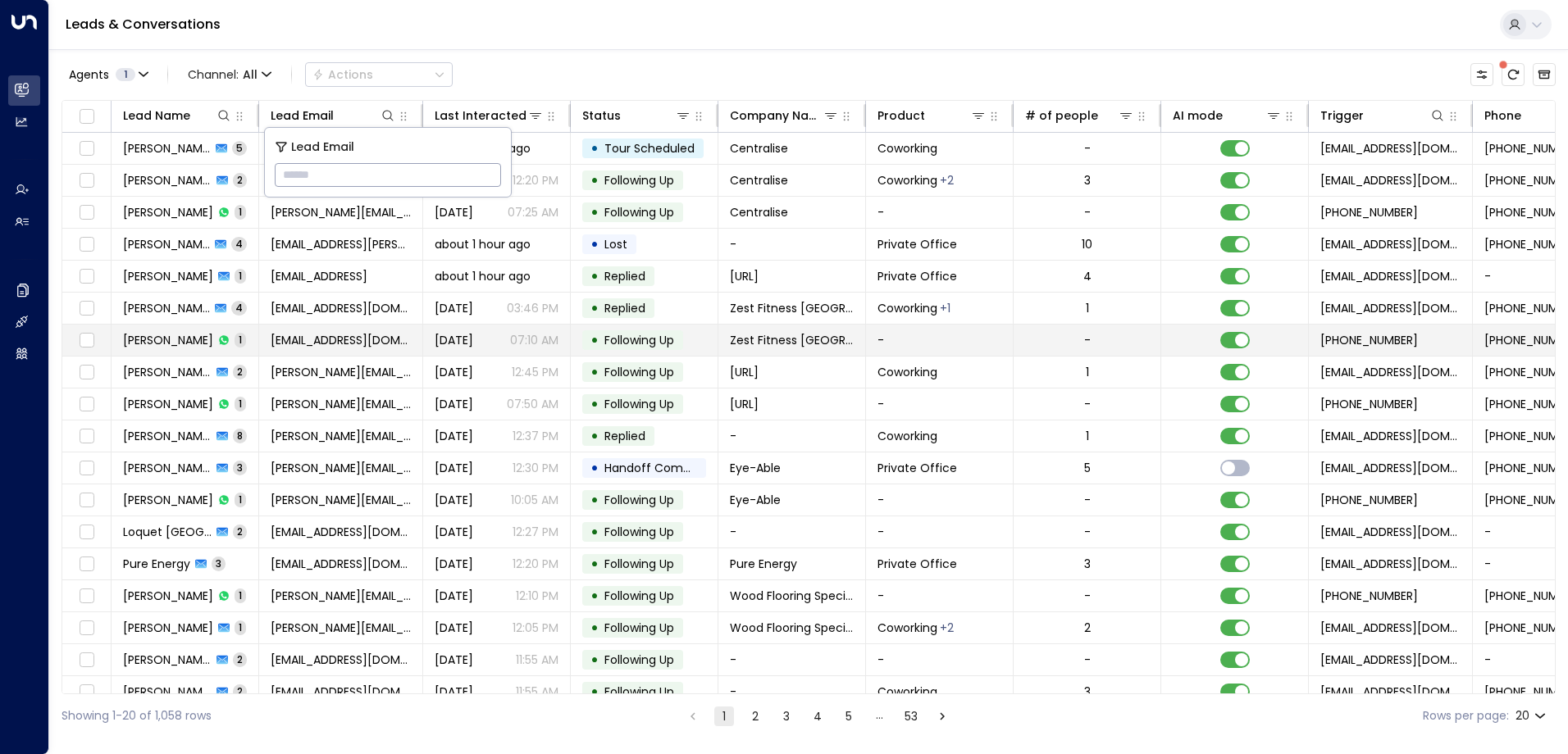
type input "**********"
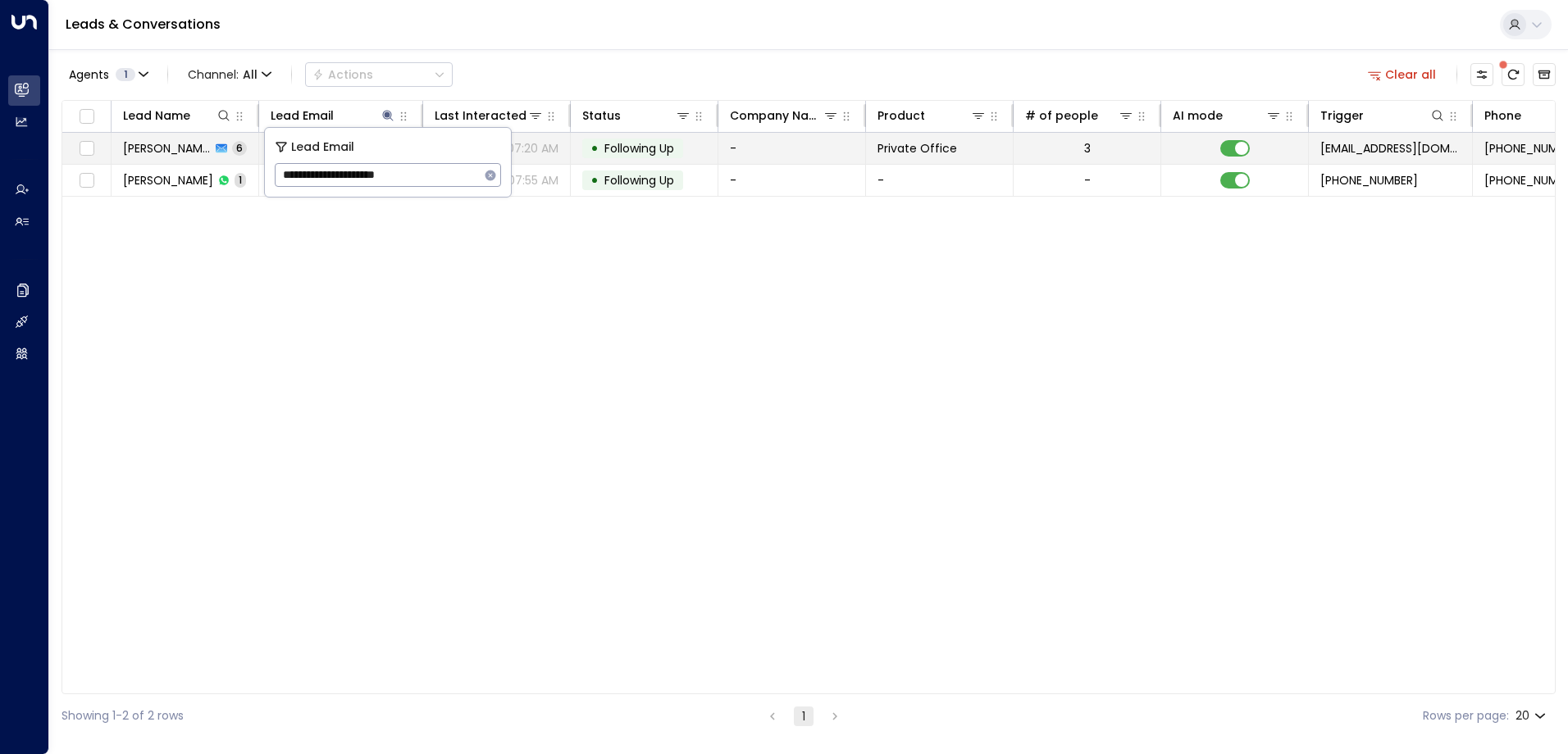
click at [640, 149] on span "Following Up" at bounding box center [639, 148] width 70 height 16
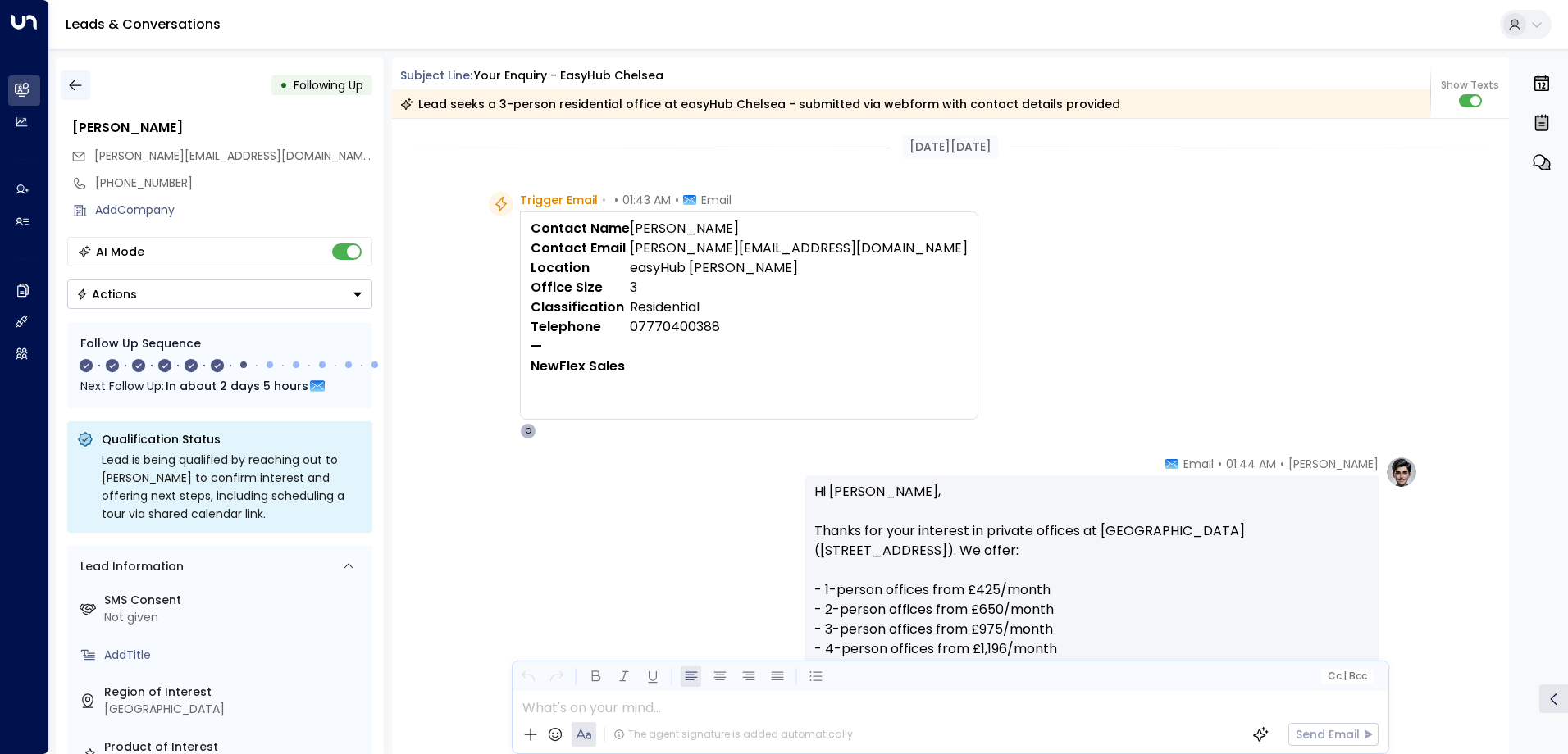
click at [73, 91] on icon "button" at bounding box center [75, 84] width 16 height 16
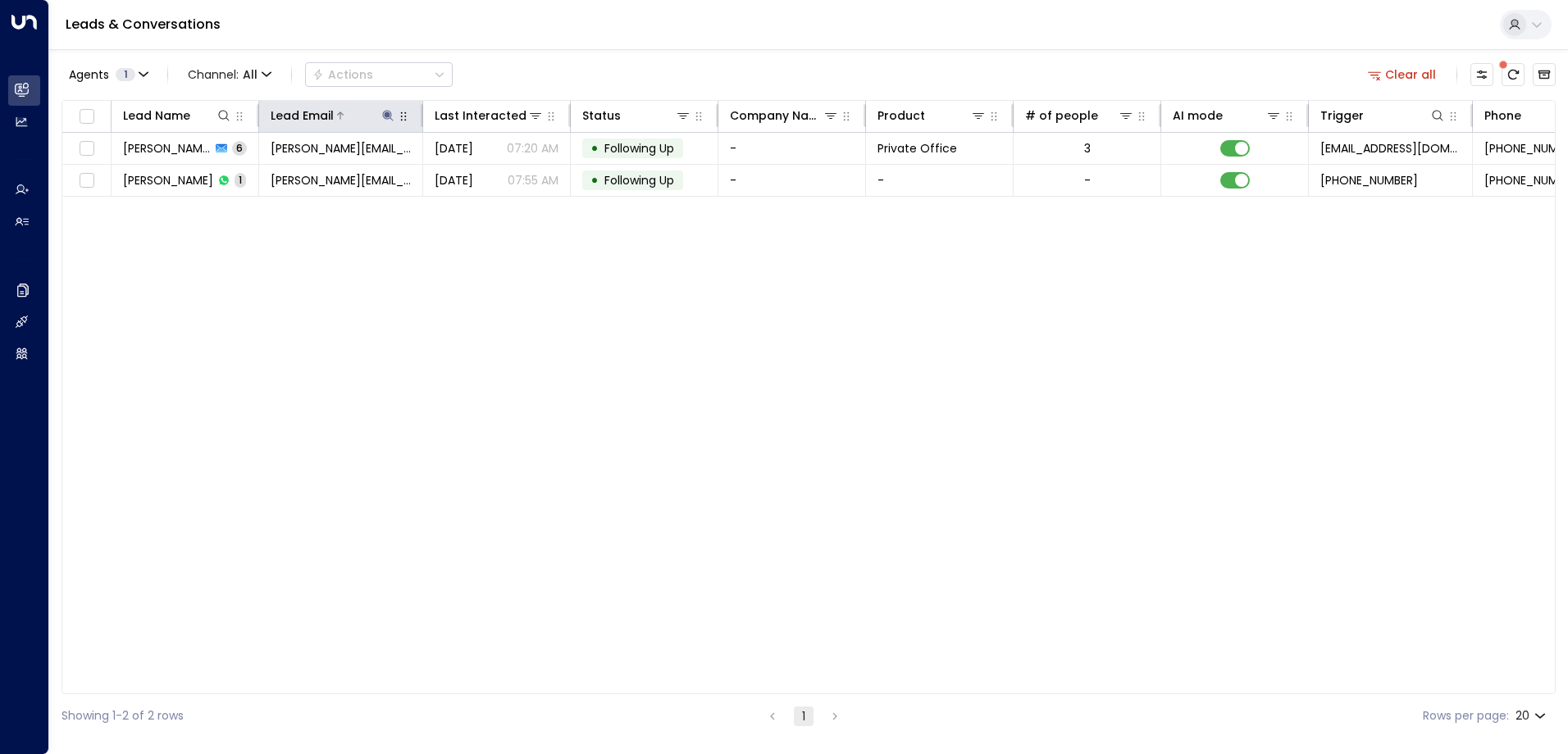
click at [391, 116] on icon at bounding box center [388, 116] width 13 height 13
click at [491, 176] on icon "button" at bounding box center [491, 175] width 13 height 13
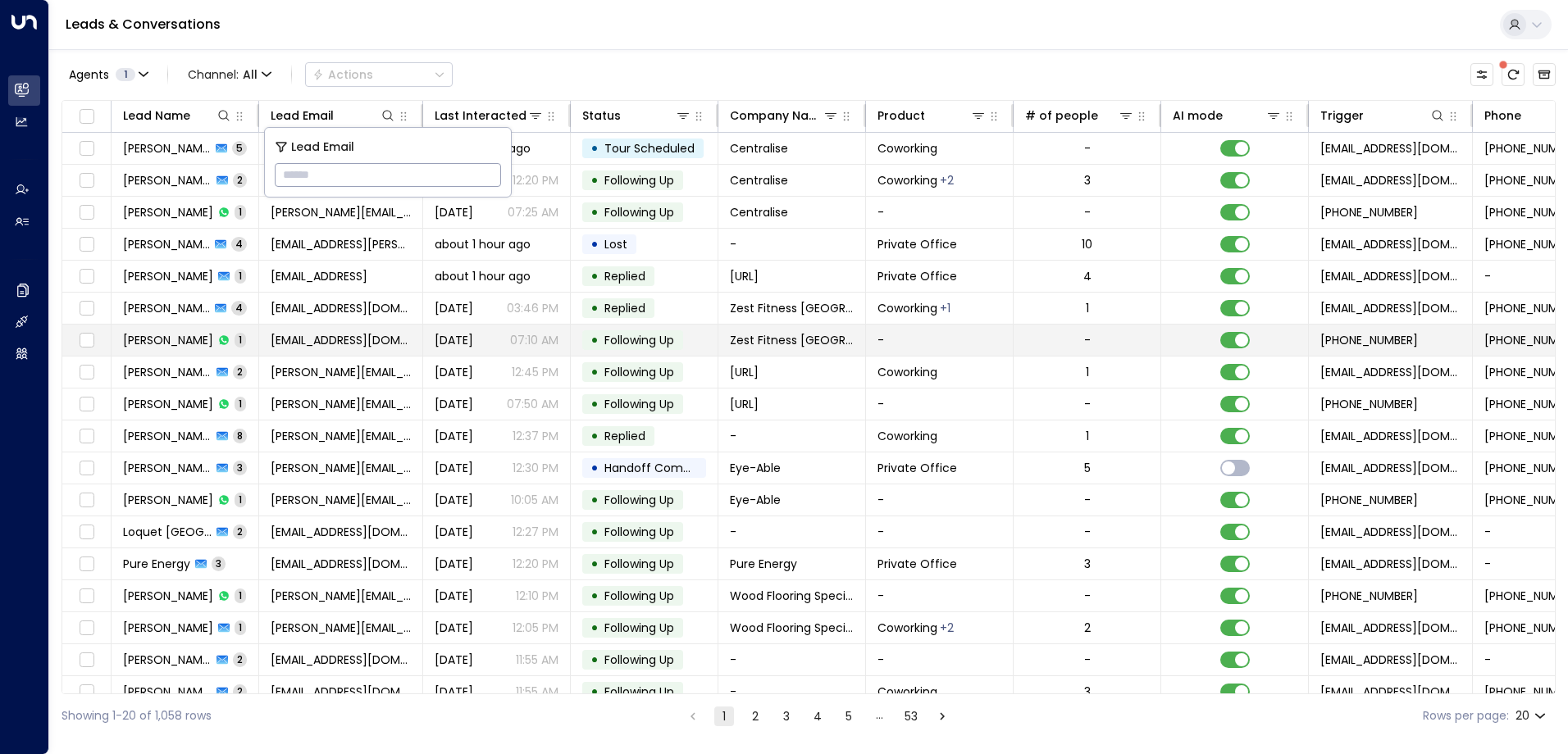
type input "**********"
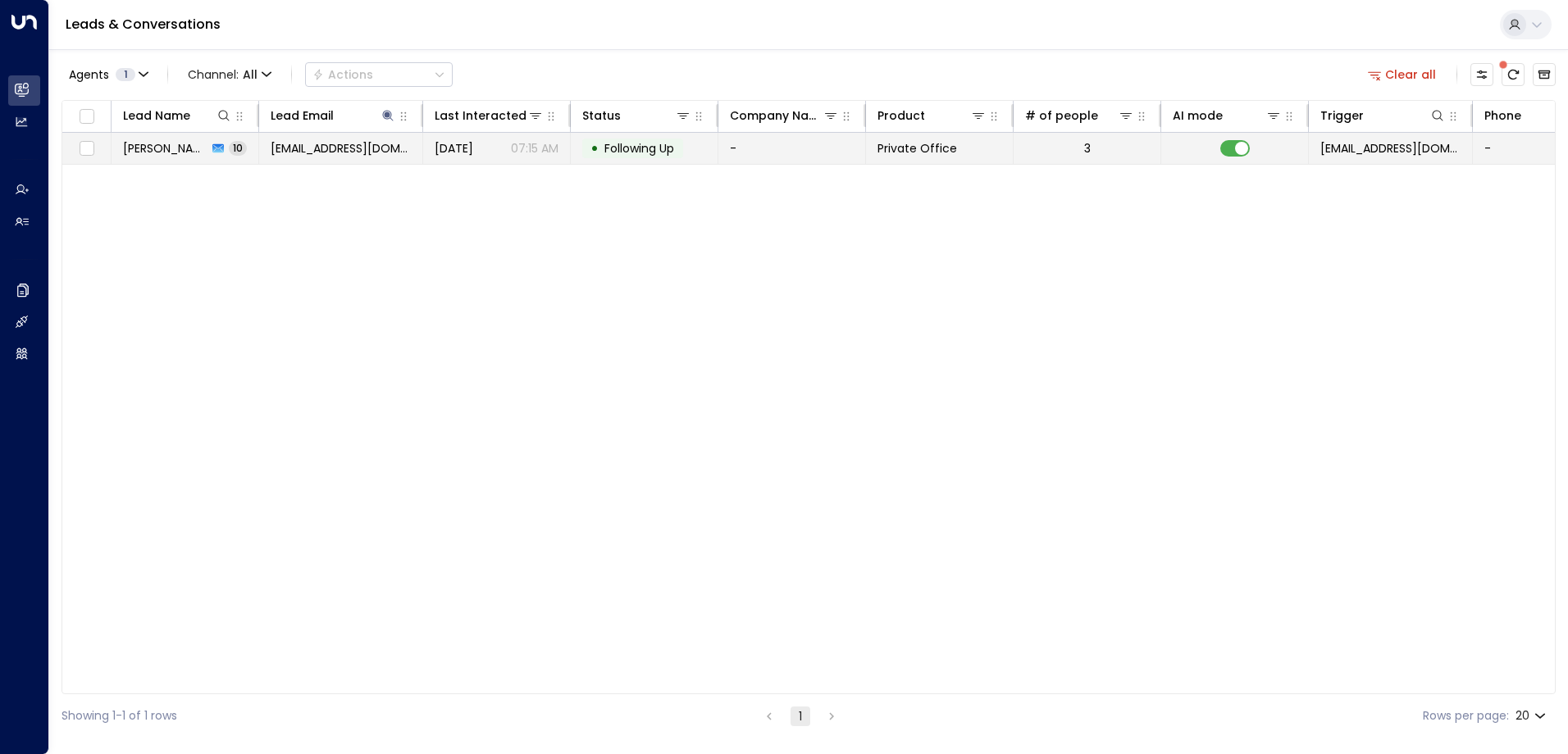
click at [632, 148] on span "Following Up" at bounding box center [639, 148] width 70 height 16
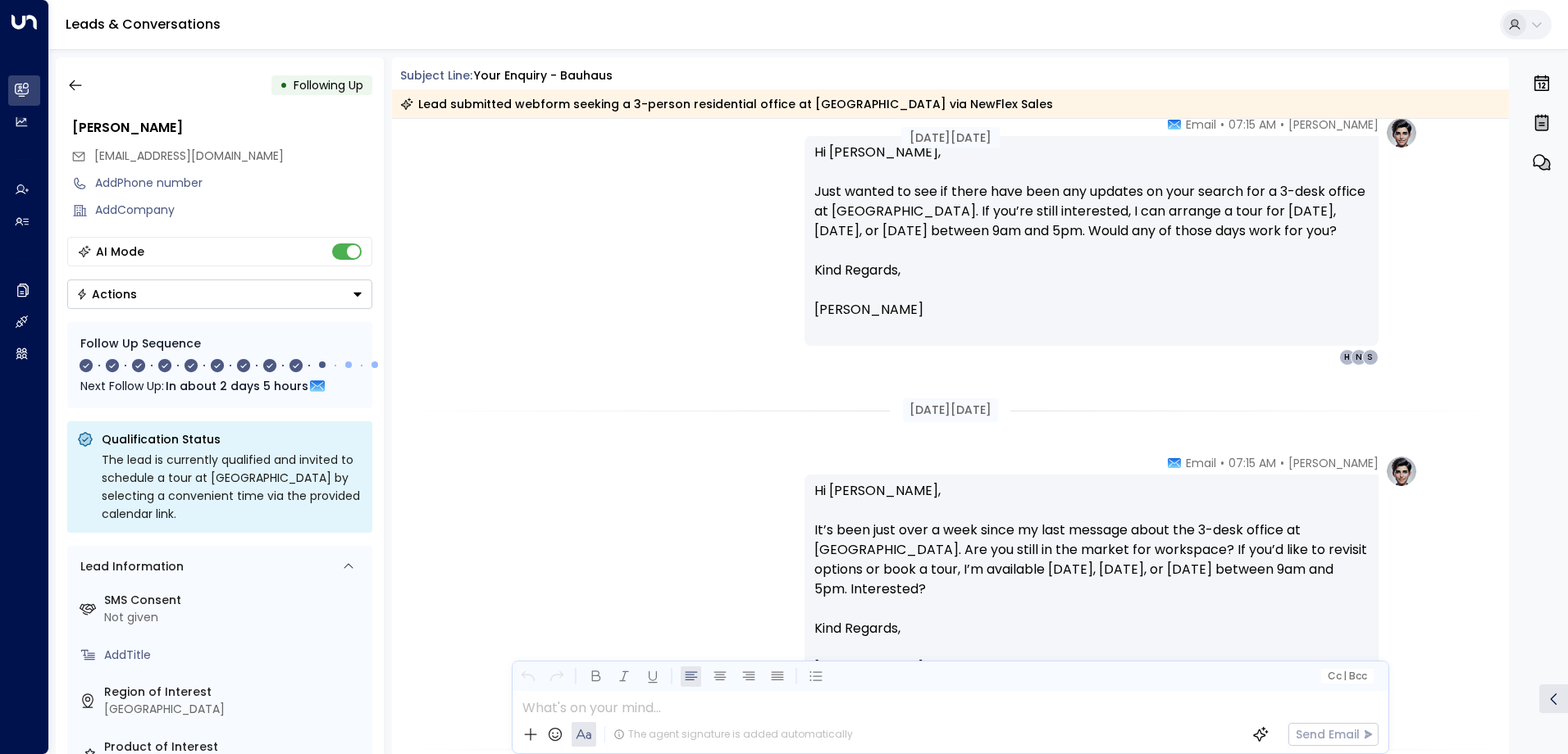
scroll to position [2869, 0]
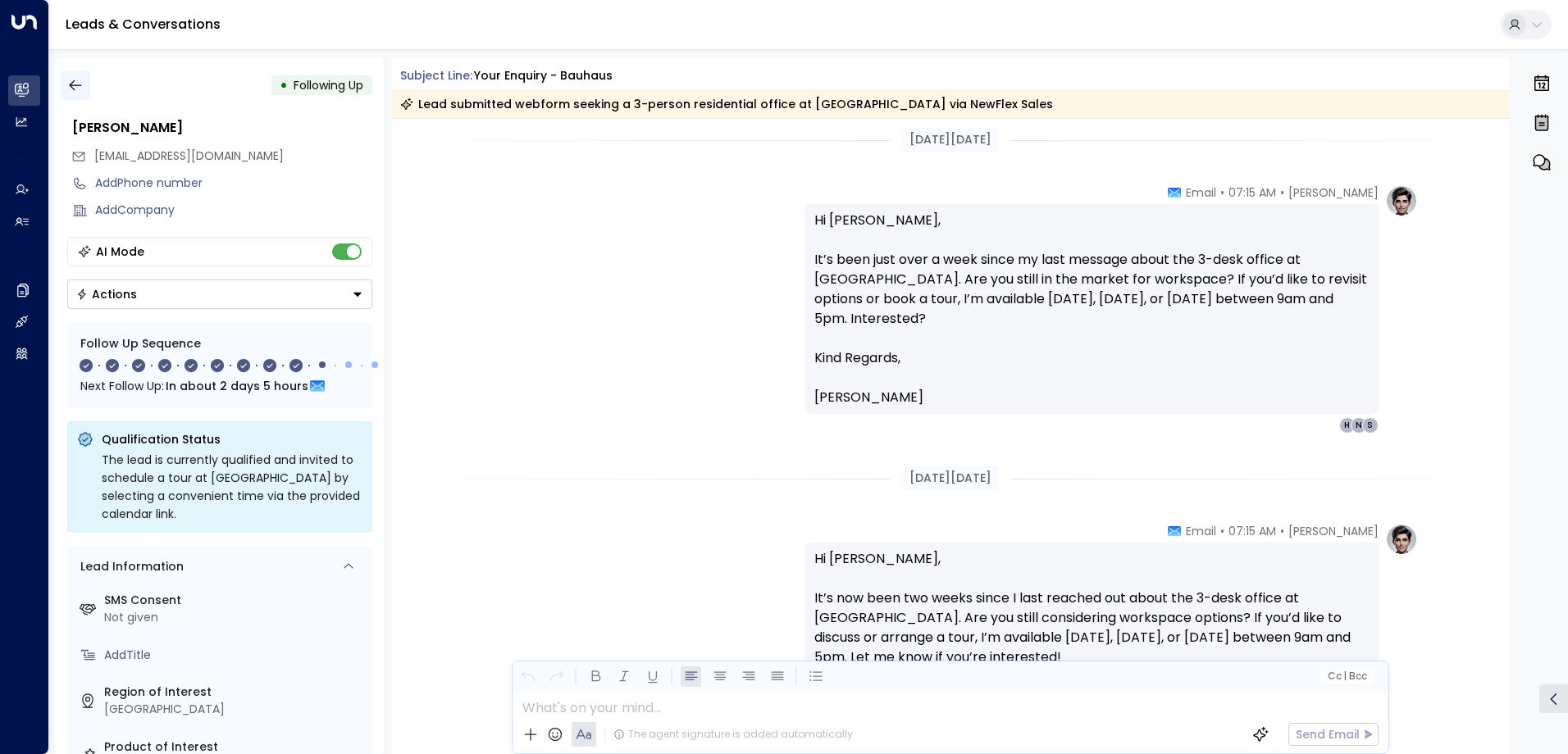
click at [73, 84] on icon "button" at bounding box center [75, 84] width 16 height 16
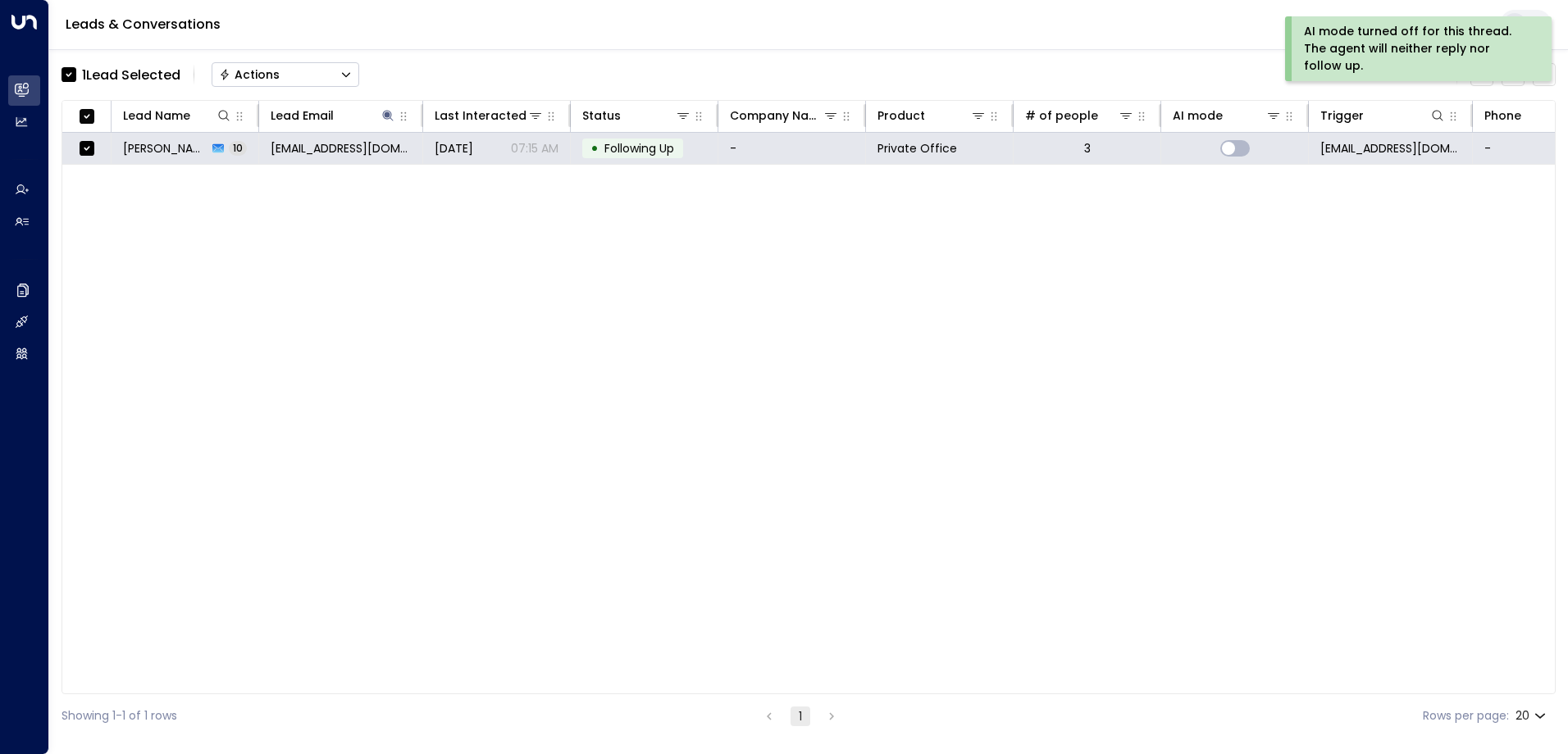
click at [265, 73] on div "Actions" at bounding box center [250, 74] width 61 height 14
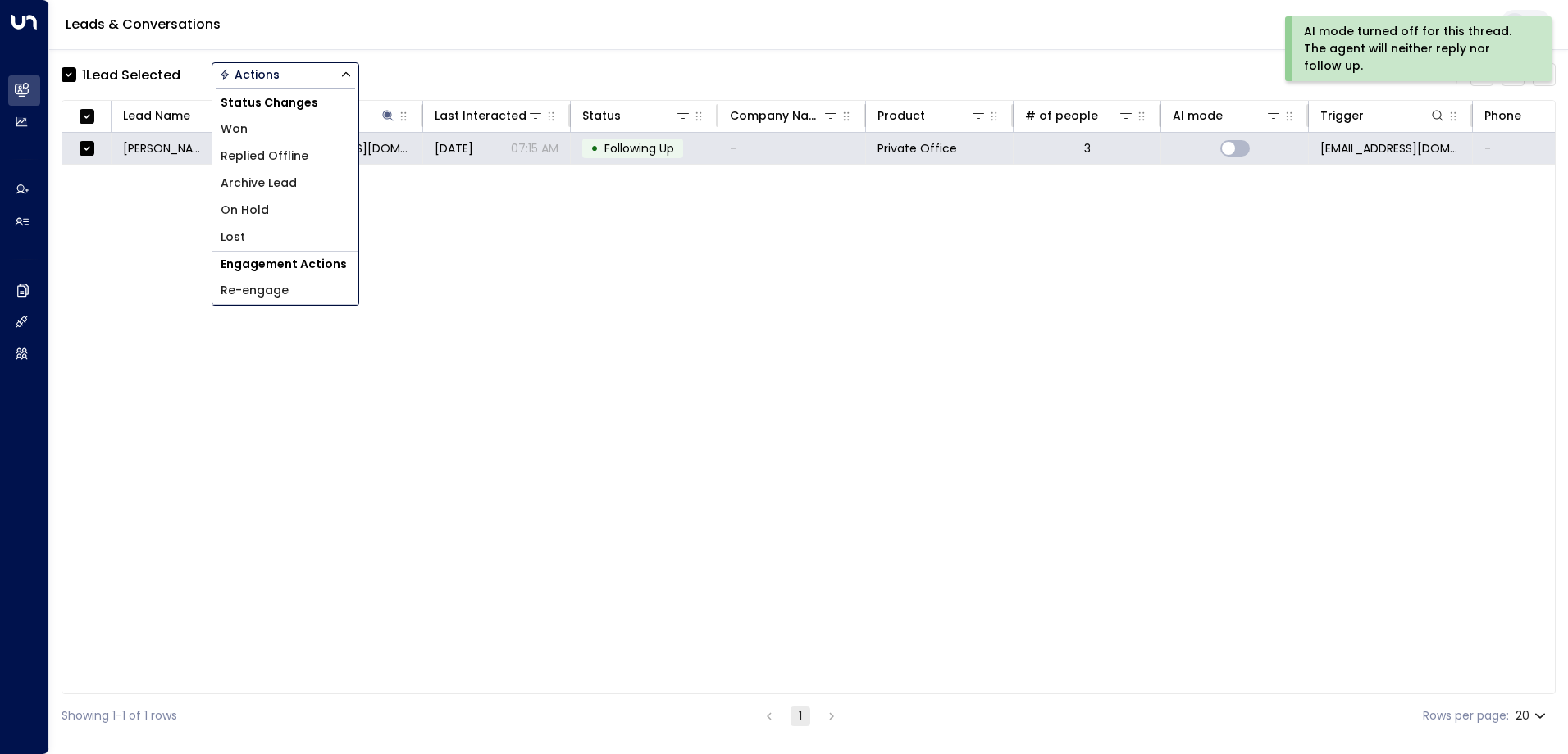
click at [288, 177] on span "Archive Lead" at bounding box center [258, 183] width 76 height 17
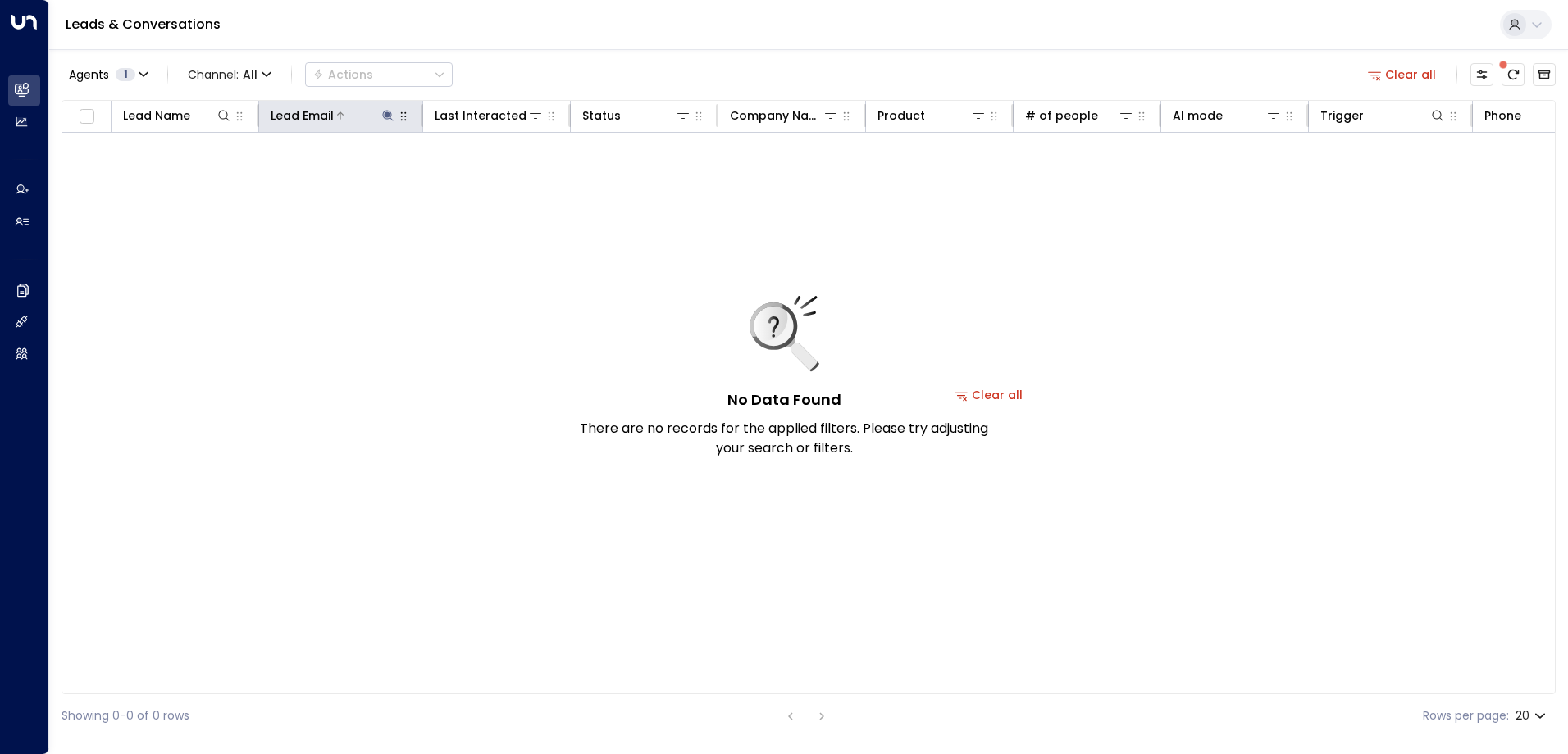
click at [381, 113] on icon at bounding box center [388, 116] width 13 height 13
click at [493, 175] on icon "button" at bounding box center [490, 175] width 11 height 11
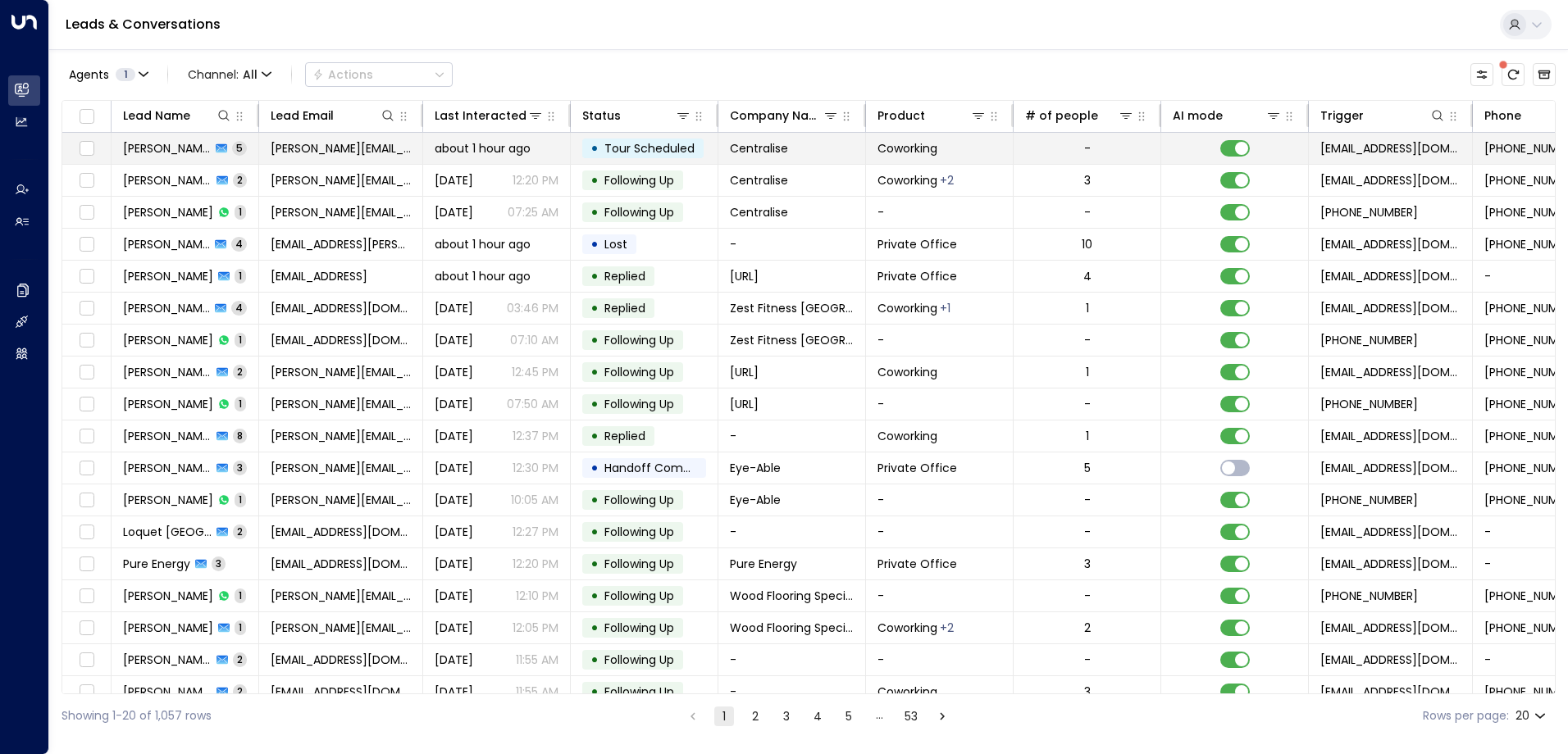
click at [763, 148] on span "Centralise" at bounding box center [758, 148] width 58 height 16
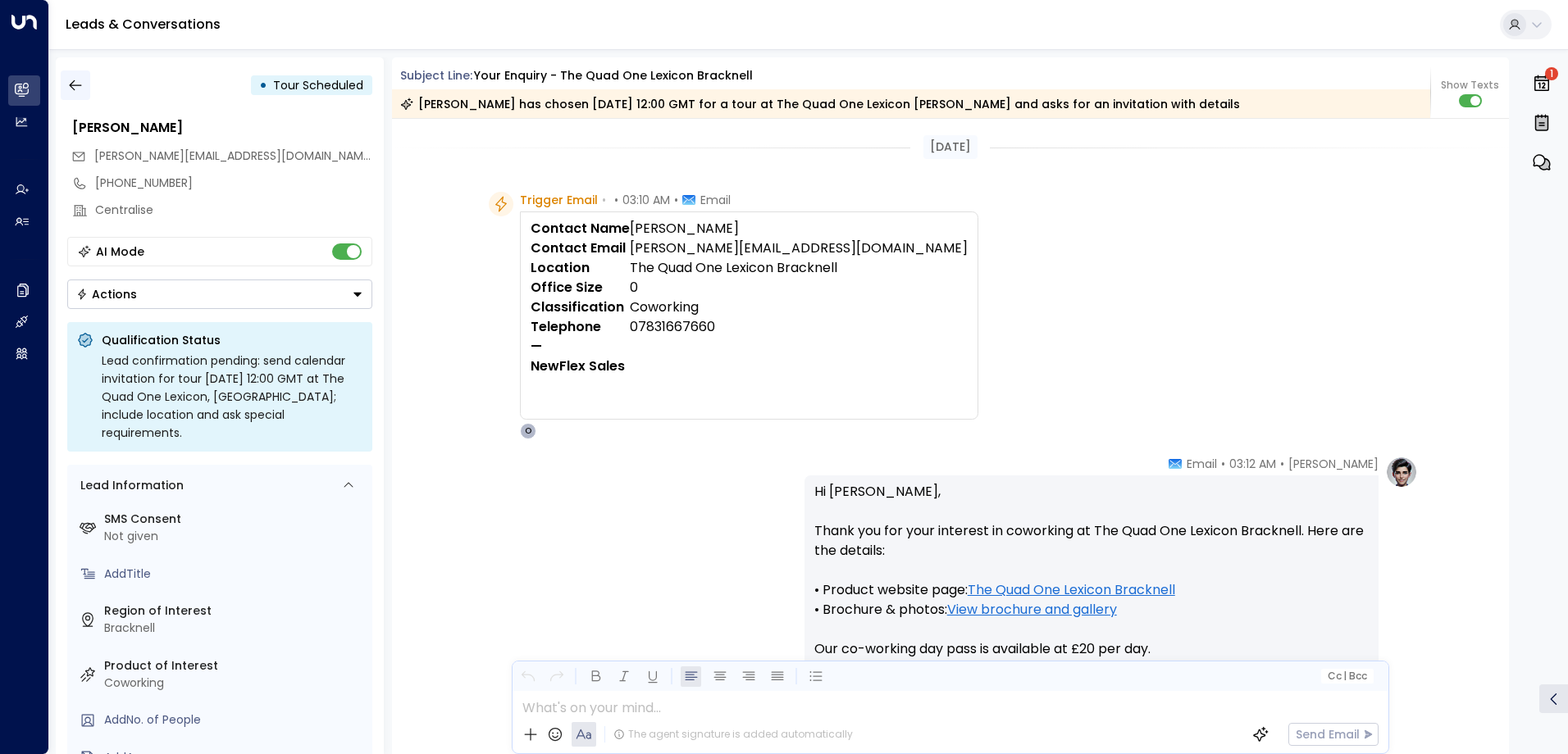
click at [82, 80] on icon "button" at bounding box center [75, 84] width 16 height 16
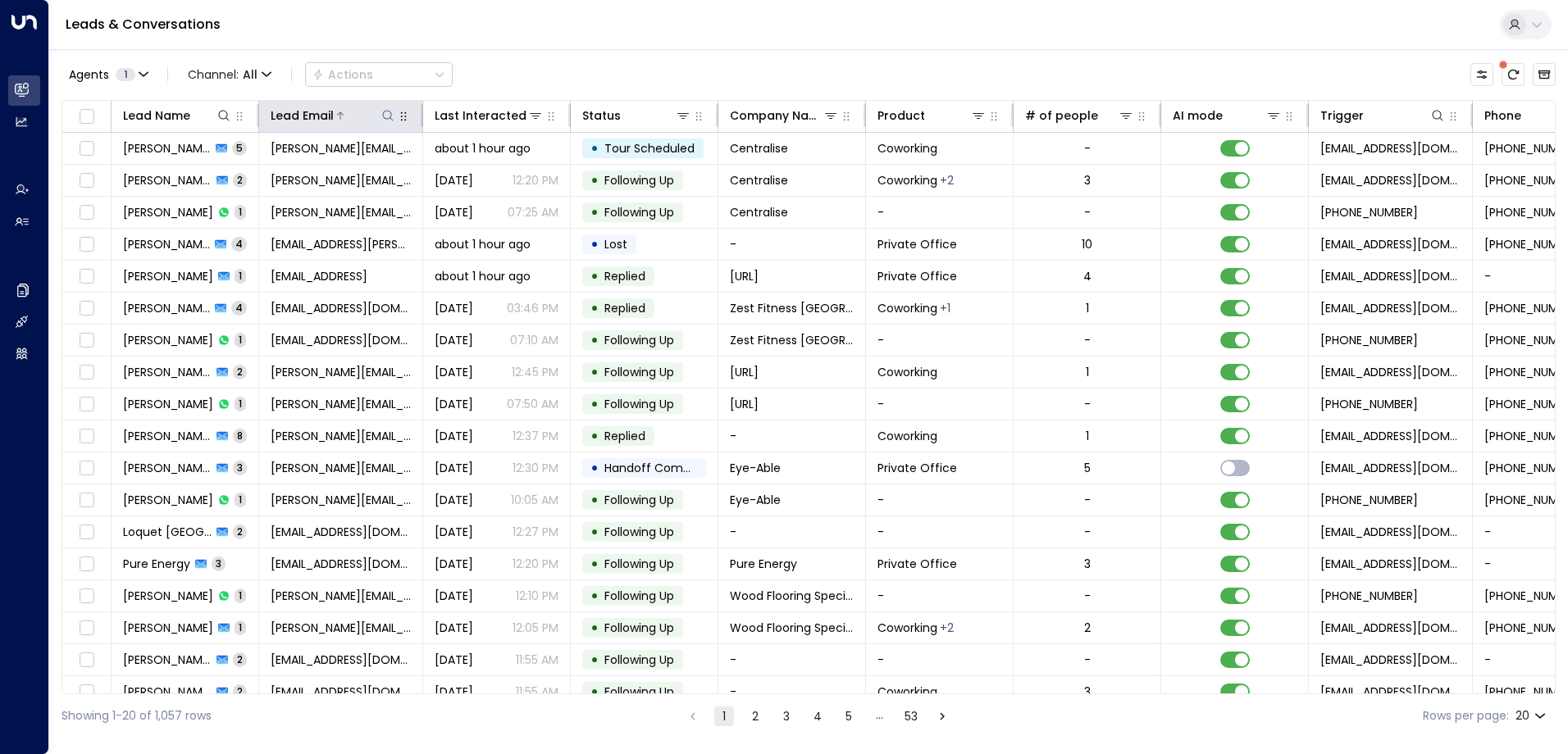
click at [389, 112] on icon at bounding box center [388, 116] width 13 height 13
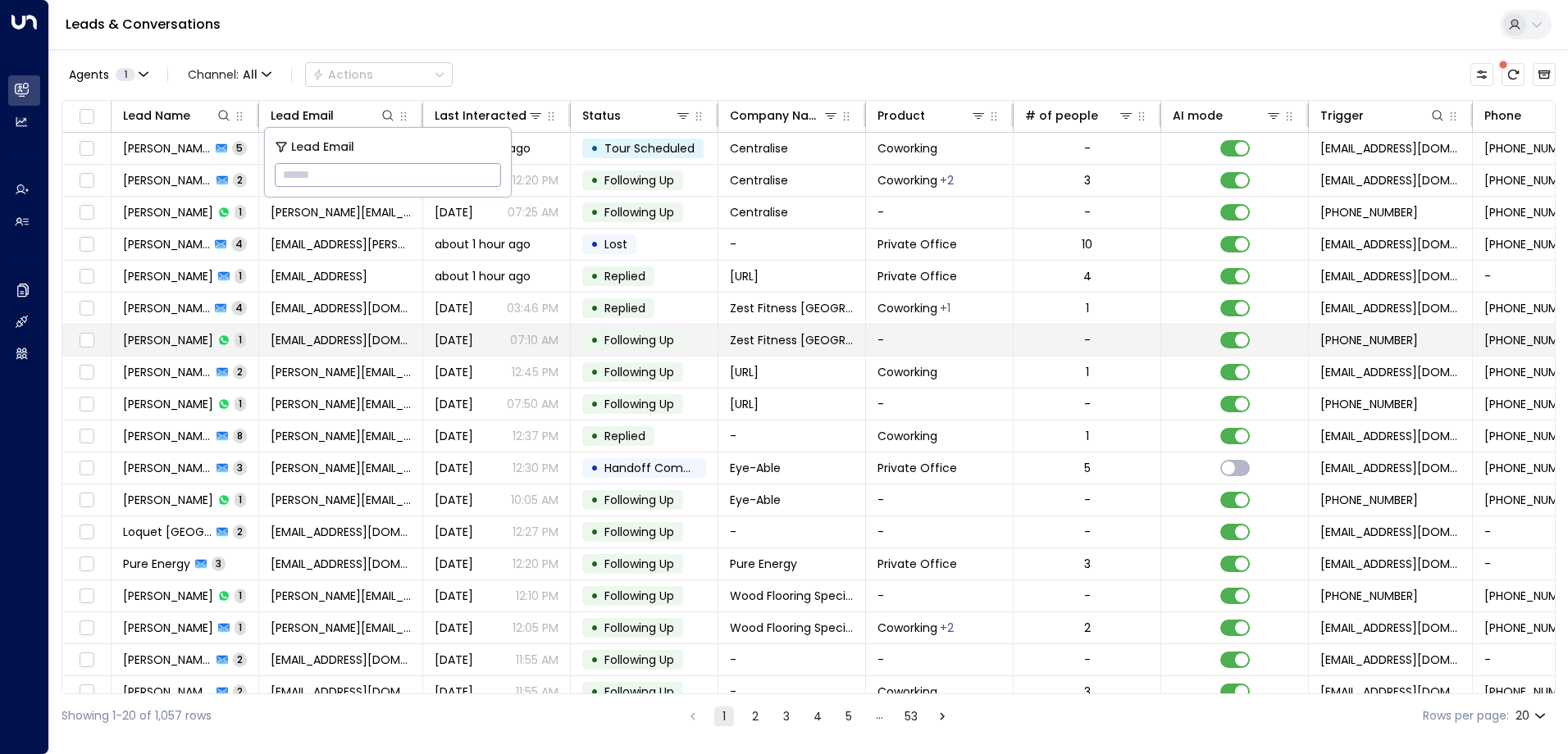
type input "**********"
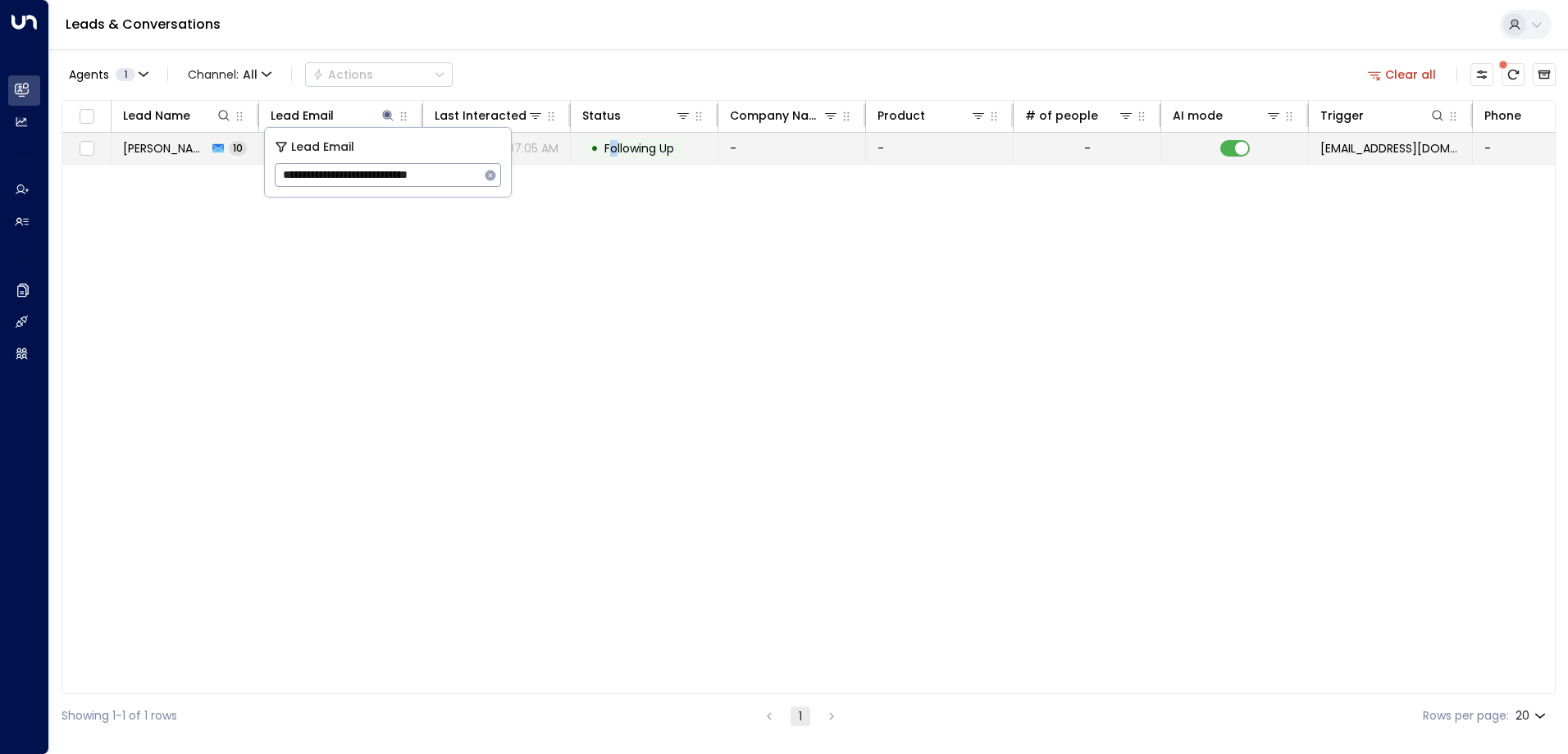
click at [615, 148] on span "Following Up" at bounding box center [639, 148] width 70 height 16
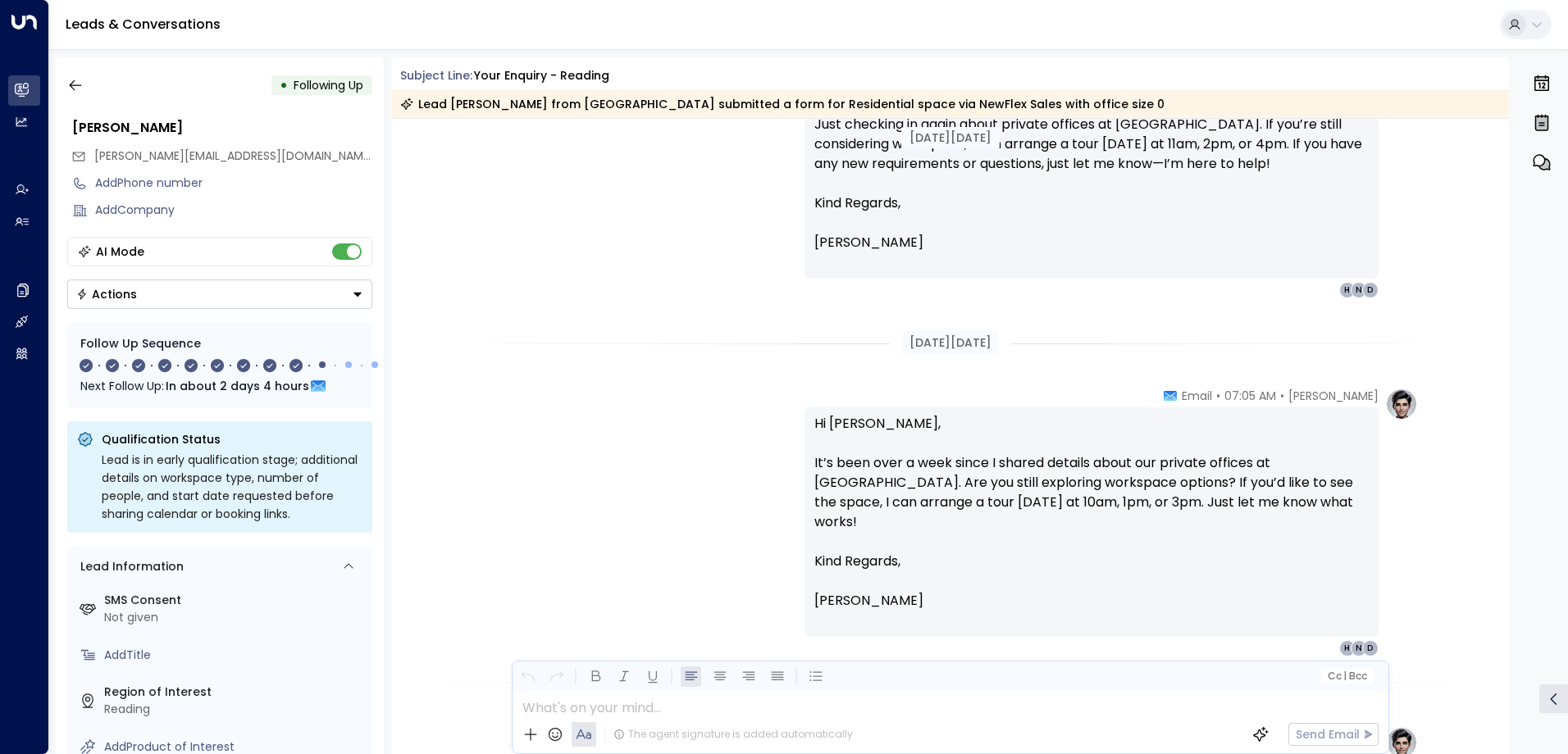
scroll to position [2459, 0]
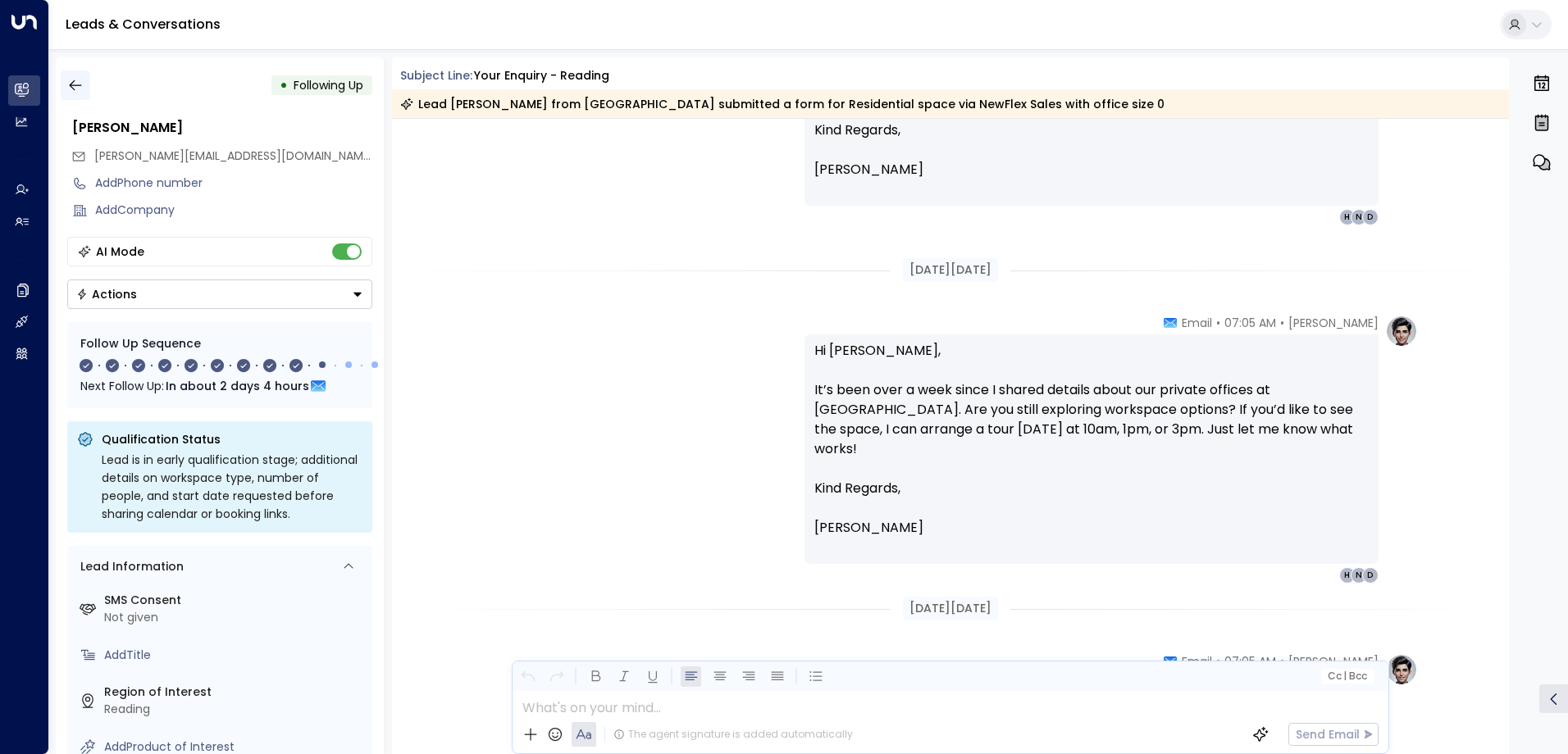
click at [75, 82] on icon "button" at bounding box center [75, 84] width 16 height 16
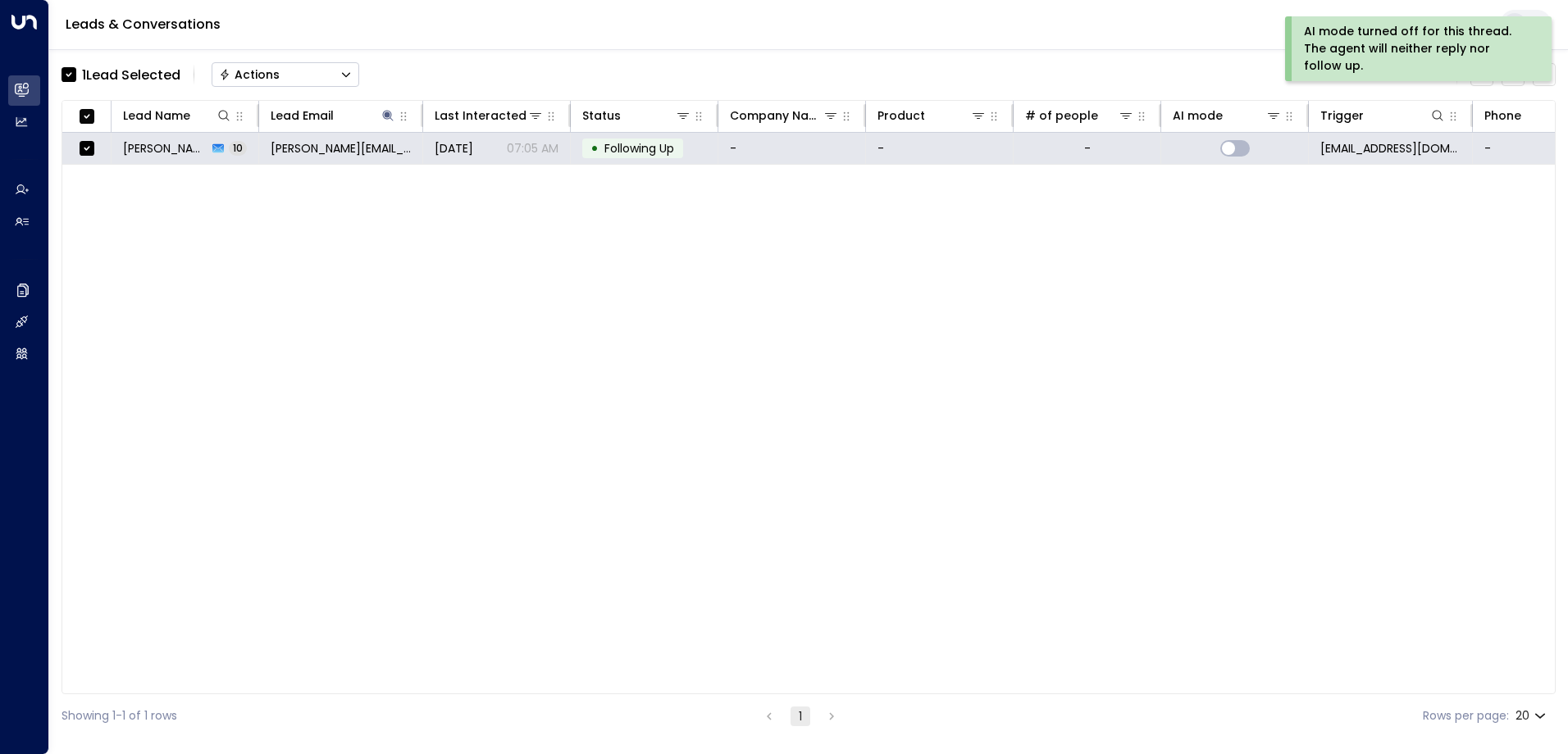
click at [273, 66] on button "Actions" at bounding box center [285, 74] width 148 height 24
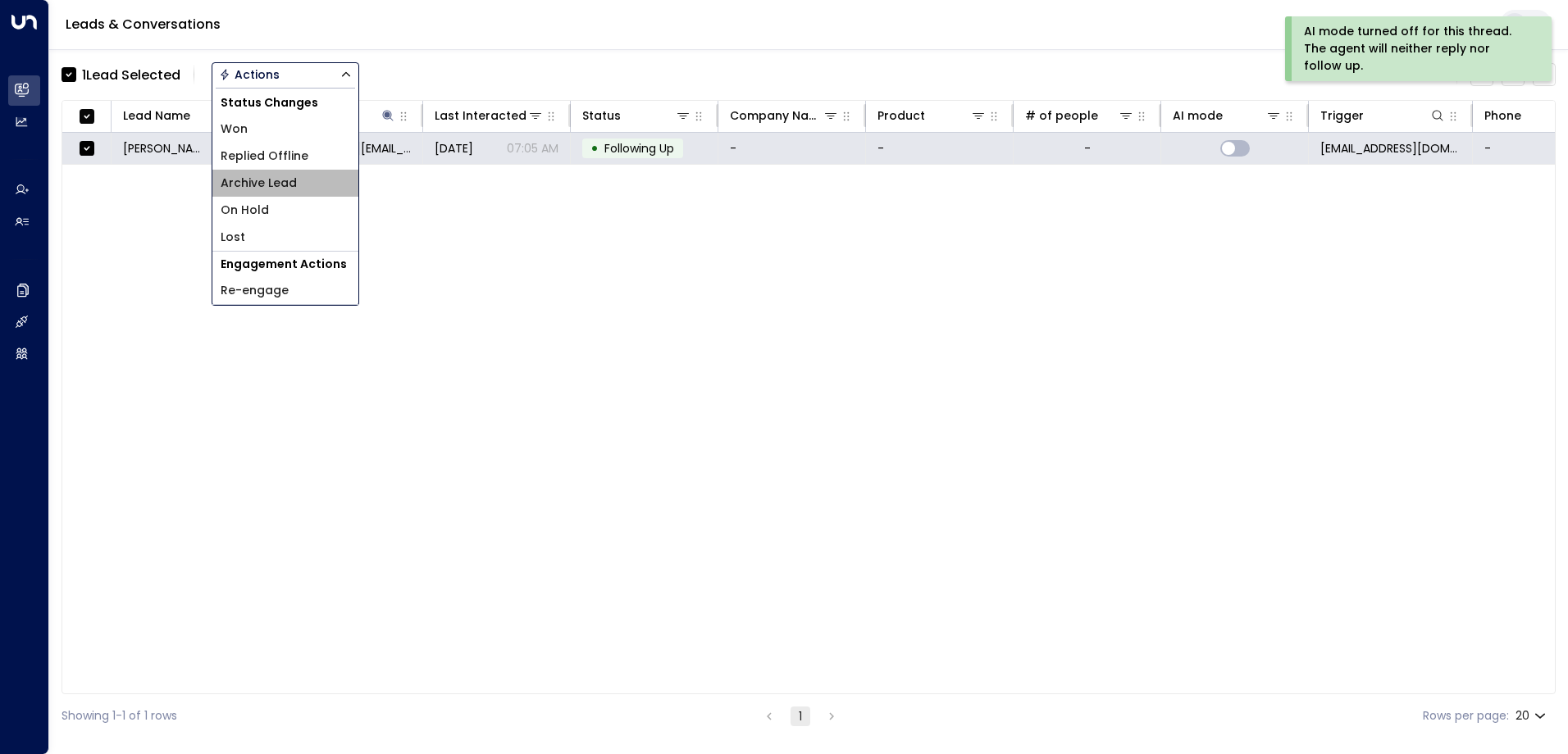
click at [279, 183] on span "Archive Lead" at bounding box center [258, 183] width 76 height 17
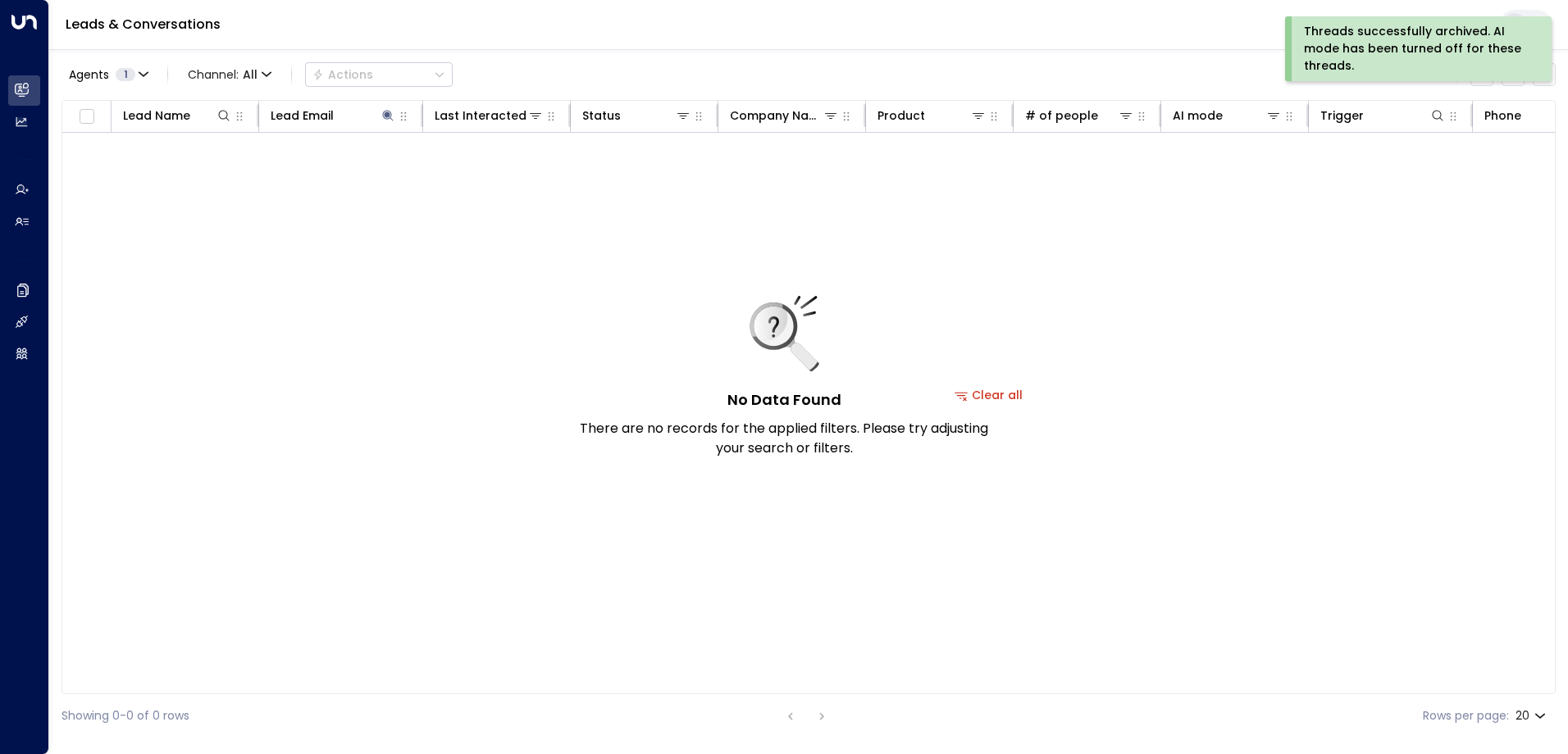
click at [1367, 41] on div "Threads successfully archived. AI mode has been turned off for these threads." at bounding box center [1416, 48] width 225 height 51
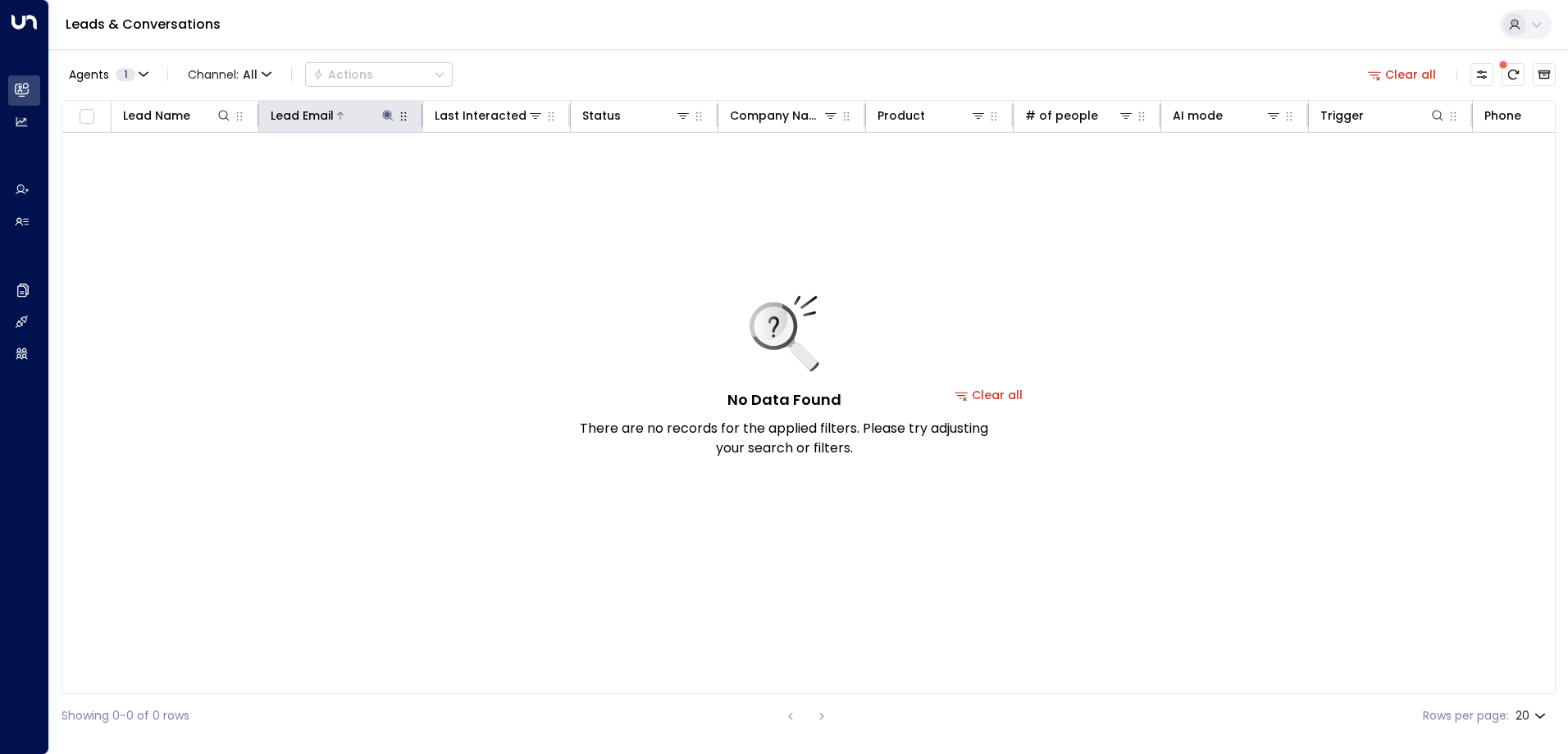
click at [387, 114] on icon at bounding box center [387, 115] width 11 height 11
click at [488, 175] on icon "button" at bounding box center [490, 175] width 11 height 11
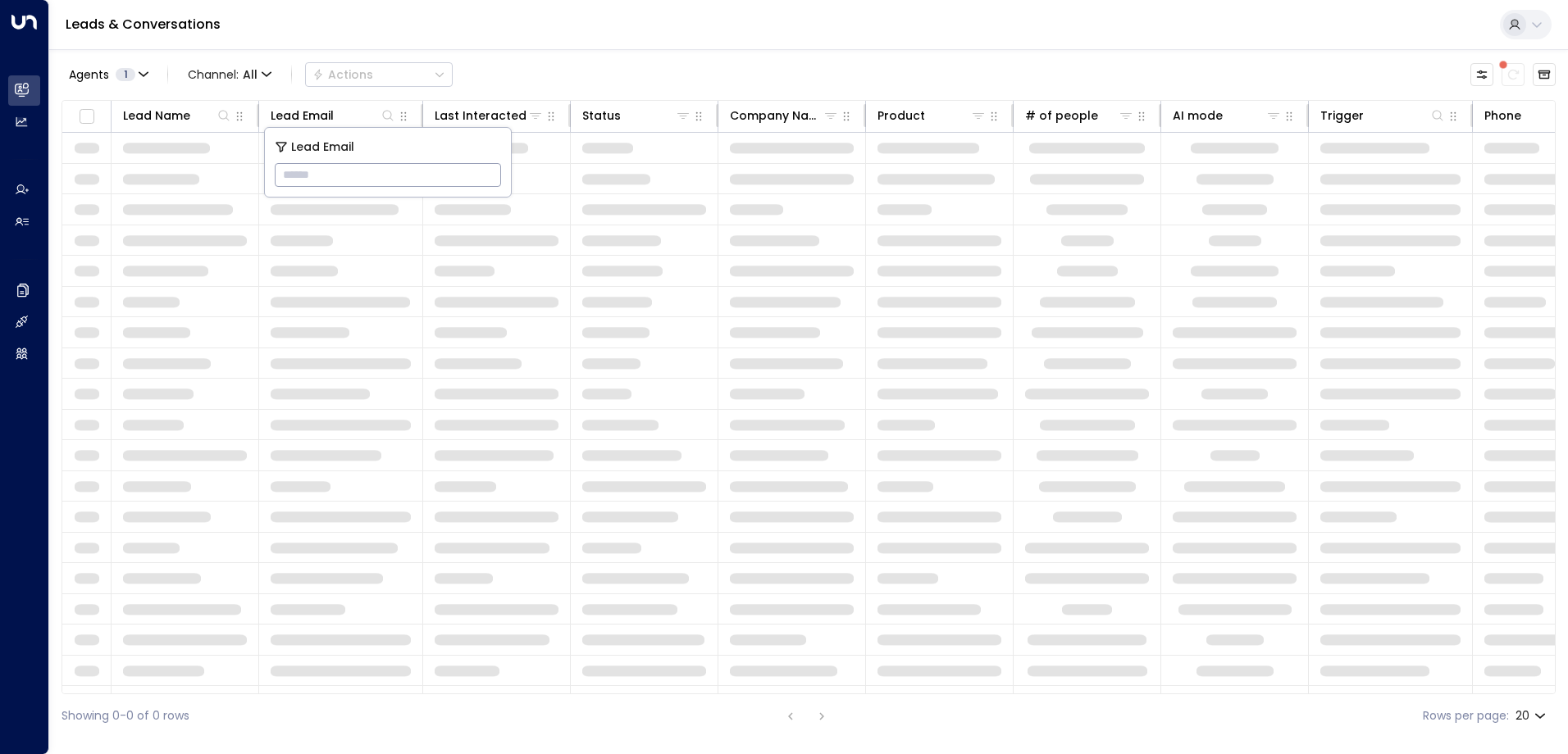
type input "**********"
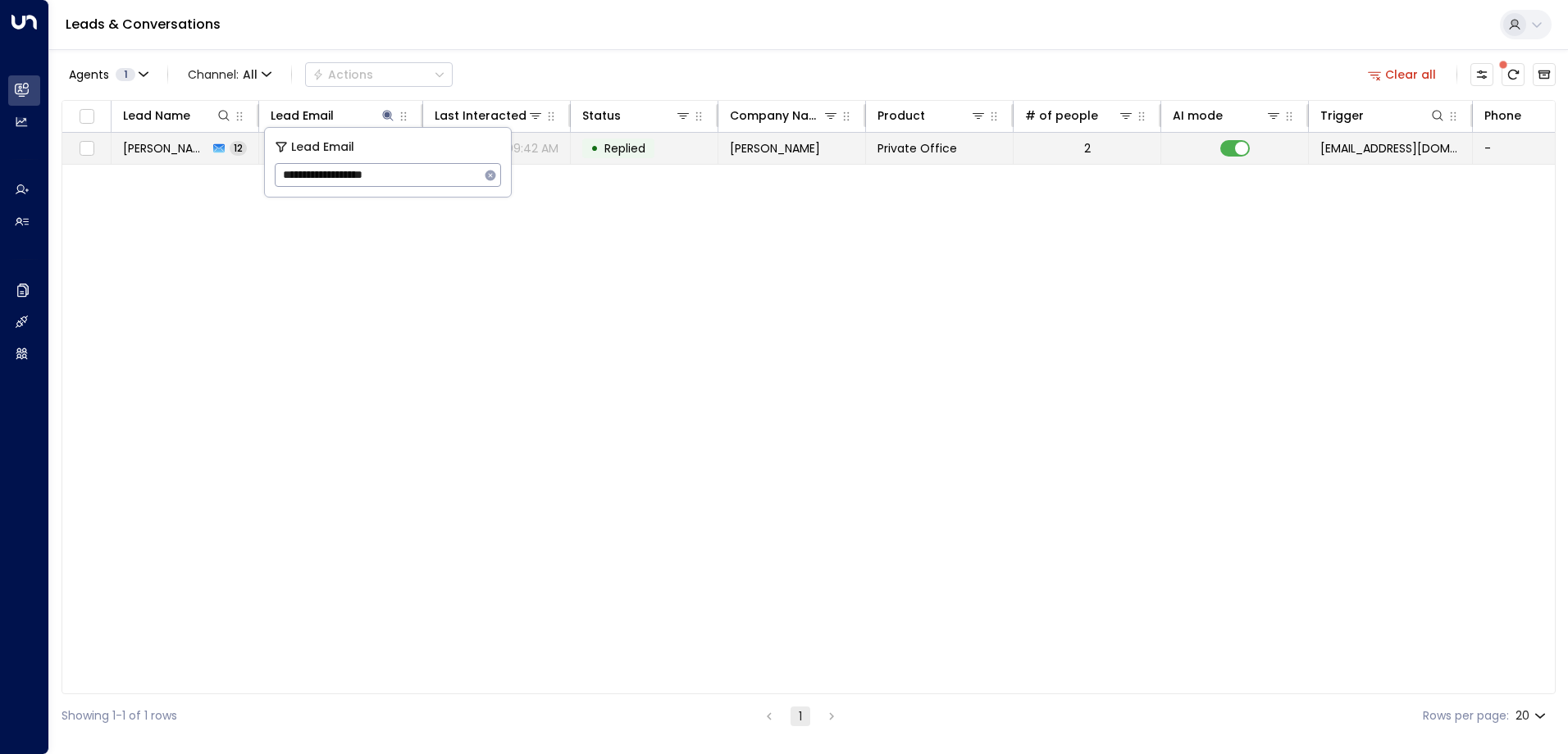
click at [677, 146] on td "• Replied" at bounding box center [644, 148] width 148 height 31
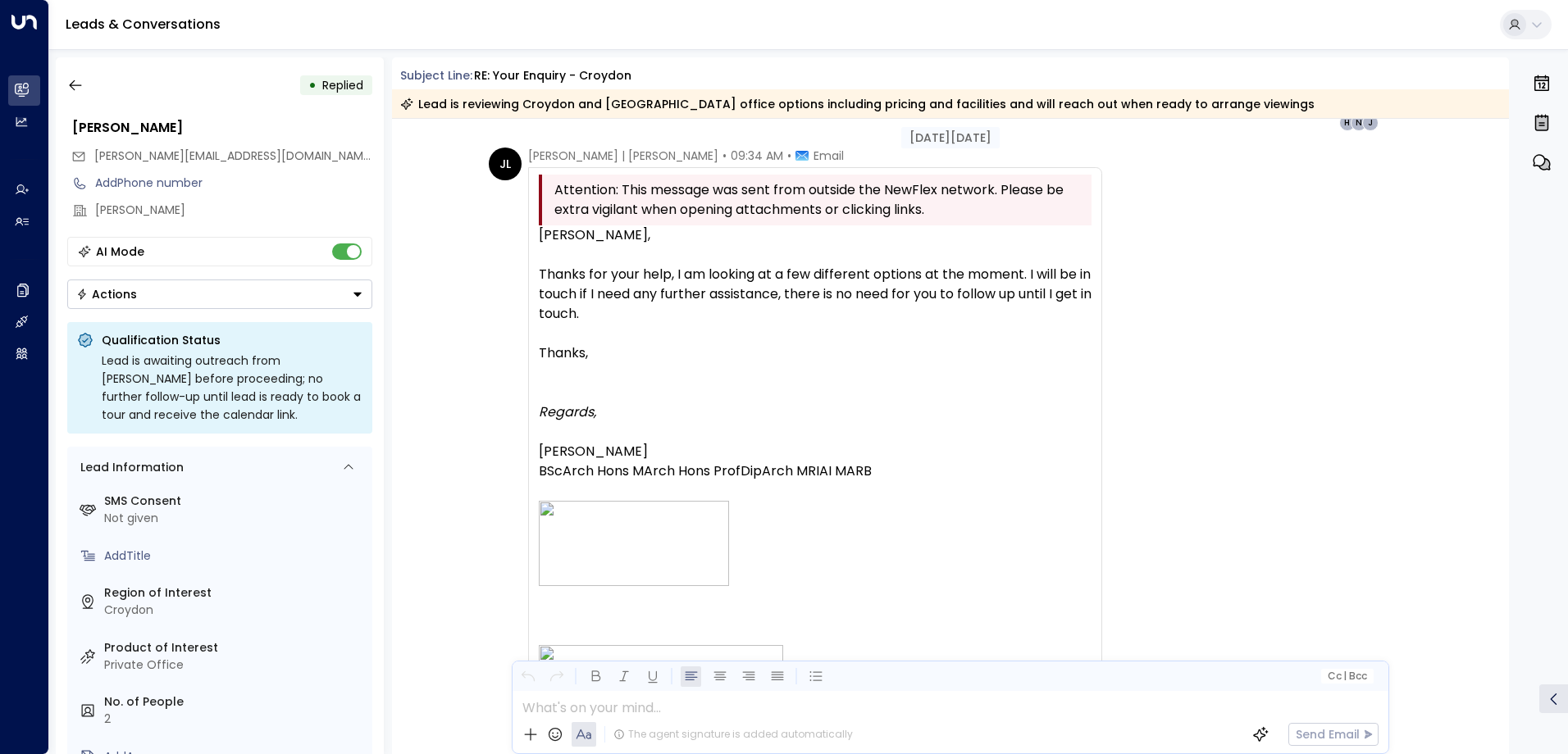
scroll to position [4317, 0]
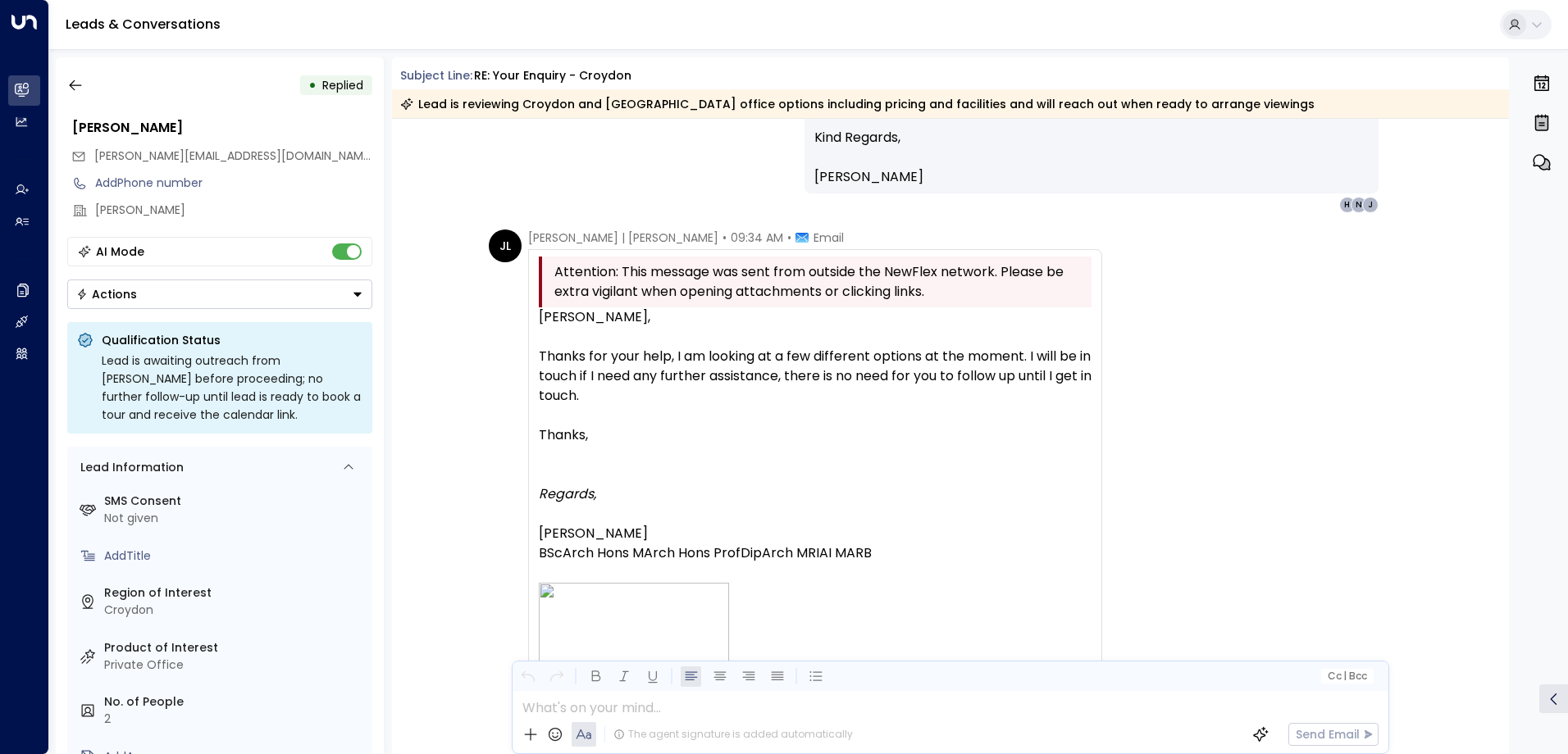
drag, startPoint x: 622, startPoint y: 396, endPoint x: 518, endPoint y: 347, distance: 115.0
click at [518, 347] on div "[PERSON_NAME] | [PERSON_NAME] • 09:34 AM • Email Attention: This message was se…" at bounding box center [795, 554] width 613 height 649
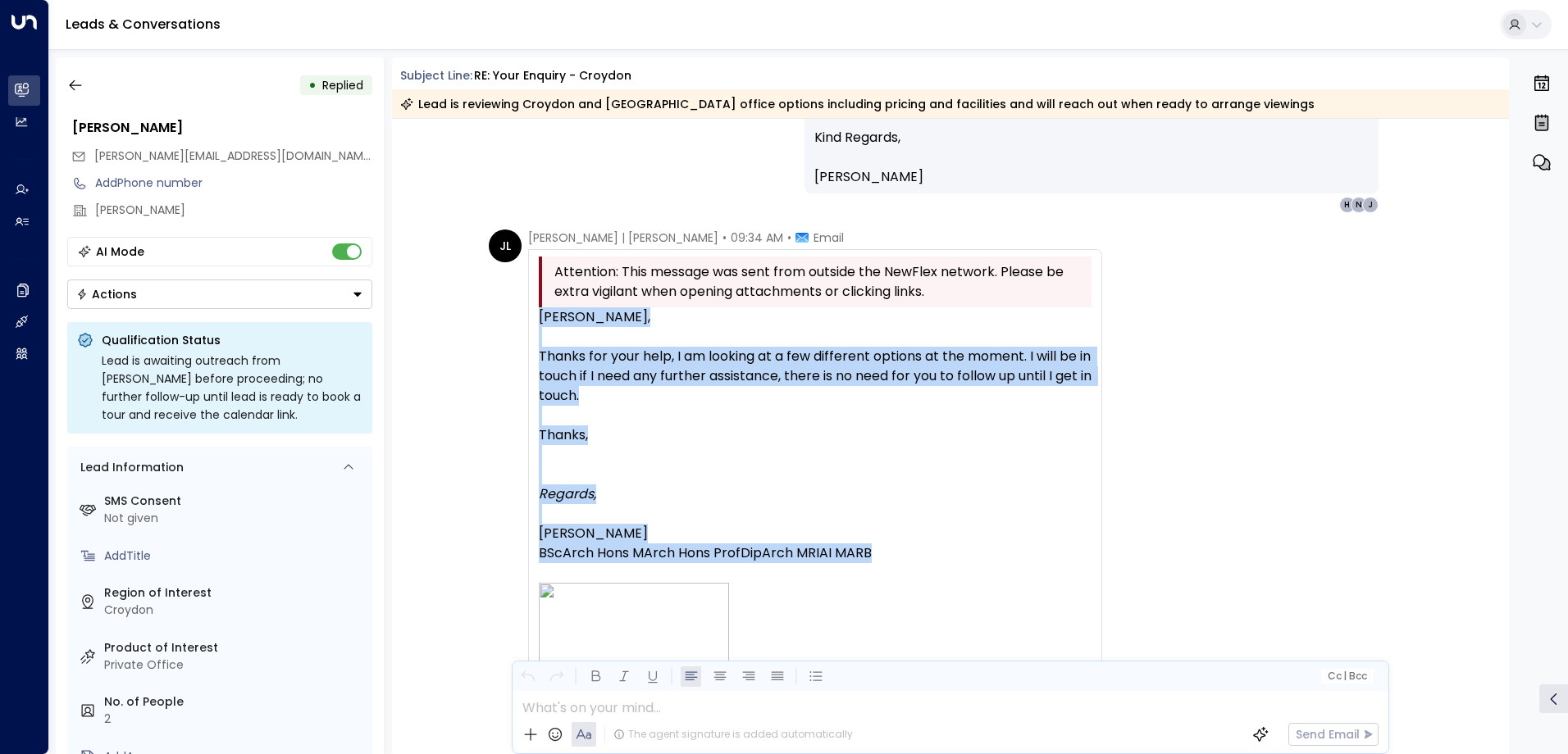
drag, startPoint x: 870, startPoint y: 541, endPoint x: 514, endPoint y: 320, distance: 419.0
click at [514, 320] on div "[PERSON_NAME] | [PERSON_NAME] • 09:34 AM • Email Attention: This message was se…" at bounding box center [795, 554] width 613 height 649
drag, startPoint x: 514, startPoint y: 320, endPoint x: 576, endPoint y: 353, distance: 70.2
copy div "[PERSON_NAME], Thanks for your help, I am looking at a few different options at…"
click at [78, 88] on icon "button" at bounding box center [75, 84] width 16 height 16
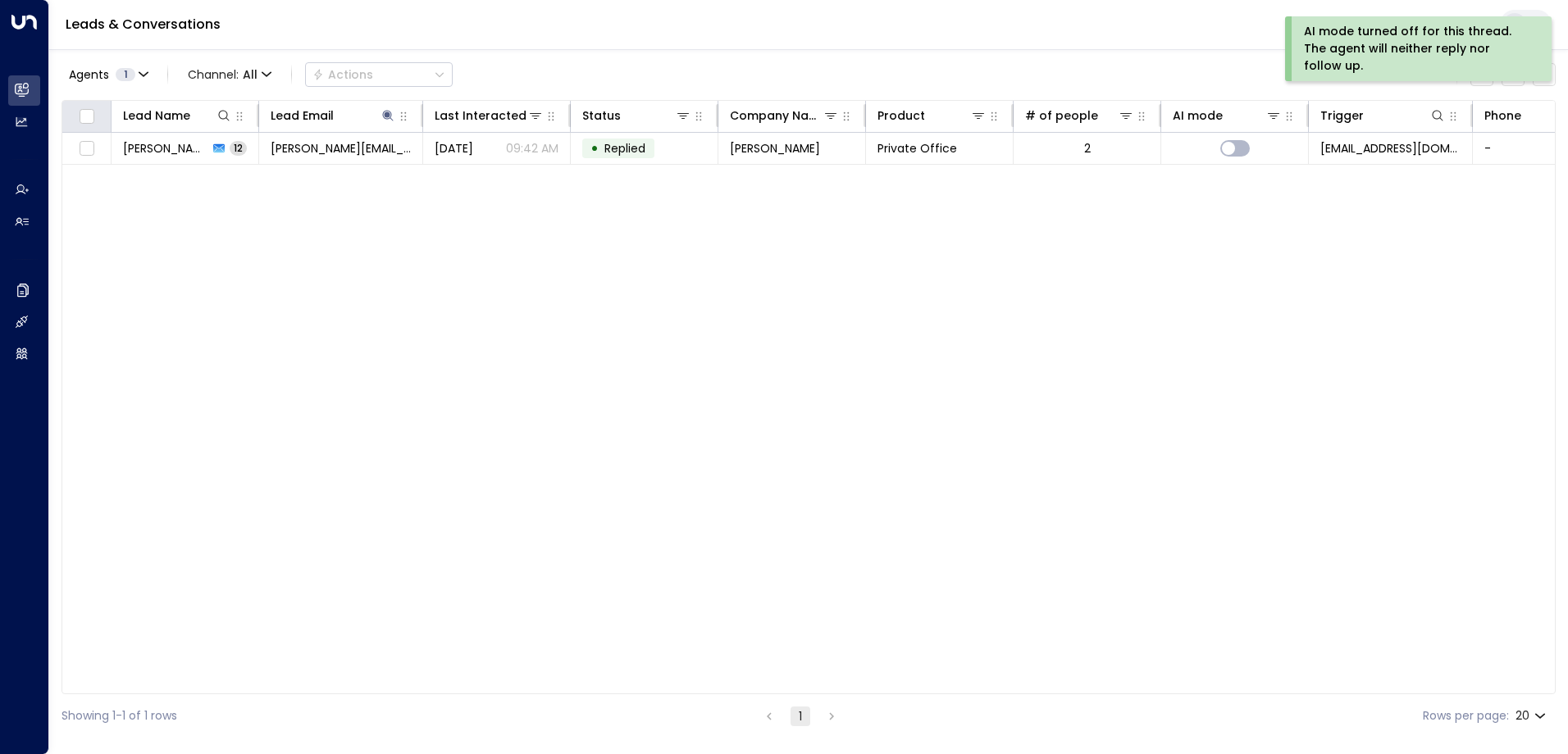
click at [75, 116] on div at bounding box center [87, 115] width 30 height 19
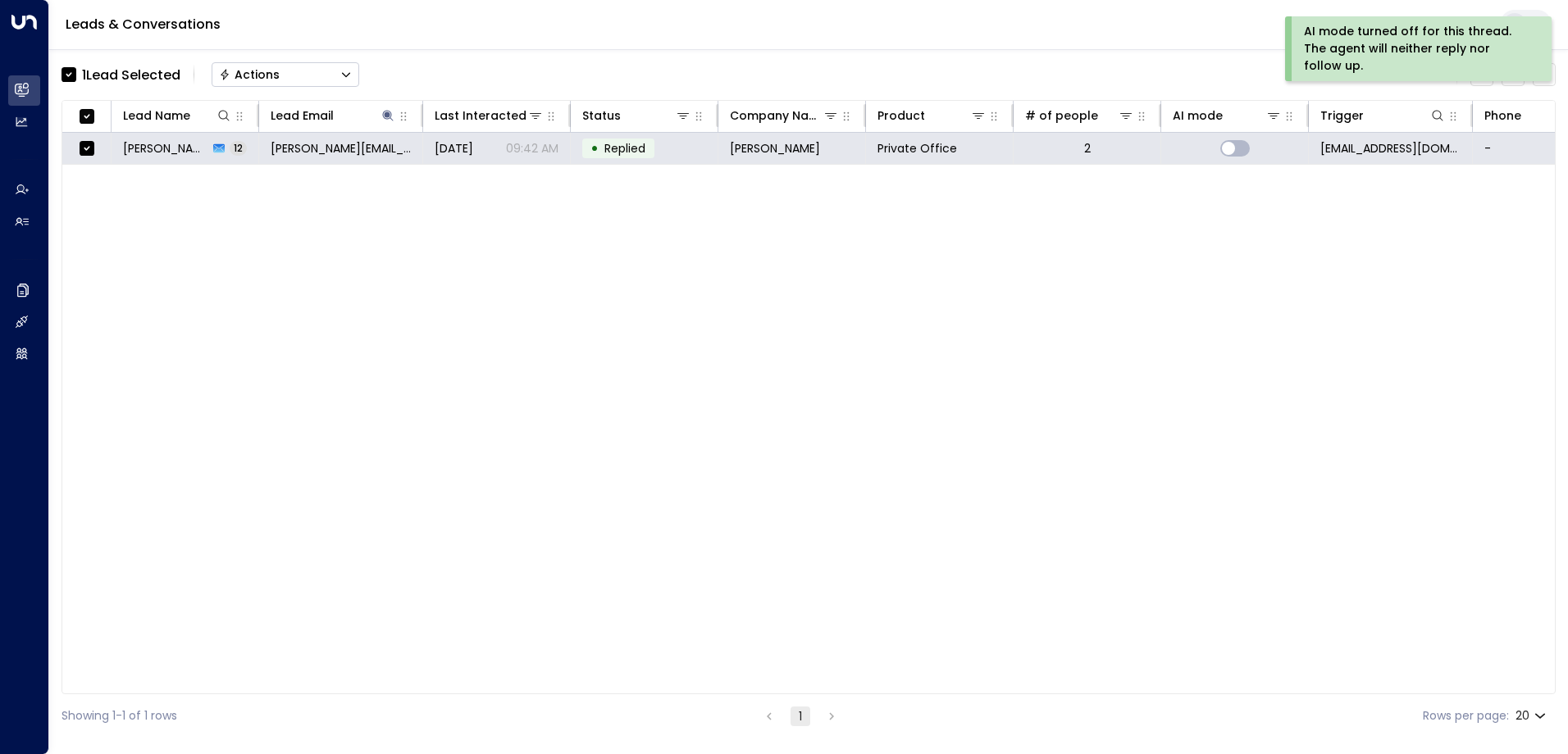
click at [260, 77] on div "Actions" at bounding box center [250, 74] width 61 height 14
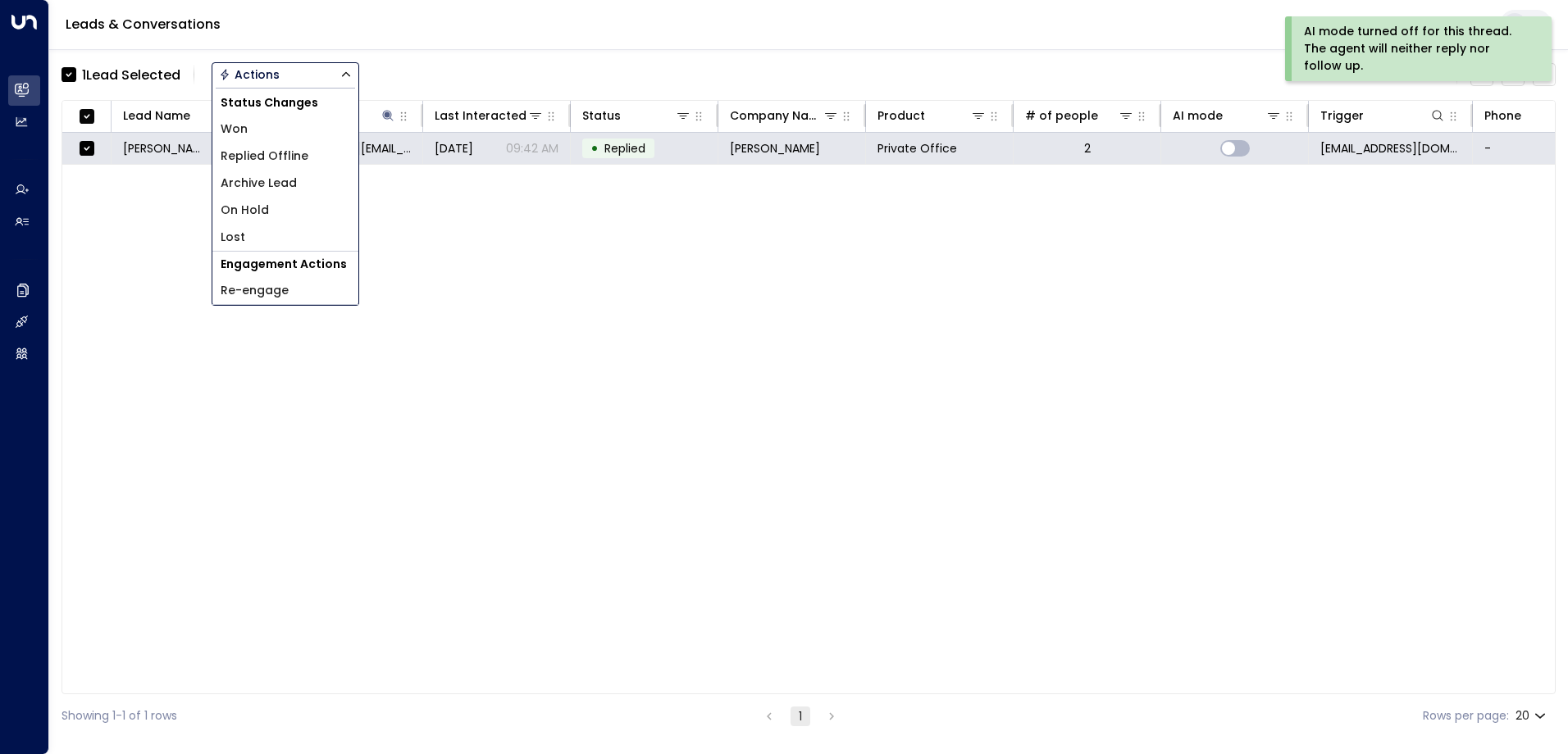
click at [296, 180] on span "Archive Lead" at bounding box center [258, 183] width 76 height 17
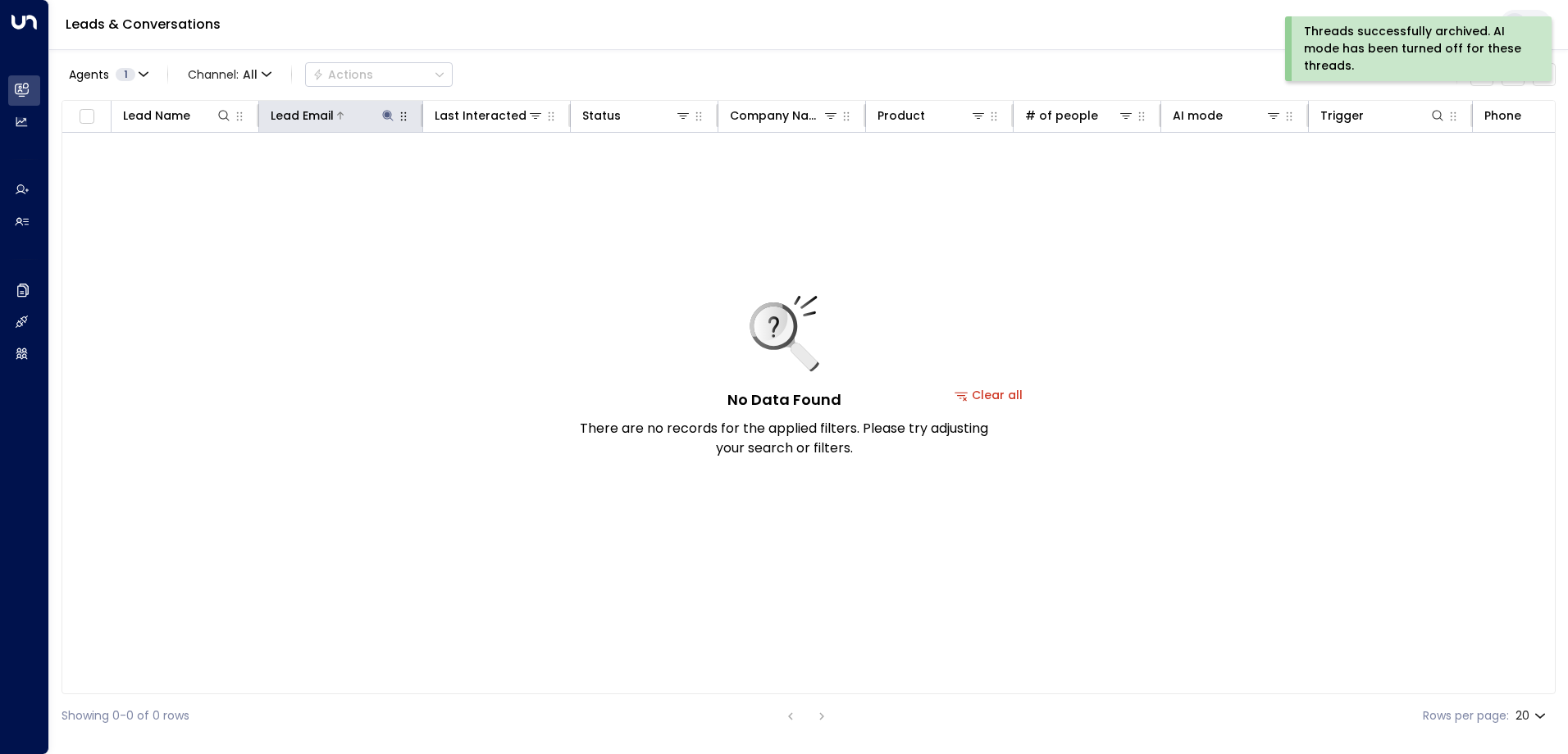
click at [384, 110] on icon at bounding box center [388, 116] width 13 height 13
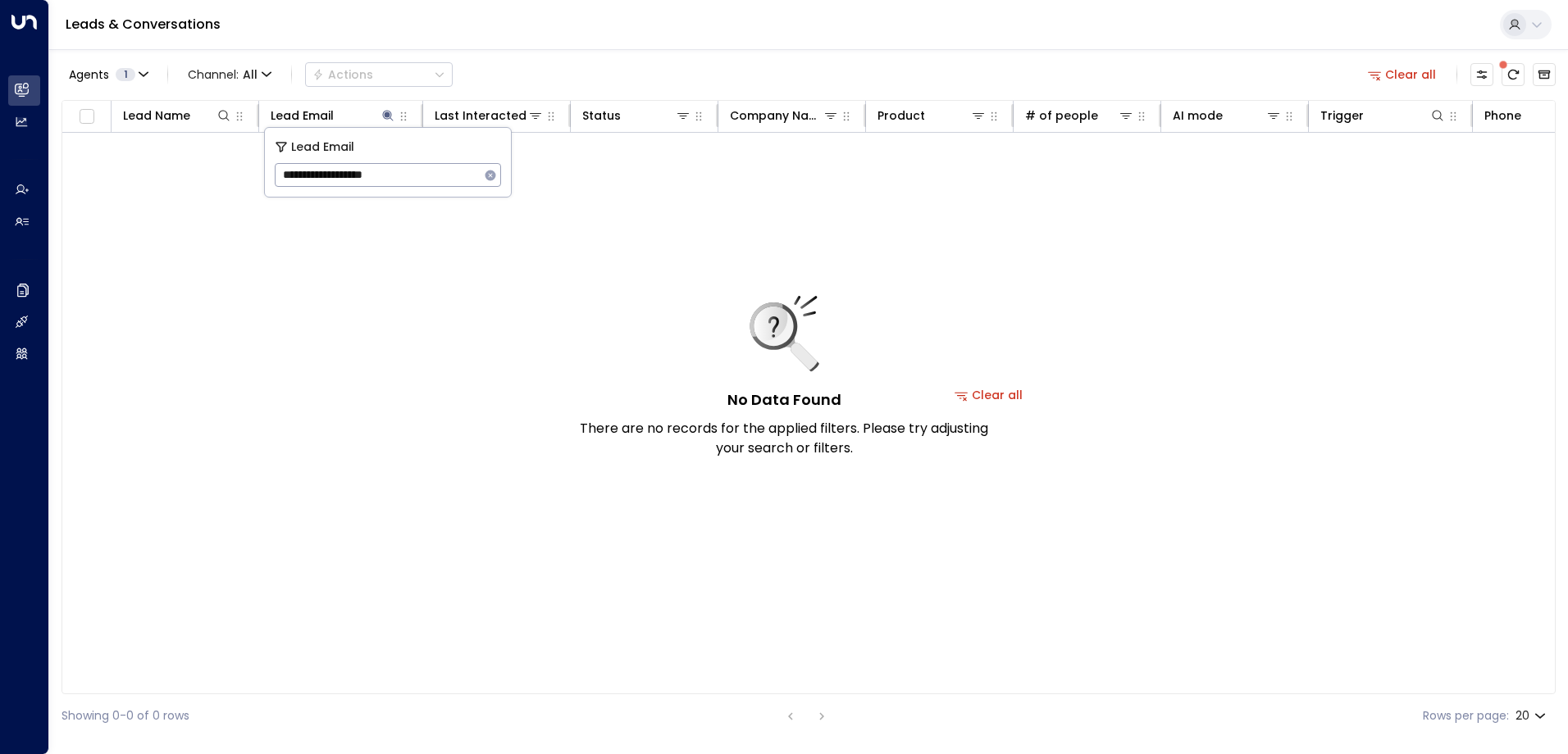
click at [492, 171] on icon "button" at bounding box center [490, 175] width 11 height 11
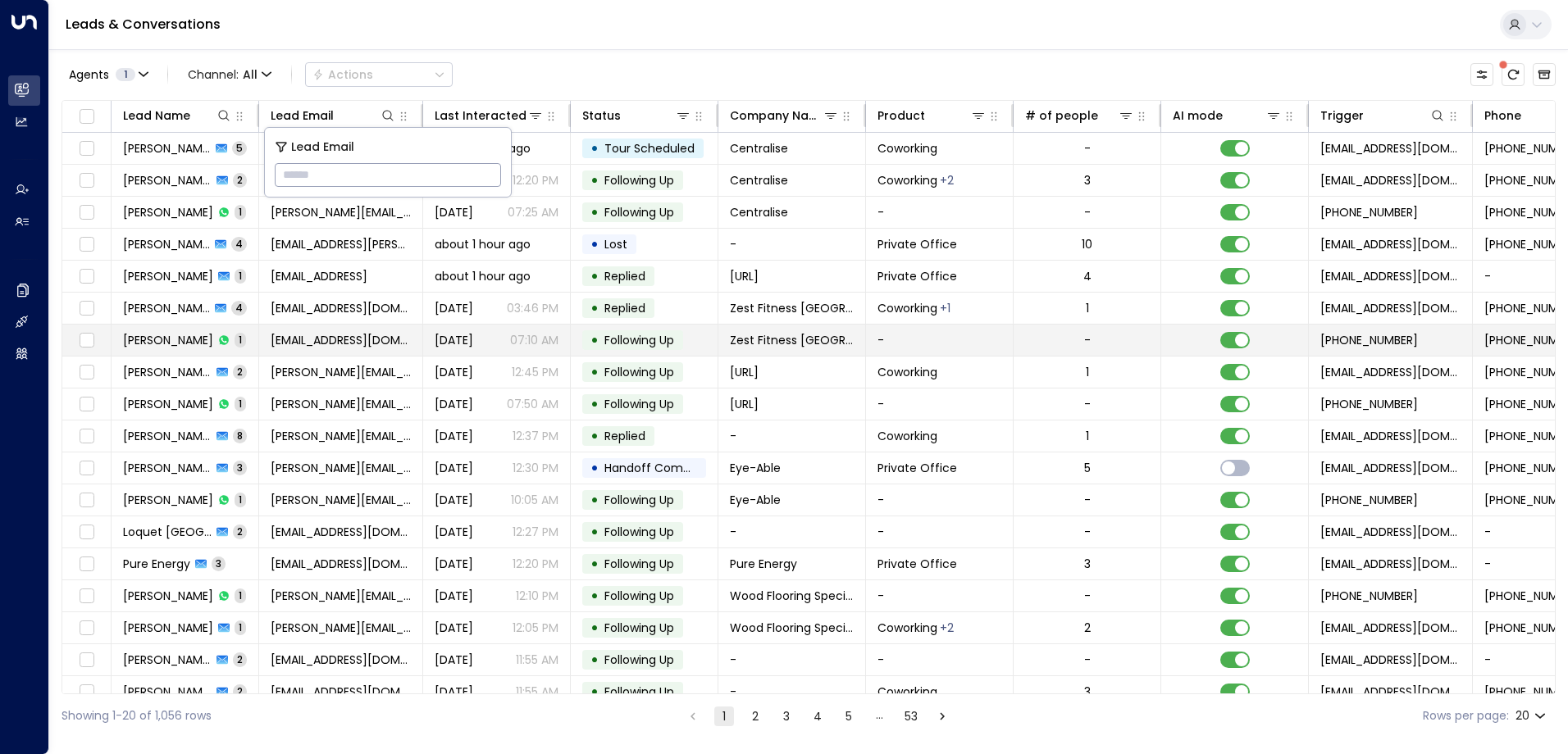
type input "**********"
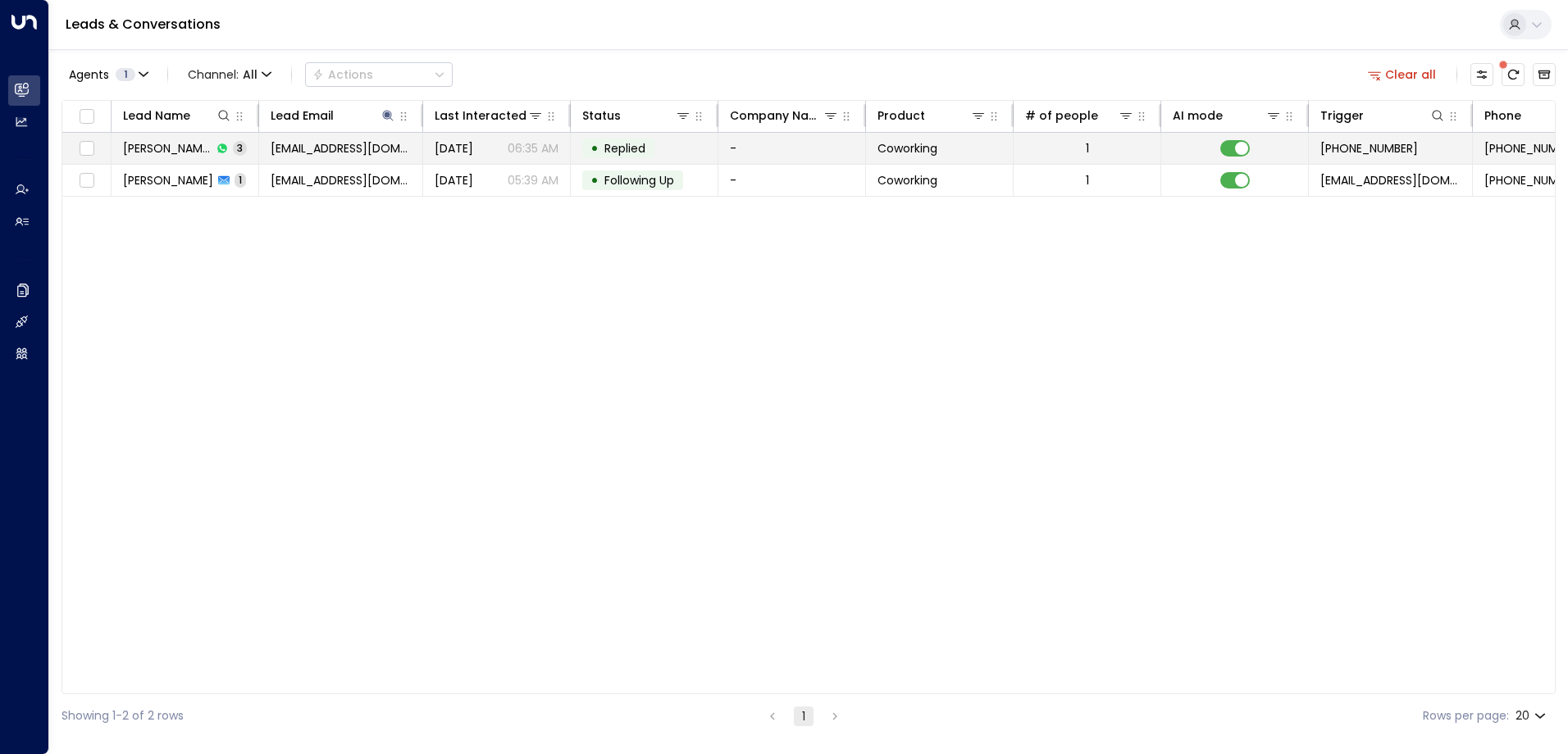
click at [616, 148] on span "Replied" at bounding box center [624, 148] width 41 height 16
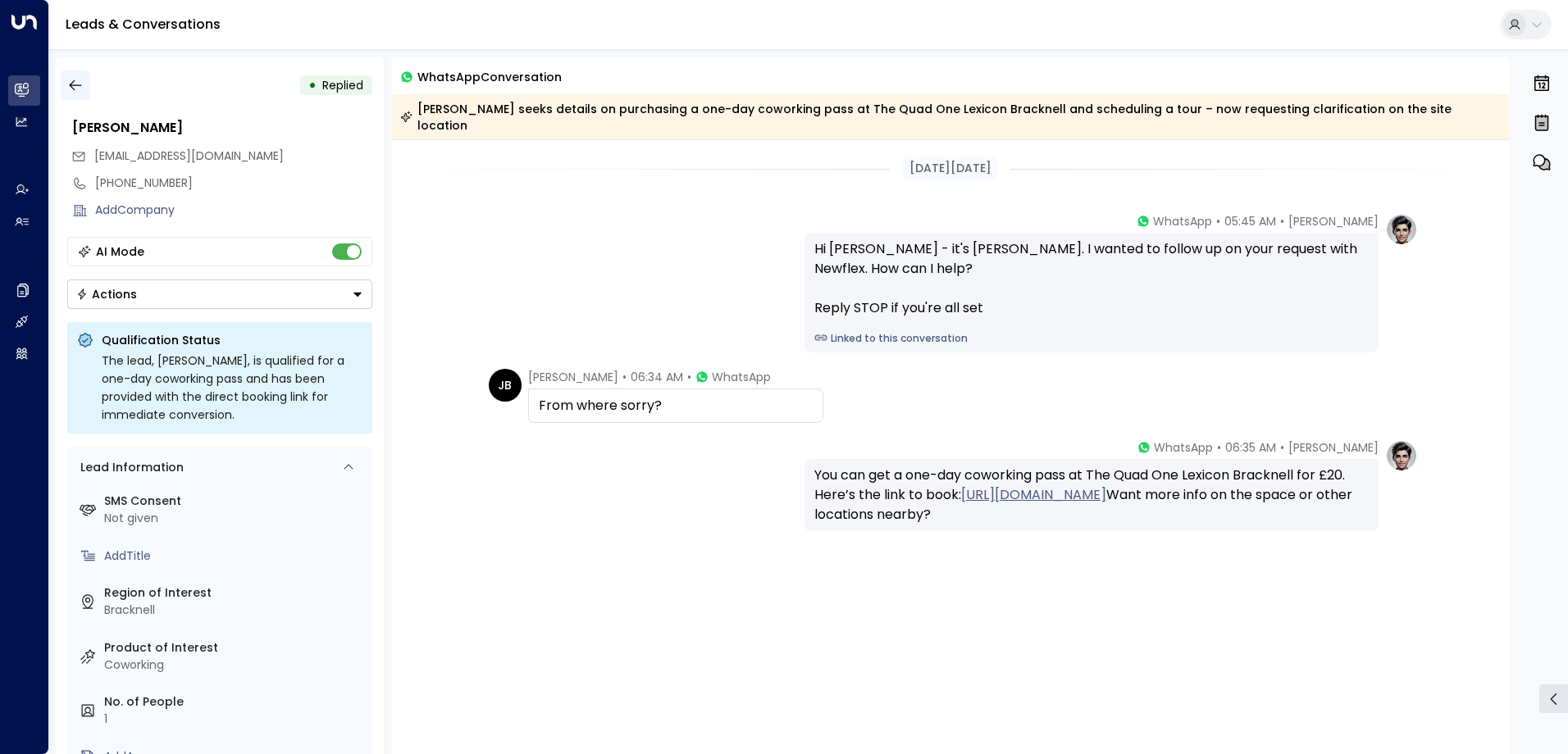
click at [78, 88] on icon "button" at bounding box center [75, 84] width 16 height 16
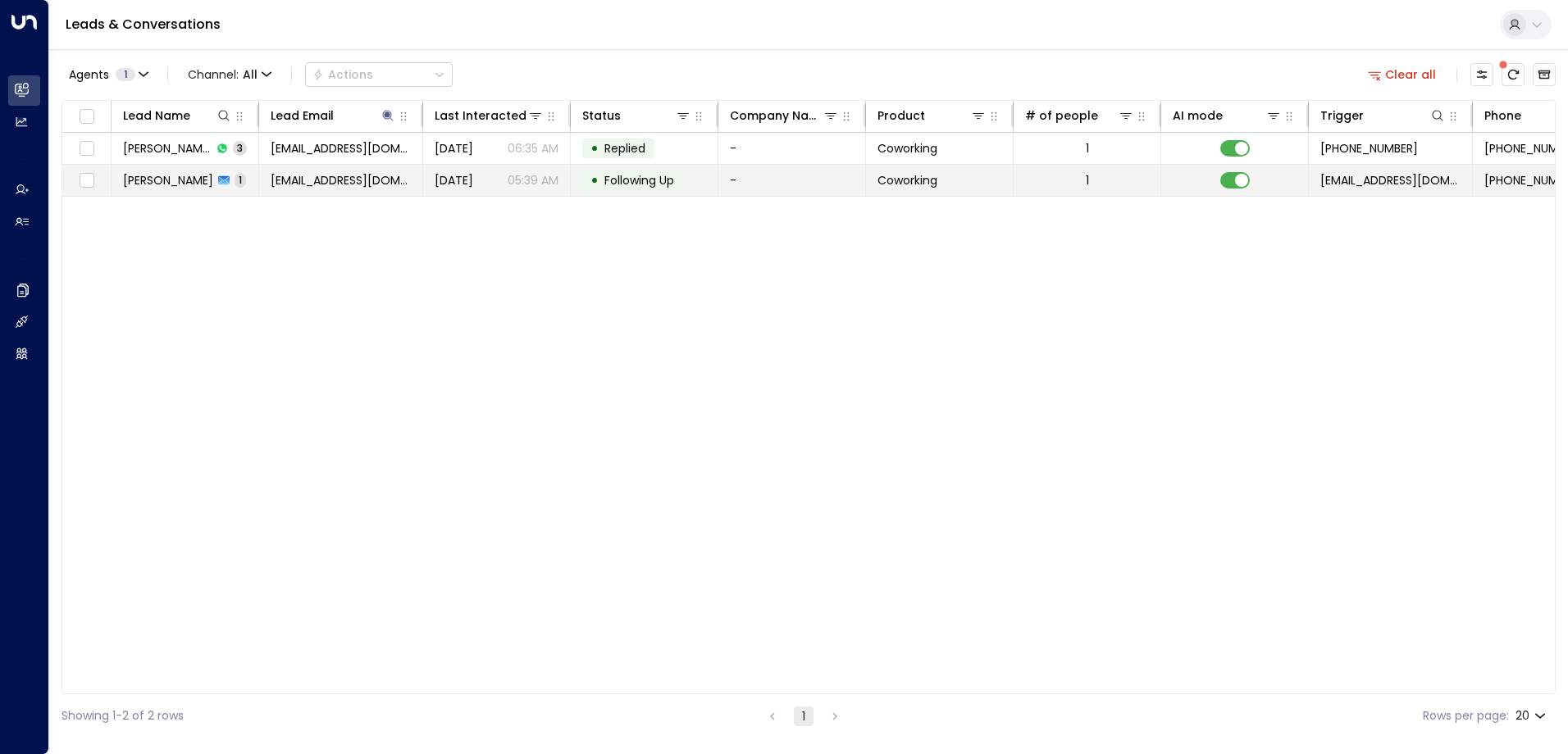
click at [639, 185] on span "Following Up" at bounding box center [639, 180] width 70 height 16
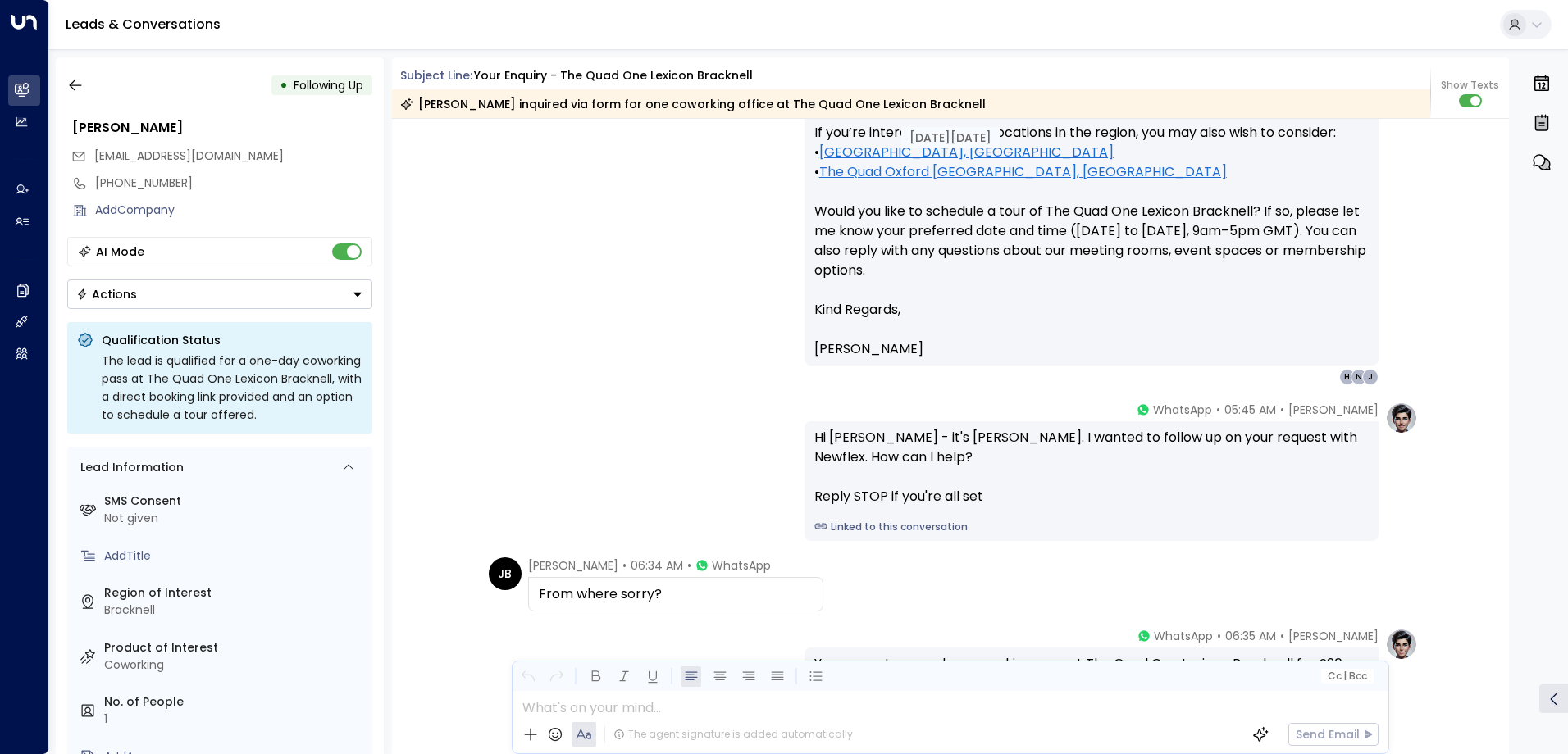
scroll to position [646, 0]
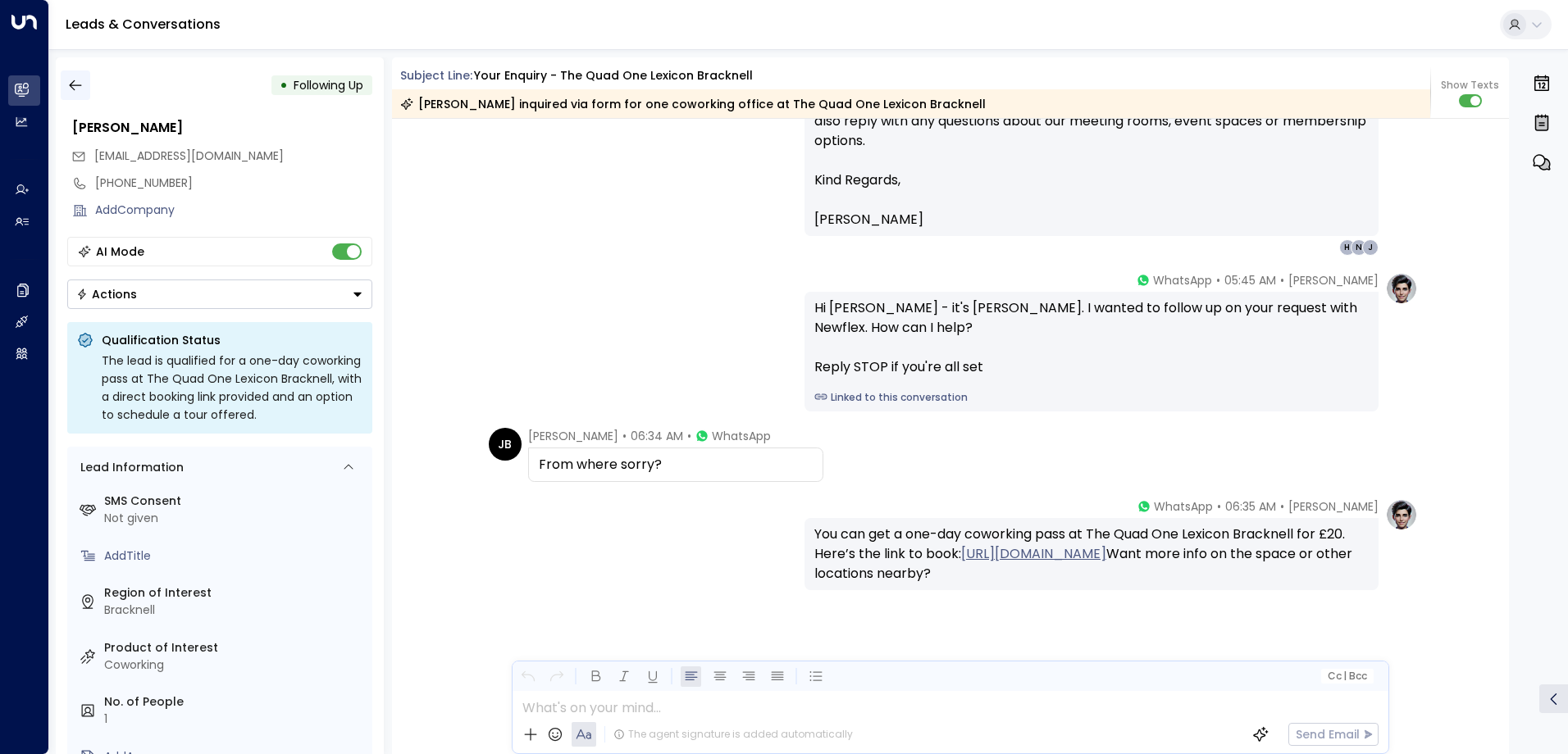
click at [78, 88] on icon "button" at bounding box center [75, 84] width 16 height 16
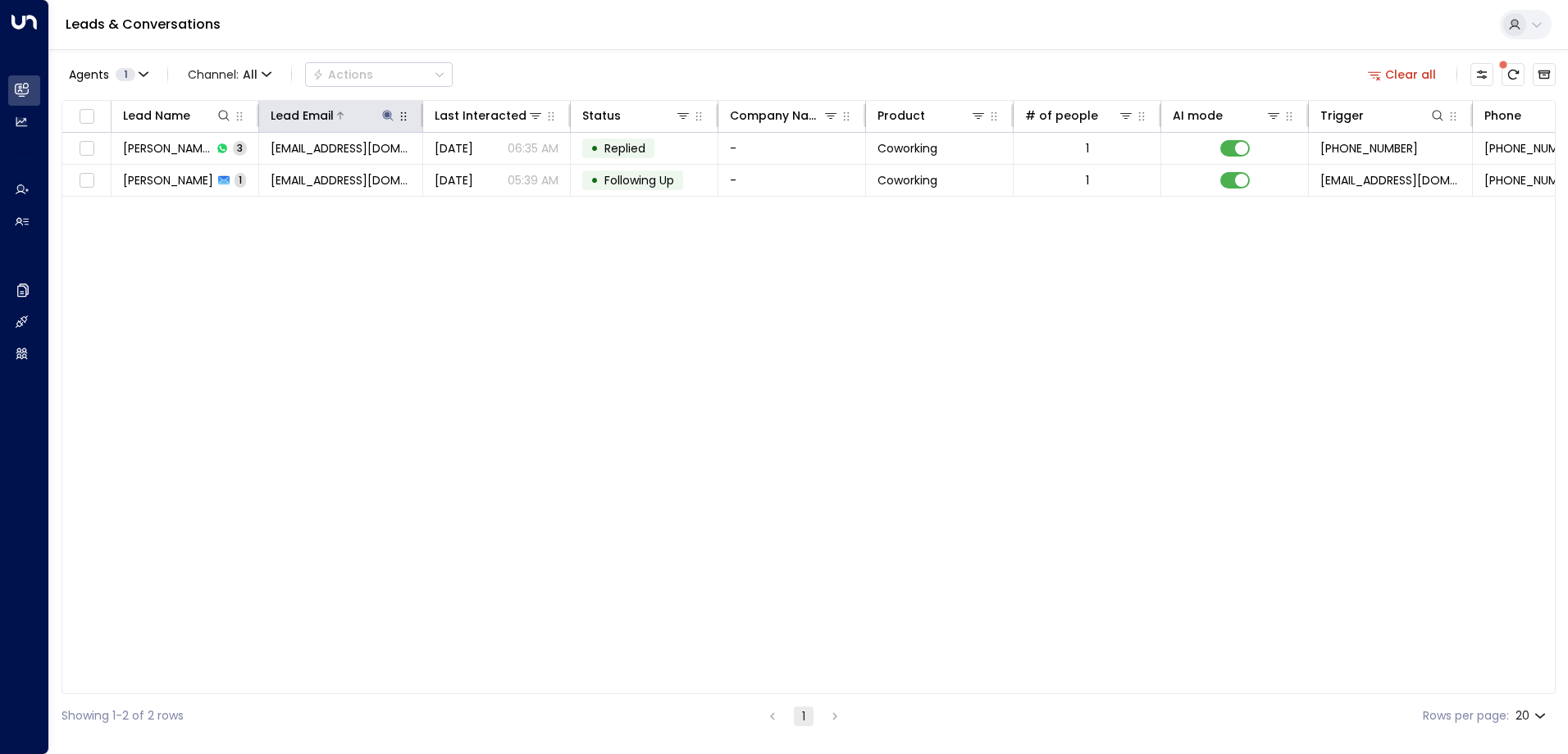
click at [387, 116] on icon at bounding box center [387, 115] width 11 height 11
click at [487, 178] on icon "button" at bounding box center [490, 175] width 11 height 11
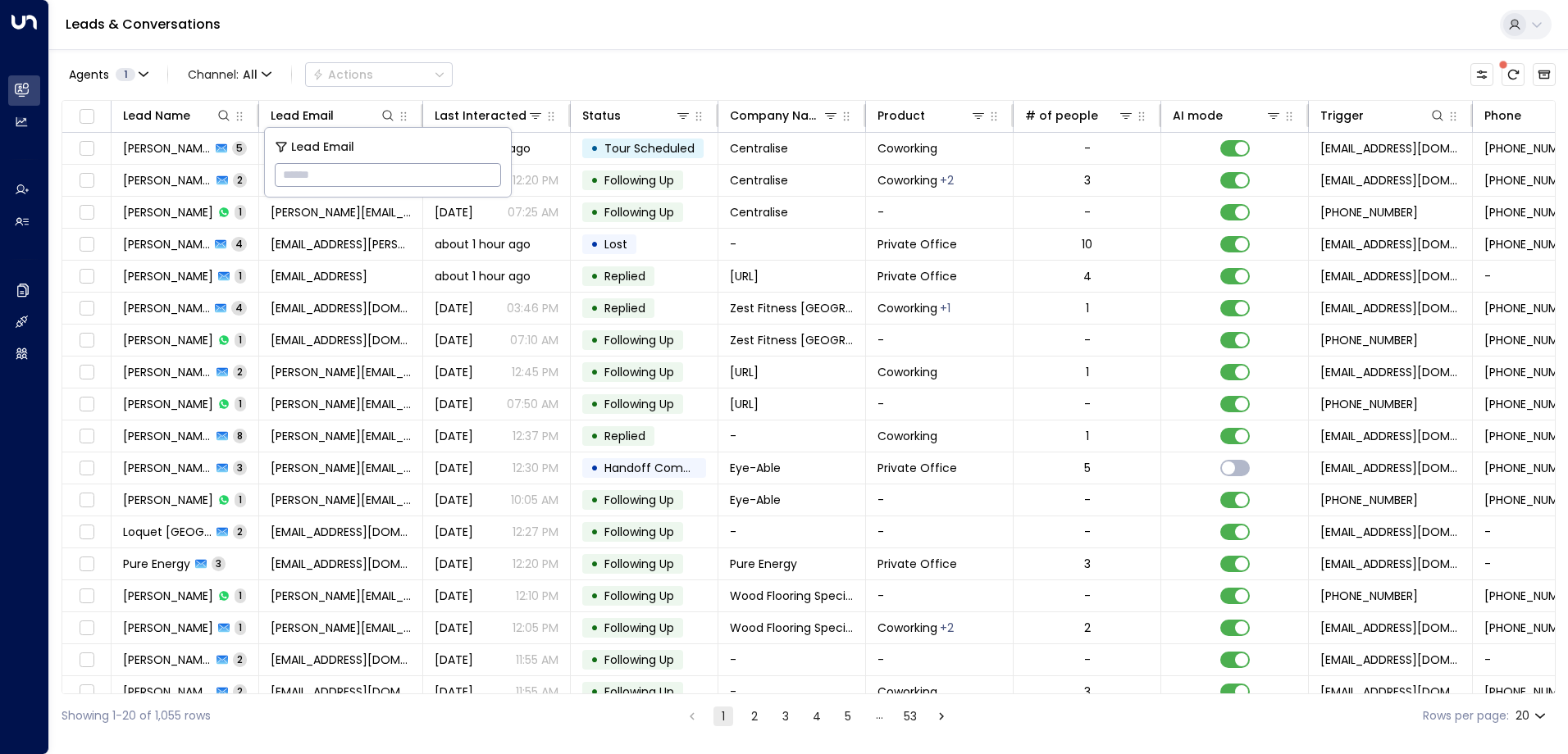
paste input "**********"
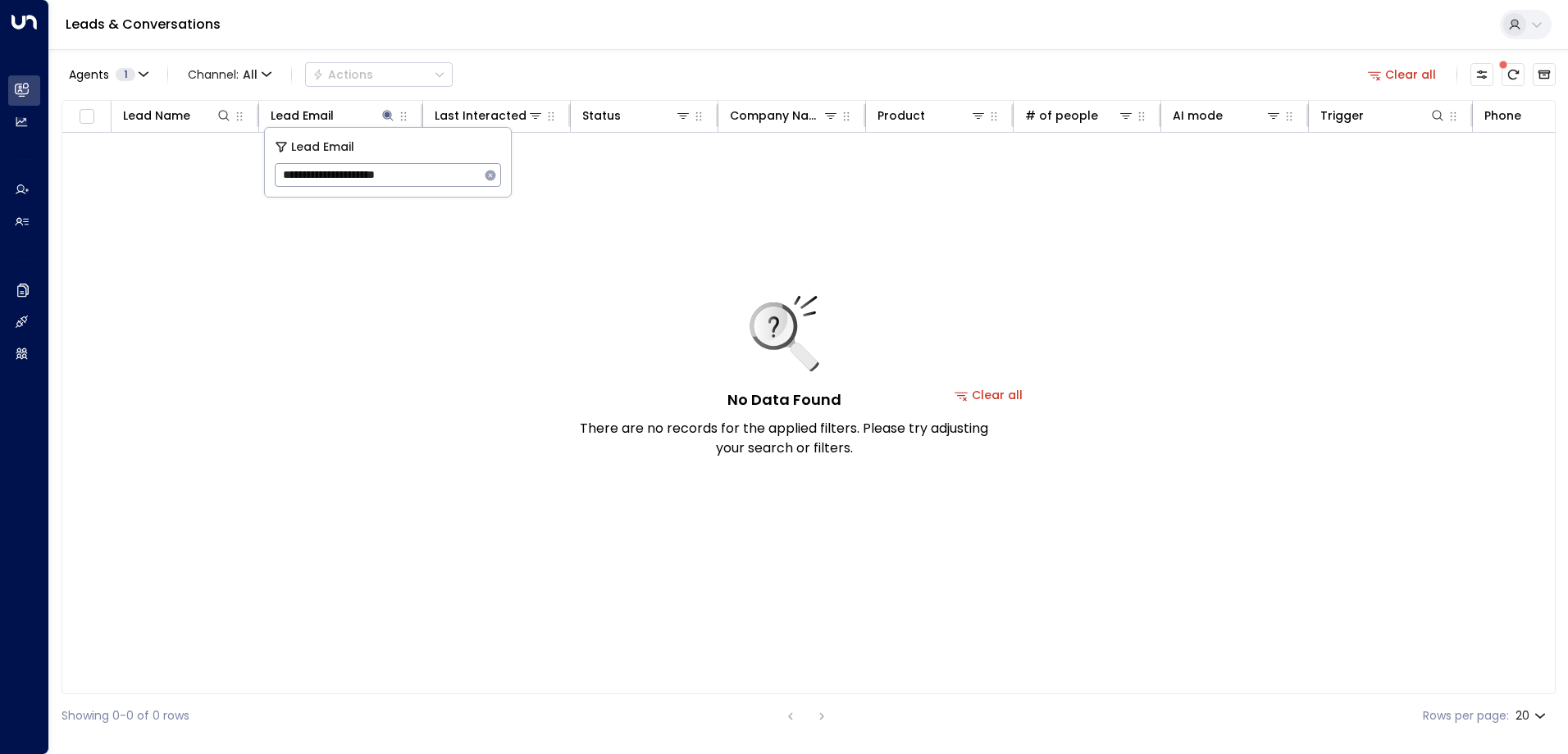
type input "**********"
click at [487, 180] on icon "button" at bounding box center [491, 175] width 13 height 13
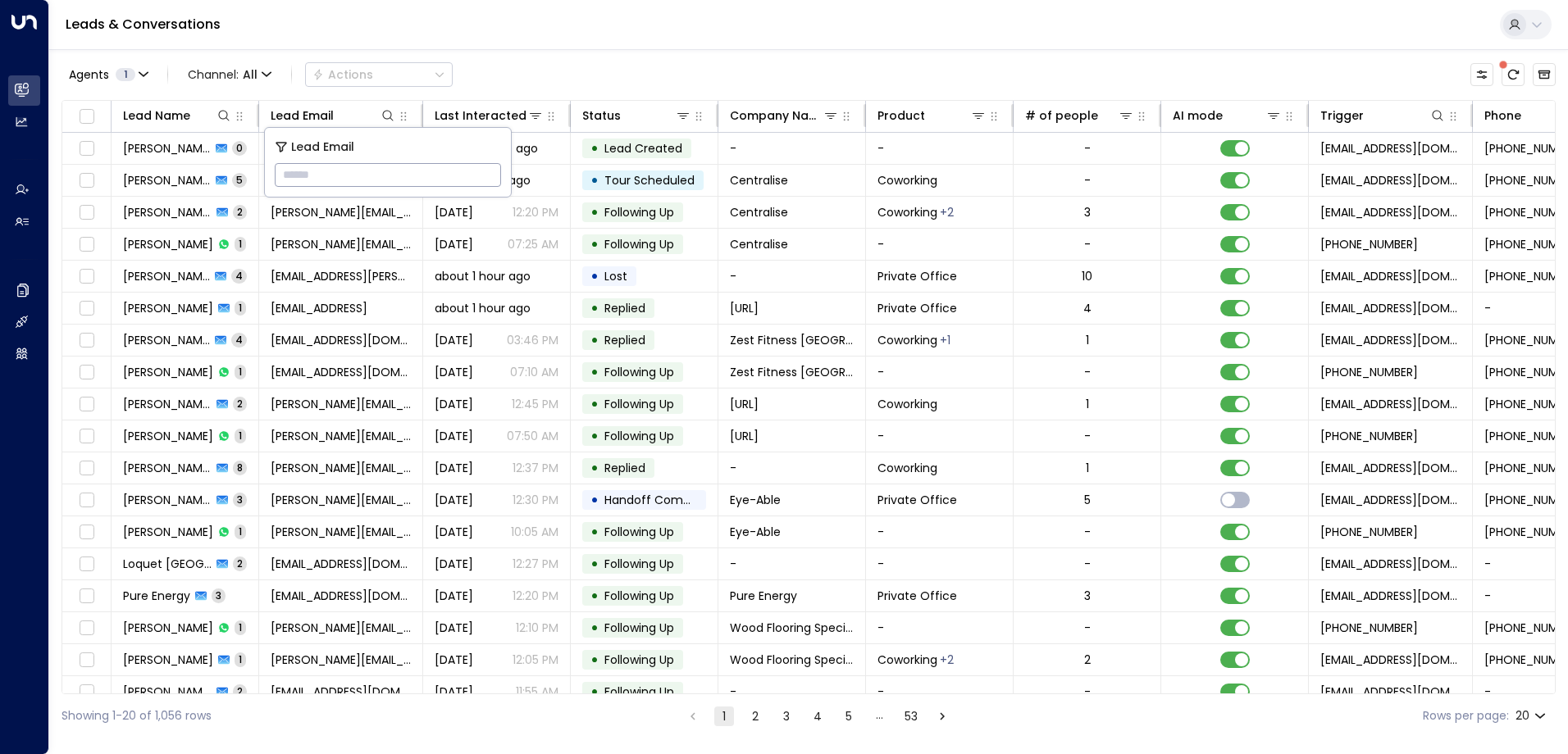
paste input "**********"
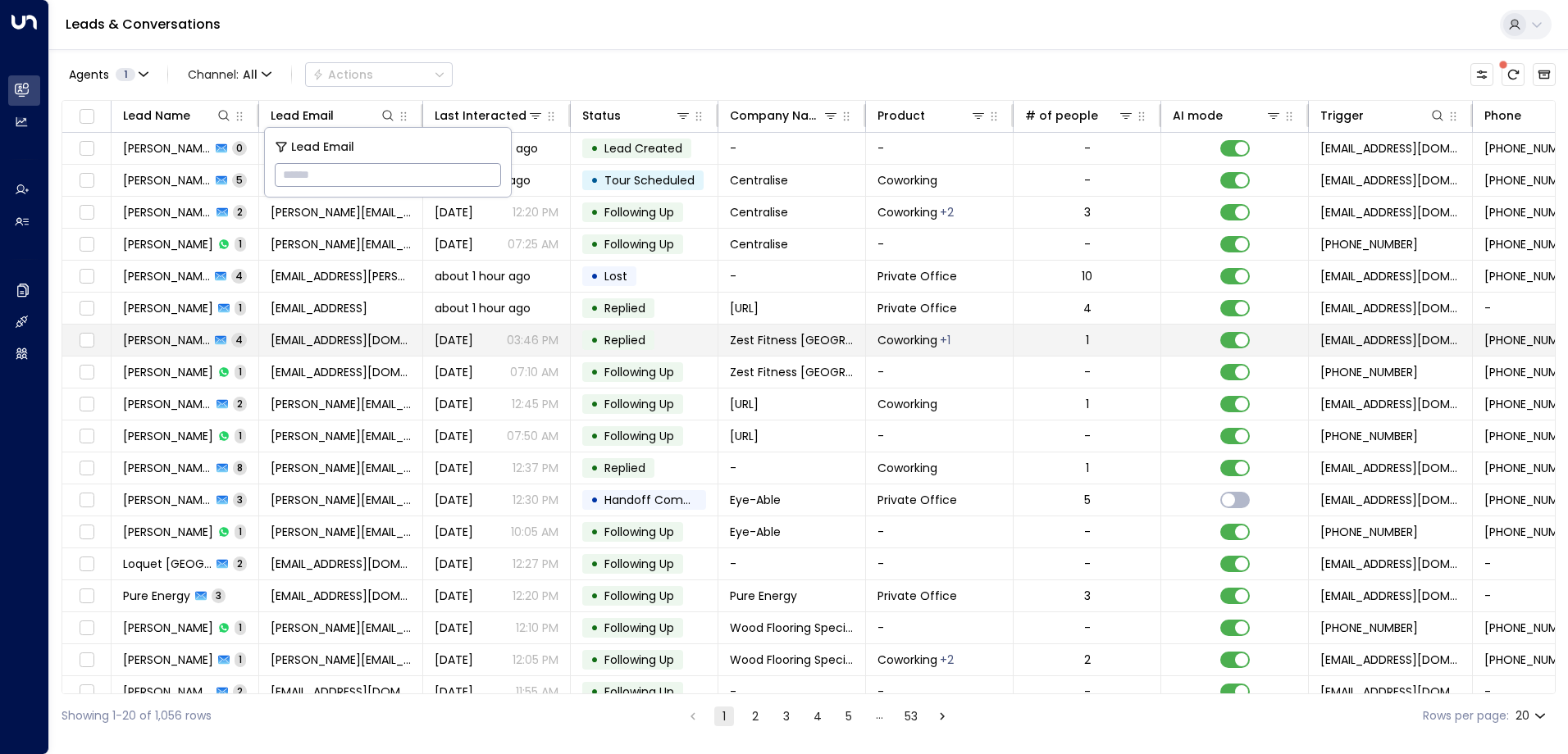
type input "**********"
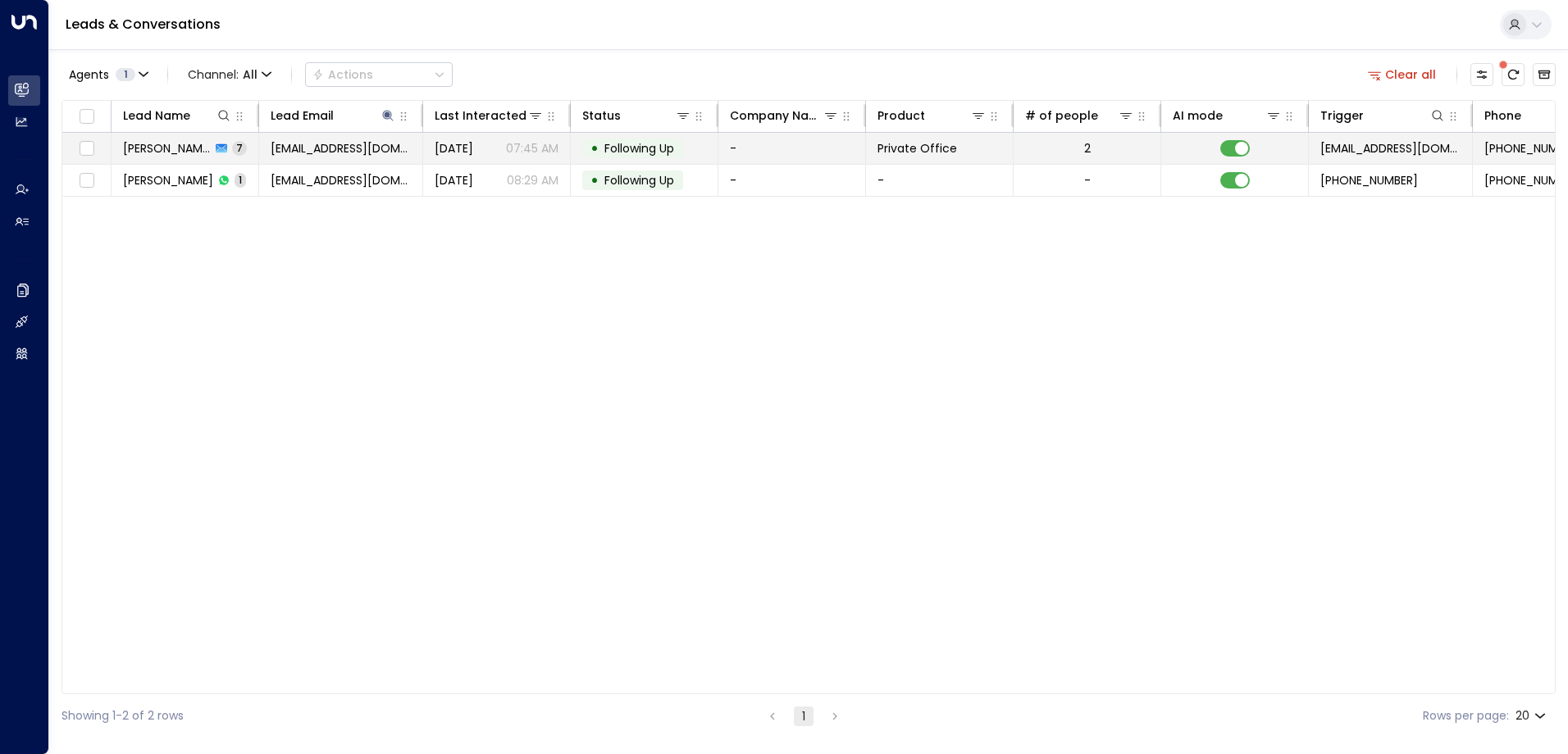
click at [638, 147] on span "Following Up" at bounding box center [639, 148] width 70 height 16
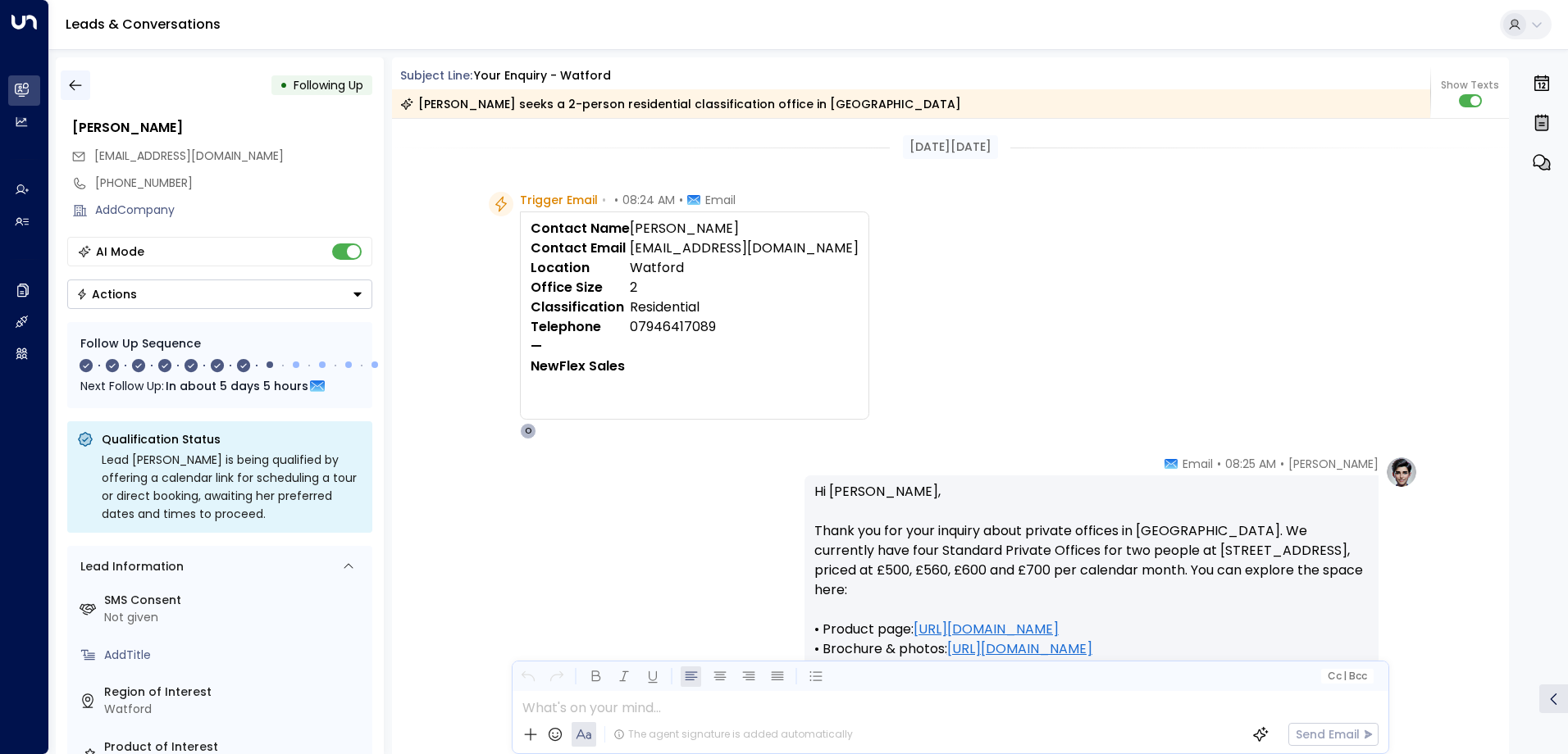
click at [78, 87] on icon "button" at bounding box center [75, 84] width 16 height 16
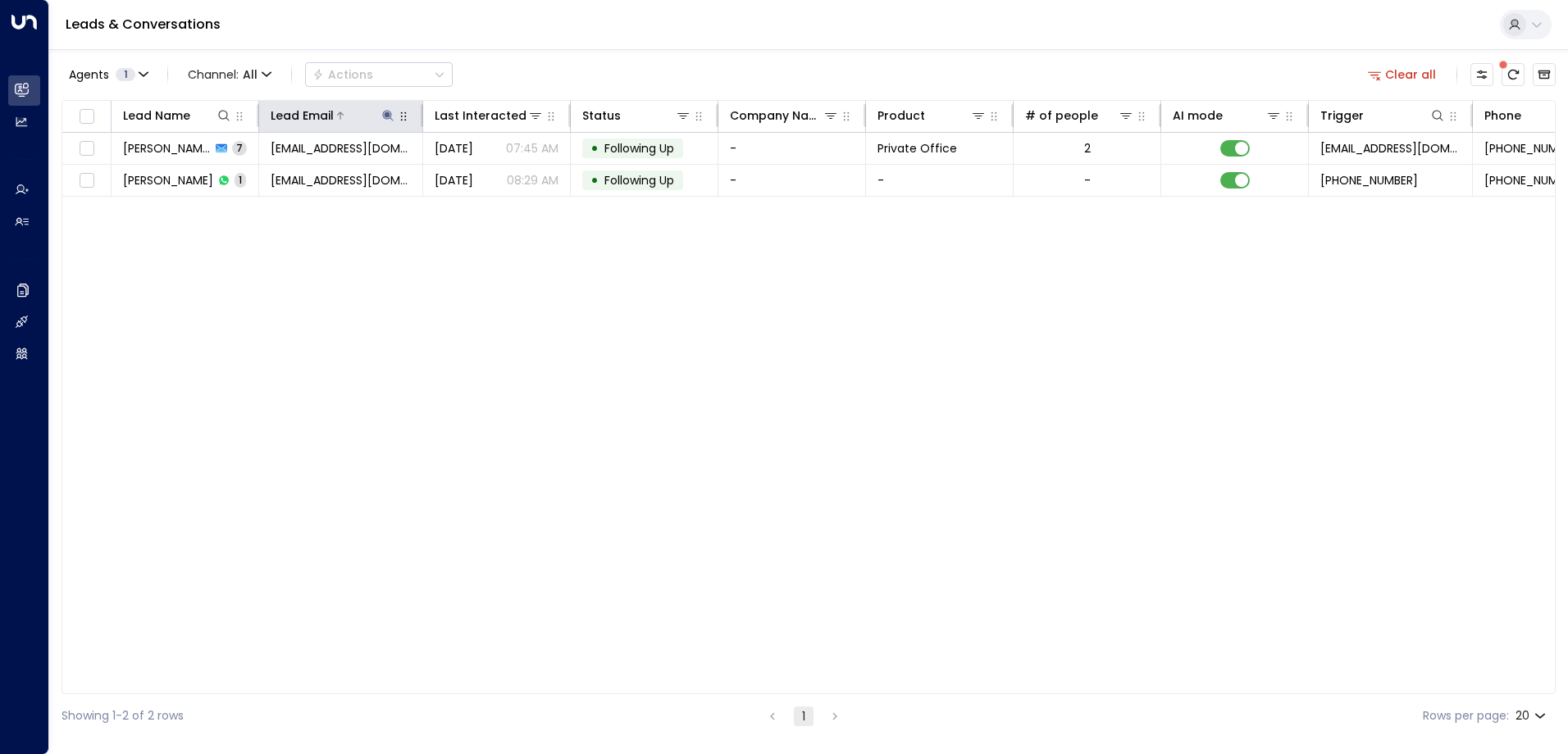
click at [386, 110] on icon at bounding box center [388, 116] width 13 height 13
click at [490, 175] on icon "button" at bounding box center [491, 175] width 13 height 13
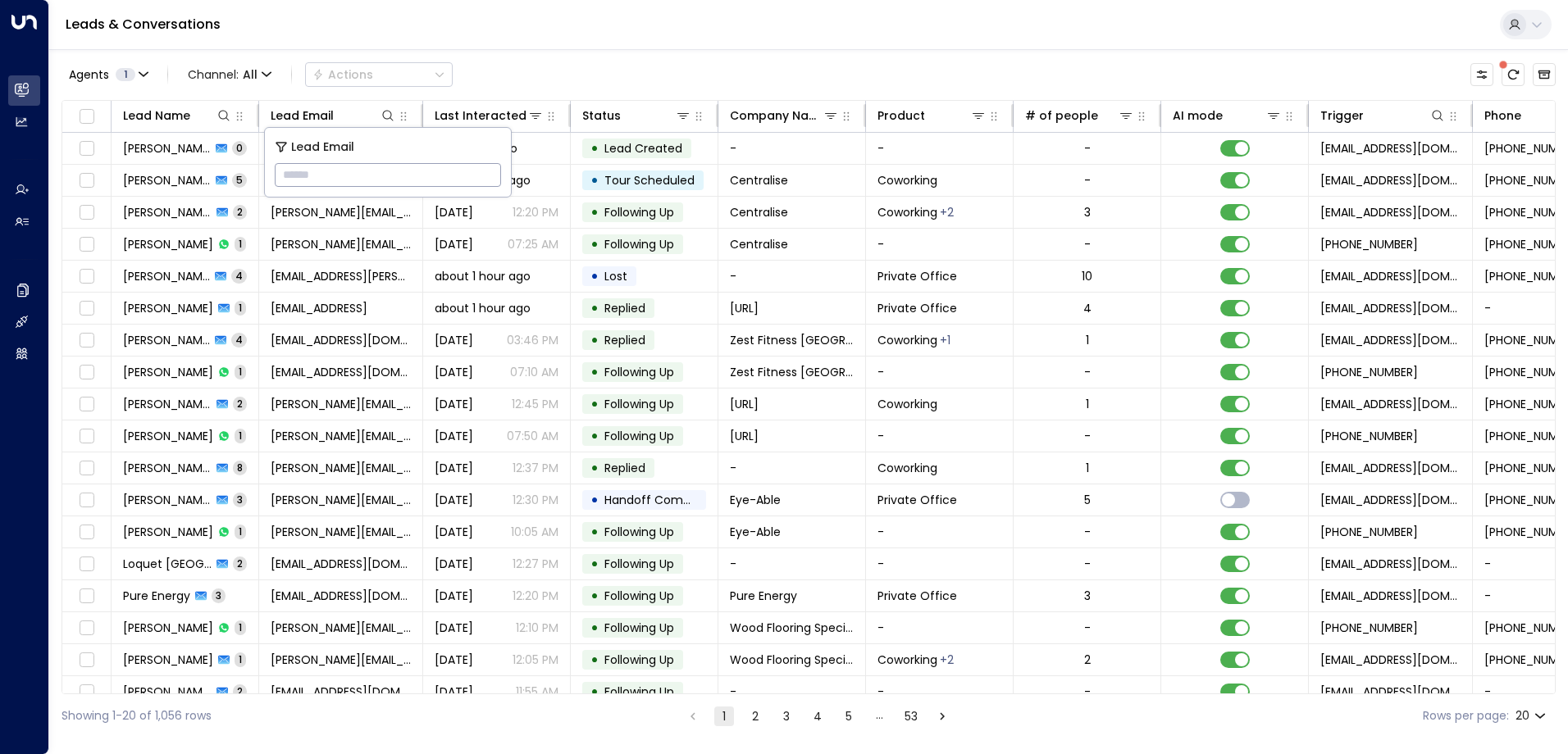
type input "**********"
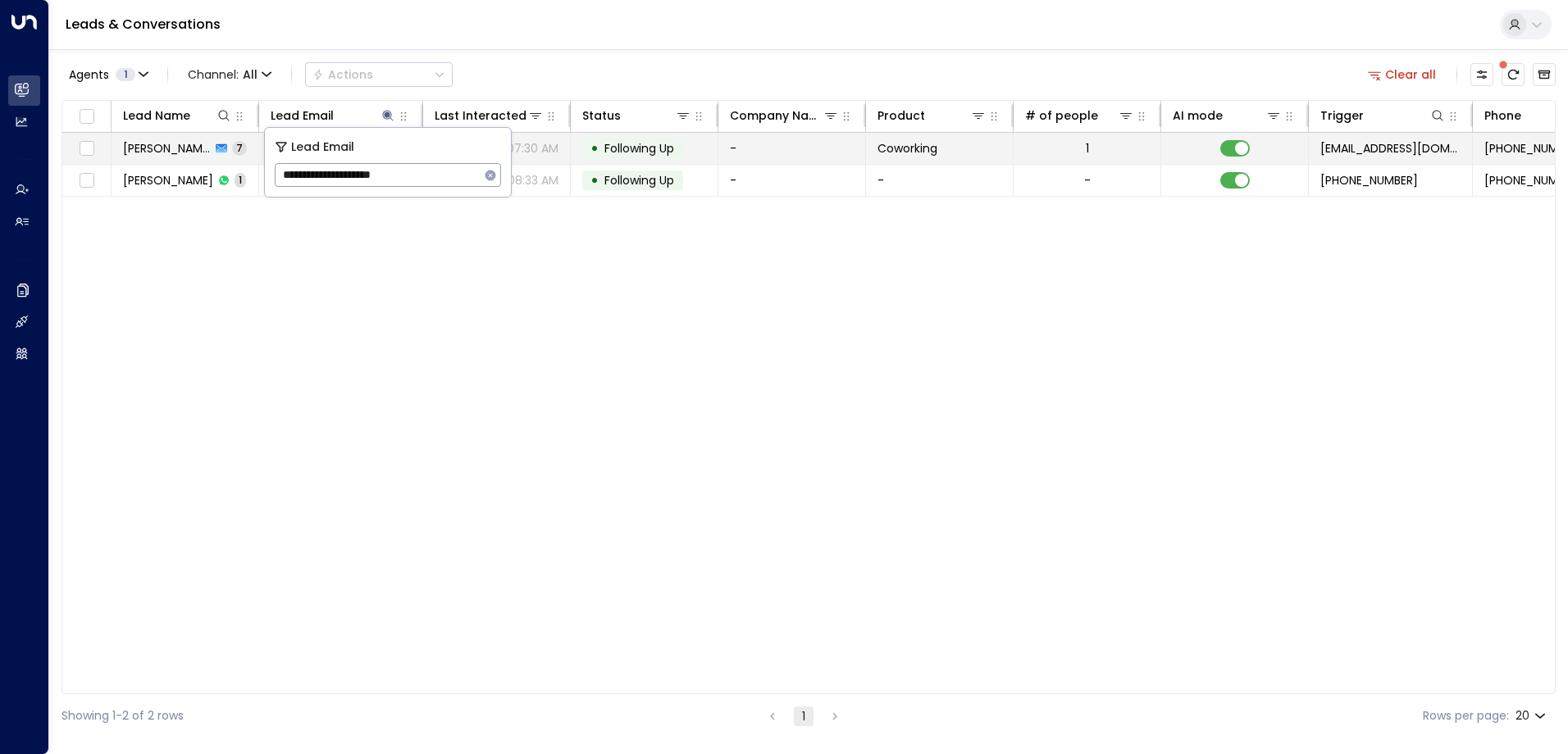
click at [641, 143] on span "Following Up" at bounding box center [639, 148] width 70 height 16
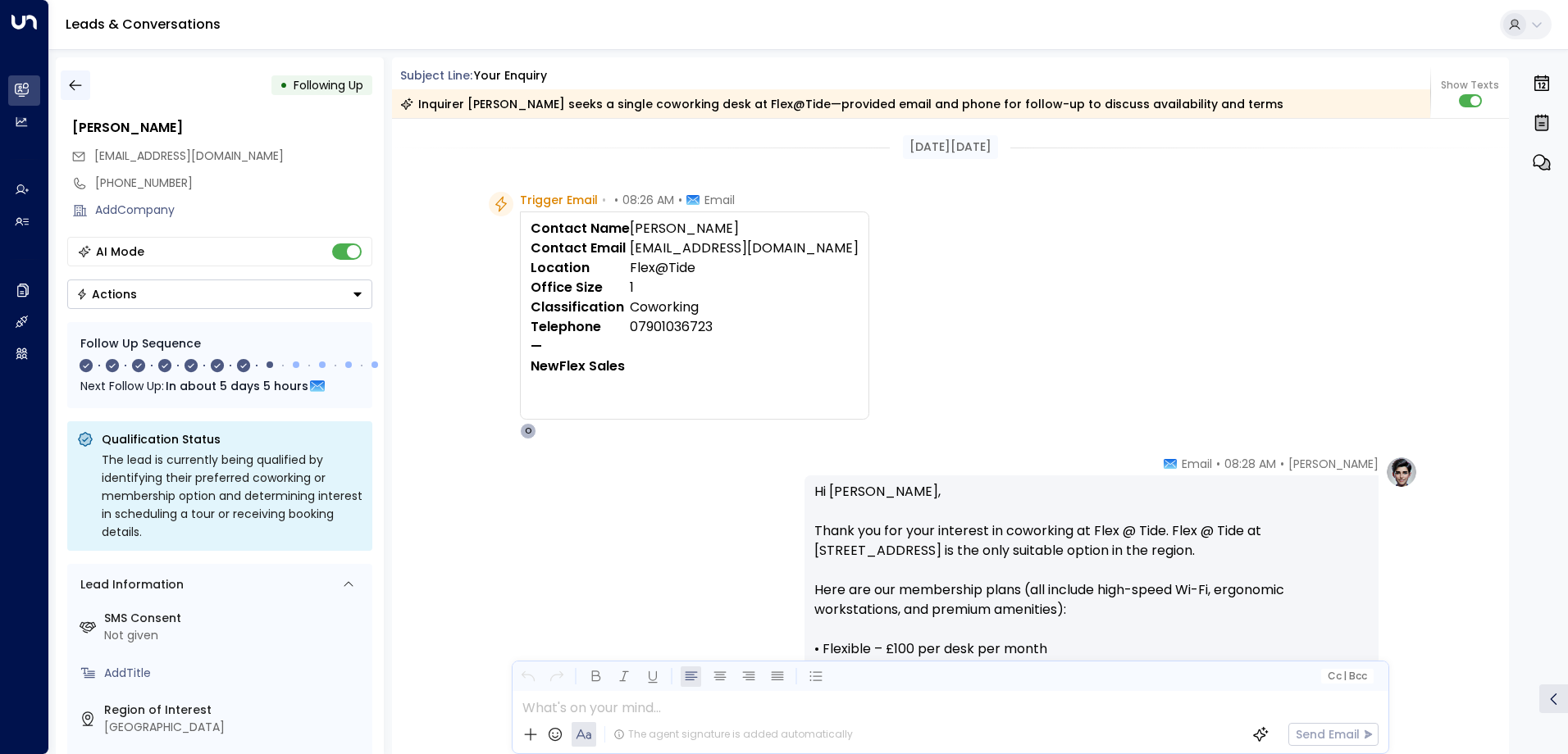
click at [78, 89] on icon "button" at bounding box center [75, 84] width 16 height 16
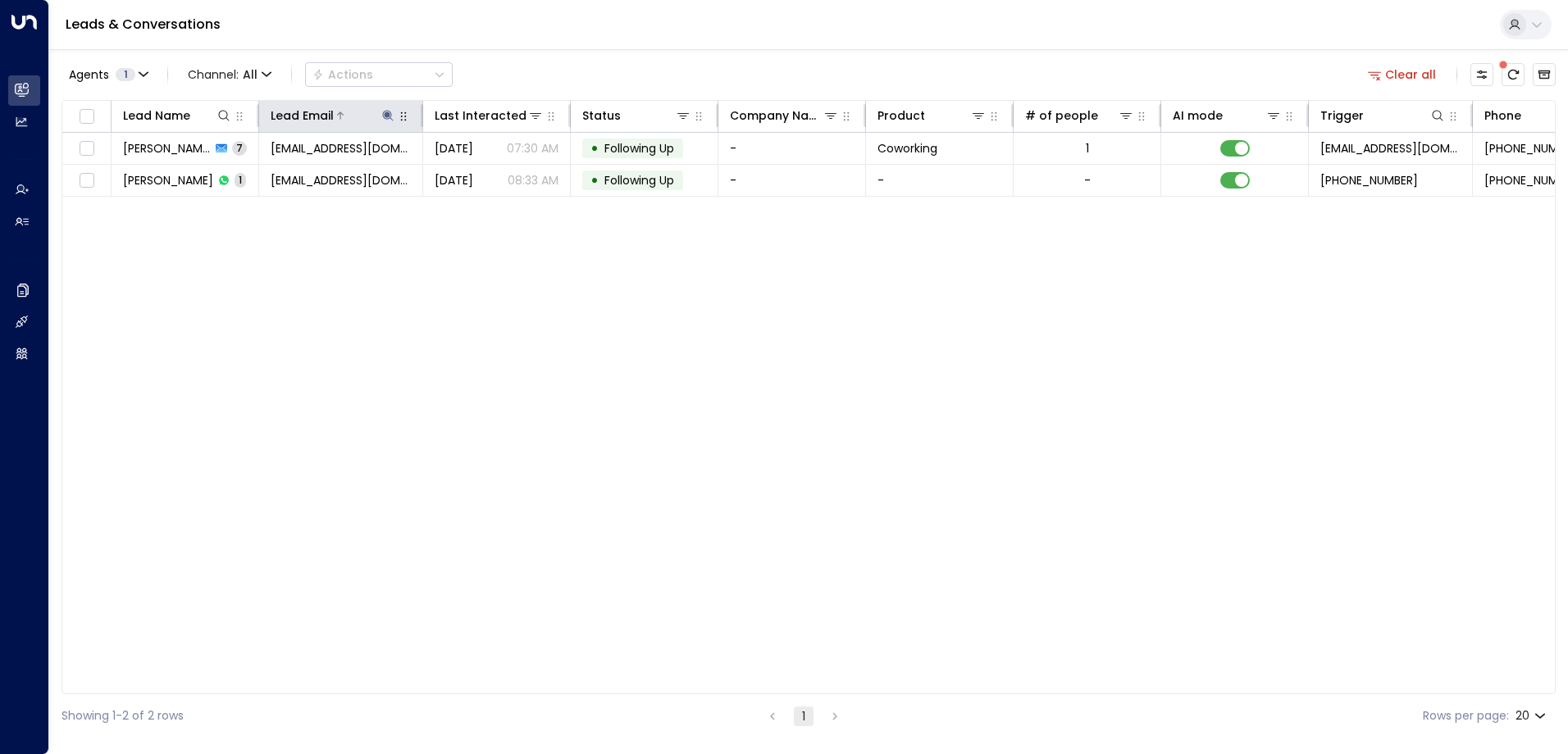
click at [386, 114] on icon at bounding box center [387, 115] width 11 height 11
click at [493, 170] on icon "button" at bounding box center [491, 175] width 13 height 13
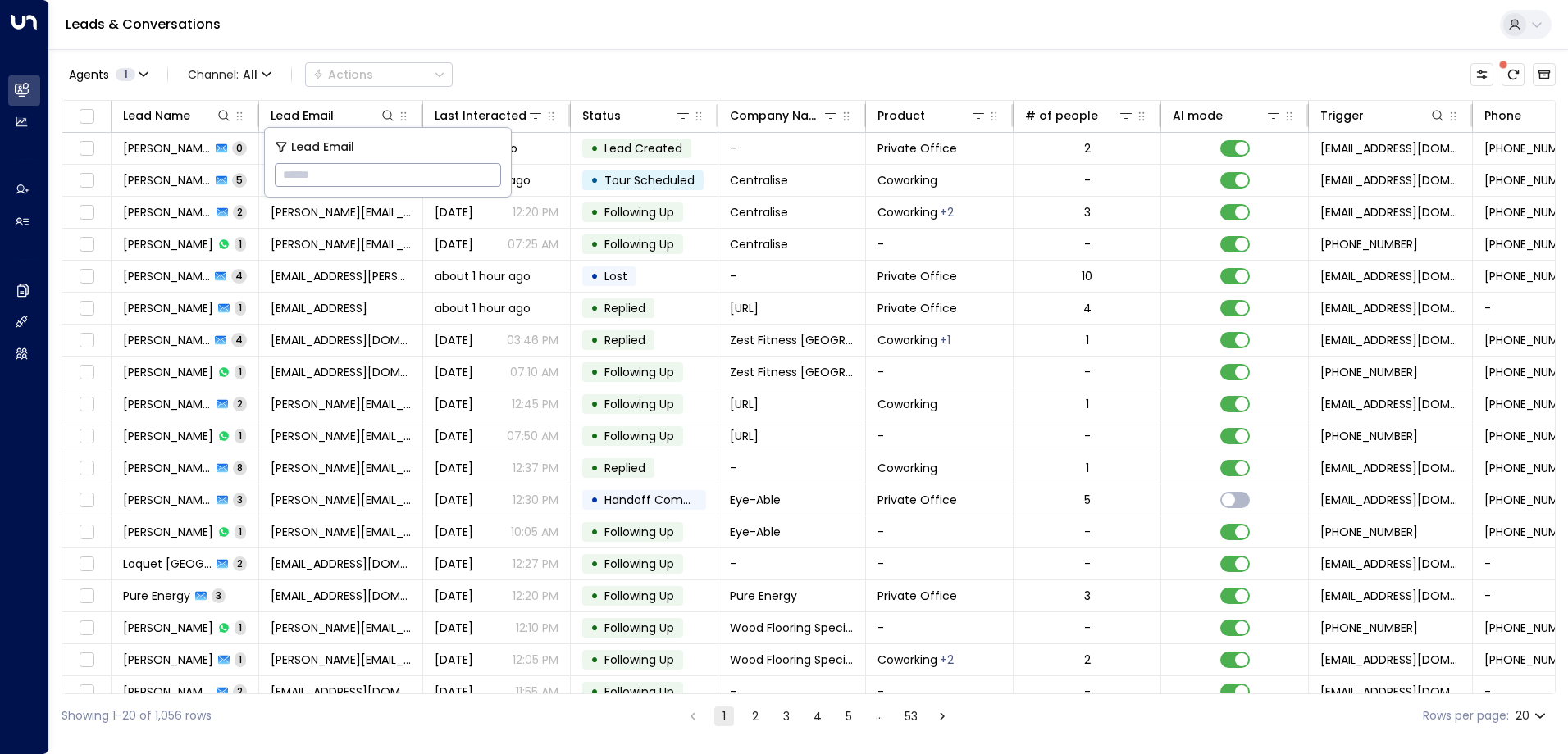
type input "**********"
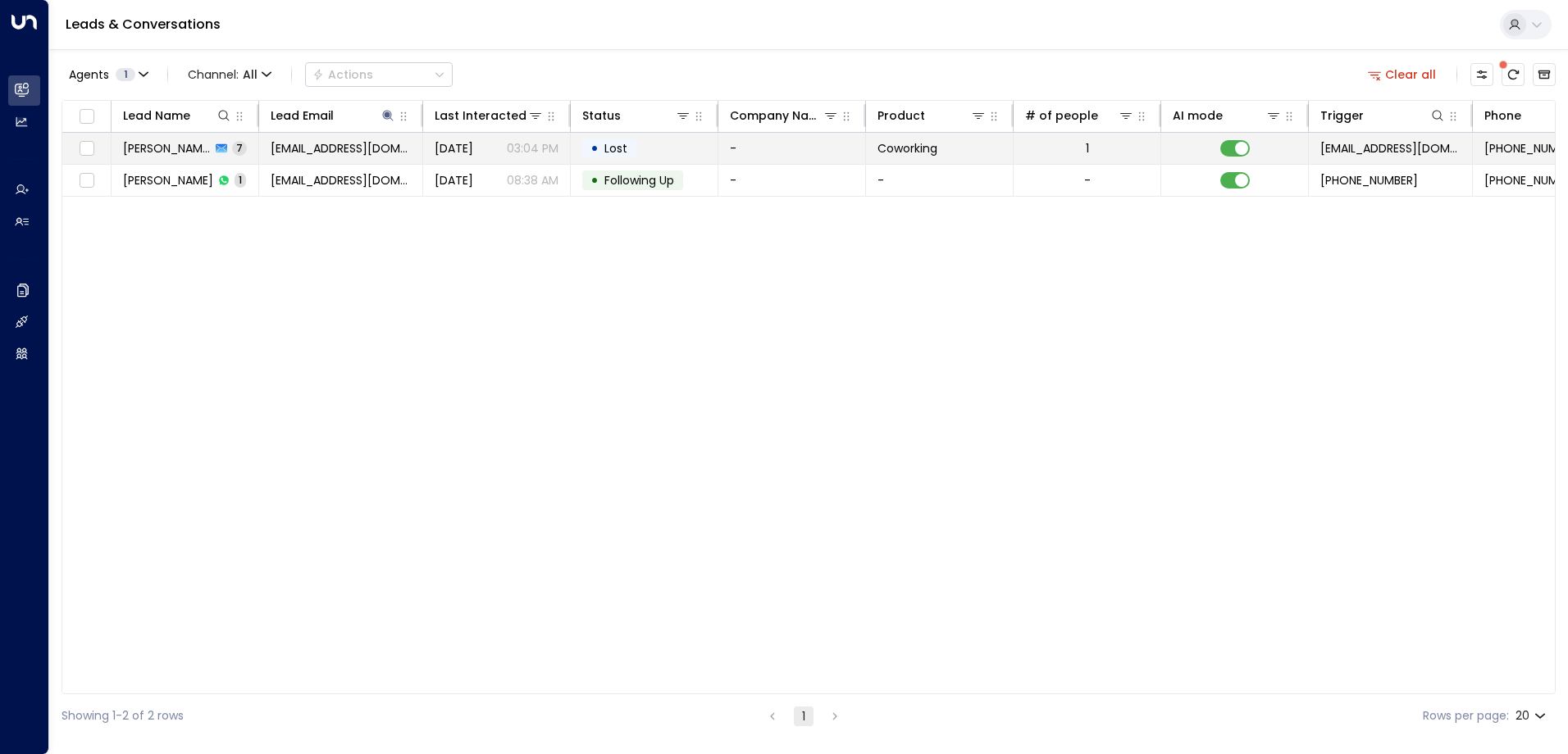
click at [615, 148] on span "Lost" at bounding box center [615, 148] width 23 height 16
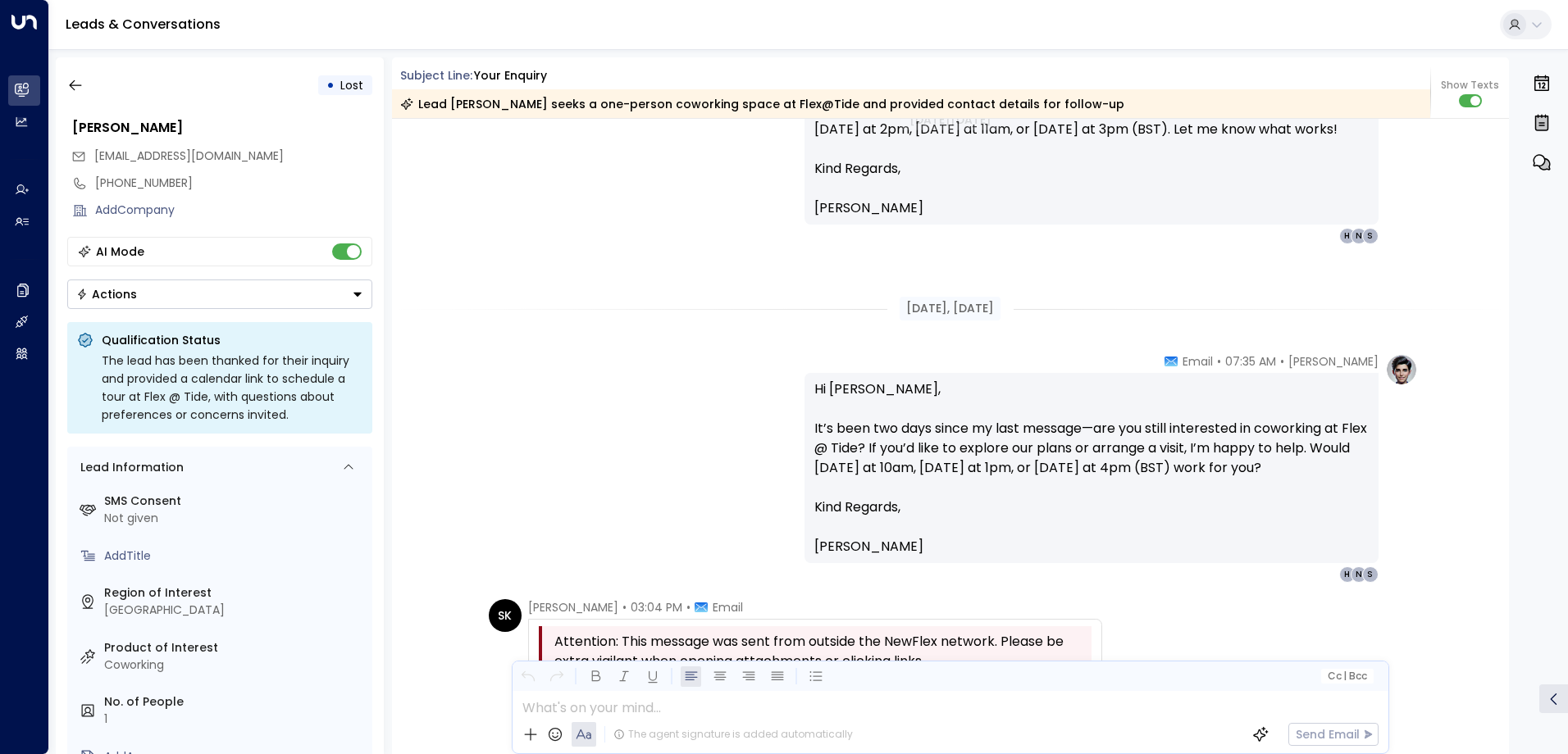
scroll to position [3326, 0]
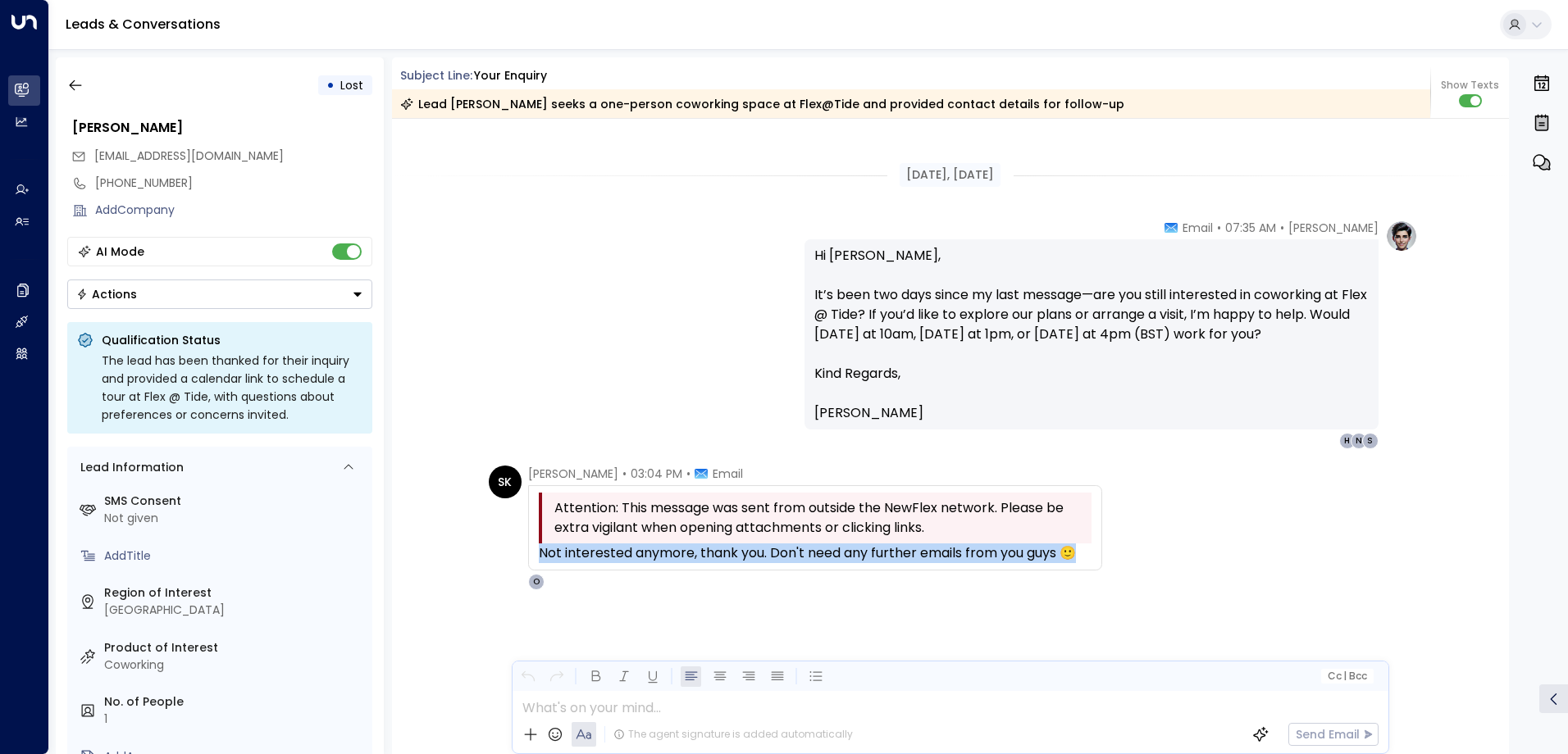
drag, startPoint x: 1076, startPoint y: 552, endPoint x: 520, endPoint y: 556, distance: 556.0
click at [520, 556] on div "SK [PERSON_NAME] • 03:04 PM • Email Attention: This message was sent from outsi…" at bounding box center [795, 528] width 613 height 125
drag, startPoint x: 520, startPoint y: 556, endPoint x: 546, endPoint y: 554, distance: 26.1
copy div "Not interested anymore, thank you. Don't need any further emails from you guys 🙂"
click at [78, 86] on icon "button" at bounding box center [75, 84] width 16 height 16
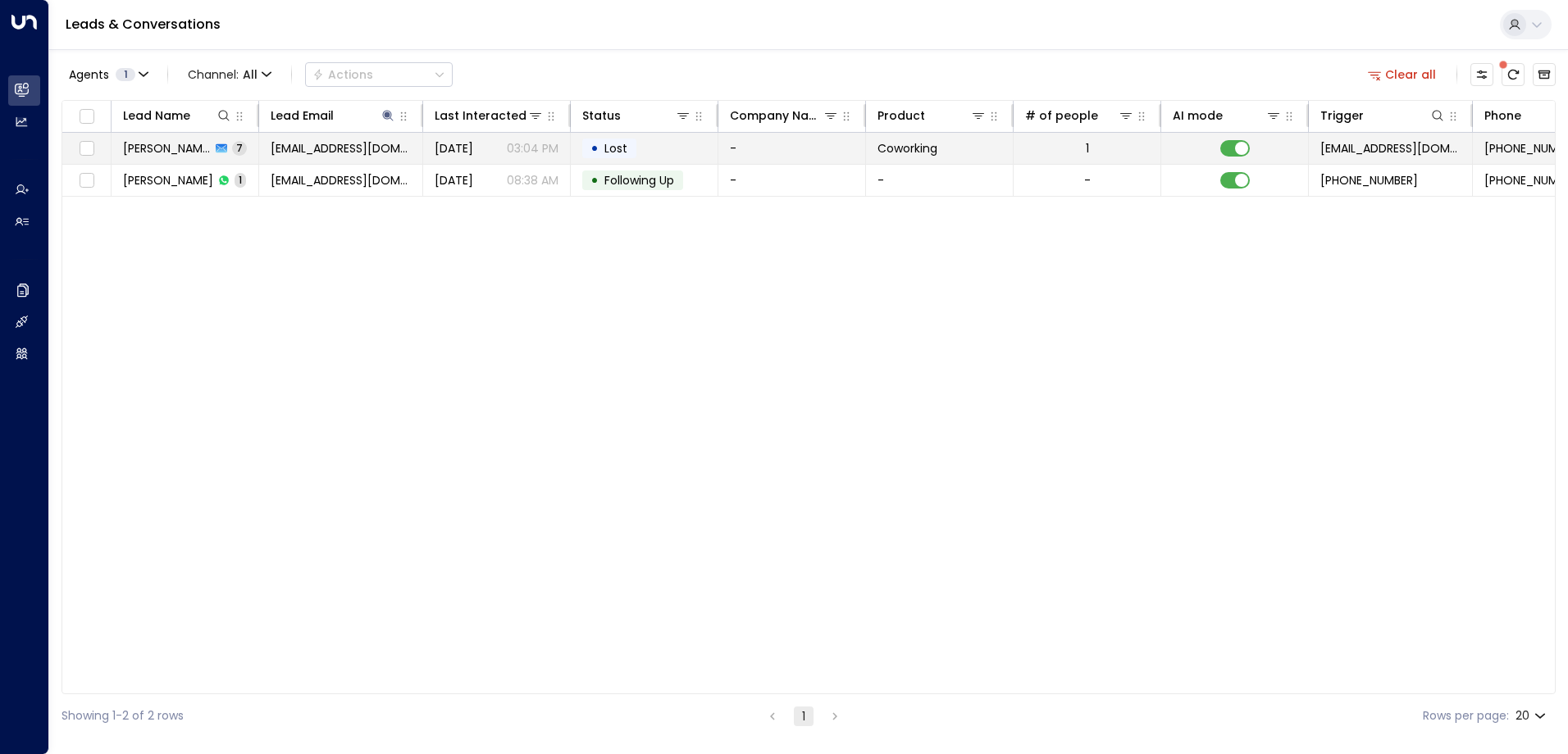
click at [1249, 148] on td at bounding box center [1234, 148] width 148 height 31
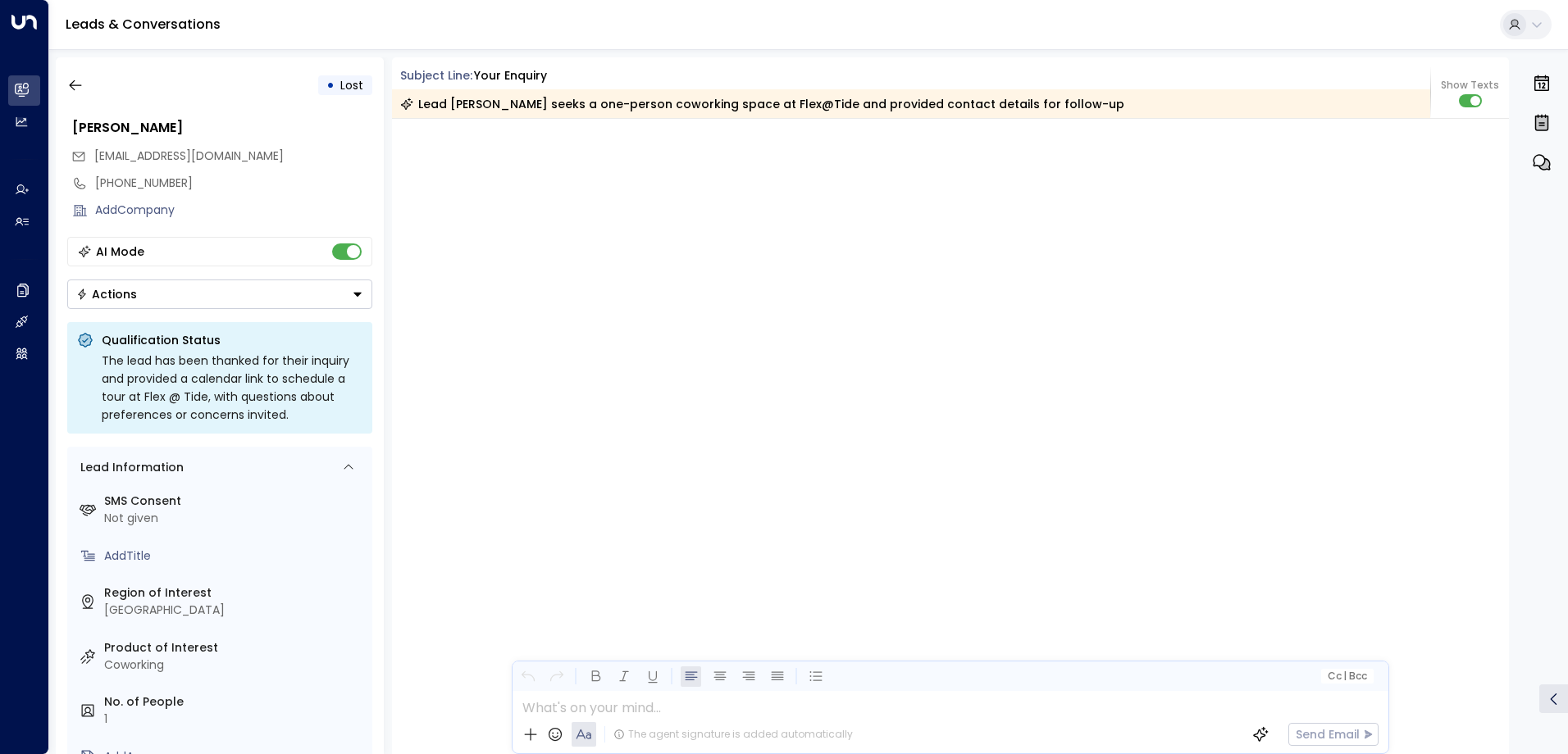
scroll to position [3942, 0]
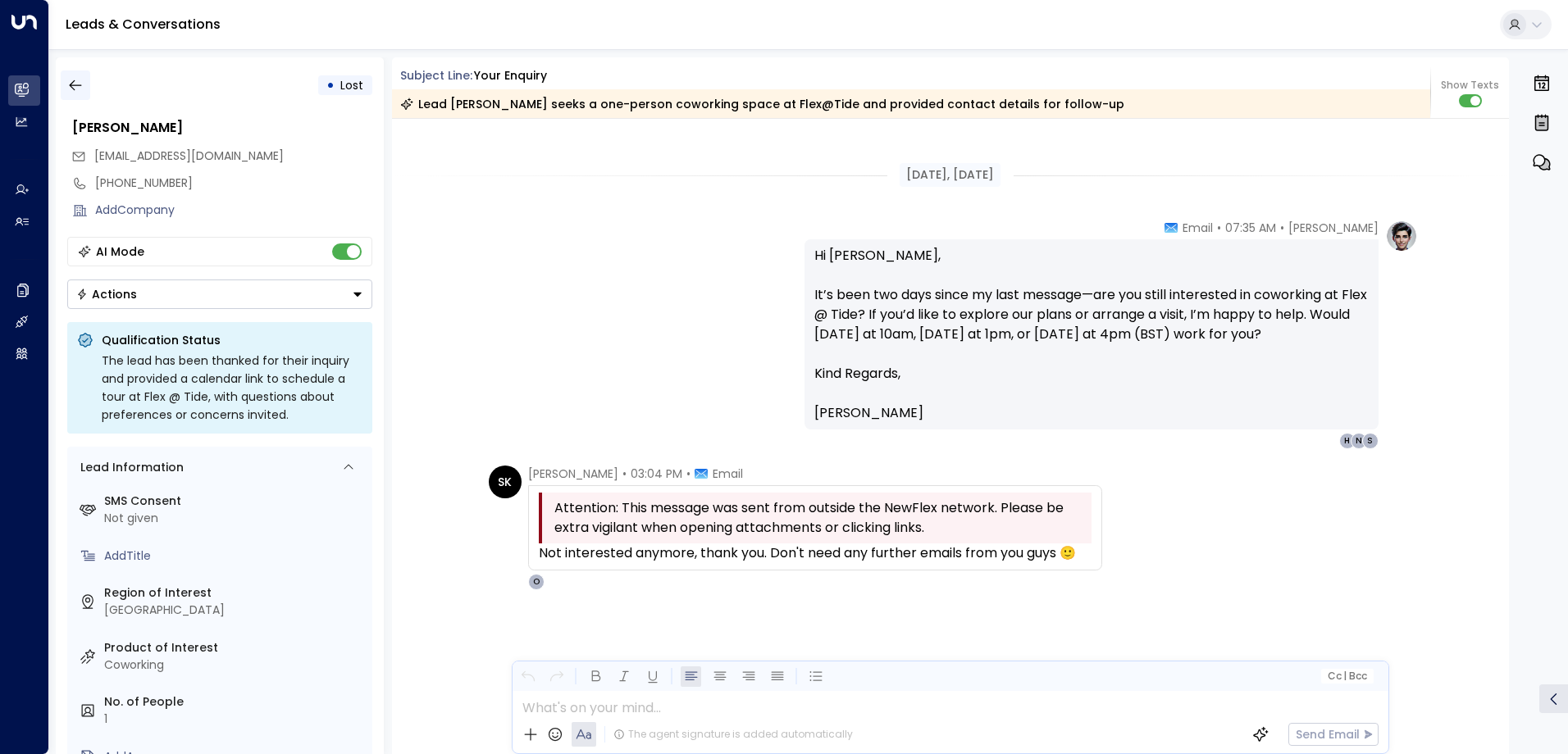
click at [74, 86] on icon "button" at bounding box center [75, 84] width 16 height 16
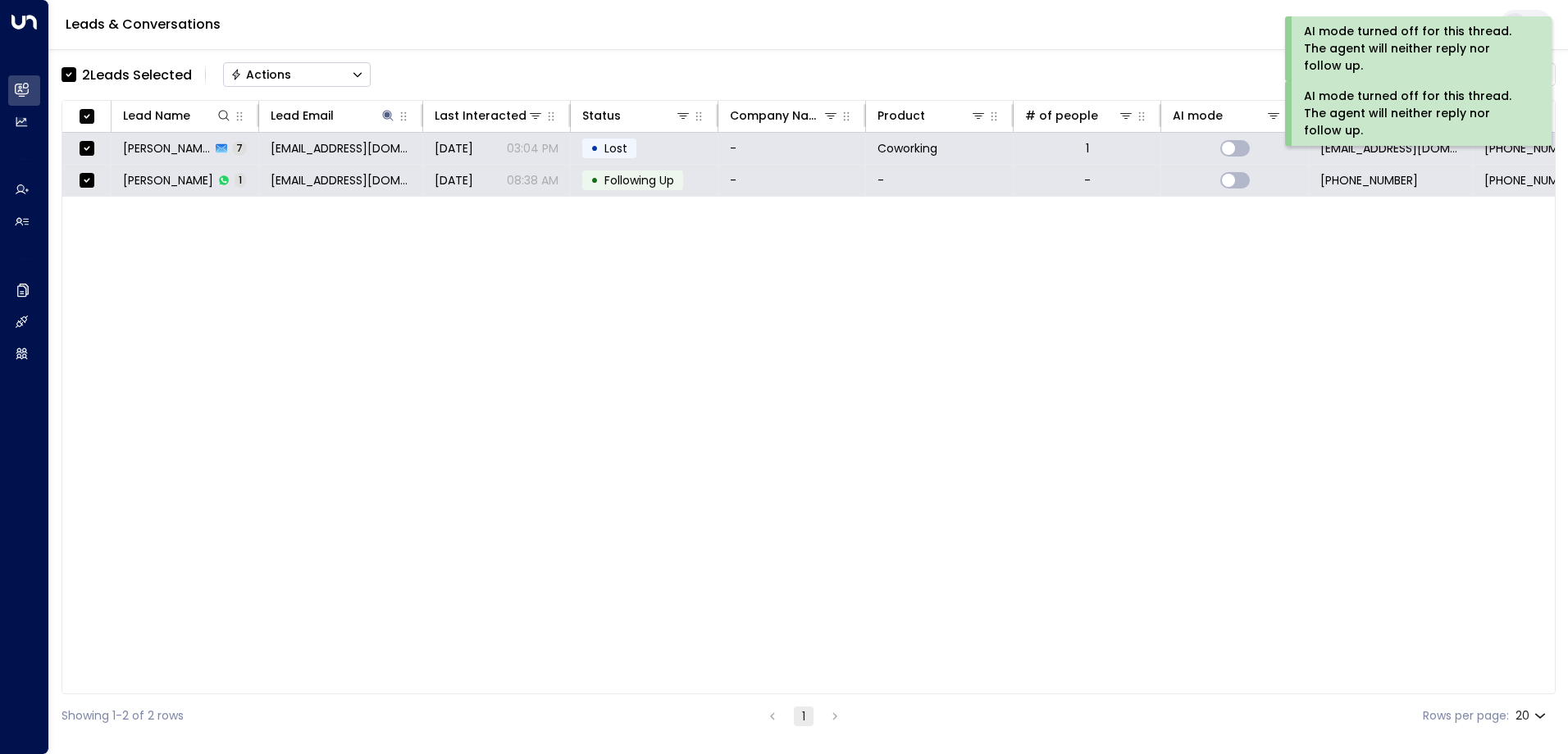
click at [253, 73] on div "Actions" at bounding box center [261, 74] width 61 height 14
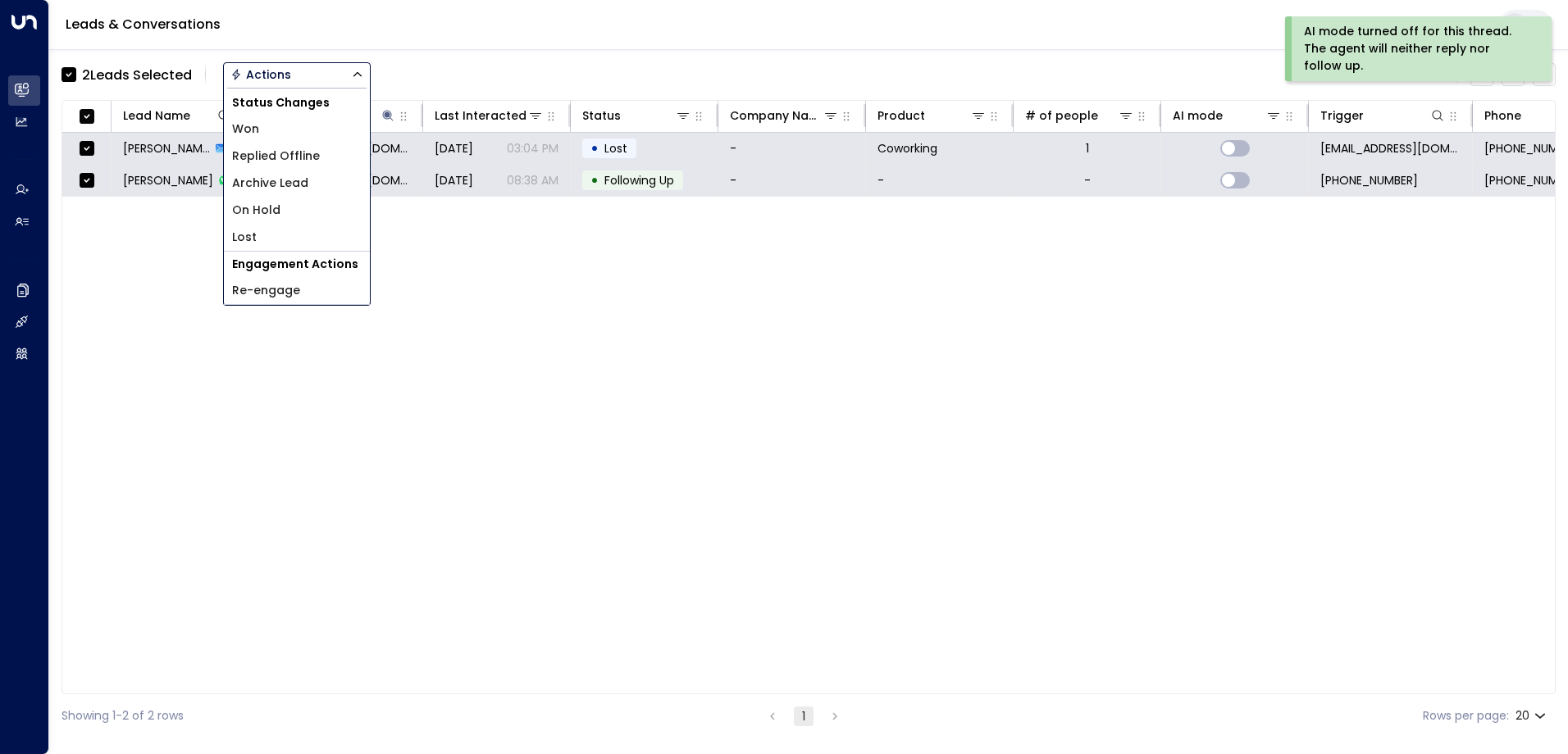
click at [270, 180] on span "Archive Lead" at bounding box center [270, 183] width 76 height 17
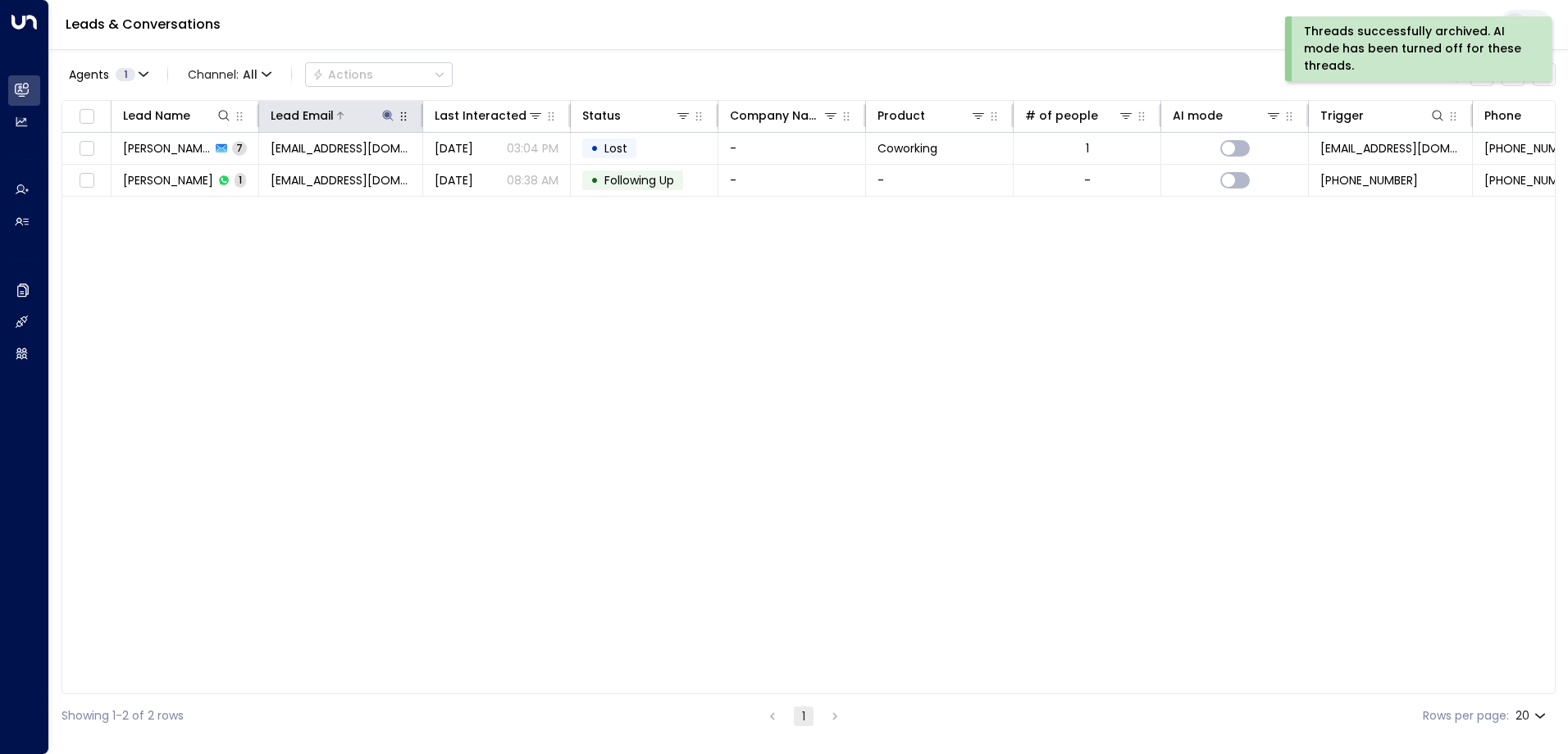
click at [385, 113] on icon at bounding box center [387, 115] width 11 height 11
click at [493, 177] on icon "button" at bounding box center [490, 175] width 11 height 11
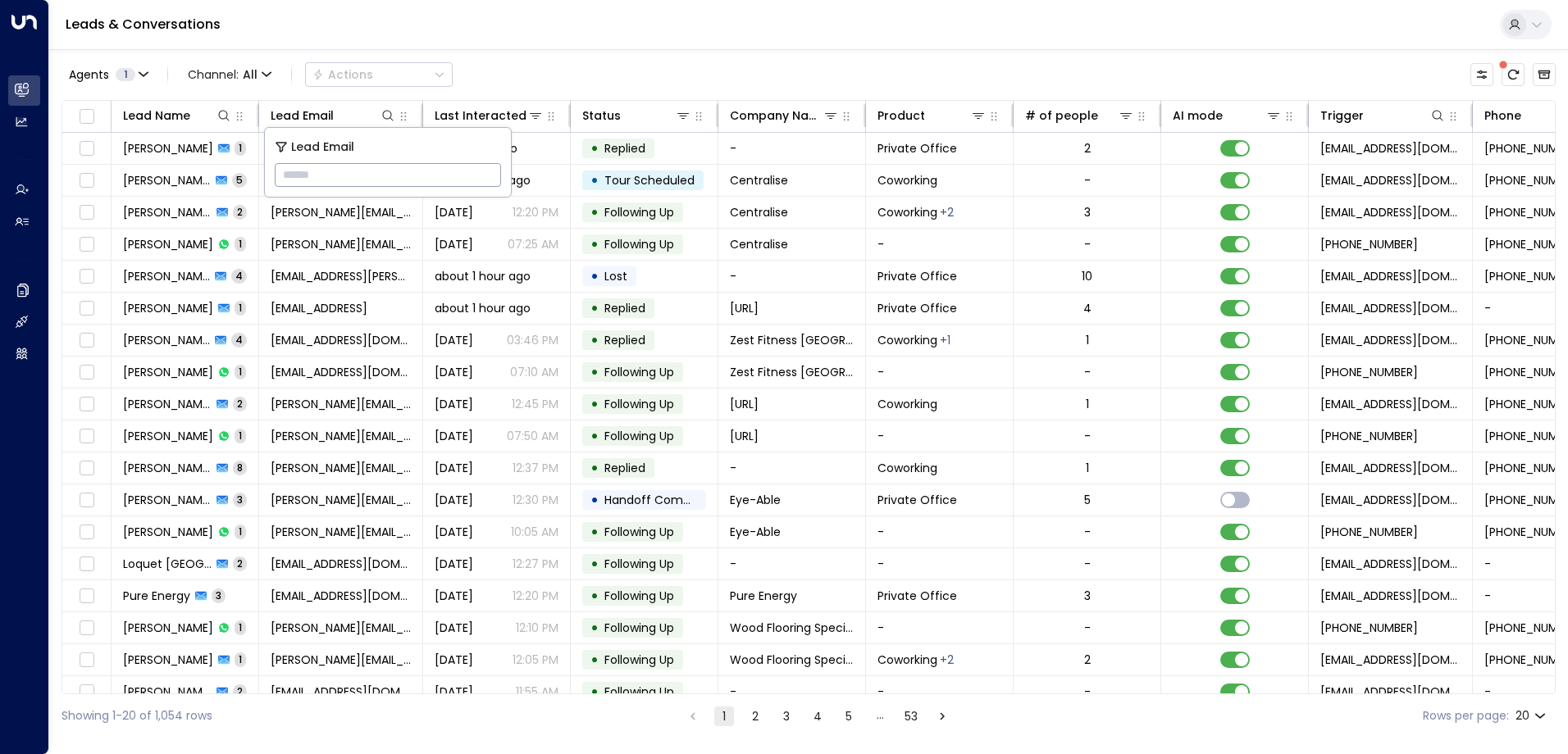
paste input "**********"
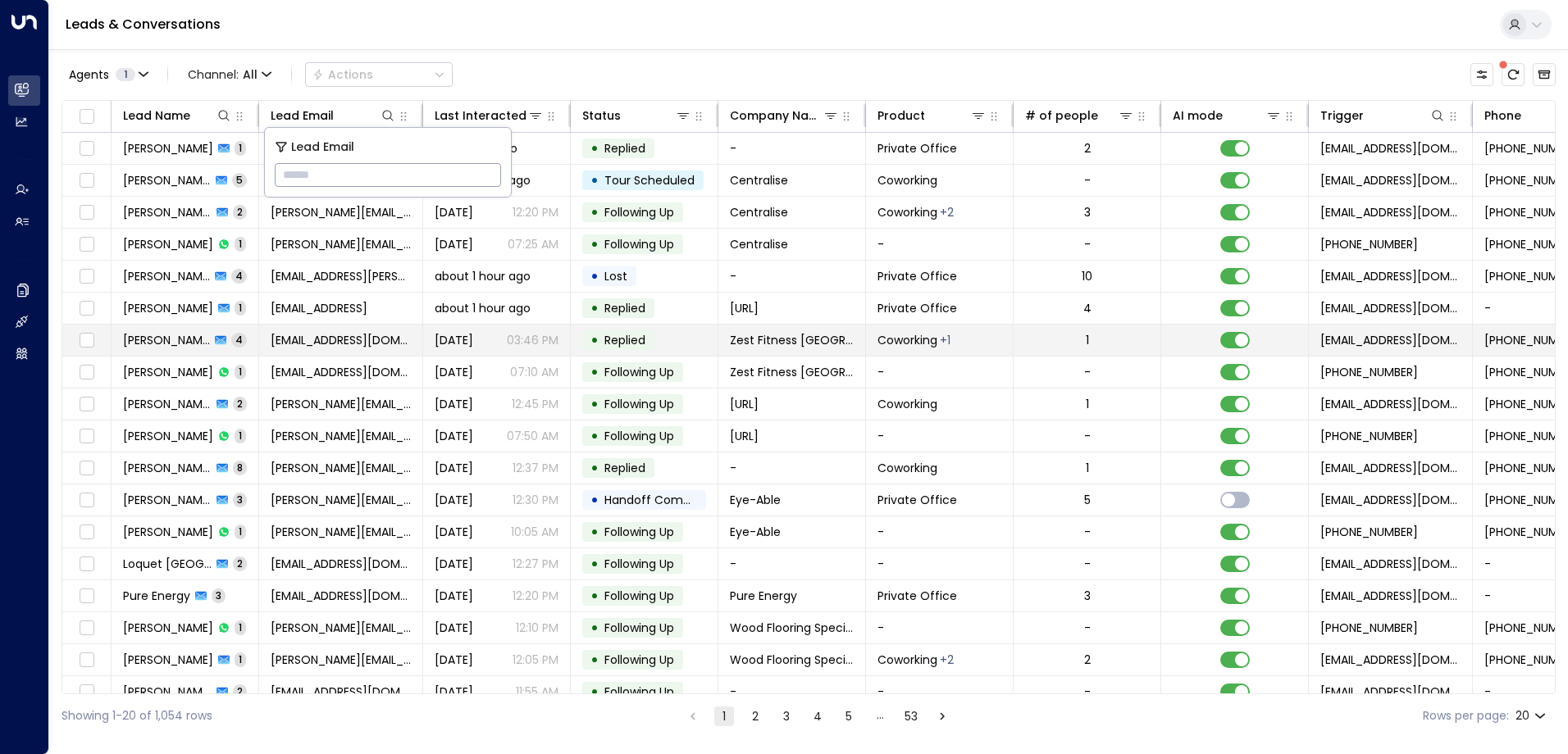
type input "**********"
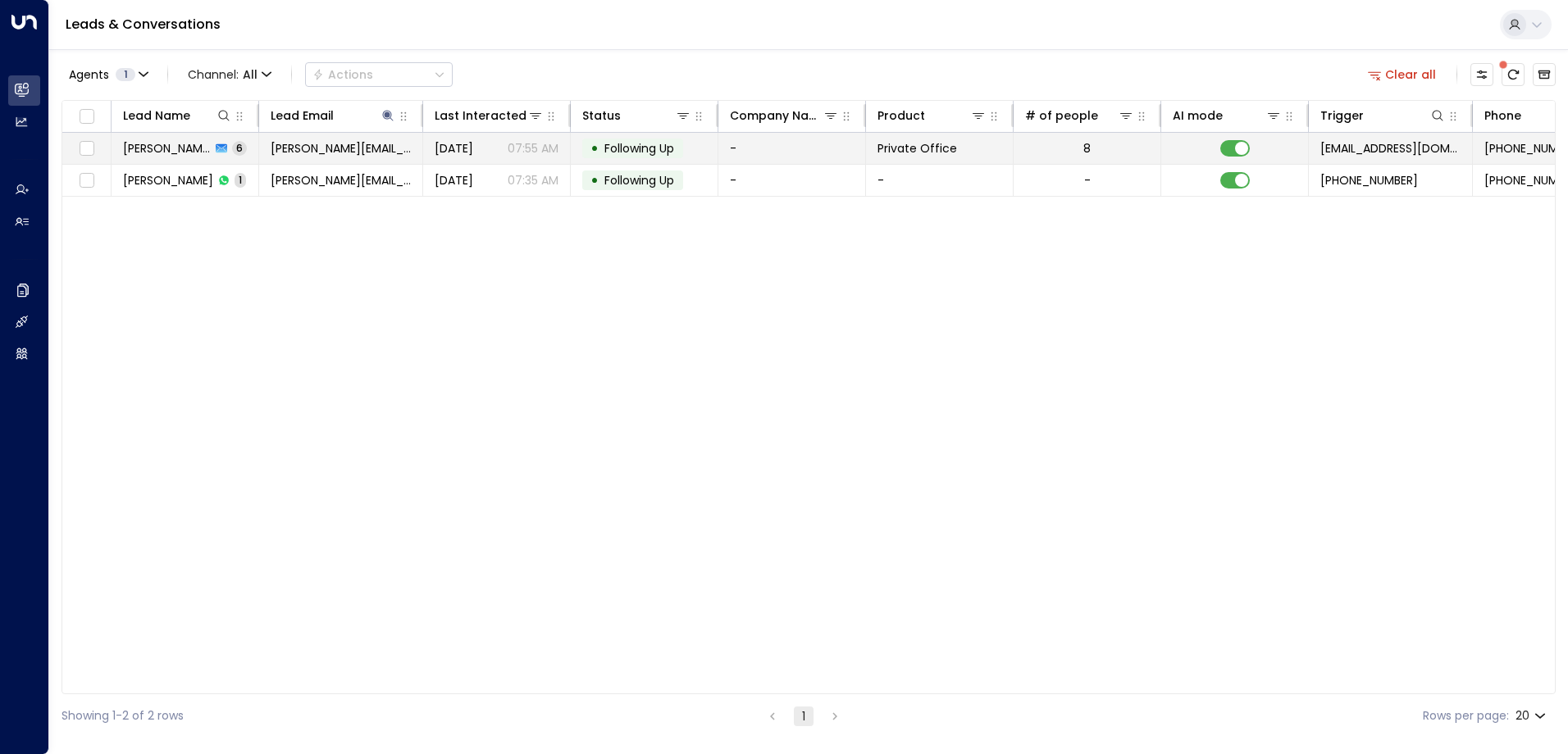
click at [626, 146] on span "Following Up" at bounding box center [639, 148] width 70 height 16
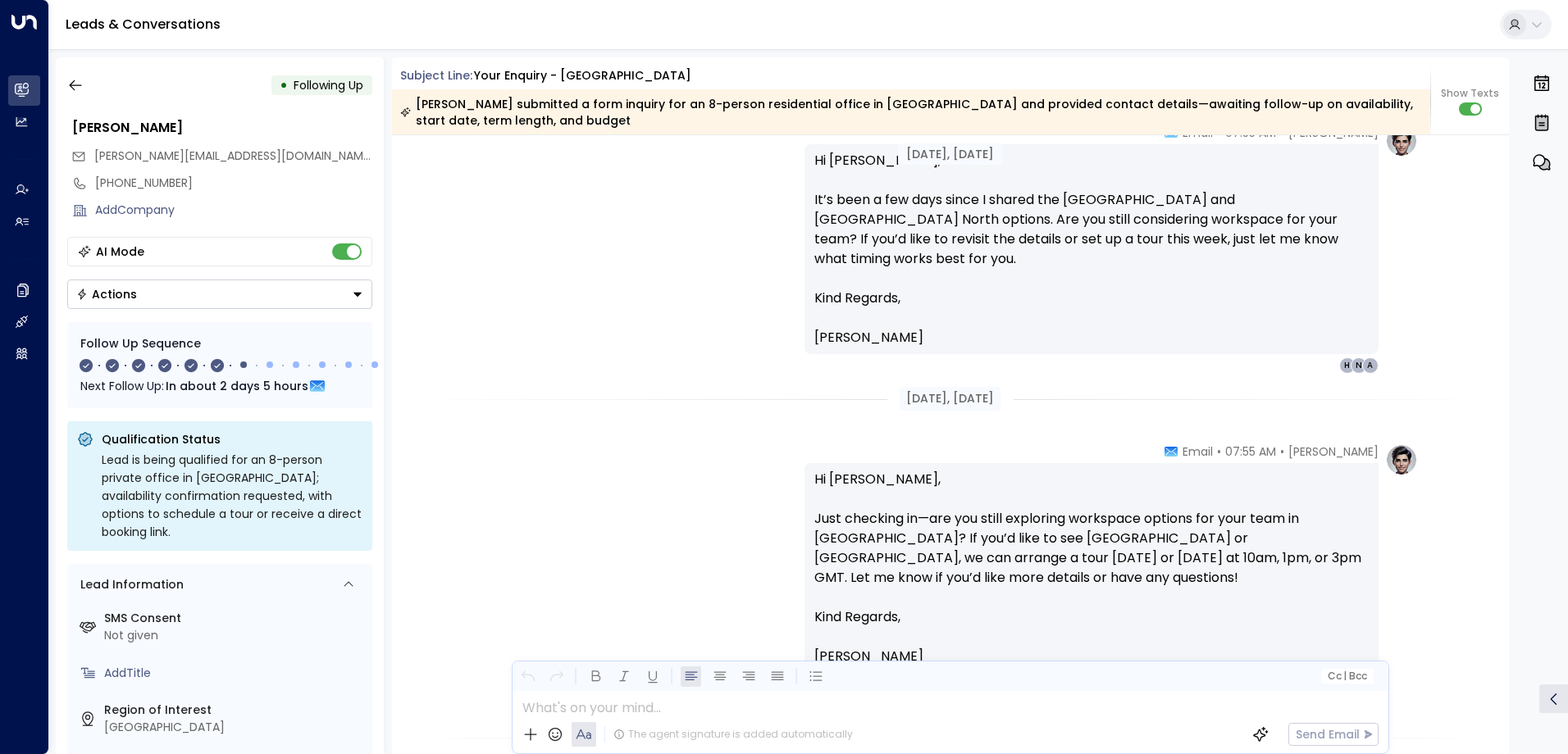
scroll to position [2162, 0]
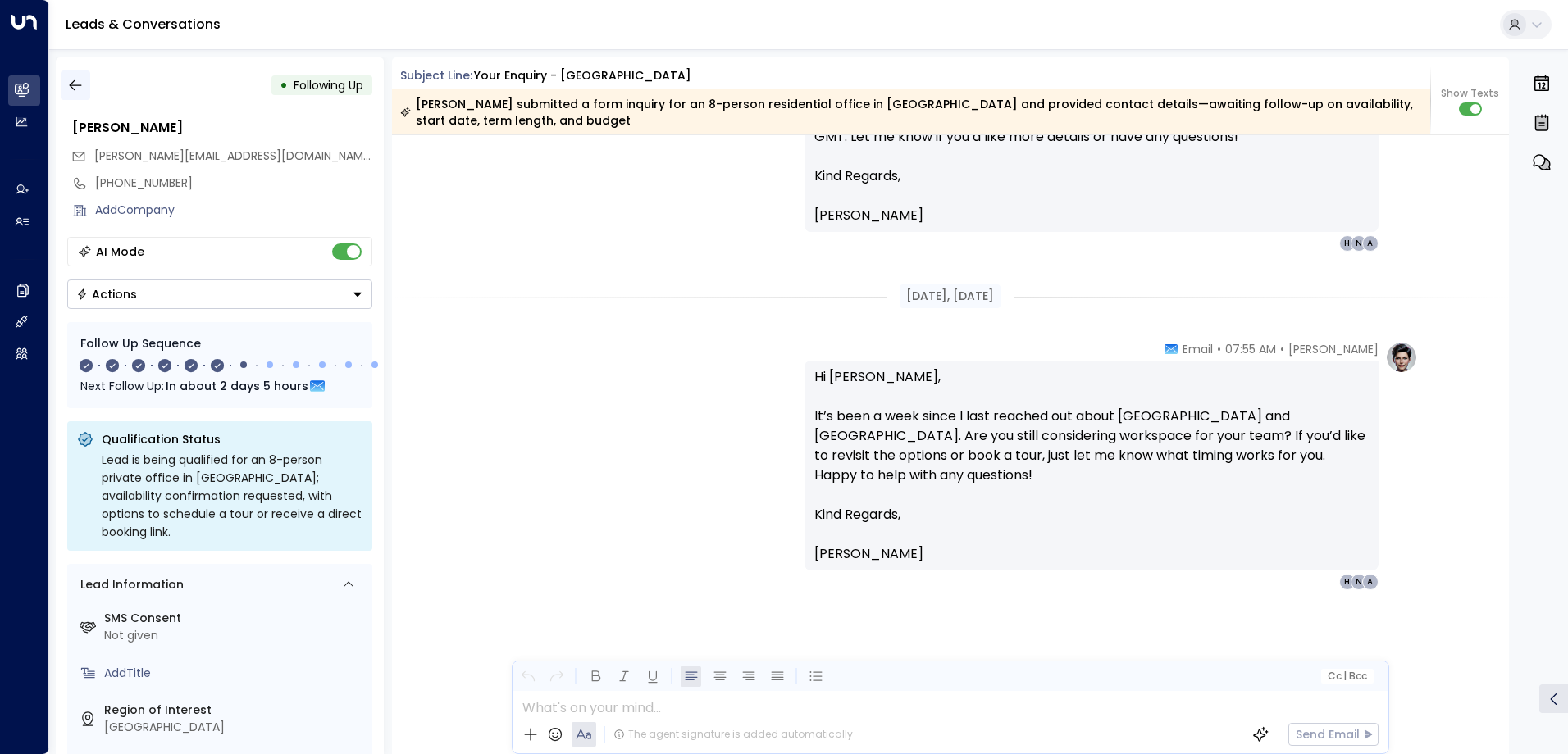
click at [80, 83] on icon "button" at bounding box center [75, 84] width 16 height 16
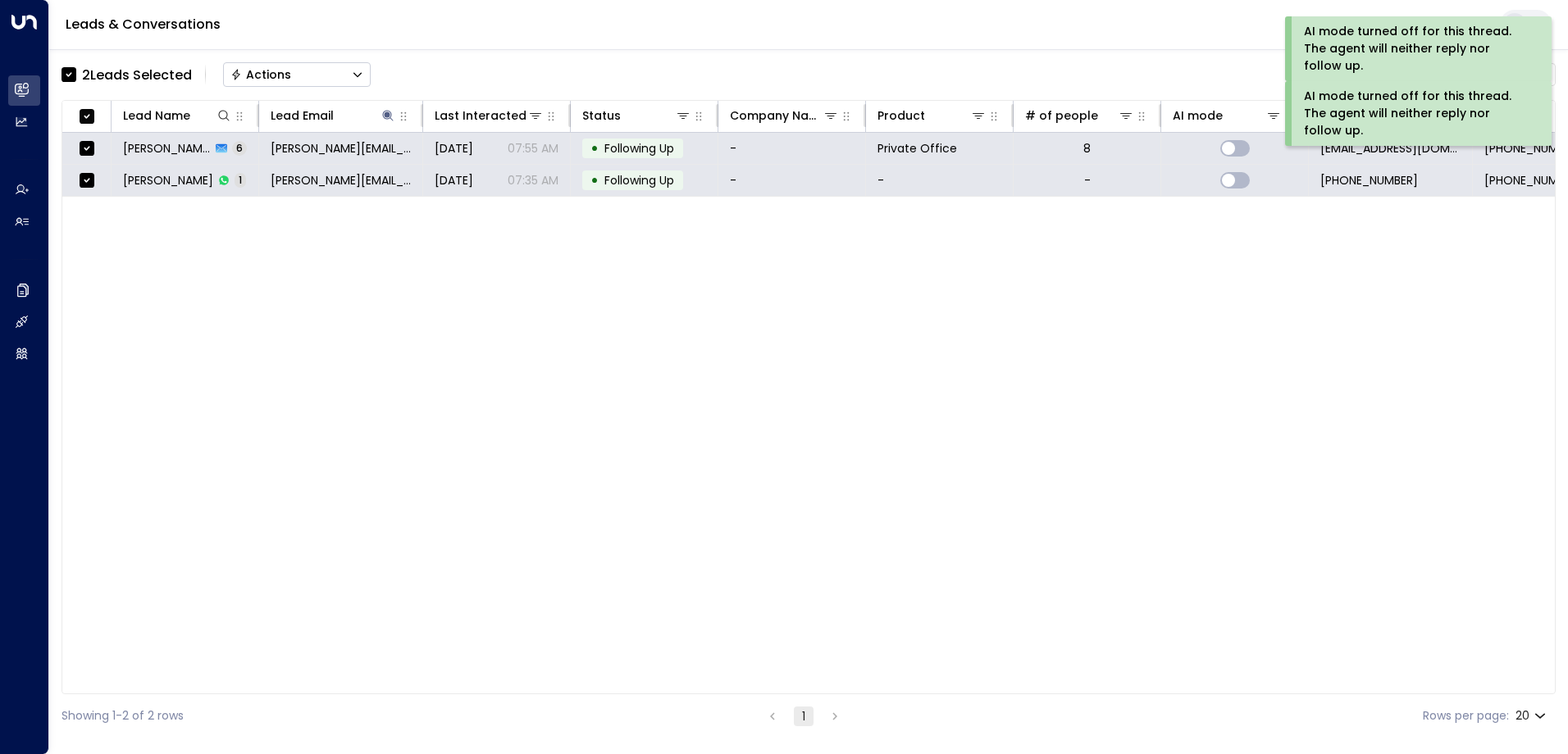
click at [326, 77] on button "Actions" at bounding box center [296, 74] width 148 height 24
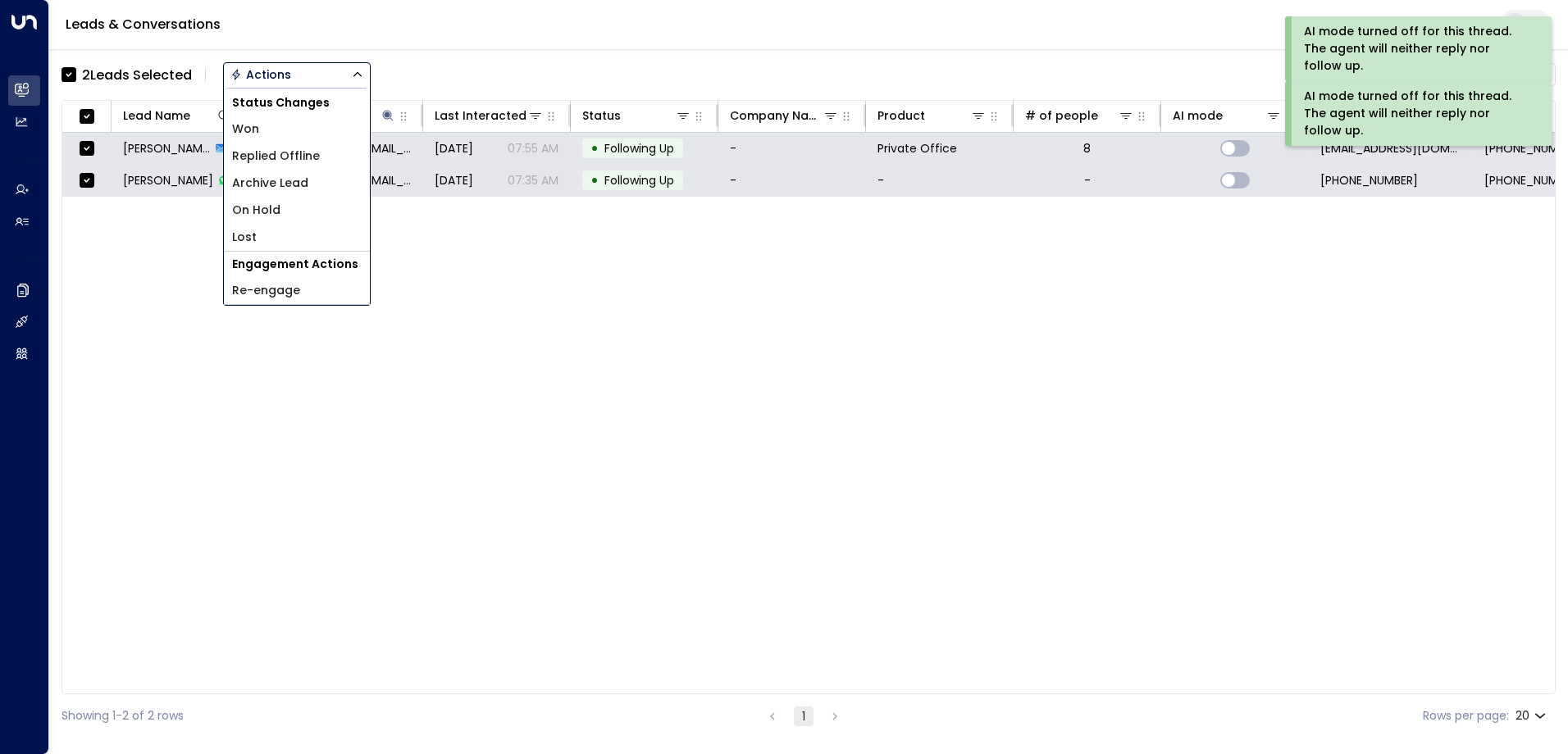
click at [308, 180] on li "Archive Lead" at bounding box center [296, 183] width 146 height 27
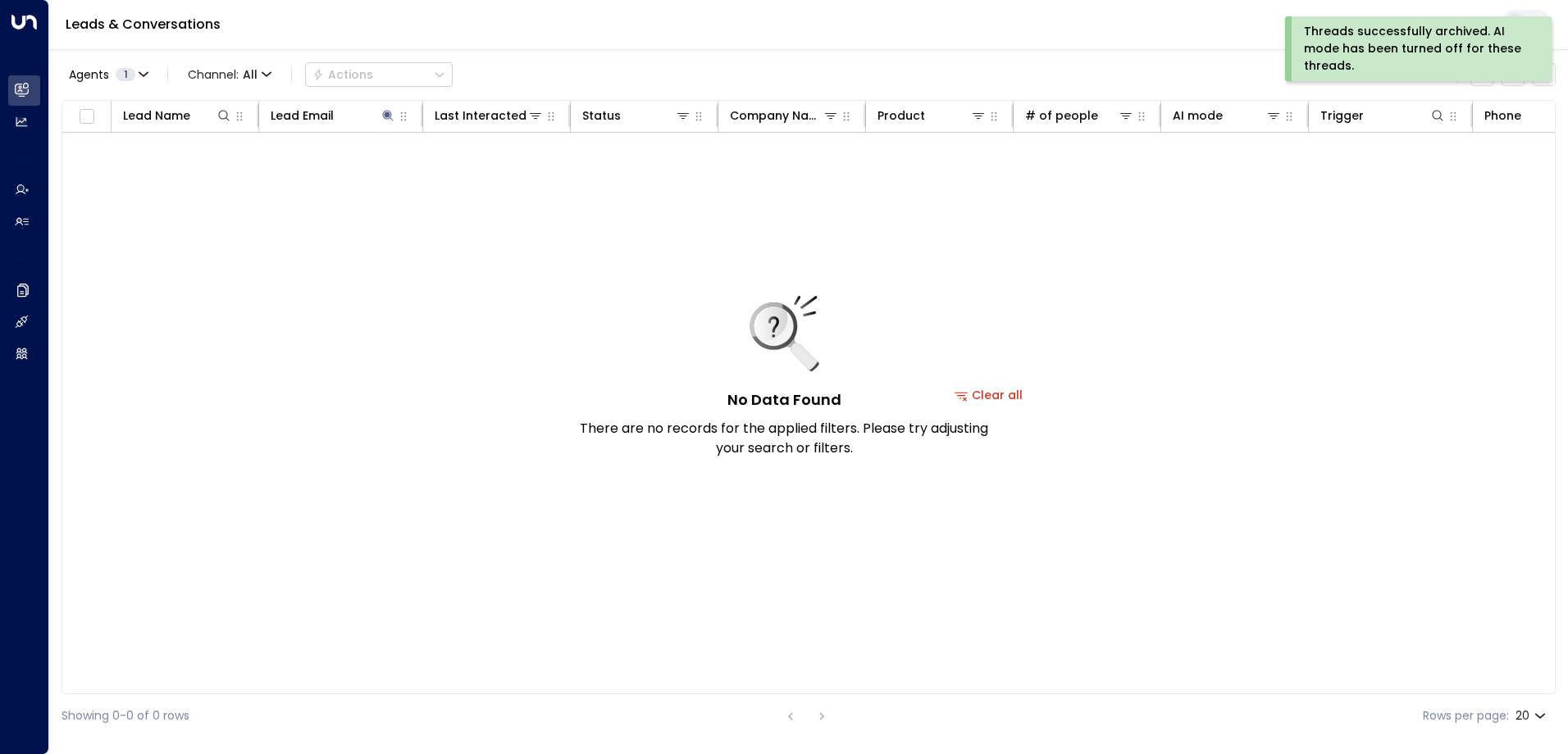
click at [1406, 51] on div "Threads successfully archived. AI mode has been turned off for these threads." at bounding box center [1416, 48] width 225 height 51
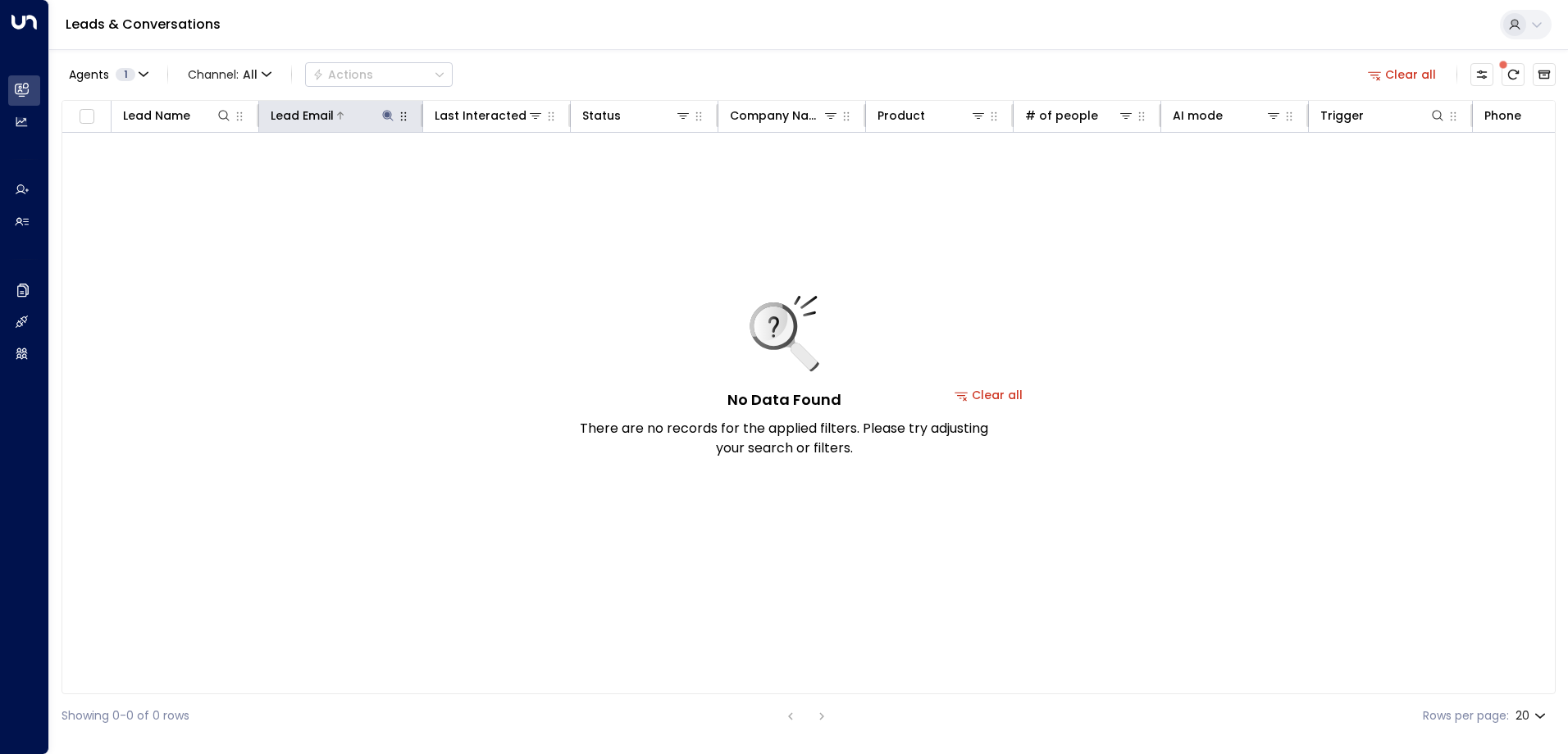
click at [384, 115] on icon at bounding box center [388, 116] width 13 height 13
click at [488, 171] on icon "button" at bounding box center [490, 175] width 11 height 11
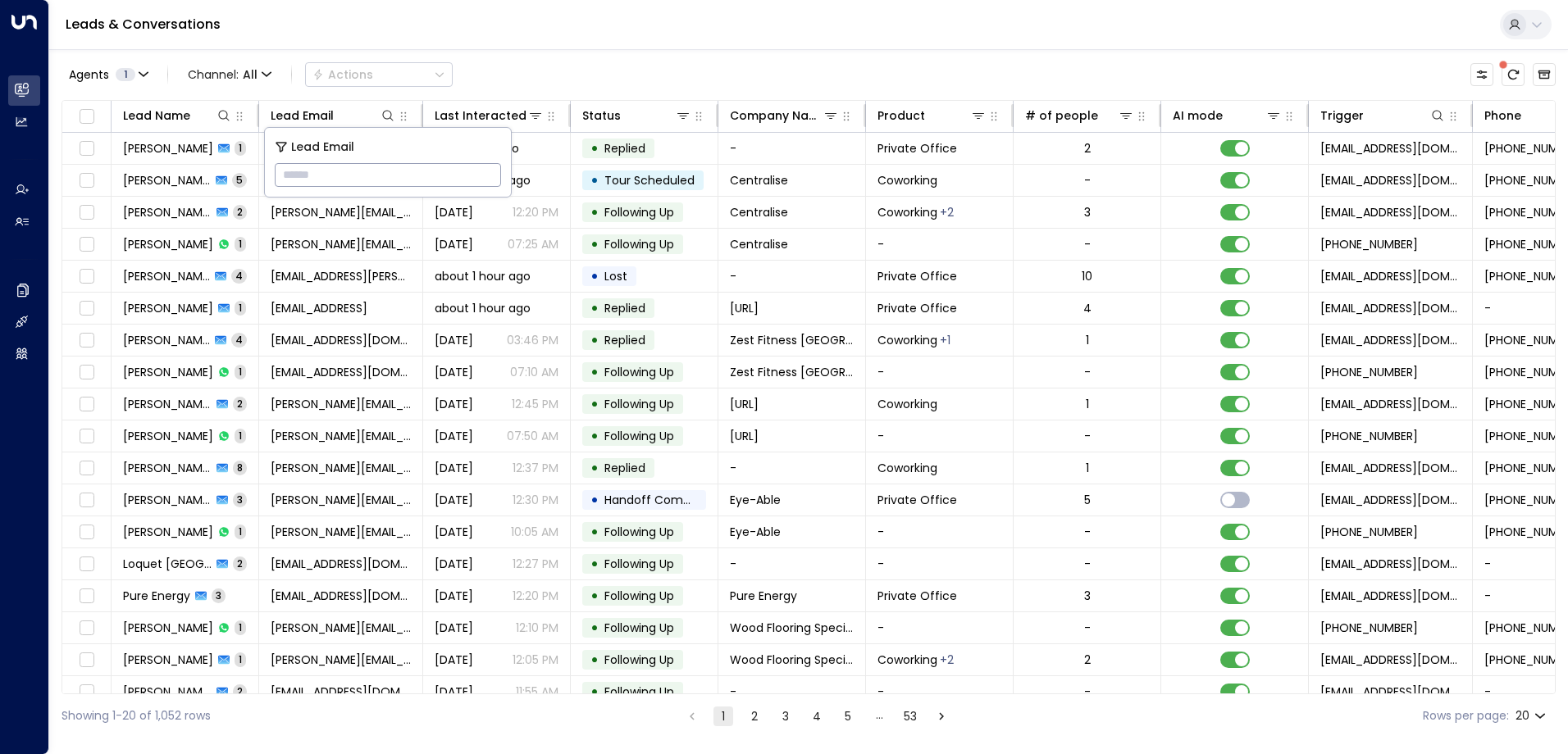
paste input "**********"
type input "**********"
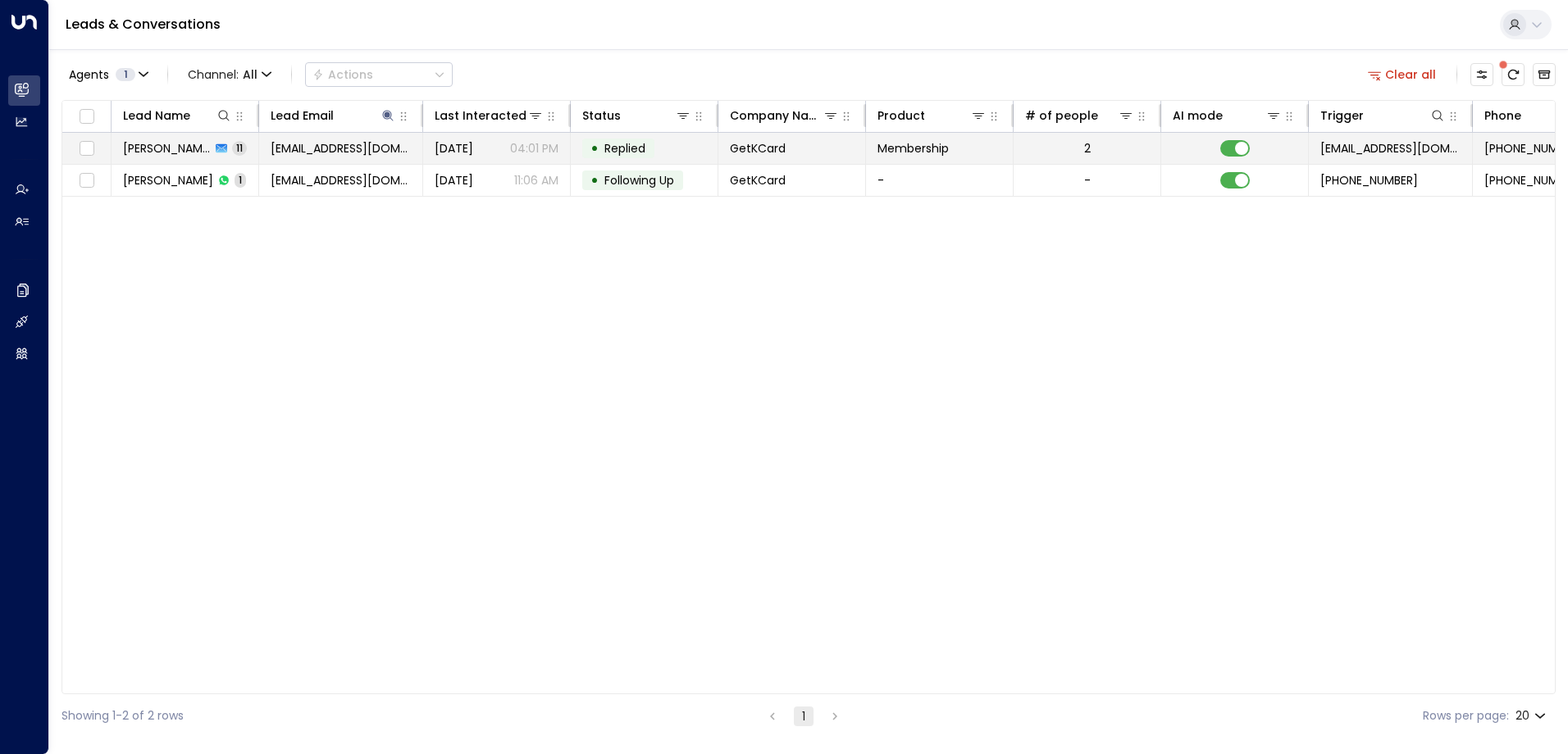
click at [624, 142] on span "Replied" at bounding box center [624, 148] width 41 height 16
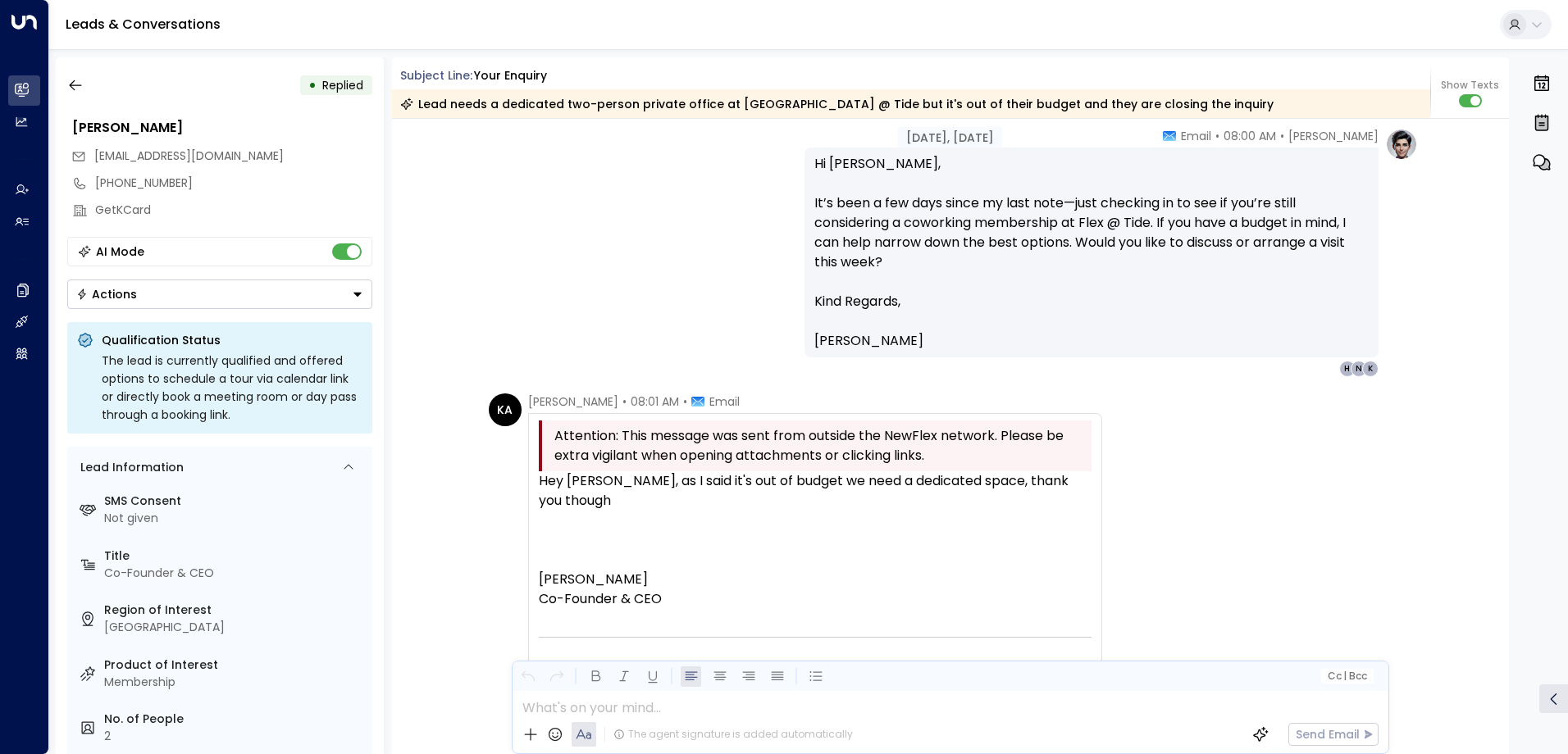
scroll to position [3603, 0]
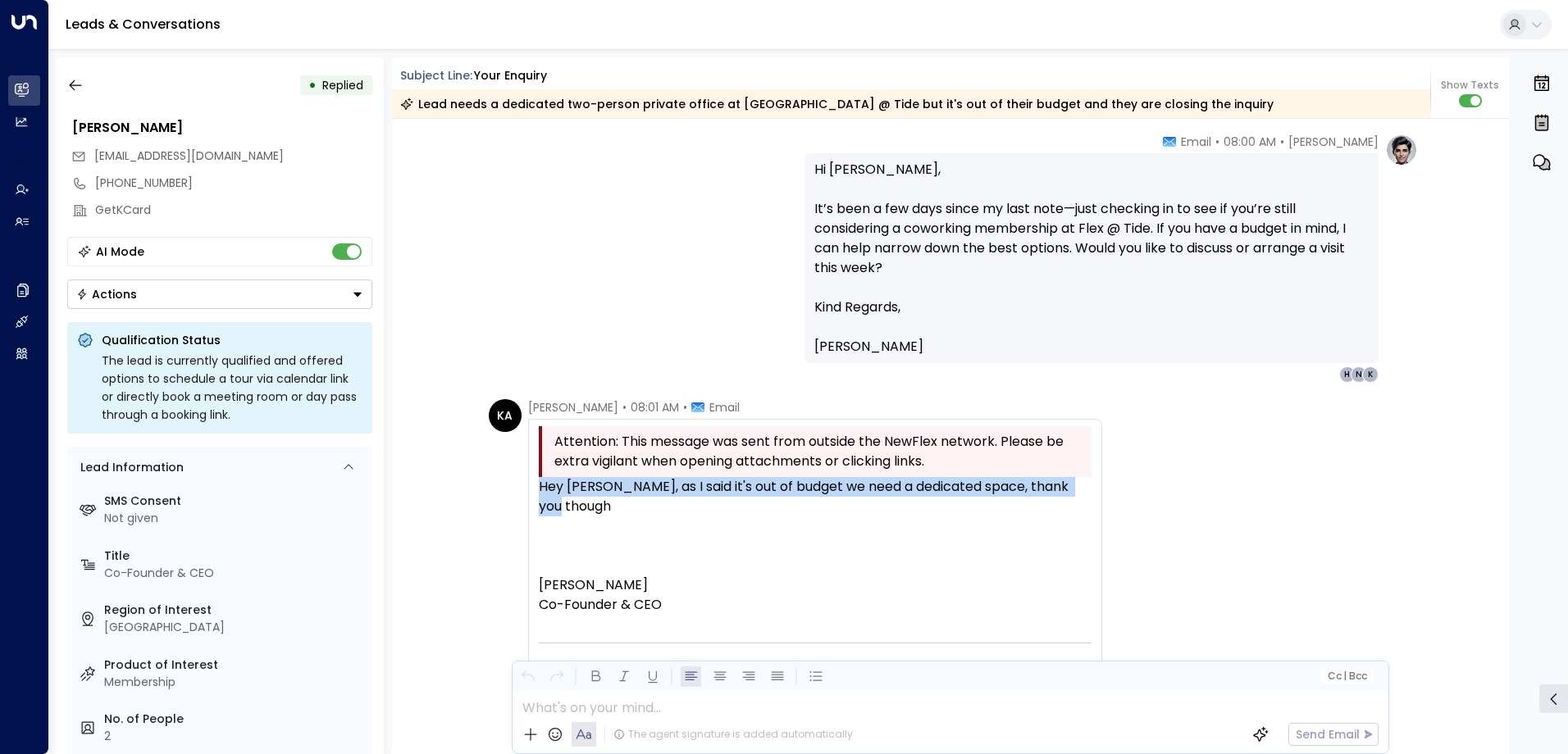
drag, startPoint x: 1083, startPoint y: 486, endPoint x: 525, endPoint y: 490, distance: 558.0
drag, startPoint x: 525, startPoint y: 490, endPoint x: 555, endPoint y: 490, distance: 30.0
copy div "Hey [PERSON_NAME], as I said it's out of budget we need a dedicated space, than…"
click at [81, 83] on icon "button" at bounding box center [75, 84] width 16 height 16
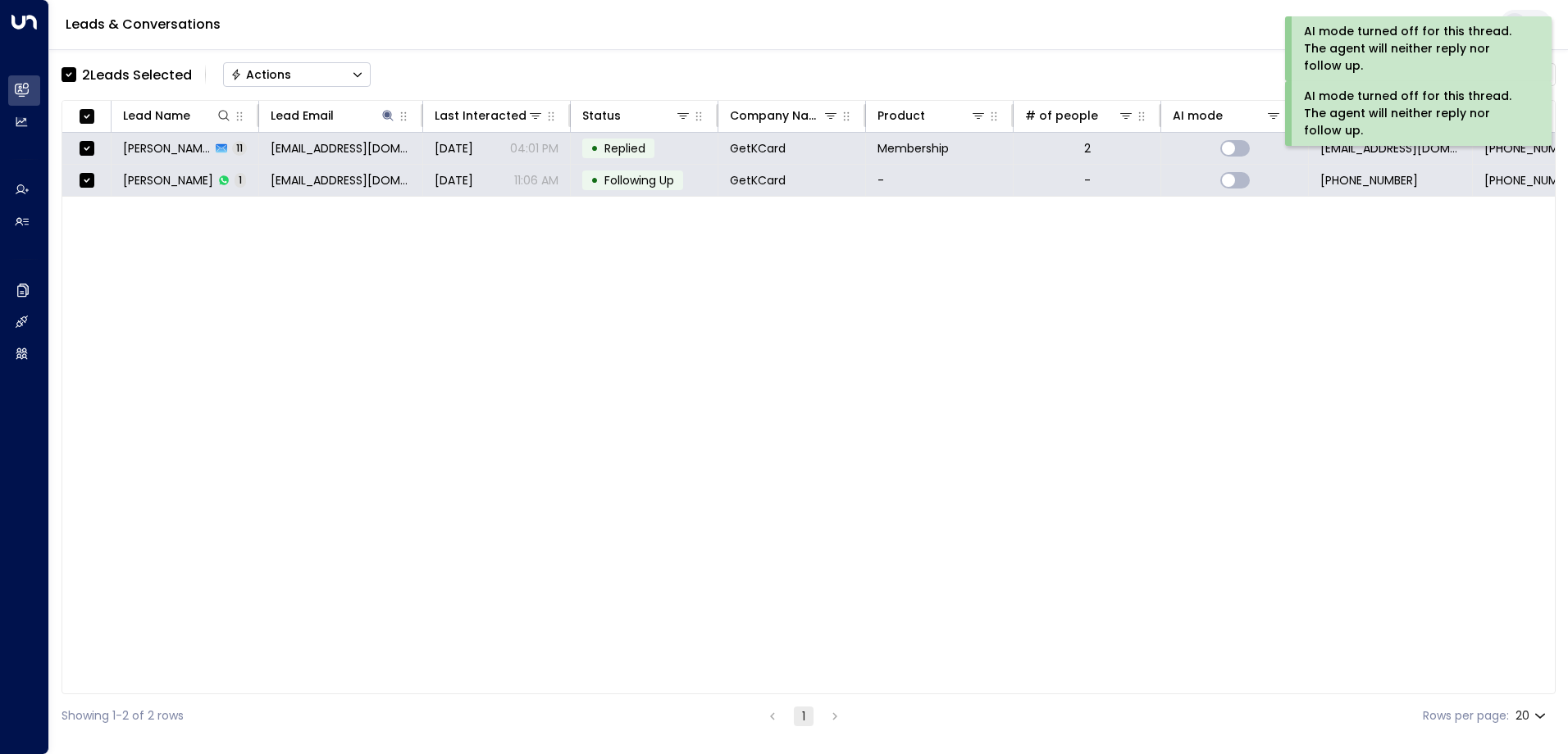
click at [295, 74] on button "Actions" at bounding box center [296, 74] width 148 height 24
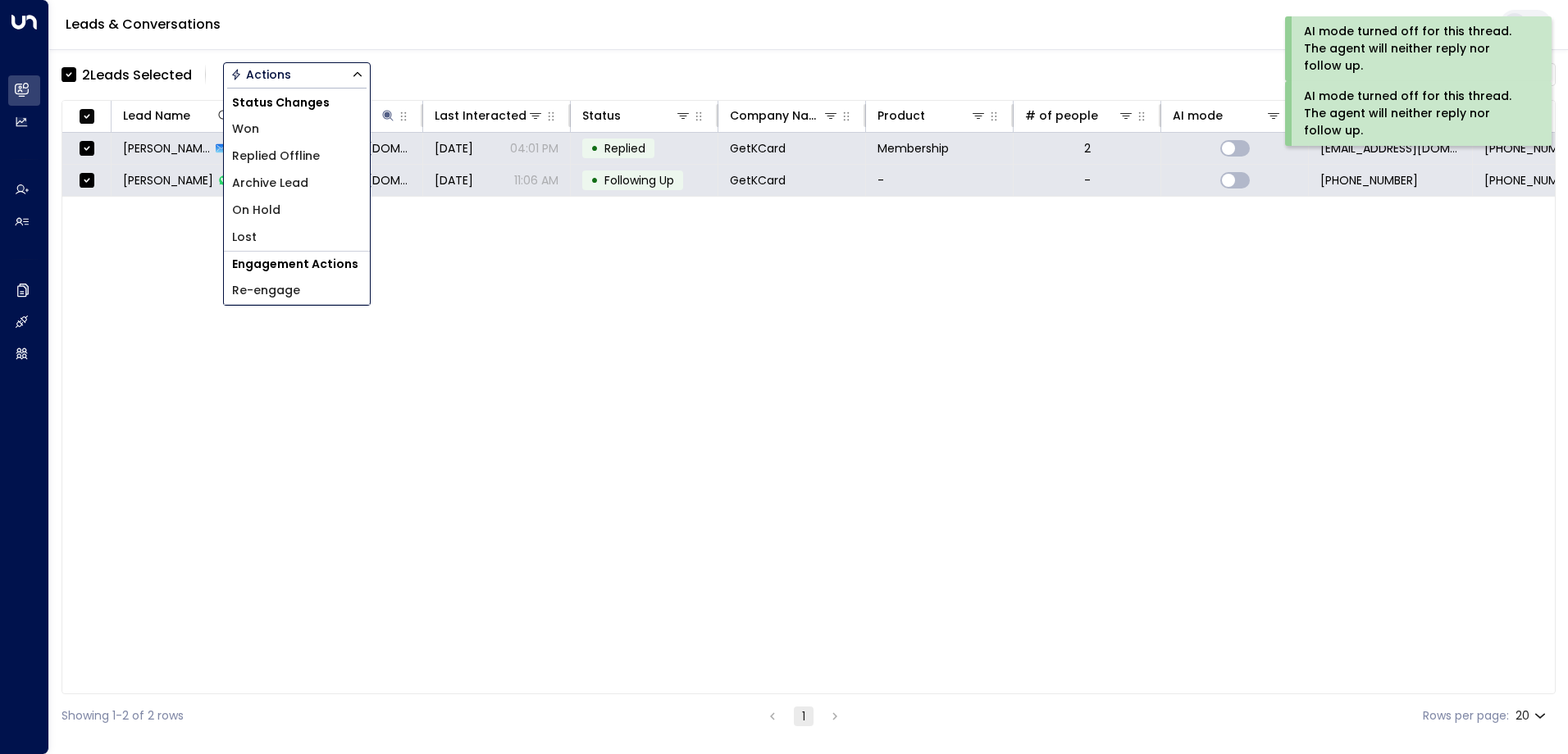
click at [309, 184] on li "Archive Lead" at bounding box center [296, 183] width 146 height 27
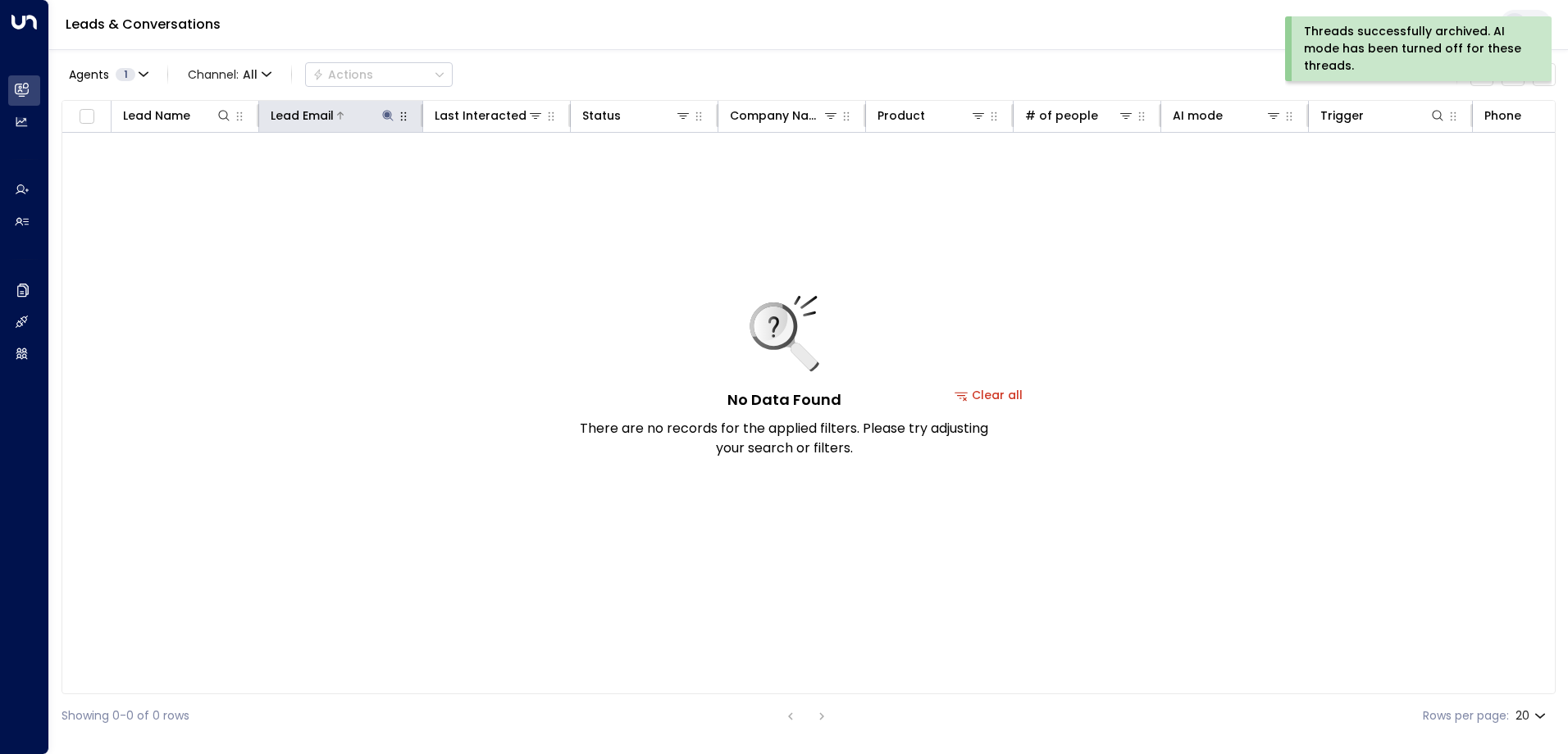
click at [388, 111] on icon at bounding box center [388, 116] width 13 height 13
click at [495, 175] on icon "button" at bounding box center [490, 175] width 11 height 11
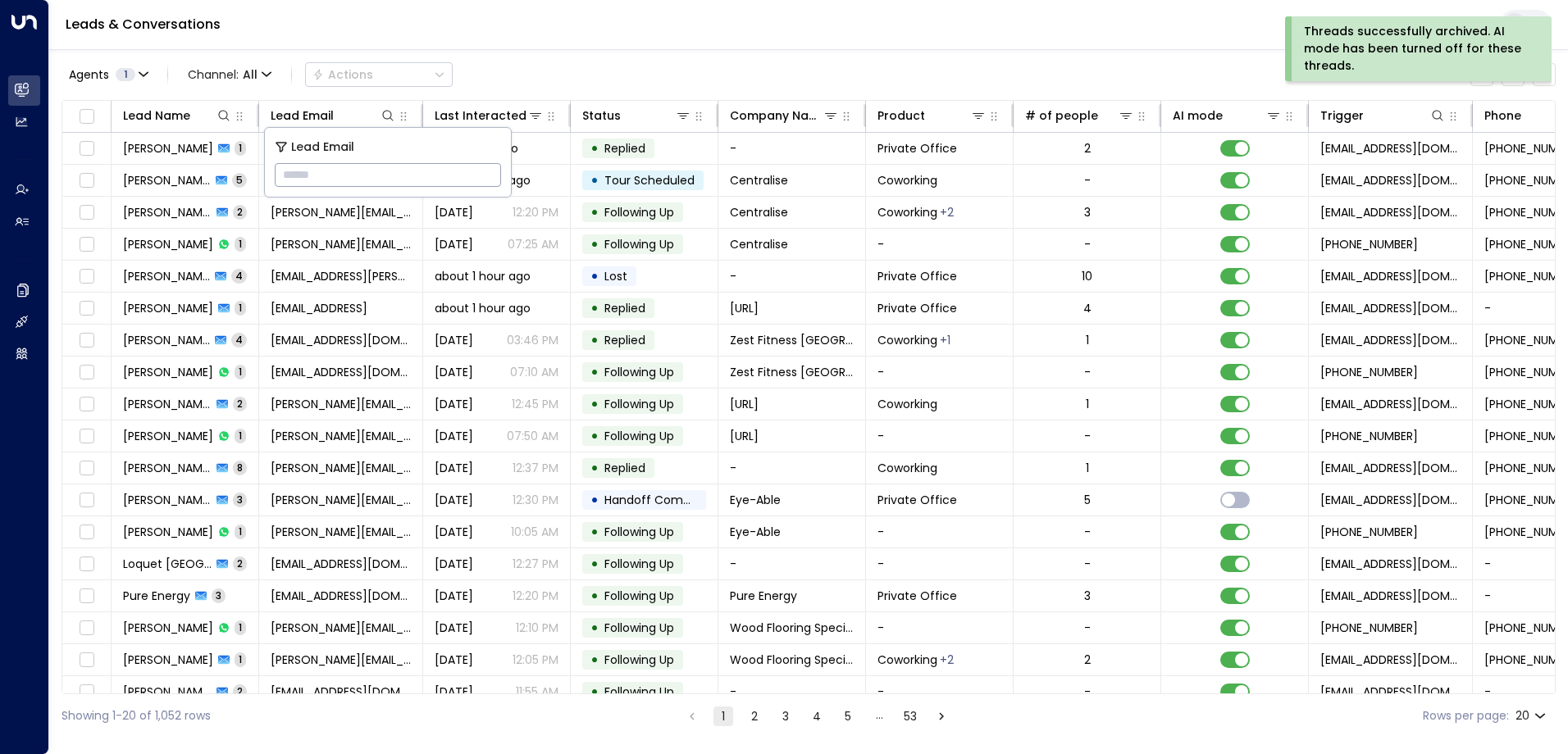
type input "**********"
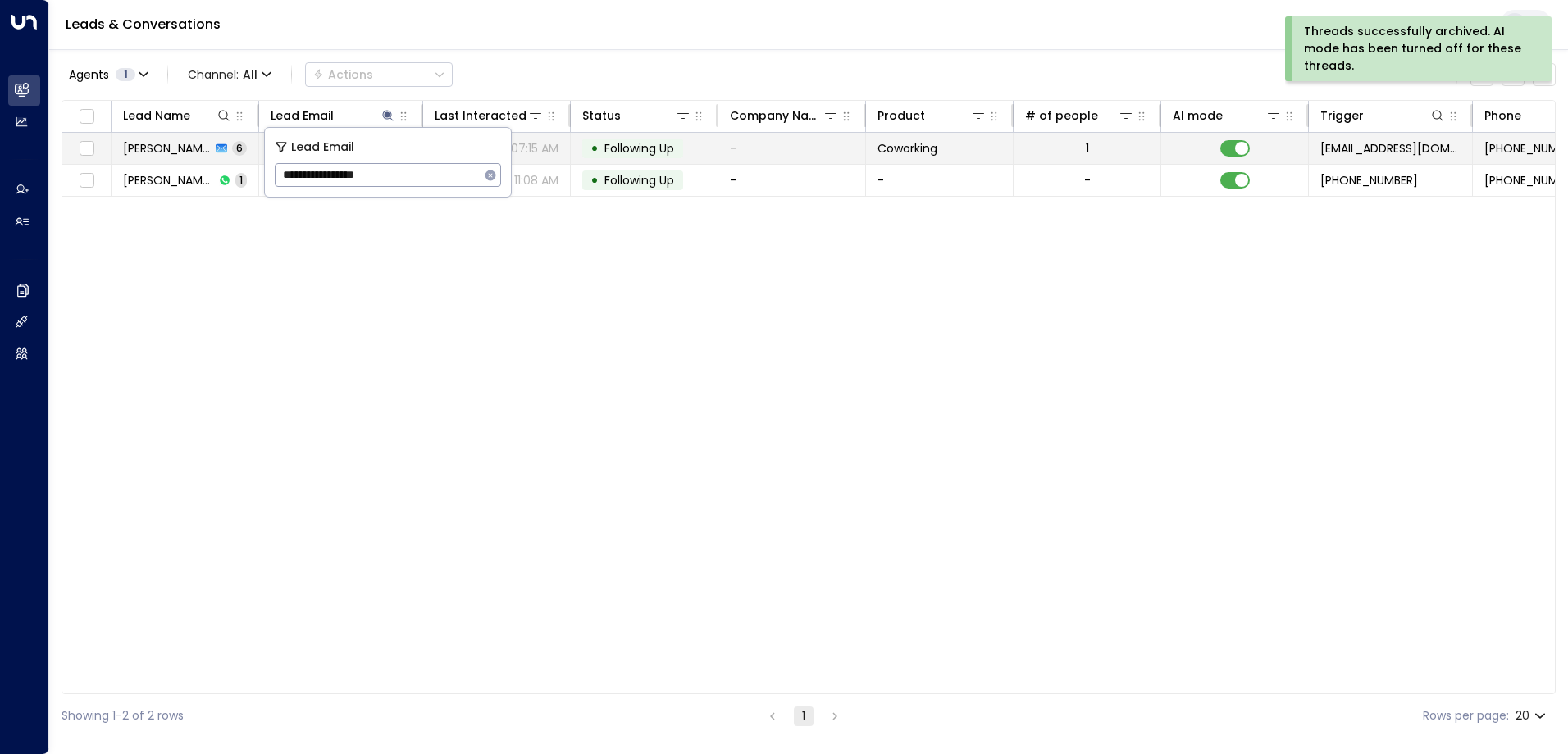
click at [620, 149] on span "Following Up" at bounding box center [639, 148] width 70 height 16
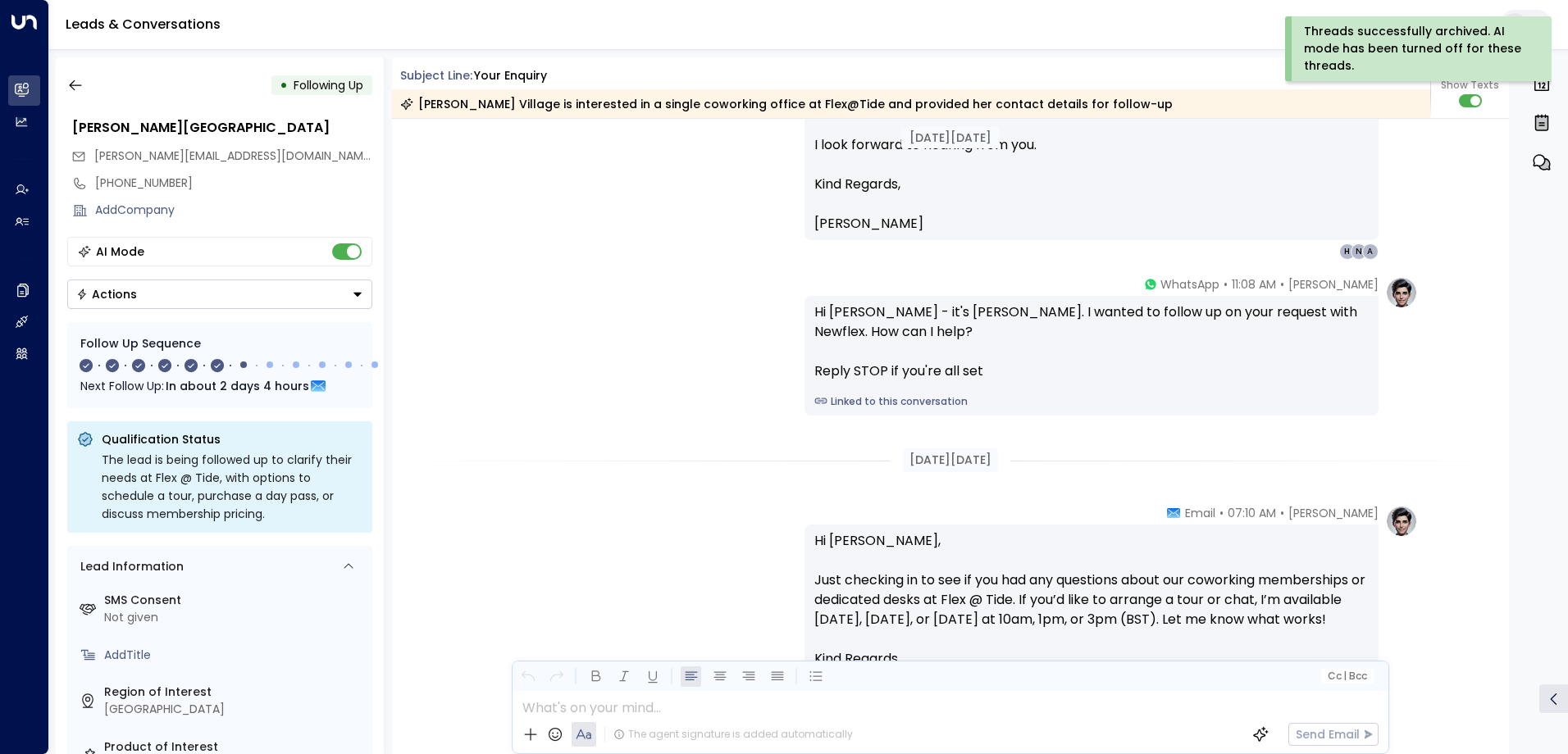
scroll to position [984, 0]
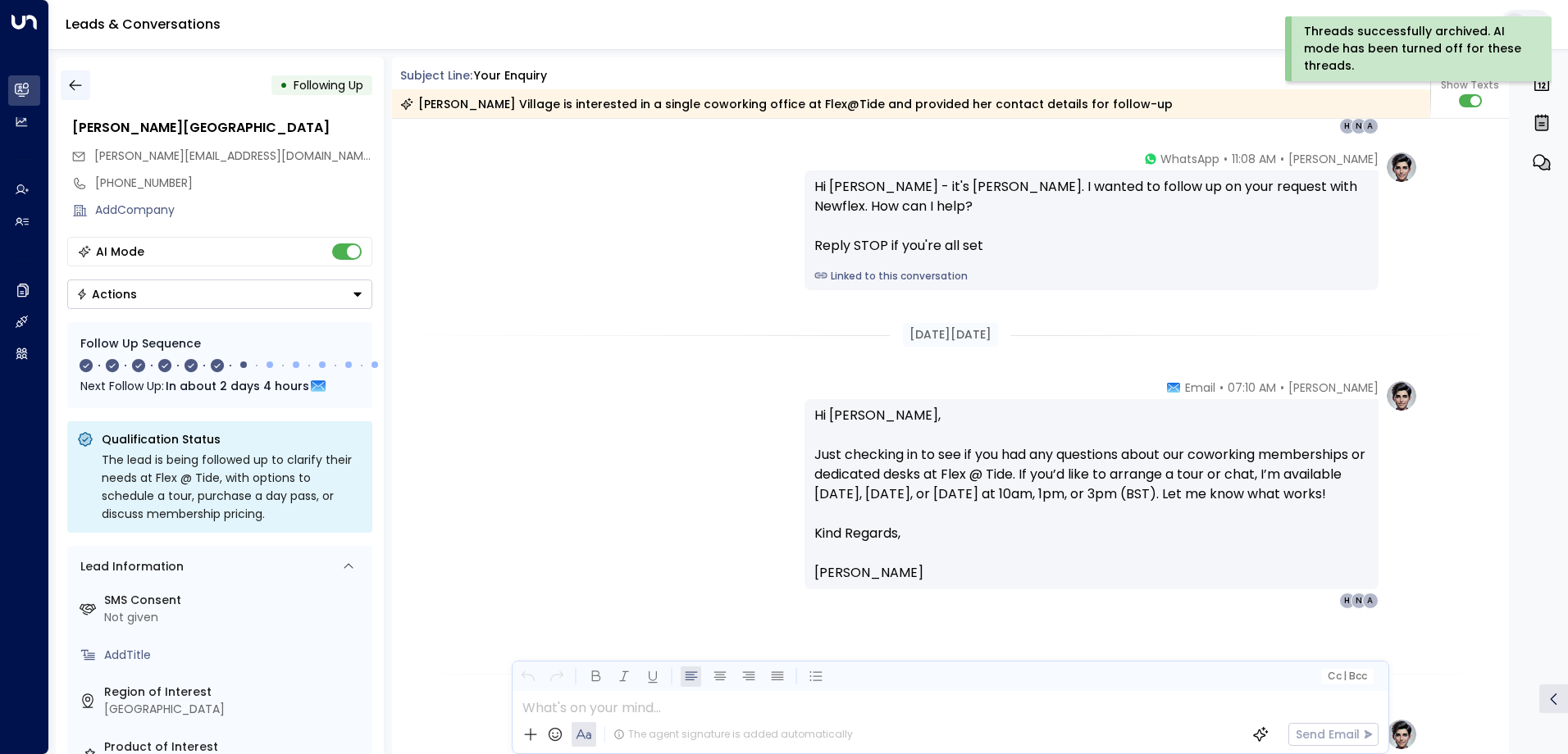
click at [77, 89] on icon "button" at bounding box center [75, 84] width 16 height 16
